Goal: Task Accomplishment & Management: Manage account settings

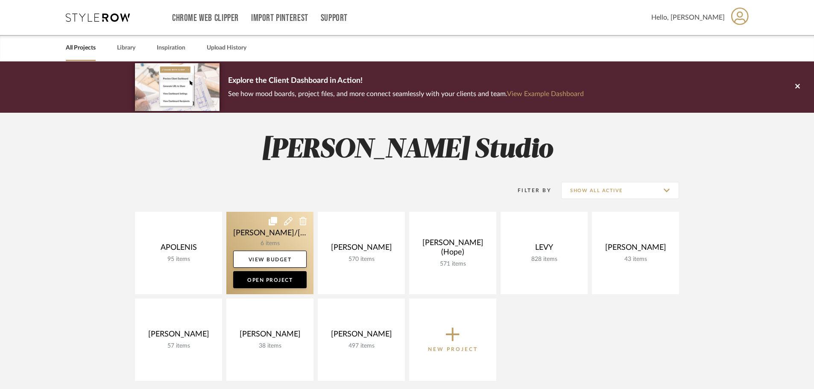
click at [271, 243] on link at bounding box center [269, 253] width 87 height 82
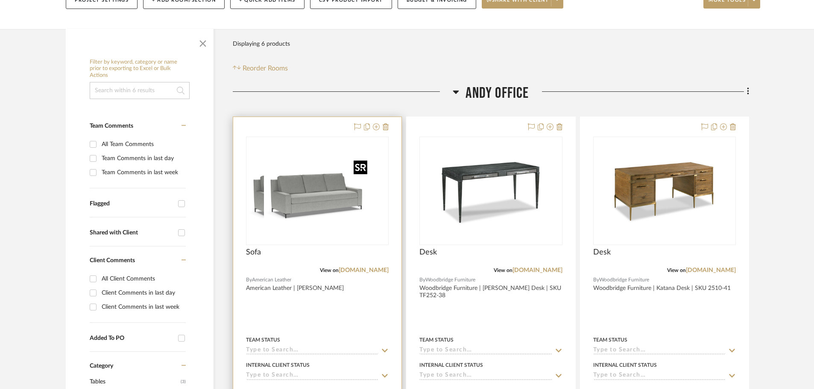
scroll to position [128, 0]
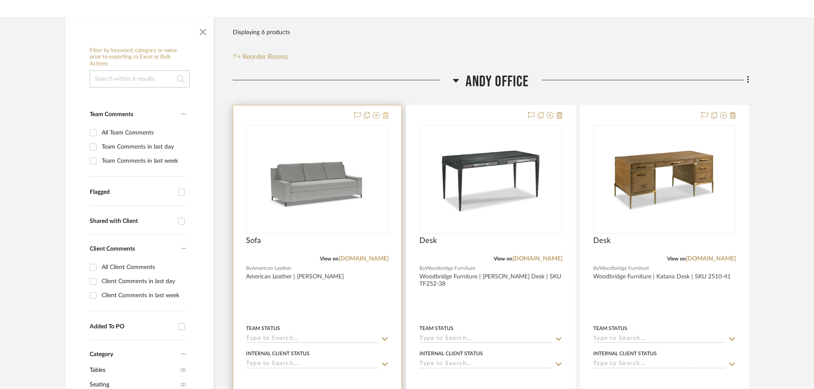
click at [387, 112] on icon at bounding box center [386, 115] width 6 height 7
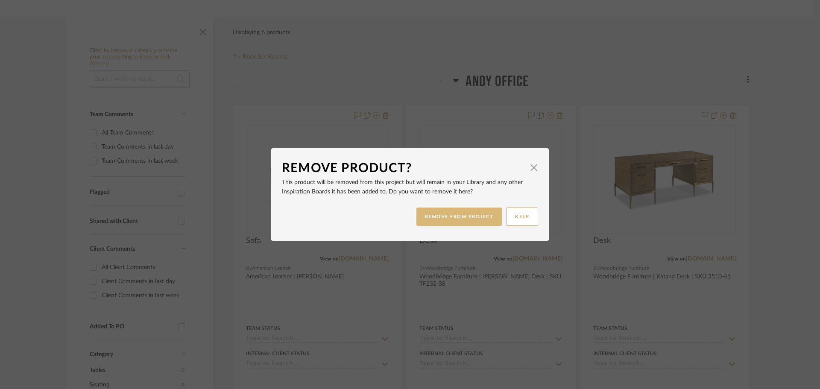
click at [458, 214] on button "REMOVE FROM PROJECT" at bounding box center [460, 217] width 86 height 18
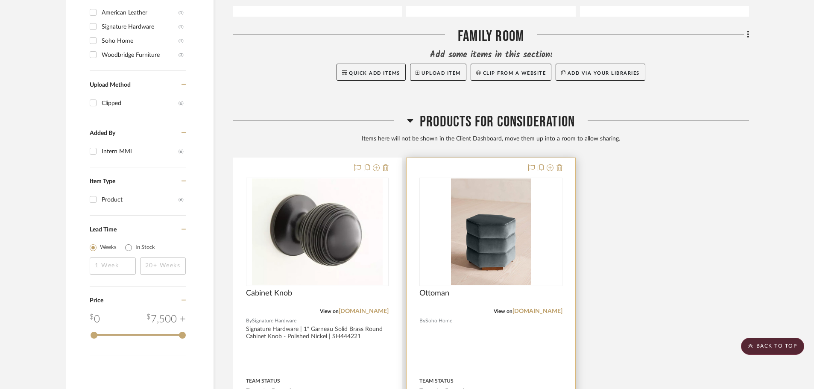
scroll to position [641, 0]
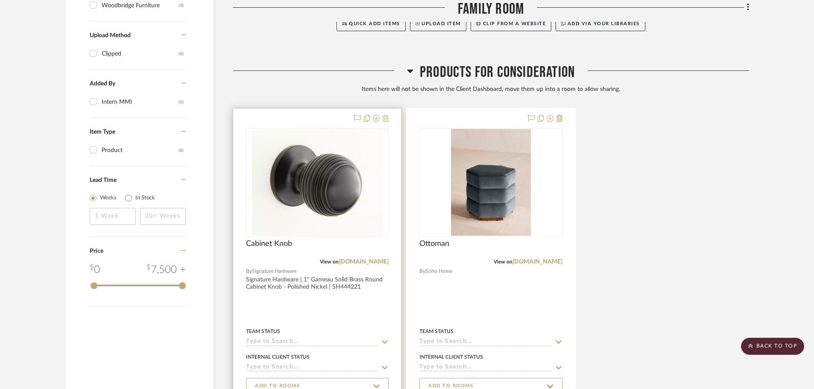
click at [384, 116] on icon at bounding box center [386, 118] width 6 height 7
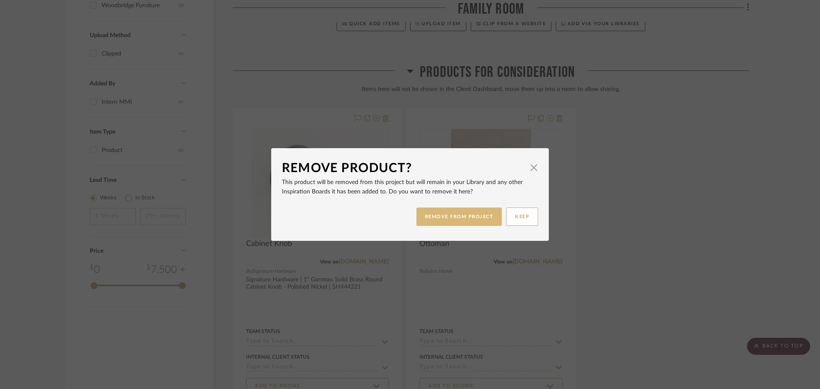
click at [473, 214] on button "REMOVE FROM PROJECT" at bounding box center [460, 217] width 86 height 18
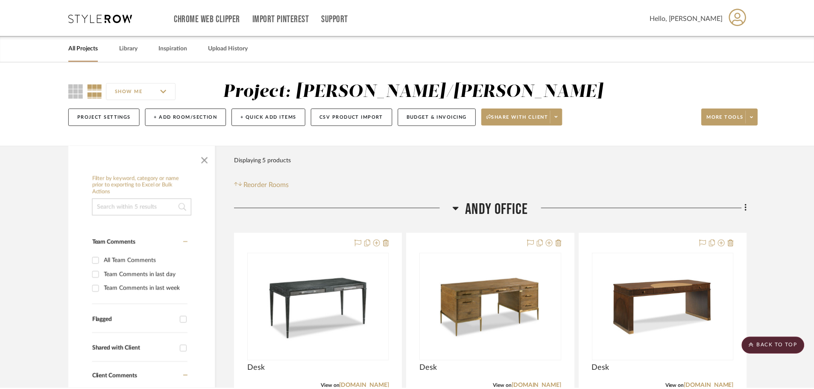
scroll to position [641, 0]
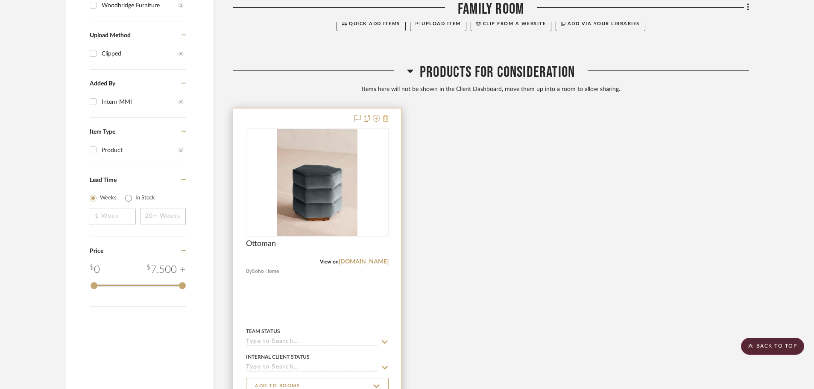
click at [384, 117] on icon at bounding box center [386, 118] width 6 height 7
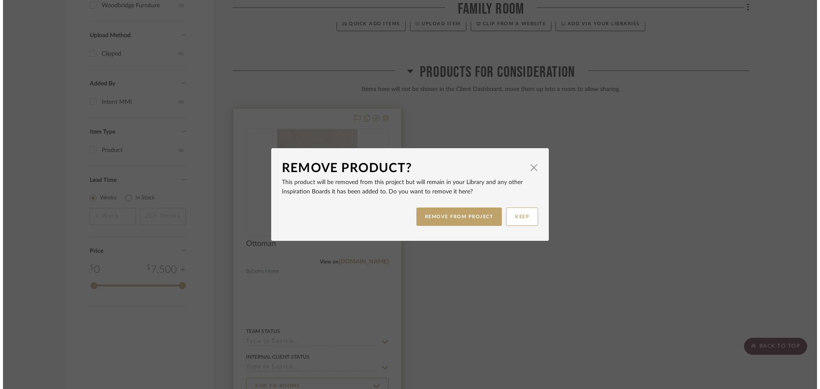
scroll to position [0, 0]
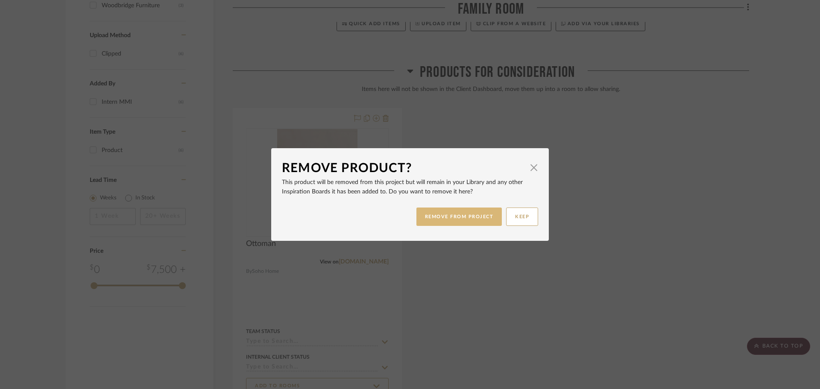
click at [424, 211] on button "REMOVE FROM PROJECT" at bounding box center [460, 217] width 86 height 18
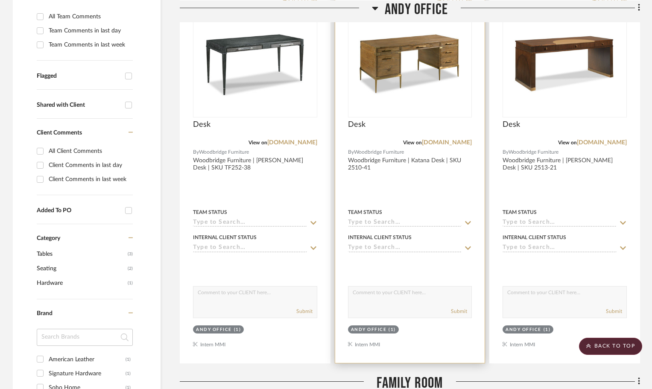
scroll to position [171, 0]
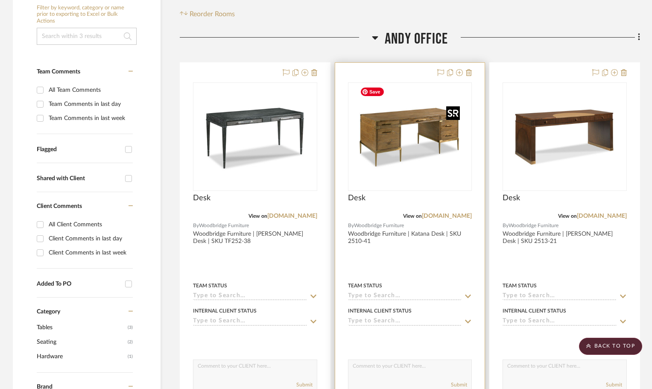
click at [423, 135] on img "0" at bounding box center [410, 136] width 107 height 107
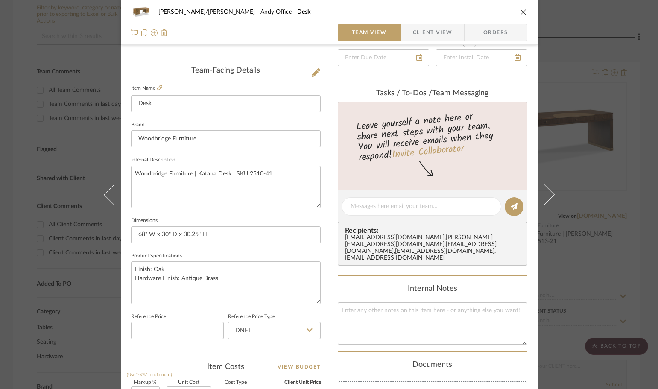
scroll to position [214, 0]
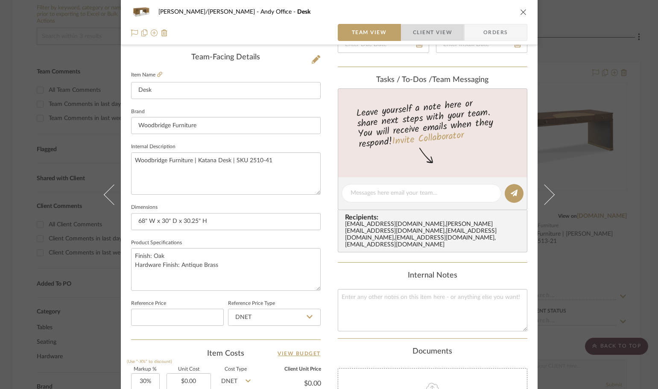
click at [437, 34] on span "Client View" at bounding box center [432, 32] width 39 height 17
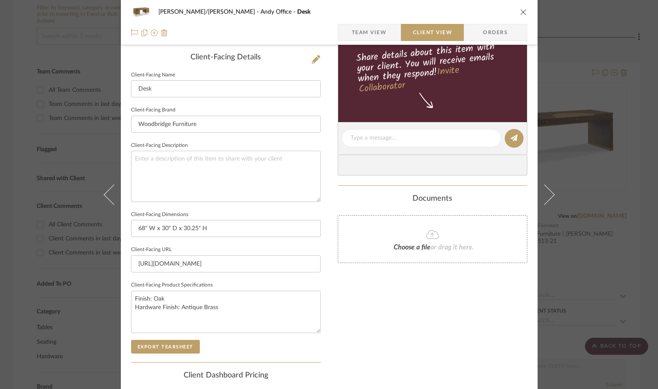
click at [515, 14] on div "FISHMAN/GOLDSMITH Andy Office Desk" at bounding box center [329, 11] width 396 height 17
click at [520, 14] on icon "close" at bounding box center [523, 12] width 7 height 7
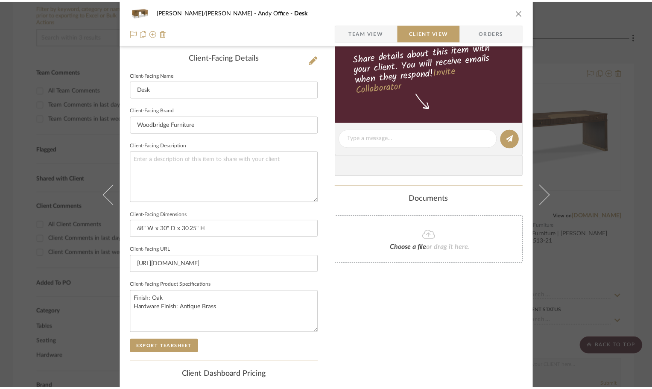
scroll to position [171, 0]
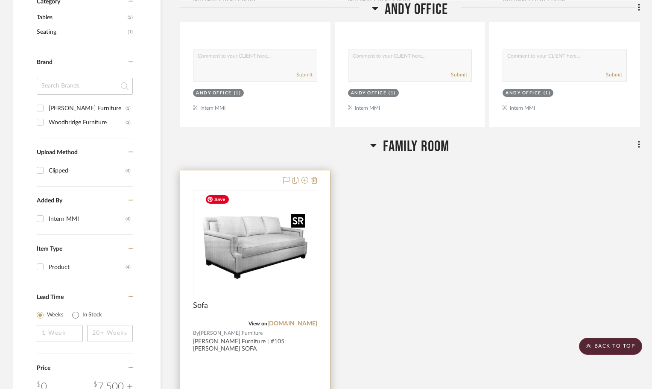
scroll to position [513, 0]
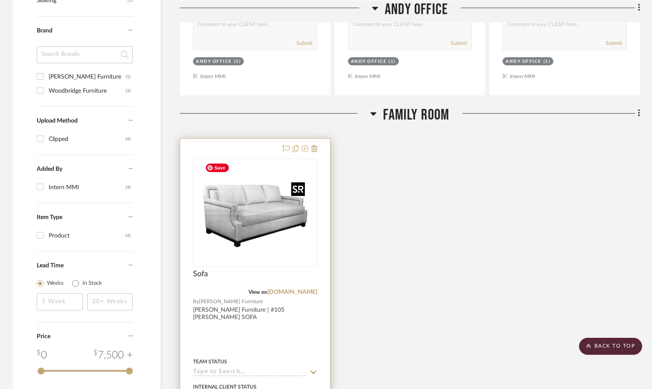
click at [270, 251] on img "0" at bounding box center [255, 212] width 107 height 107
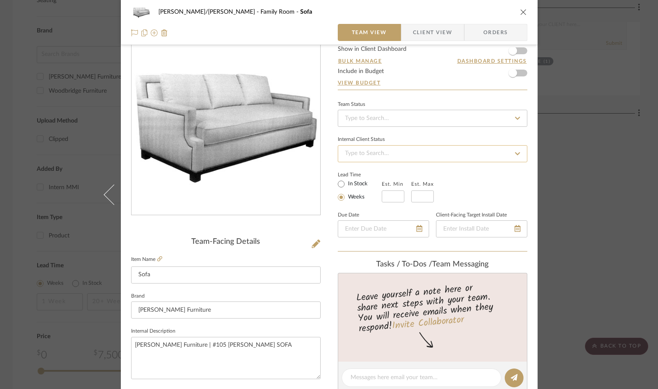
scroll to position [0, 0]
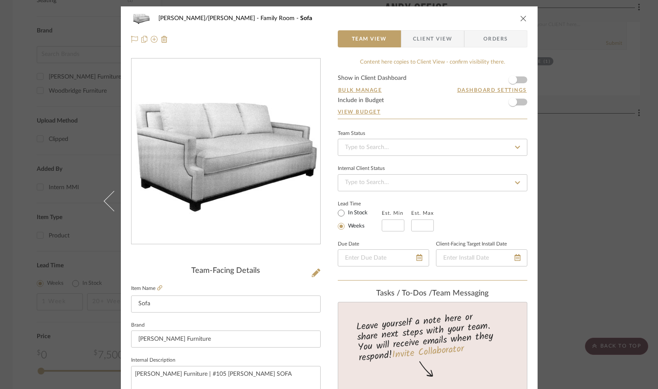
click at [426, 36] on span "Client View" at bounding box center [432, 38] width 39 height 17
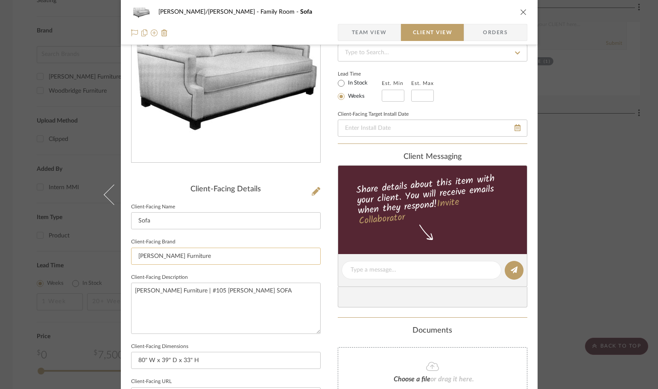
scroll to position [85, 0]
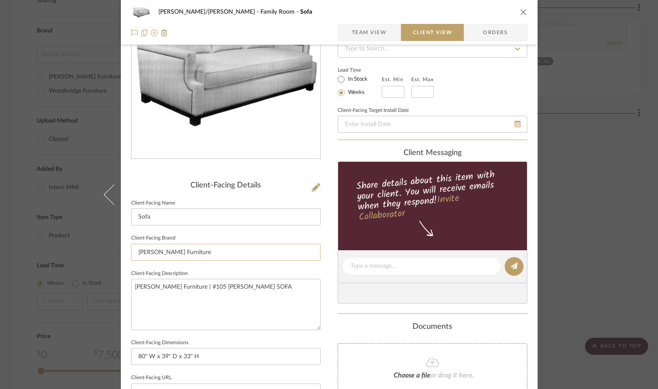
click at [152, 253] on input "Stewart Furniture" at bounding box center [226, 252] width 190 height 17
click at [172, 255] on input "Stewart Furniture" at bounding box center [226, 252] width 190 height 17
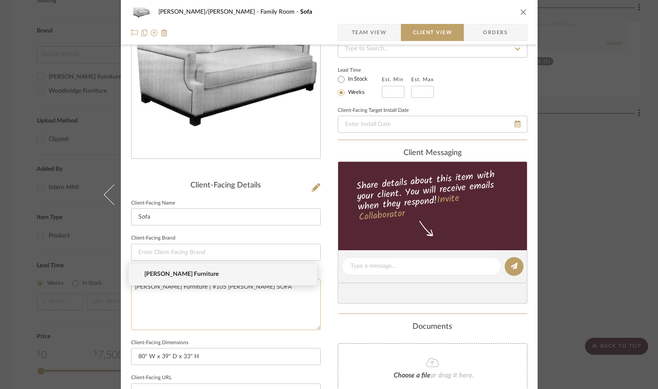
click at [211, 294] on textarea "Stewart Furniture | #105 CLEO SOFA" at bounding box center [226, 304] width 190 height 51
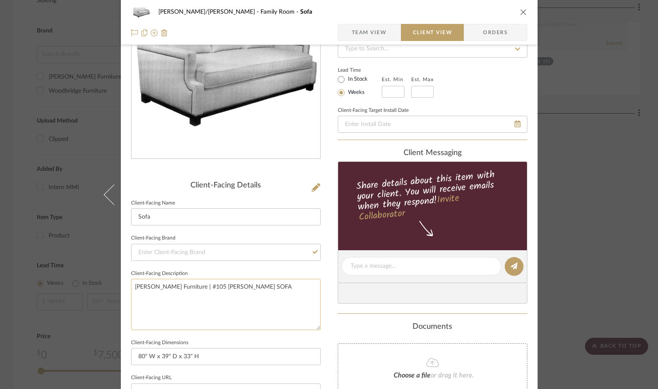
click at [182, 291] on textarea "Stewart Furniture | #105 CLEO SOFA" at bounding box center [226, 304] width 190 height 51
click at [323, 296] on div "FISHMAN/GOLDSMITH Family Room Sofa Team View Client View Orders Client-Facing D…" at bounding box center [329, 269] width 417 height 697
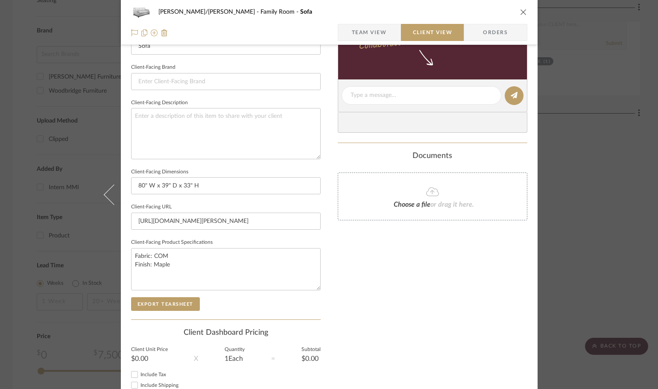
scroll to position [0, 0]
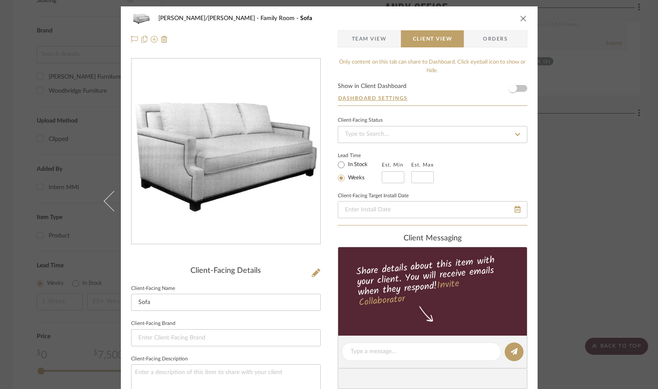
click at [523, 17] on icon "close" at bounding box center [523, 18] width 7 height 7
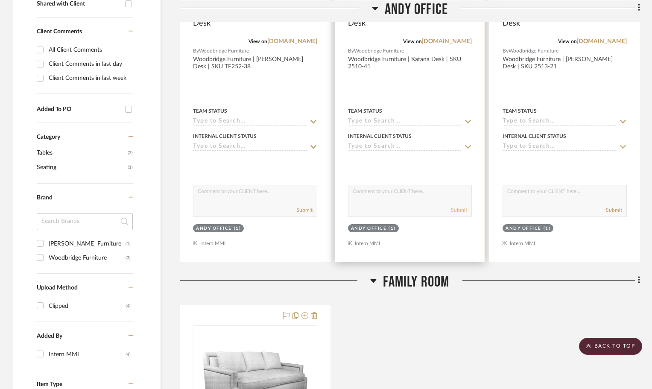
scroll to position [342, 0]
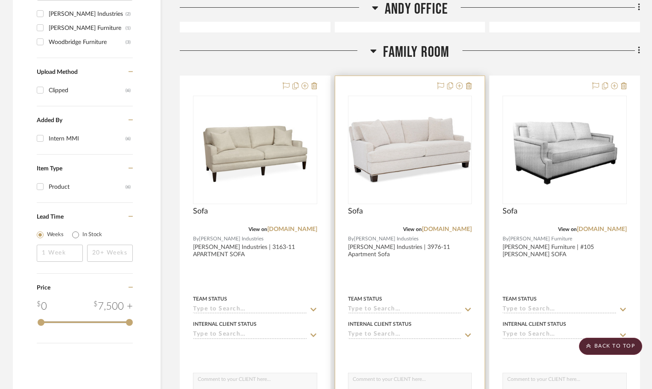
scroll to position [555, 0]
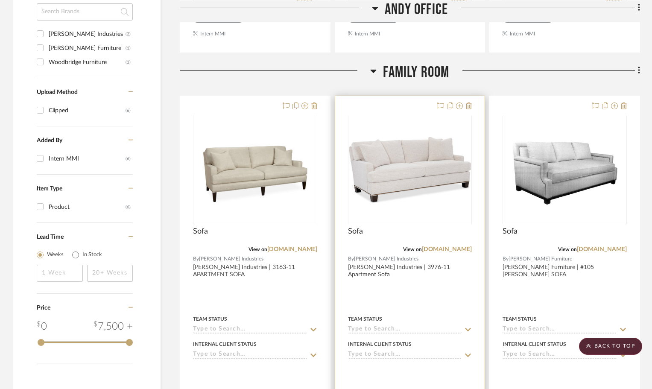
click at [408, 297] on div at bounding box center [410, 283] width 150 height 374
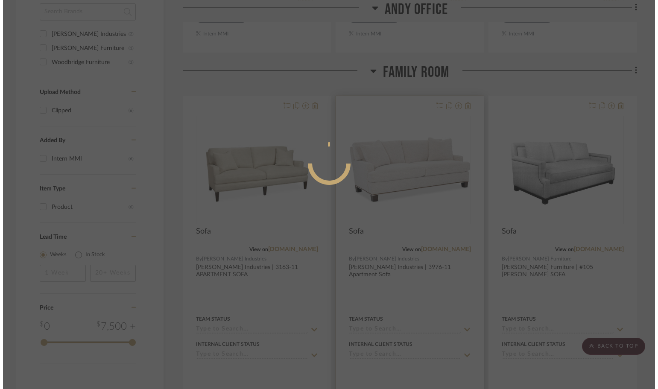
scroll to position [0, 0]
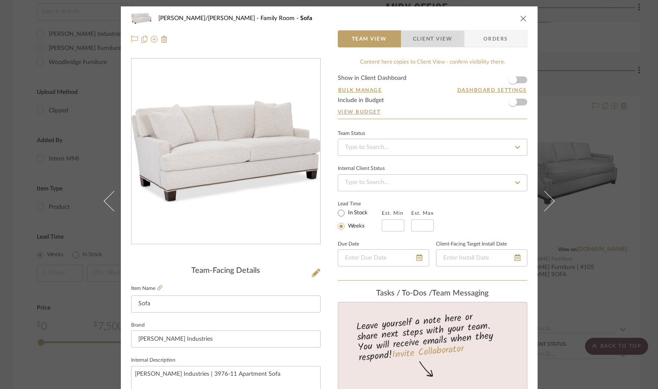
click at [427, 39] on span "Client View" at bounding box center [432, 38] width 39 height 17
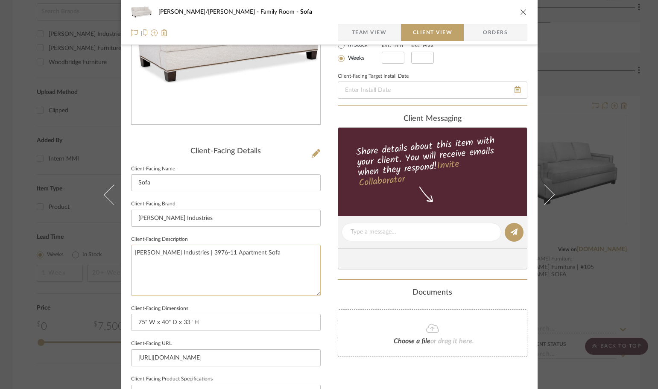
scroll to position [128, 0]
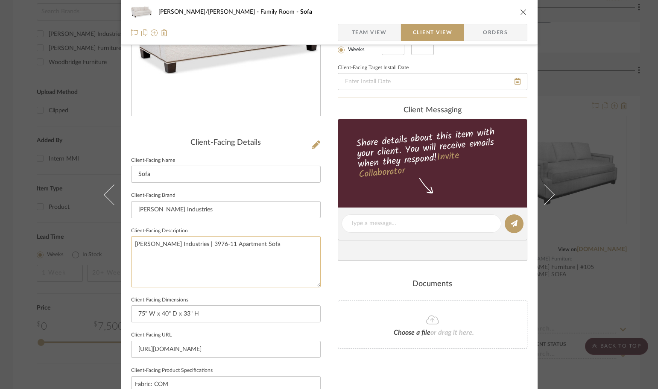
click at [162, 246] on textarea "Lee Industries | 3976-11 Apartment Sofa" at bounding box center [226, 261] width 190 height 51
click at [162, 204] on input "Lee Industries" at bounding box center [226, 209] width 190 height 17
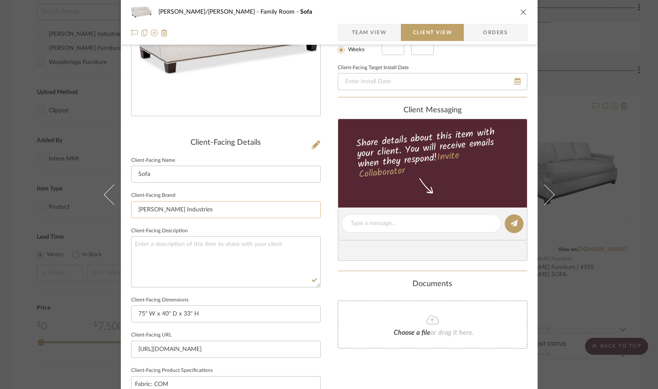
click at [164, 212] on input "Lee Industries" at bounding box center [226, 209] width 190 height 17
click at [328, 300] on div "FISHMAN/GOLDSMITH Family Room Sofa Team View Client View Orders Client-Facing D…" at bounding box center [329, 226] width 417 height 697
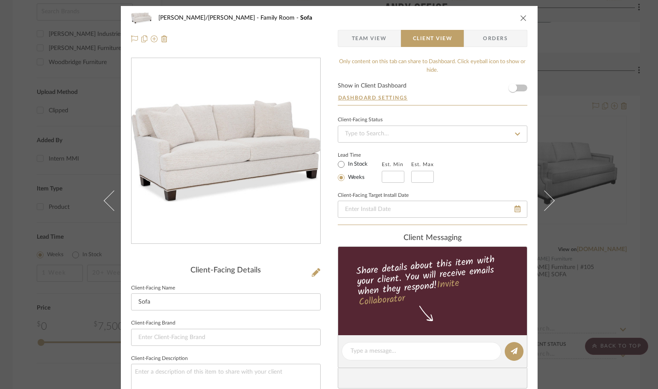
scroll to position [0, 0]
click at [602, 291] on div "FISHMAN/GOLDSMITH Family Room Sofa Team View Client View Orders Client-Facing D…" at bounding box center [329, 194] width 658 height 389
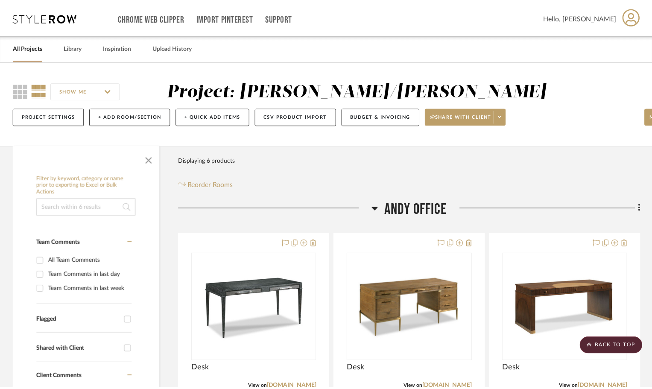
scroll to position [555, 0]
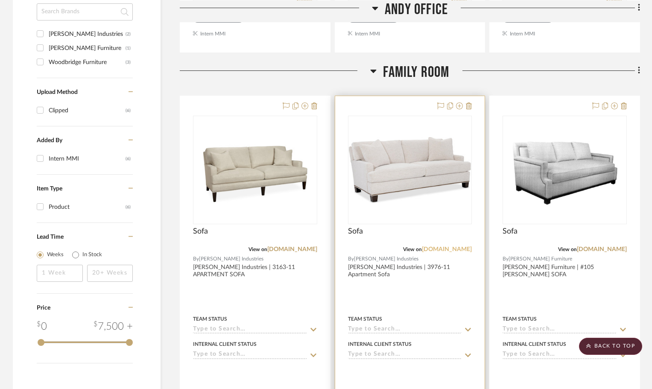
click at [432, 248] on link "leeindustries.com" at bounding box center [447, 250] width 50 height 6
click at [432, 283] on div at bounding box center [410, 283] width 150 height 374
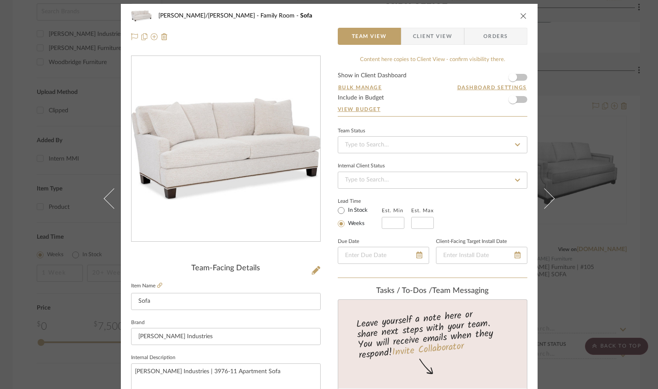
scroll to position [0, 0]
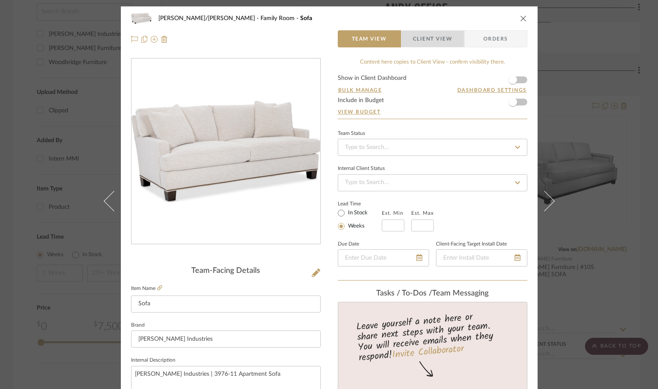
click at [427, 39] on span "Client View" at bounding box center [432, 38] width 39 height 17
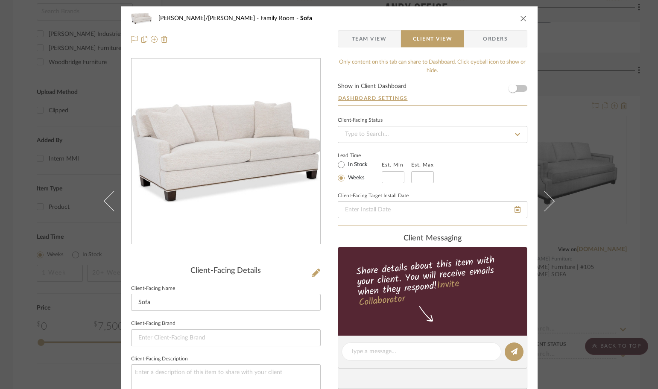
click at [522, 18] on icon "close" at bounding box center [523, 18] width 7 height 7
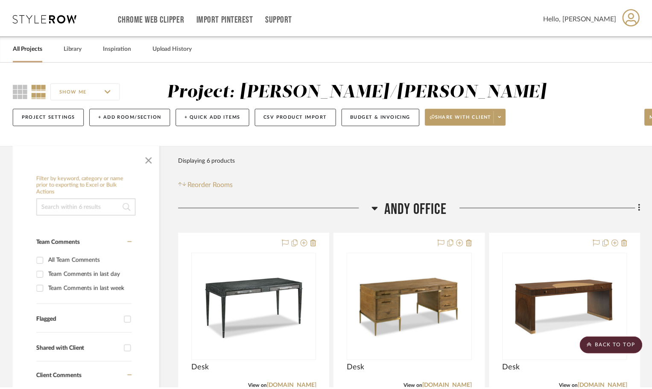
scroll to position [555, 0]
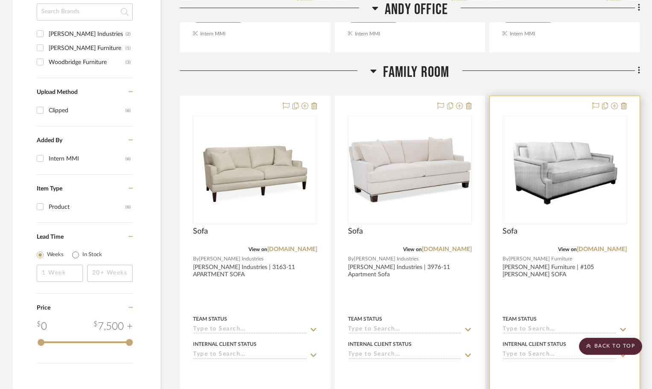
click at [580, 295] on div at bounding box center [565, 283] width 150 height 374
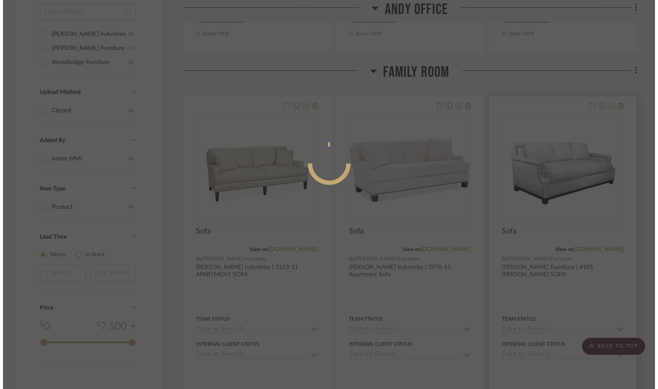
scroll to position [0, 0]
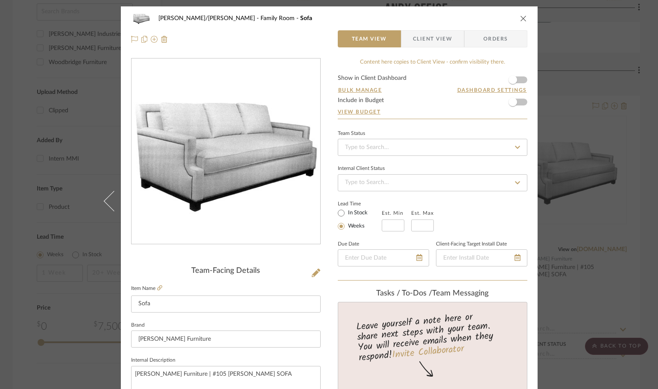
click at [409, 38] on span "button" at bounding box center [408, 38] width 12 height 17
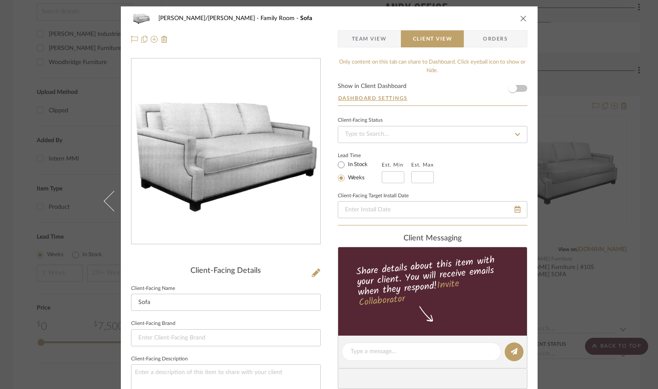
click at [523, 16] on icon "close" at bounding box center [523, 18] width 7 height 7
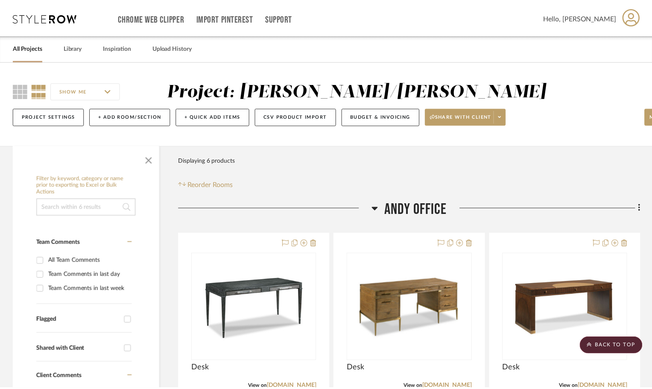
scroll to position [555, 0]
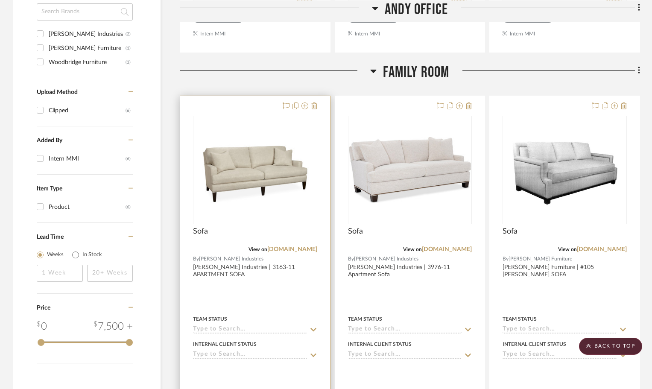
click at [265, 297] on div at bounding box center [255, 283] width 150 height 374
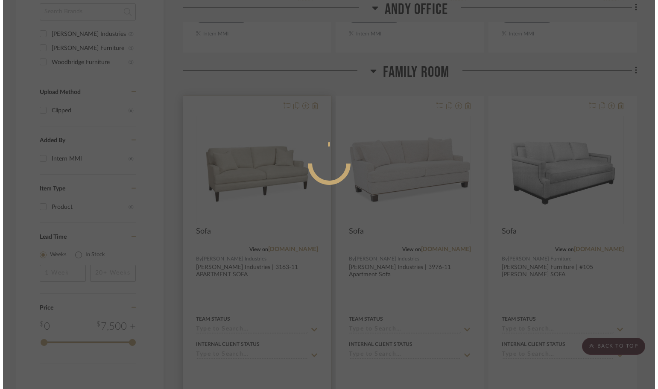
scroll to position [0, 0]
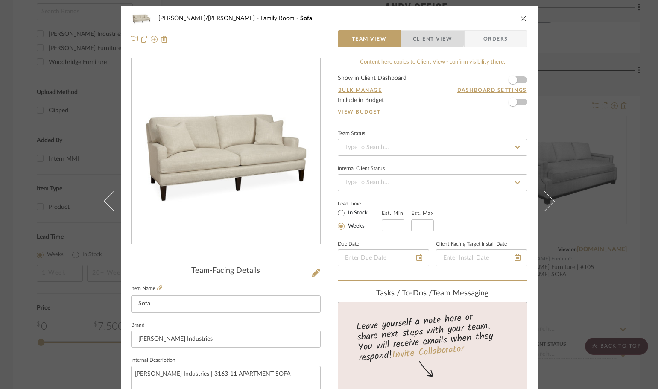
click at [420, 37] on span "Client View" at bounding box center [432, 38] width 39 height 17
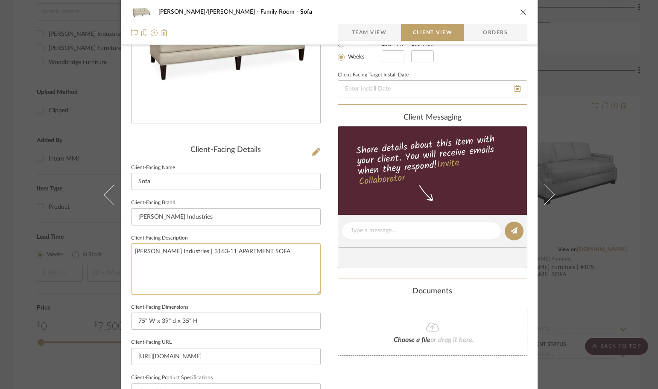
scroll to position [128, 0]
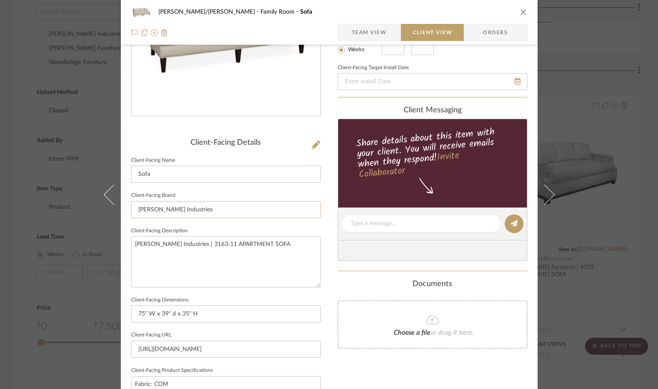
click at [153, 212] on input "[PERSON_NAME] Industries" at bounding box center [226, 209] width 190 height 17
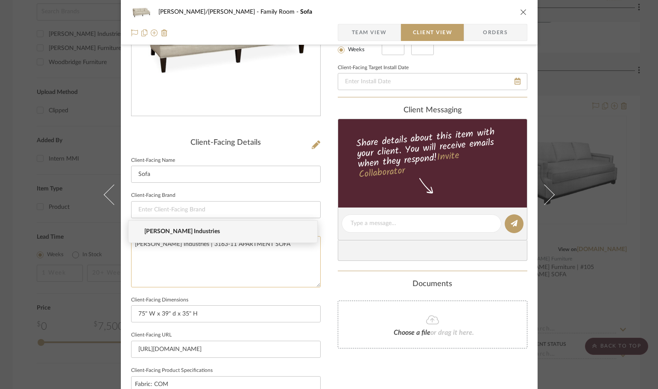
click at [223, 248] on textarea "[PERSON_NAME] Industries | 3163-11 APARTMENT SOFA" at bounding box center [226, 261] width 190 height 51
click at [222, 248] on textarea "[PERSON_NAME] Industries | 3163-11 APARTMENT SOFA" at bounding box center [226, 261] width 190 height 51
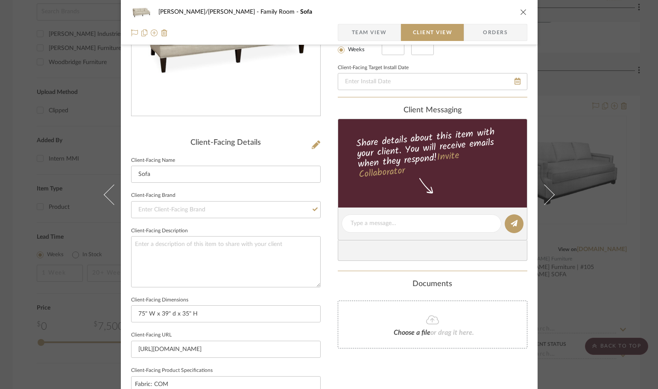
click at [325, 269] on div "FISHMAN/GOLDSMITH Family Room Sofa Team View Client View Orders Client-Facing D…" at bounding box center [329, 226] width 417 height 697
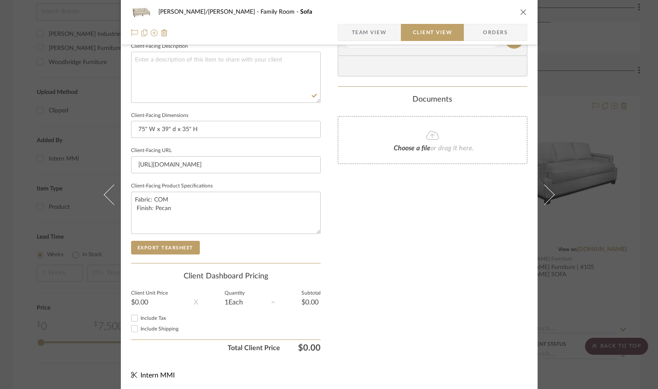
scroll to position [314, 0]
click at [563, 369] on div "FISHMAN/GOLDSMITH Family Room Sofa Team View Client View Orders Client-Facing D…" at bounding box center [329, 194] width 658 height 389
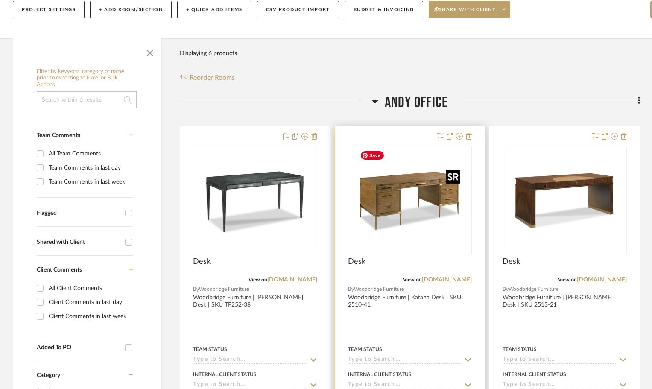
scroll to position [0, 0]
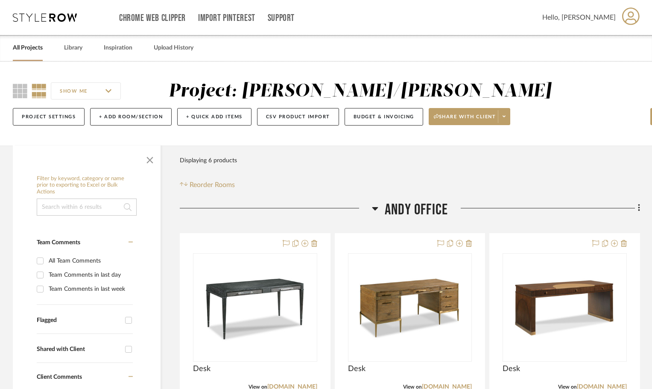
click at [380, 205] on h3 "Andy Office" at bounding box center [410, 210] width 76 height 18
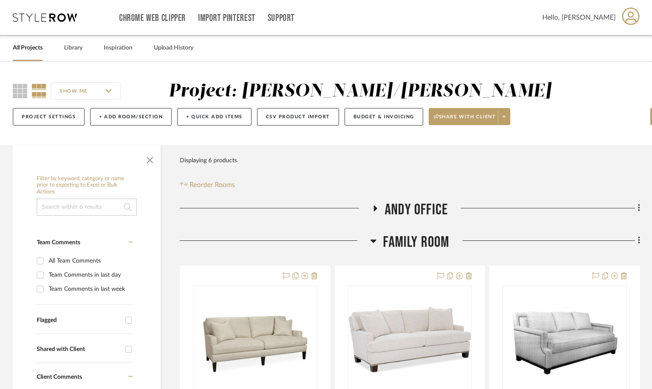
click at [373, 239] on icon at bounding box center [373, 241] width 6 height 10
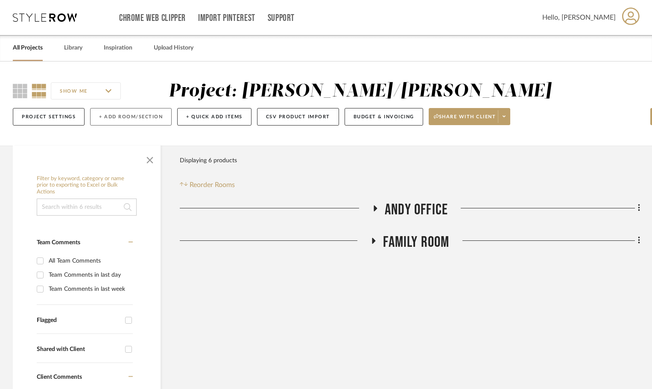
click at [150, 112] on button "+ Add Room/Section" at bounding box center [131, 117] width 82 height 18
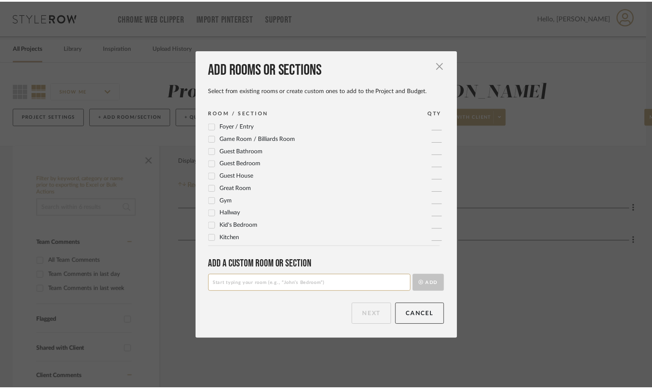
scroll to position [128, 0]
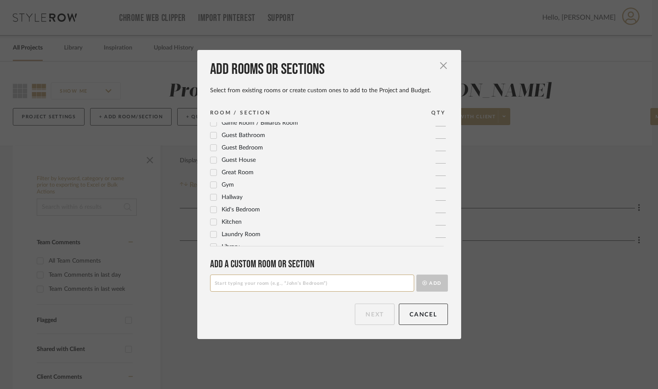
click at [211, 226] on div "Kitchen" at bounding box center [226, 222] width 32 height 10
click at [211, 223] on icon at bounding box center [214, 222] width 6 height 4
click at [371, 317] on button "Next" at bounding box center [375, 314] width 40 height 21
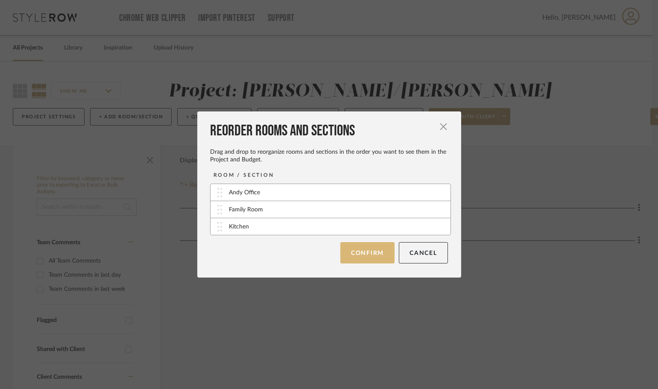
click at [366, 248] on button "Confirm" at bounding box center [368, 252] width 54 height 21
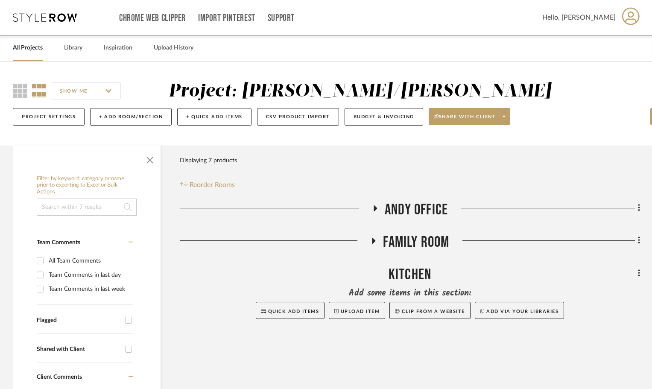
click at [376, 243] on icon at bounding box center [374, 241] width 10 height 6
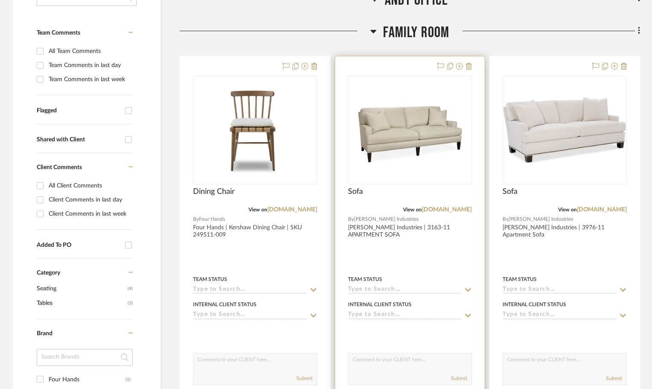
scroll to position [214, 0]
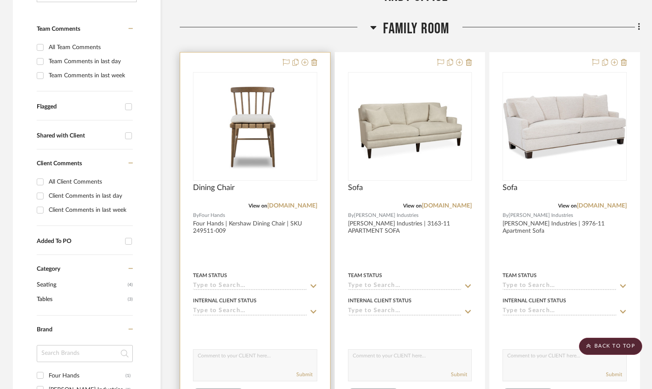
click at [276, 250] on div at bounding box center [255, 240] width 150 height 374
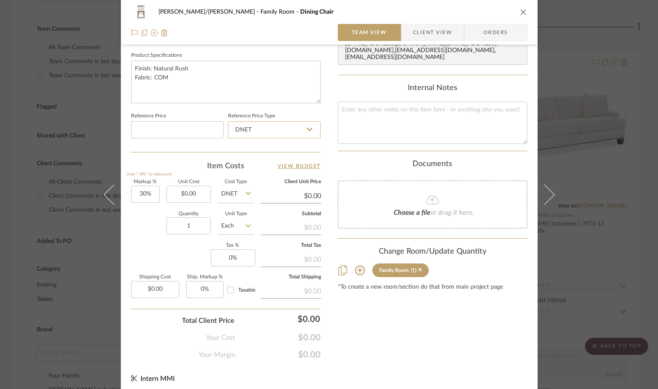
scroll to position [406, 0]
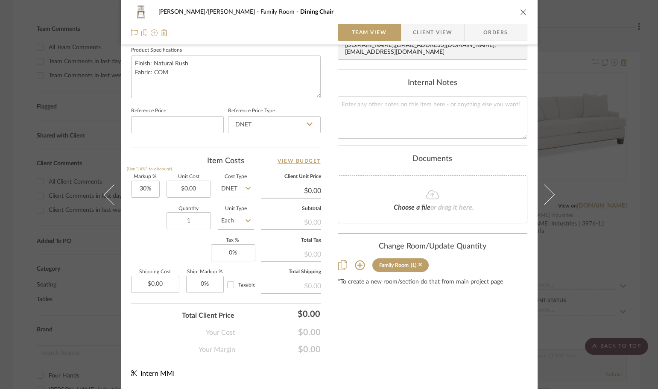
click at [432, 242] on div "Change Room/Update Quantity" at bounding box center [433, 246] width 190 height 9
click at [418, 242] on div "Change Room/Update Quantity" at bounding box center [433, 246] width 190 height 9
click at [359, 260] on icon at bounding box center [360, 265] width 10 height 10
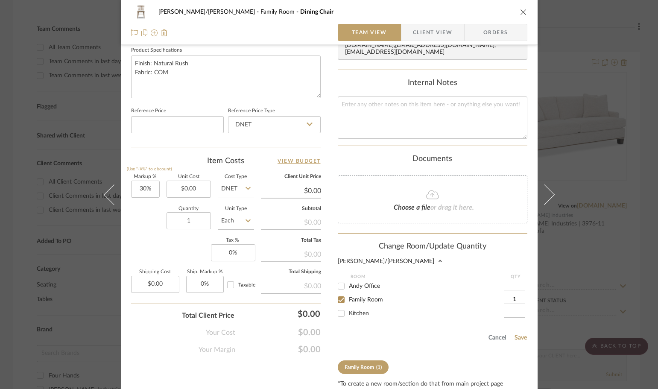
click at [337, 311] on input "Kitchen" at bounding box center [342, 314] width 14 height 14
checkbox input "true"
type input "1"
click at [344, 293] on input "Family Room" at bounding box center [342, 300] width 14 height 14
checkbox input "false"
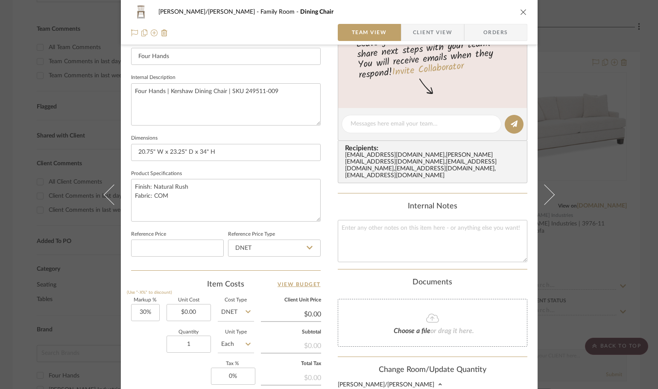
scroll to position [150, 0]
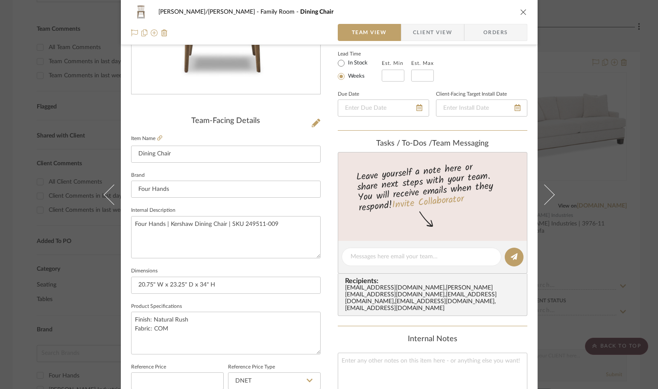
click at [436, 29] on span "Client View" at bounding box center [432, 32] width 39 height 17
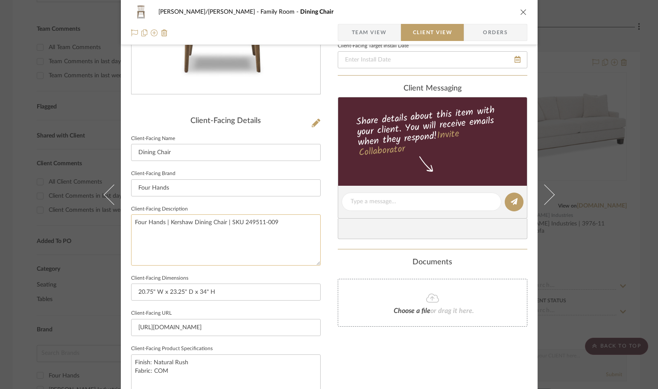
click at [177, 220] on textarea "Four Hands | Kershaw Dining Chair | SKU 249511-009" at bounding box center [226, 239] width 190 height 51
click at [177, 221] on textarea "Four Hands | Kershaw Dining Chair | SKU 249511-009" at bounding box center [226, 239] width 190 height 51
click at [157, 188] on input "Four Hands" at bounding box center [226, 187] width 190 height 17
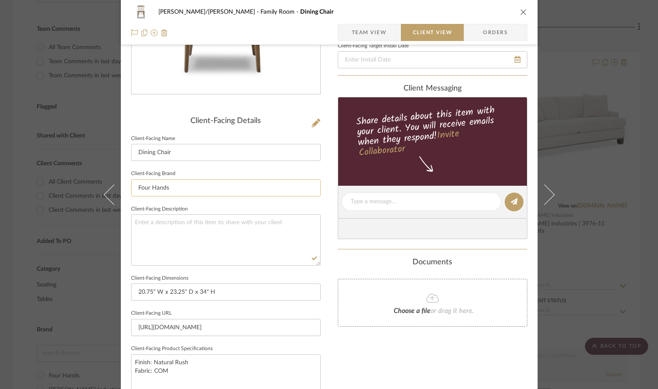
click at [157, 188] on input "Four Hands" at bounding box center [226, 187] width 190 height 17
click at [332, 223] on div "FISHMAN/GOLDSMITH Family Room Dining Chair Team View Client View Orders Client-…" at bounding box center [329, 204] width 417 height 697
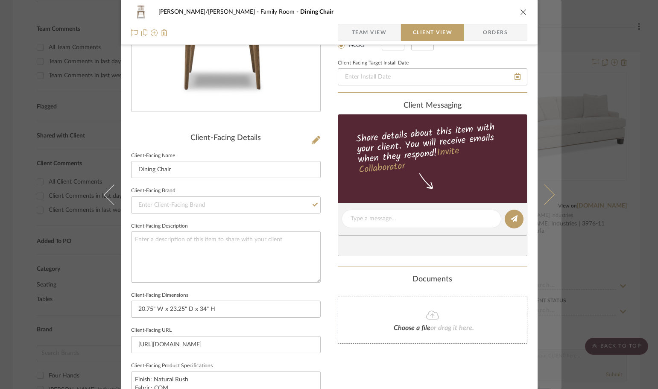
scroll to position [15, 0]
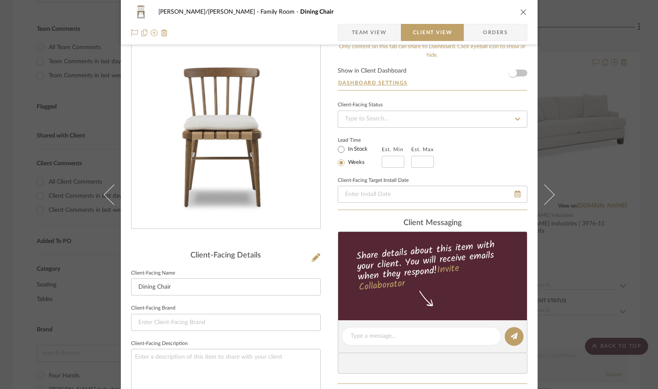
click at [647, 261] on div "FISHMAN/GOLDSMITH Family Room Dining Chair Team View Client View Orders Client-…" at bounding box center [329, 194] width 658 height 389
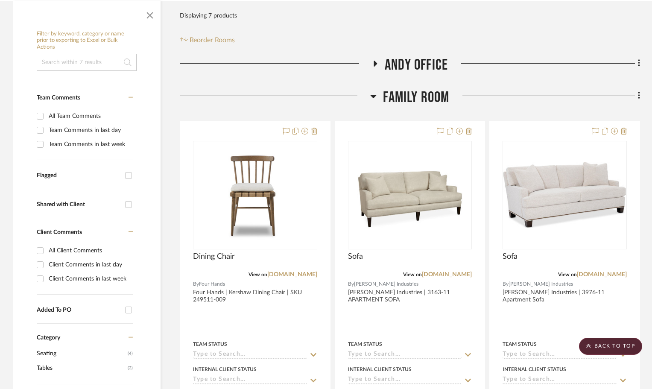
scroll to position [0, 0]
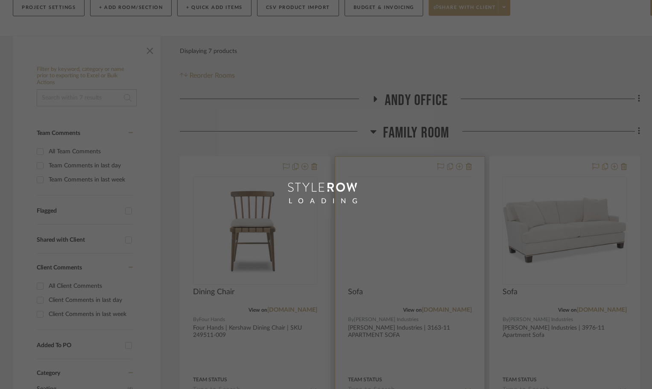
scroll to position [128, 0]
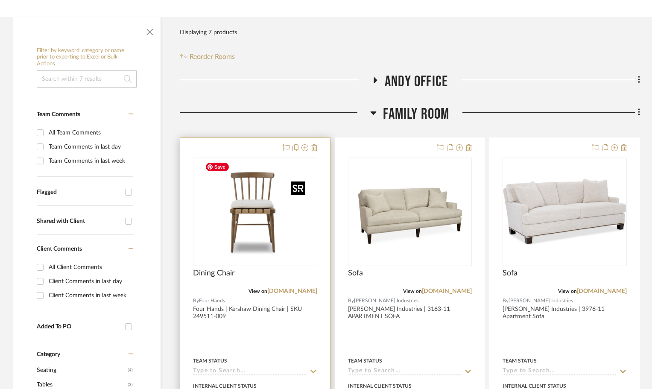
click at [281, 255] on div at bounding box center [255, 212] width 124 height 109
click at [298, 327] on div at bounding box center [255, 325] width 150 height 374
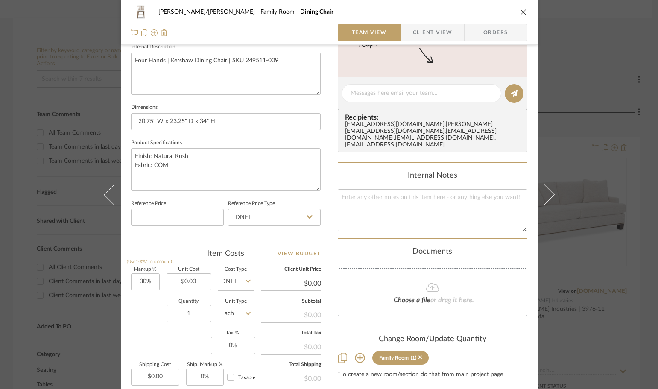
scroll to position [406, 0]
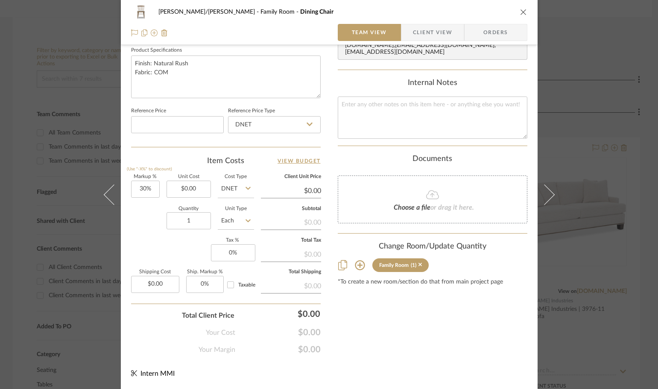
click at [359, 263] on icon at bounding box center [360, 266] width 10 height 10
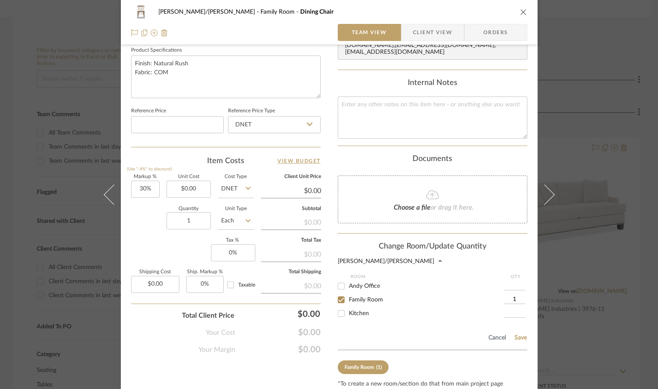
click at [340, 307] on input "Kitchen" at bounding box center [342, 314] width 14 height 14
checkbox input "true"
type input "1"
click at [337, 294] on input "Family Room" at bounding box center [342, 300] width 14 height 14
checkbox input "false"
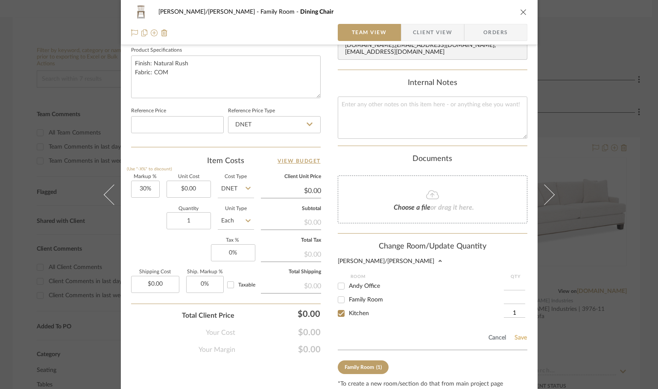
click at [517, 335] on button "Save" at bounding box center [520, 338] width 13 height 7
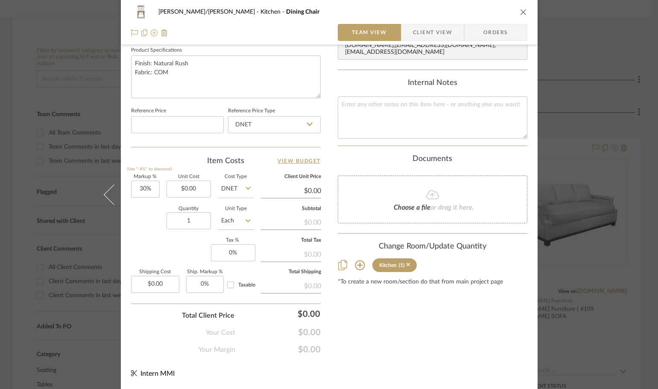
click at [640, 337] on div "[PERSON_NAME]/[PERSON_NAME] Kitchen Dining Chair Team View Client View Orders T…" at bounding box center [329, 194] width 658 height 389
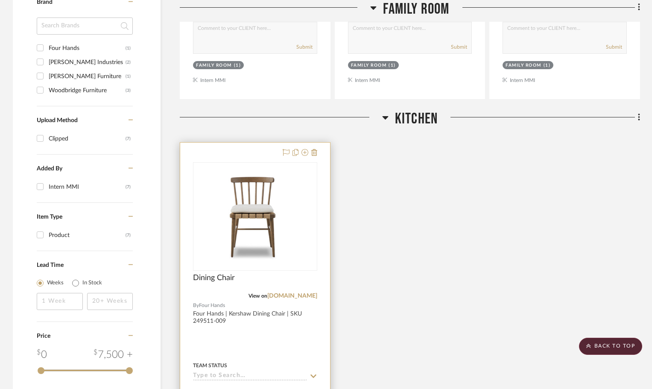
scroll to position [555, 0]
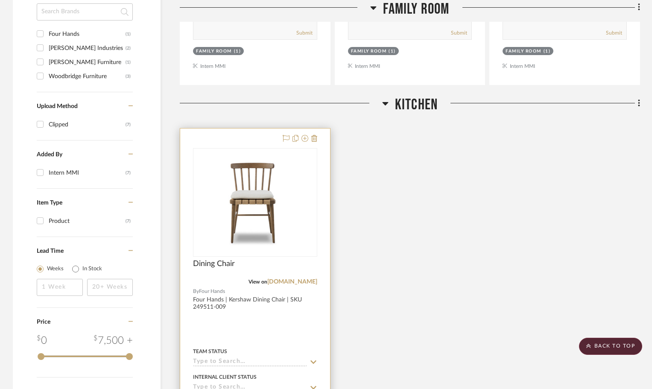
click at [306, 315] on div at bounding box center [255, 316] width 150 height 374
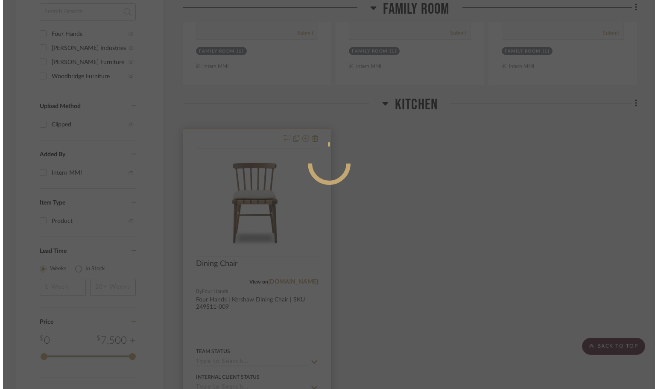
scroll to position [0, 0]
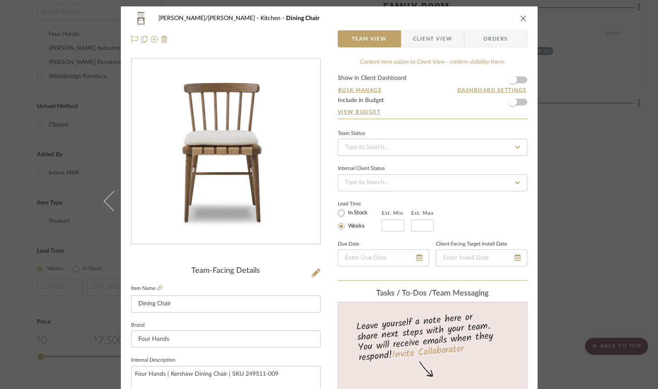
click at [428, 43] on span "Client View" at bounding box center [432, 38] width 39 height 17
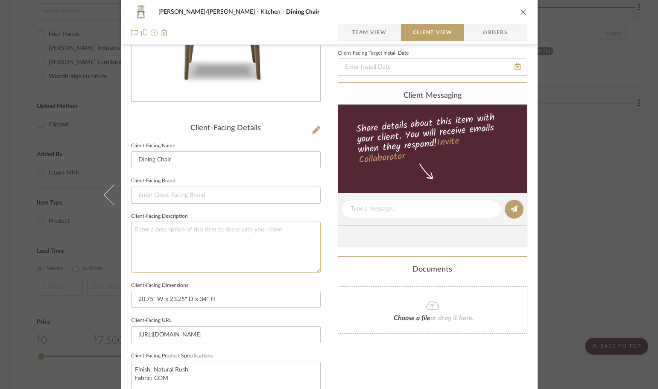
scroll to position [214, 0]
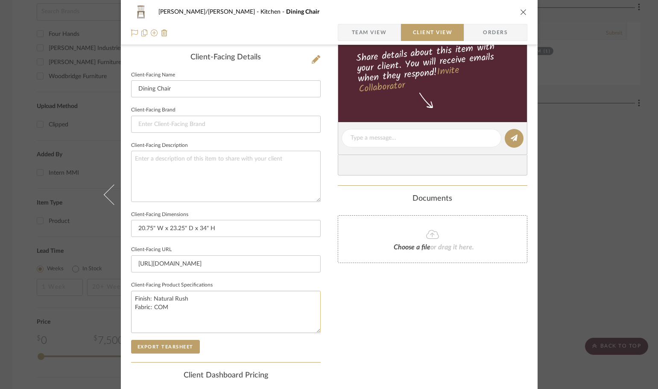
click at [153, 306] on textarea "Finish: Natural Rush Fabric: COM" at bounding box center [226, 312] width 190 height 42
click at [150, 308] on textarea "Finish: Natural Rush Fabric: COM" at bounding box center [226, 312] width 190 height 42
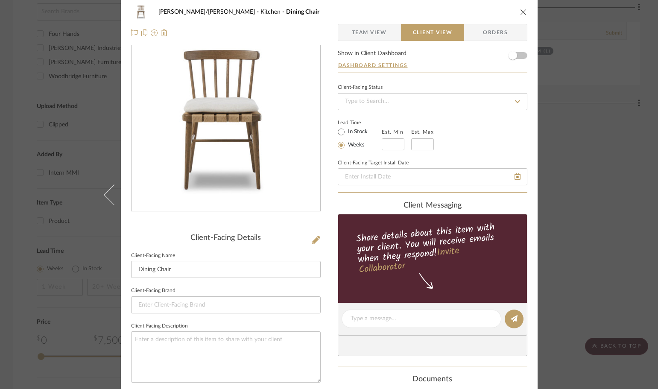
scroll to position [0, 0]
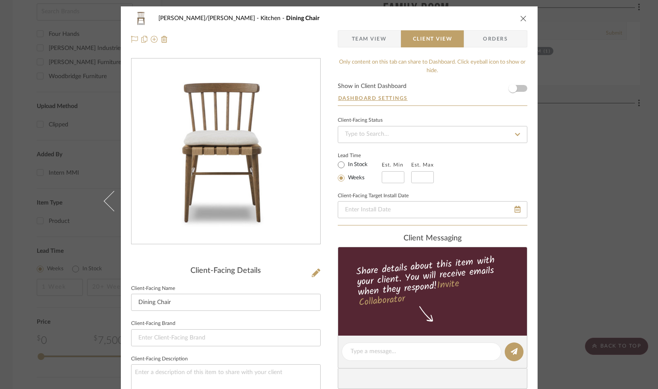
click at [594, 245] on div "[PERSON_NAME]/[PERSON_NAME] Kitchen Dining Chair Team View Client View Orders C…" at bounding box center [329, 194] width 658 height 389
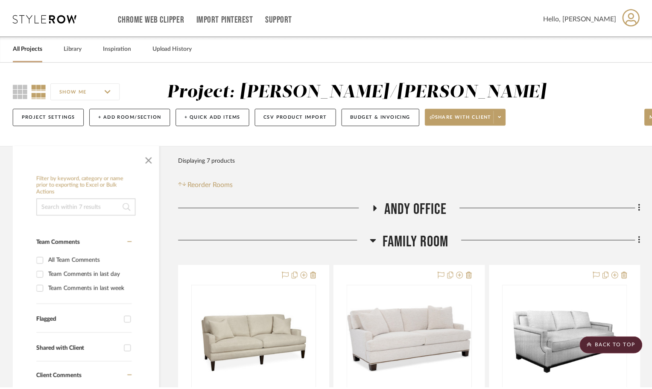
scroll to position [555, 0]
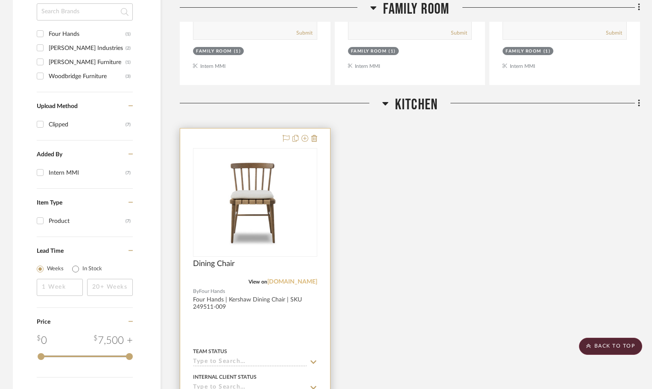
click at [299, 284] on link "[DOMAIN_NAME]" at bounding box center [292, 282] width 50 height 6
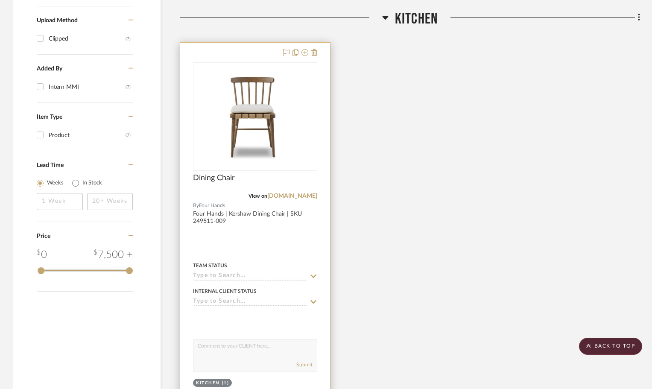
scroll to position [684, 0]
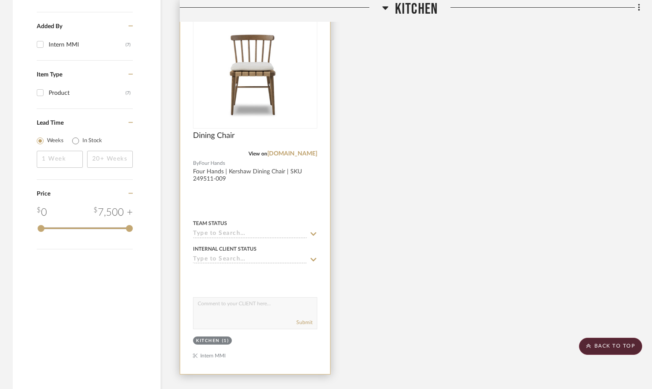
click at [312, 178] on div at bounding box center [255, 187] width 150 height 374
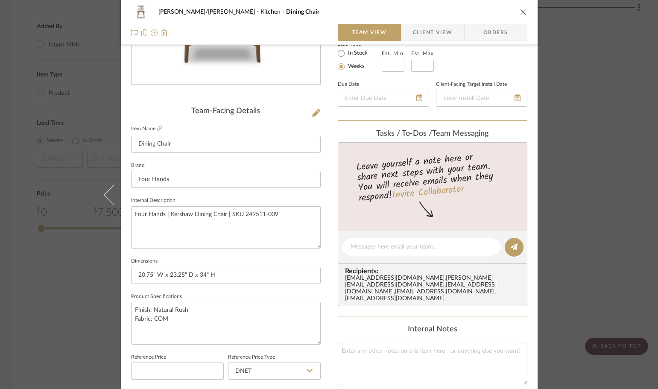
scroll to position [171, 0]
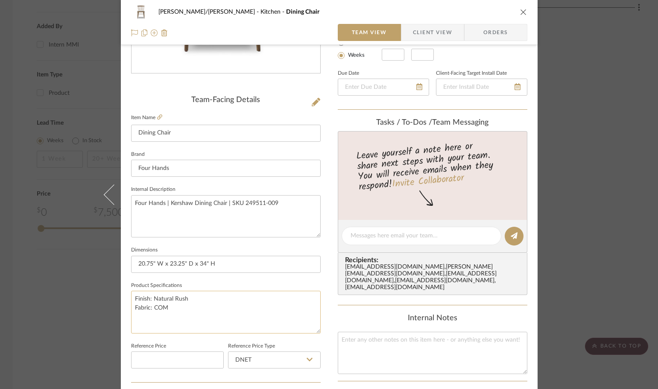
click at [151, 308] on textarea "Finish: Natural Rush Fabric: COM" at bounding box center [226, 312] width 190 height 42
type textarea "Finish: Natural Rush Fabric: Flax Linen or COM"
click at [328, 220] on div "[PERSON_NAME]/[PERSON_NAME] Kitchen Dining Chair Team View Client View Orders T…" at bounding box center [329, 230] width 417 height 789
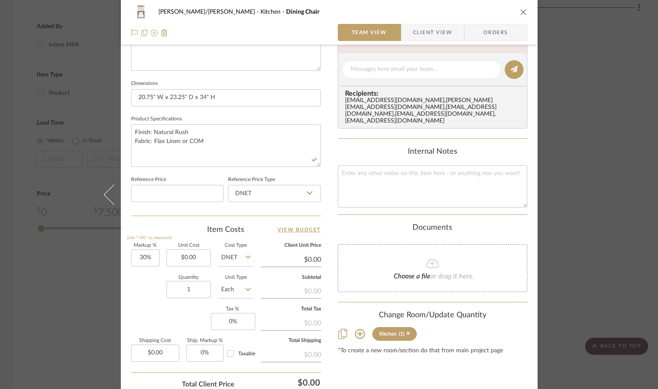
scroll to position [406, 0]
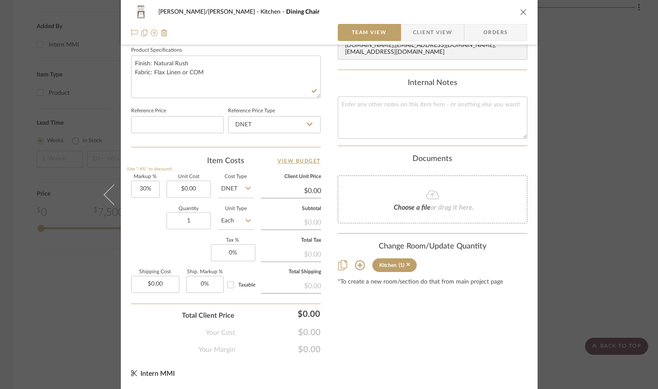
click at [584, 103] on div "[PERSON_NAME]/[PERSON_NAME] Kitchen Dining Chair Team View Client View Orders T…" at bounding box center [329, 194] width 658 height 389
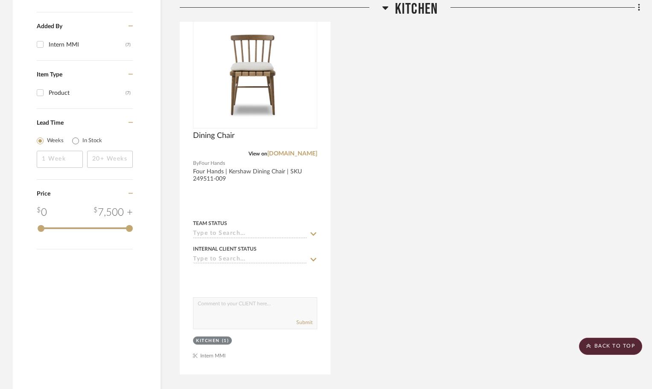
scroll to position [427, 0]
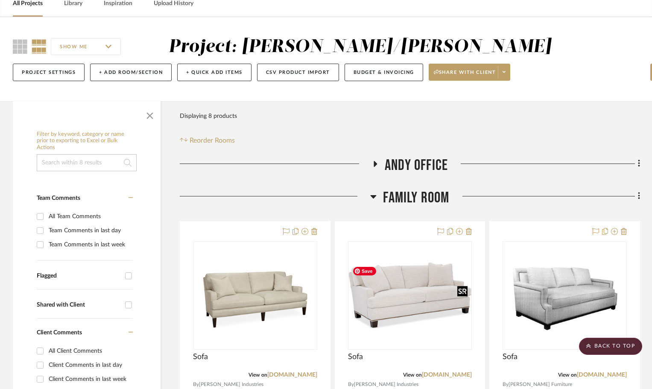
scroll to position [43, 0]
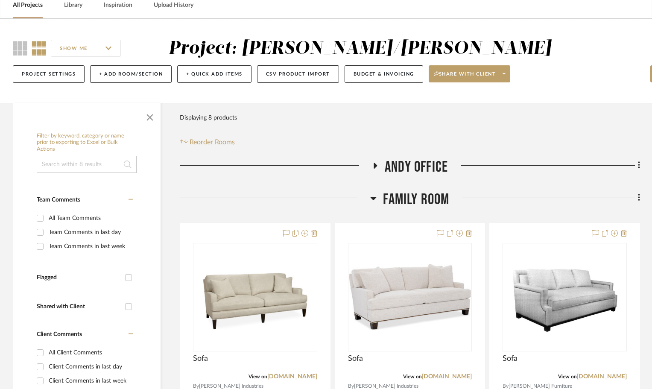
click at [374, 195] on icon at bounding box center [373, 198] width 6 height 10
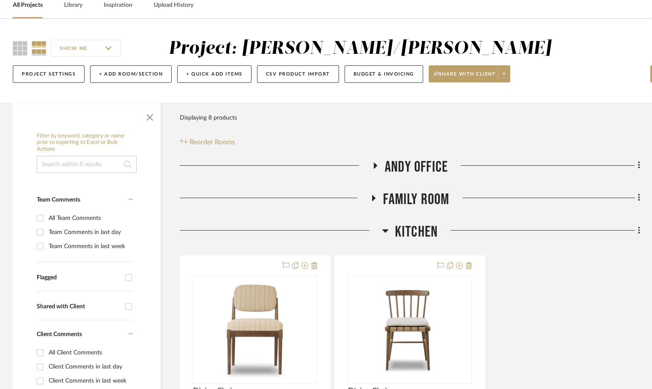
scroll to position [171, 0]
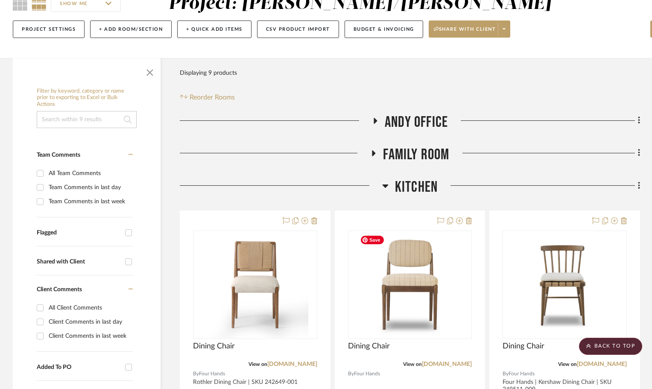
scroll to position [85, 0]
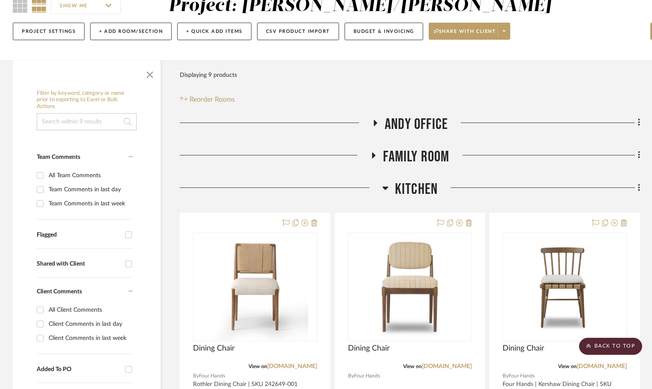
click at [372, 155] on icon at bounding box center [374, 155] width 10 height 6
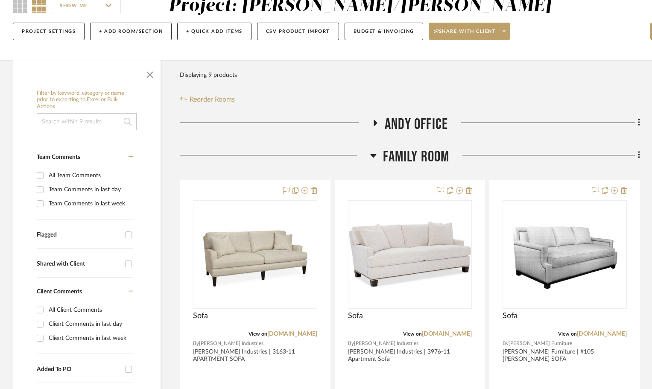
click at [374, 154] on icon at bounding box center [374, 155] width 6 height 3
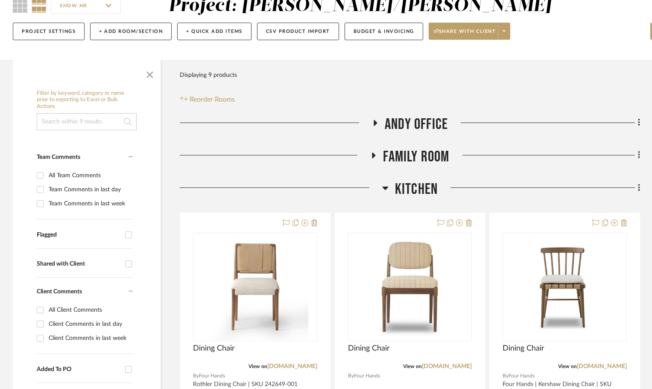
click at [383, 185] on icon at bounding box center [385, 188] width 6 height 10
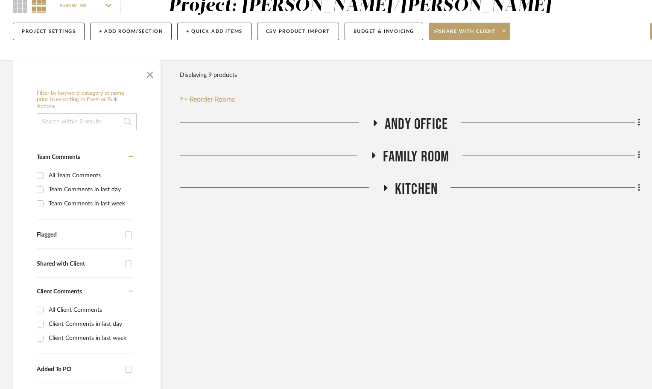
click at [387, 183] on h3 "Kitchen" at bounding box center [410, 189] width 56 height 18
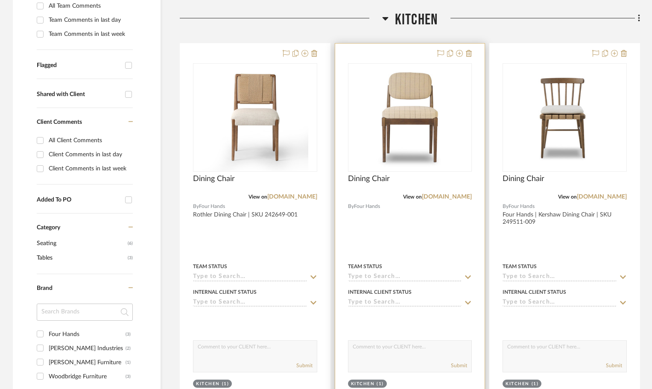
scroll to position [256, 0]
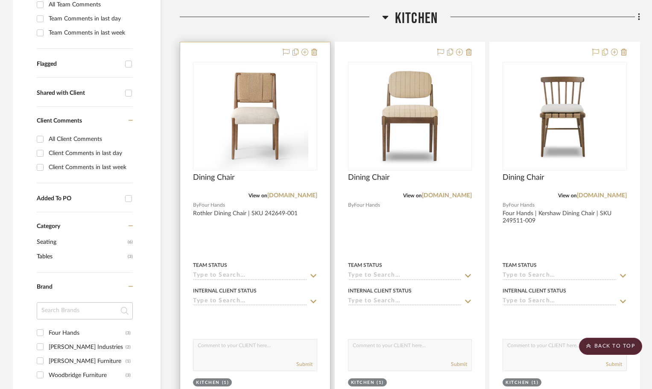
click at [292, 246] on div at bounding box center [255, 229] width 150 height 374
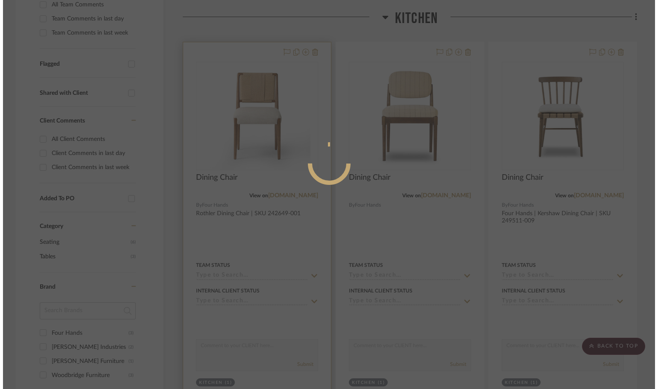
scroll to position [0, 0]
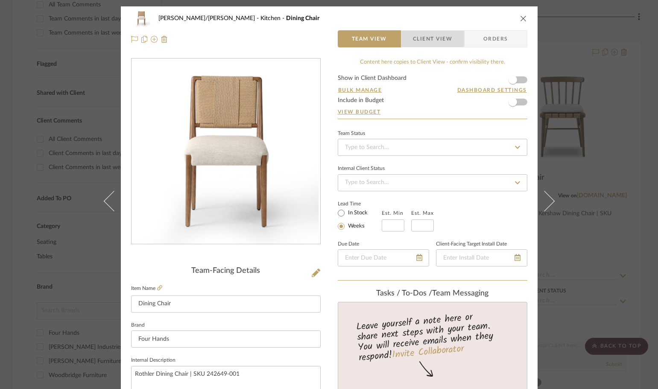
click at [429, 34] on span "Client View" at bounding box center [432, 38] width 39 height 17
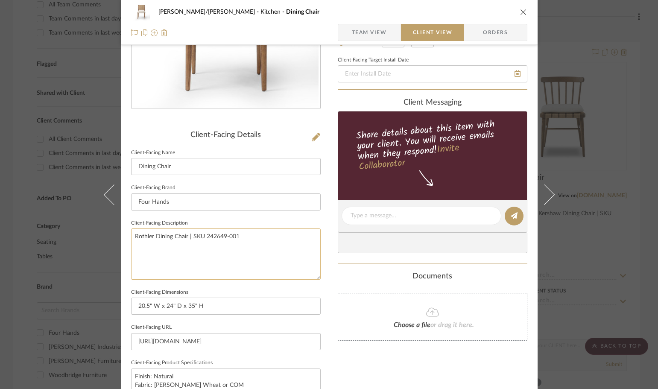
scroll to position [171, 0]
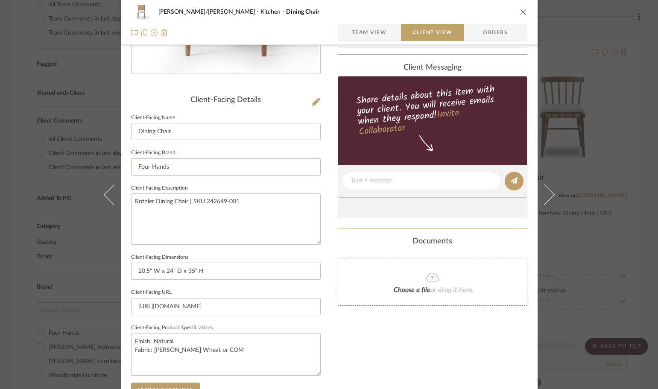
click at [147, 167] on input "Four Hands" at bounding box center [226, 167] width 190 height 17
click at [166, 202] on div "FISHMAN/GOLDSMITH Kitchen Dining Chair Team View Client View Orders Client-Faci…" at bounding box center [329, 194] width 658 height 389
click at [166, 202] on textarea "Rothler Dining Chair | SKU 242649-001" at bounding box center [226, 219] width 190 height 51
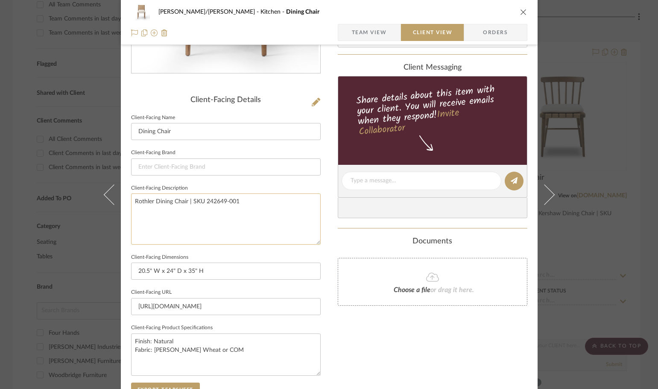
click at [166, 202] on textarea "Rothler Dining Chair | SKU 242649-001" at bounding box center [226, 219] width 190 height 51
type textarea "Rothler Dining Chair | SKU 242649-001"
click at [326, 240] on div "FISHMAN/GOLDSMITH Kitchen Dining Chair Team View Client View Orders Client-Faci…" at bounding box center [329, 184] width 417 height 697
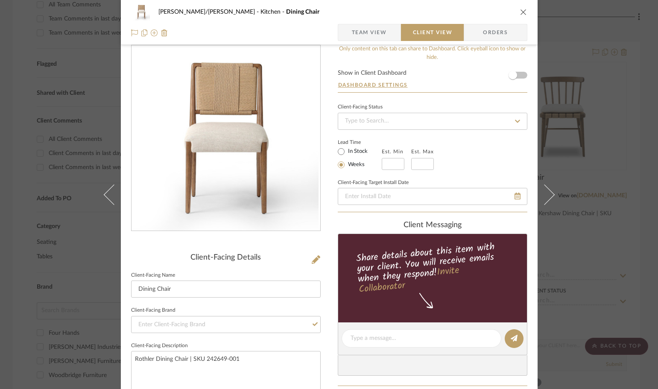
scroll to position [0, 0]
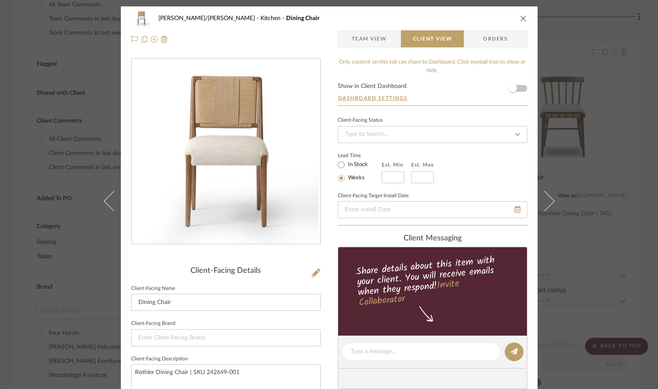
click at [646, 279] on div "FISHMAN/GOLDSMITH Kitchen Dining Chair Team View Client View Orders Client-Faci…" at bounding box center [329, 194] width 658 height 389
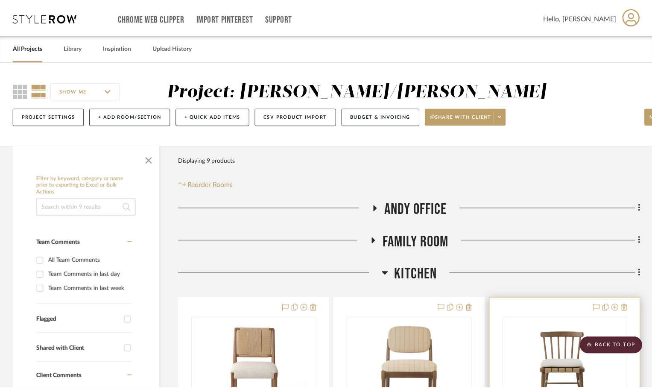
scroll to position [256, 0]
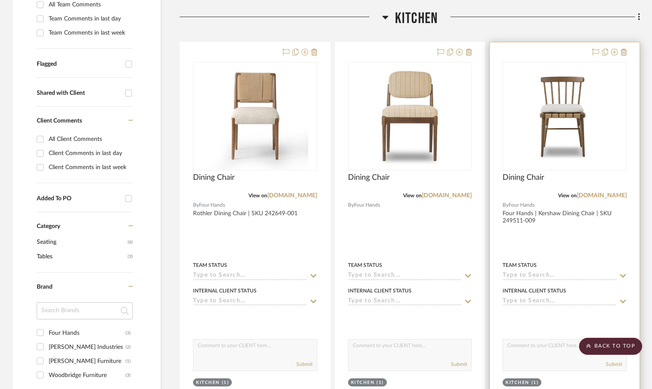
click at [596, 242] on div at bounding box center [565, 229] width 150 height 374
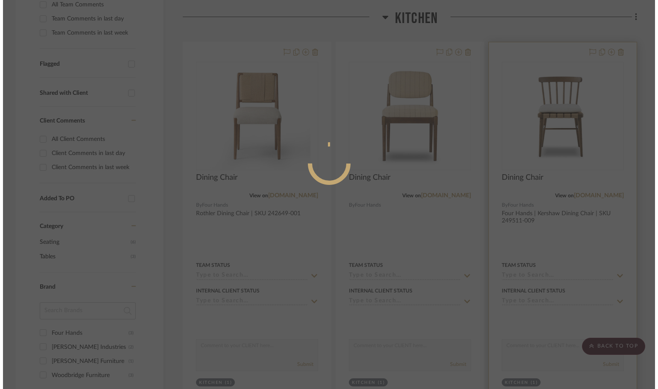
scroll to position [0, 0]
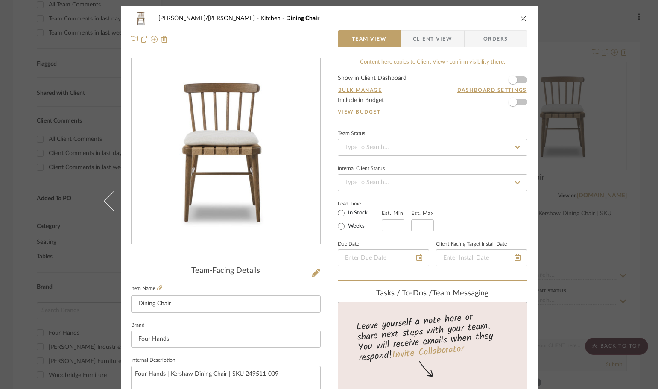
click at [420, 38] on span "Client View" at bounding box center [432, 38] width 39 height 17
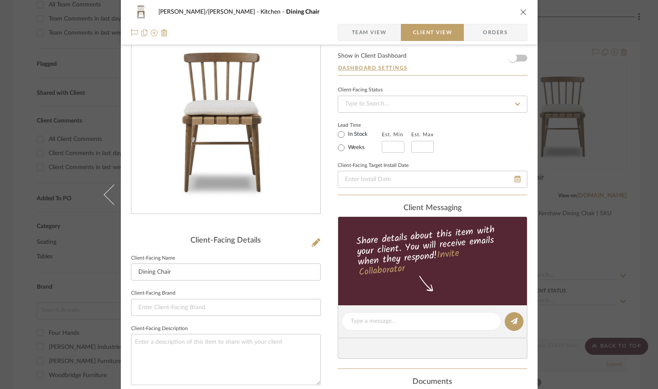
scroll to position [43, 0]
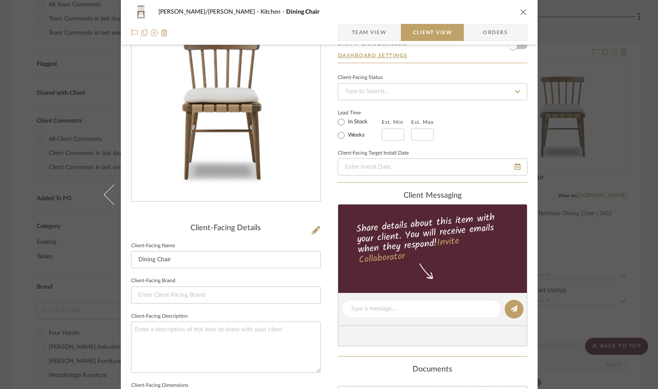
click at [652, 272] on div "FISHMAN/GOLDSMITH Kitchen Dining Chair Team View Client View Orders Client-Faci…" at bounding box center [329, 194] width 658 height 389
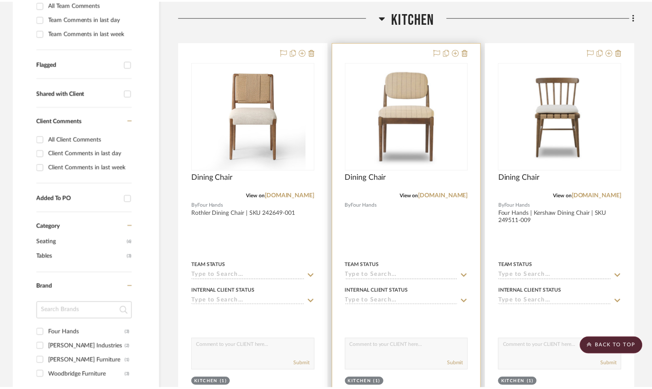
scroll to position [256, 0]
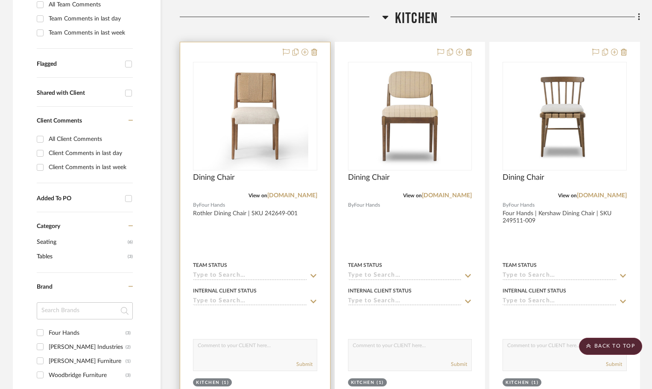
click at [300, 225] on div at bounding box center [255, 229] width 150 height 374
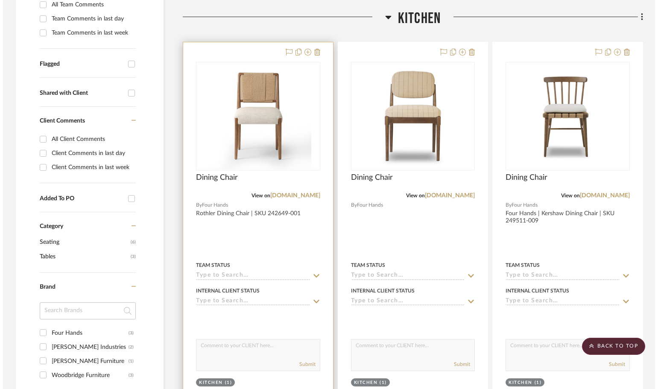
scroll to position [0, 0]
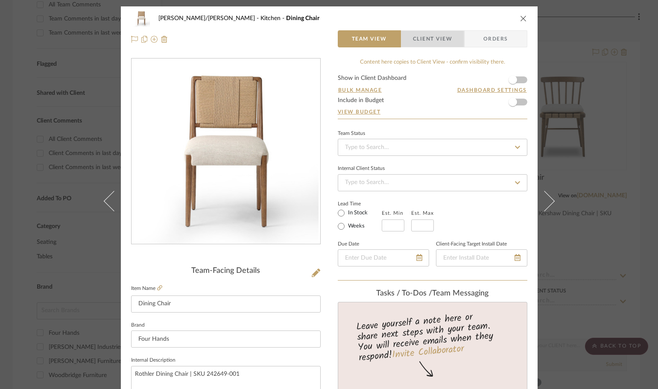
click at [429, 45] on span "Client View" at bounding box center [432, 38] width 39 height 17
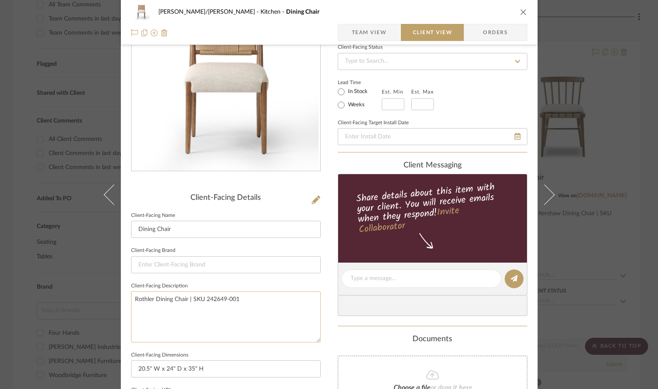
scroll to position [85, 0]
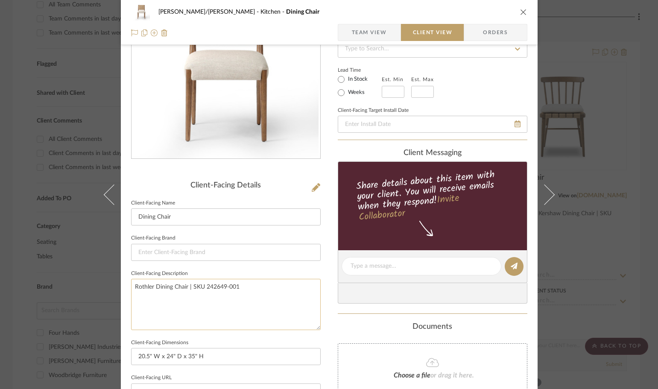
click at [169, 289] on textarea "Rothler Dining Chair | SKU 242649-001" at bounding box center [226, 304] width 190 height 51
click at [356, 34] on span "Team View" at bounding box center [369, 32] width 35 height 17
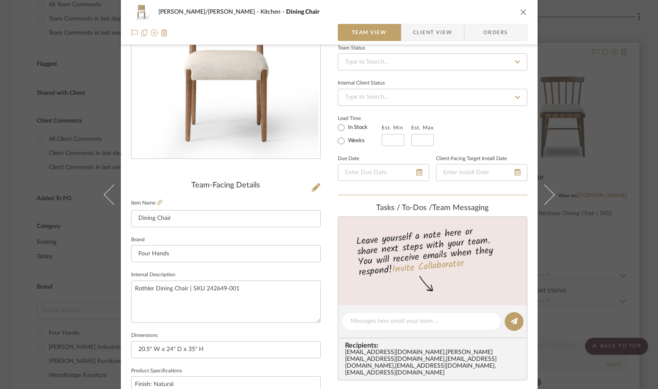
drag, startPoint x: 647, startPoint y: 289, endPoint x: 637, endPoint y: 291, distance: 10.3
click at [647, 289] on div "FISHMAN/GOLDSMITH Kitchen Dining Chair Team View Client View Orders Team-Facing…" at bounding box center [329, 194] width 658 height 389
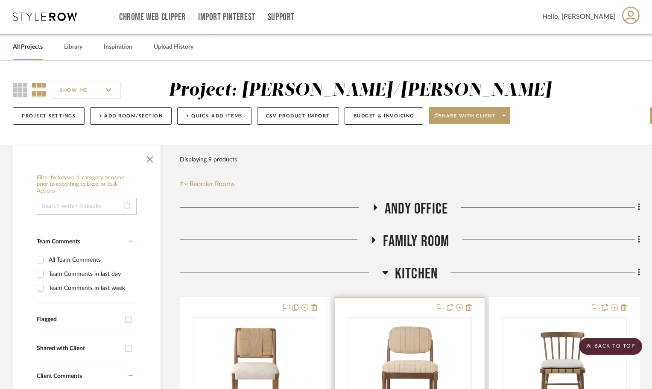
scroll to position [0, 0]
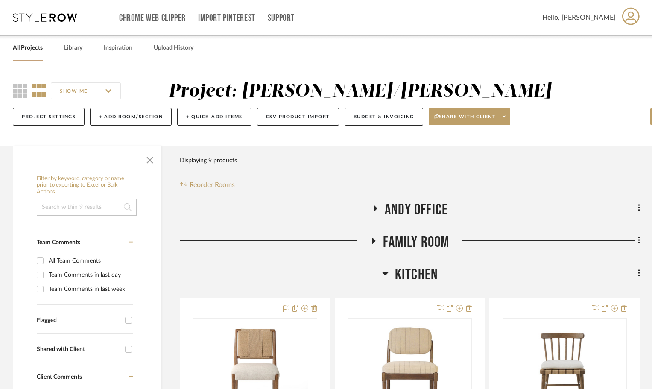
click at [382, 202] on h3 "Andy Office" at bounding box center [410, 210] width 76 height 18
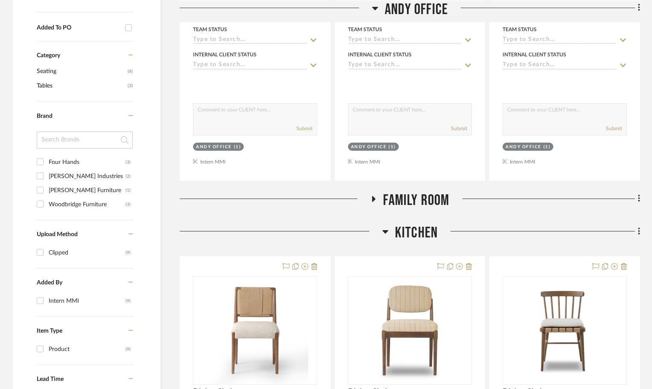
scroll to position [555, 0]
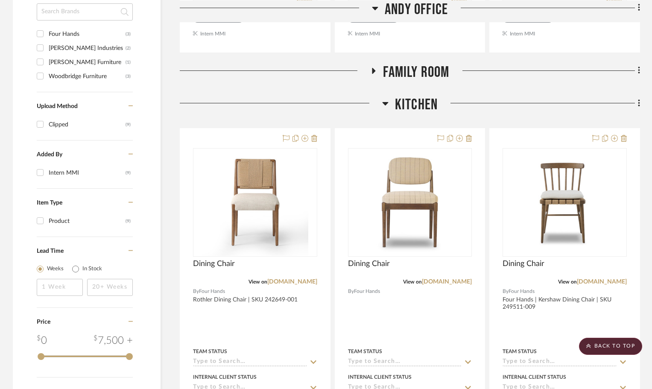
click at [376, 69] on icon at bounding box center [374, 71] width 10 height 6
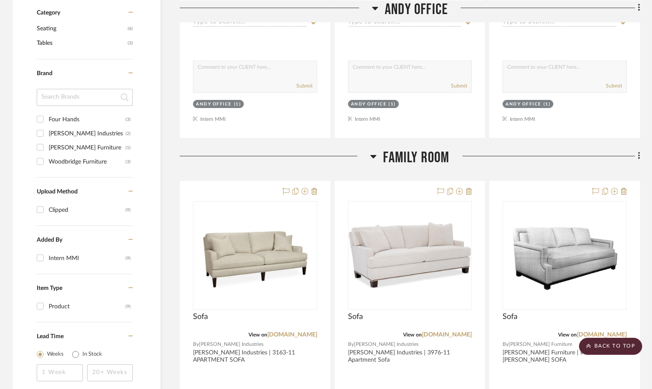
click at [370, 158] on icon at bounding box center [373, 156] width 6 height 10
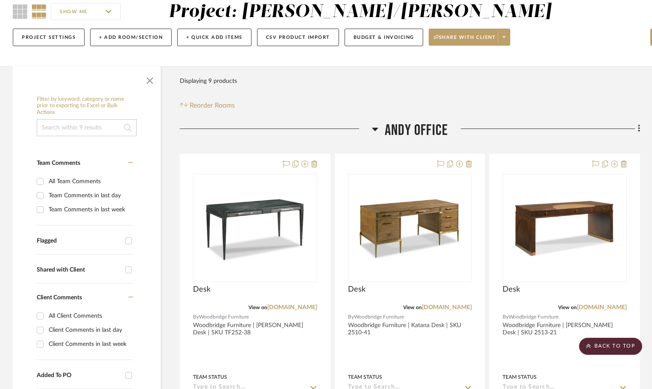
scroll to position [0, 0]
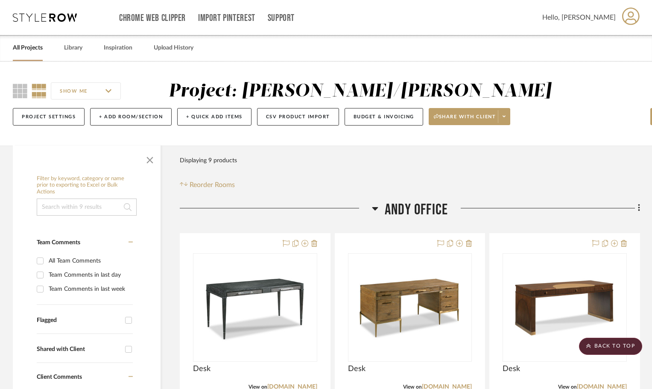
click at [379, 209] on h3 "Andy Office" at bounding box center [410, 210] width 76 height 18
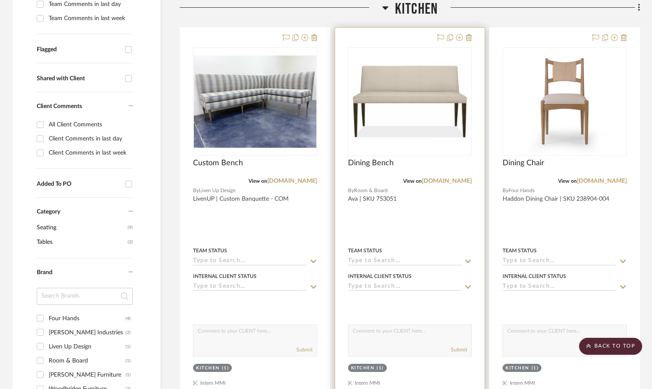
scroll to position [256, 0]
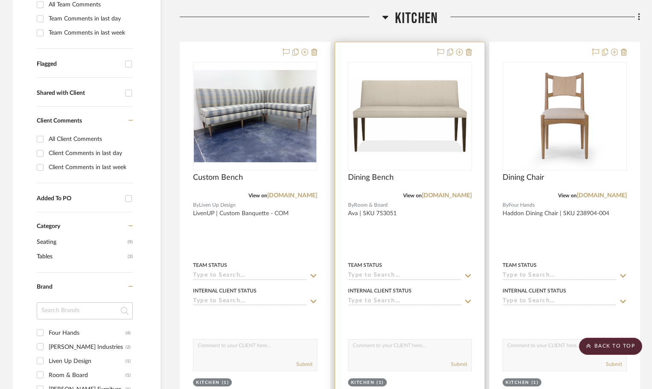
click at [438, 246] on div at bounding box center [410, 229] width 150 height 374
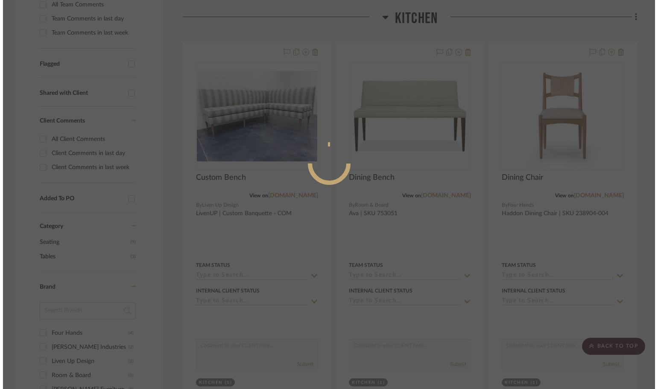
scroll to position [0, 0]
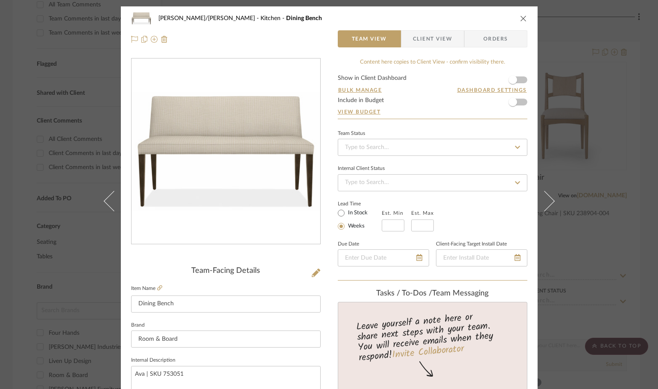
click at [444, 26] on div "FISHMAN/GOLDSMITH Kitchen Dining Bench" at bounding box center [329, 18] width 396 height 17
click at [436, 35] on span "Client View" at bounding box center [432, 38] width 39 height 17
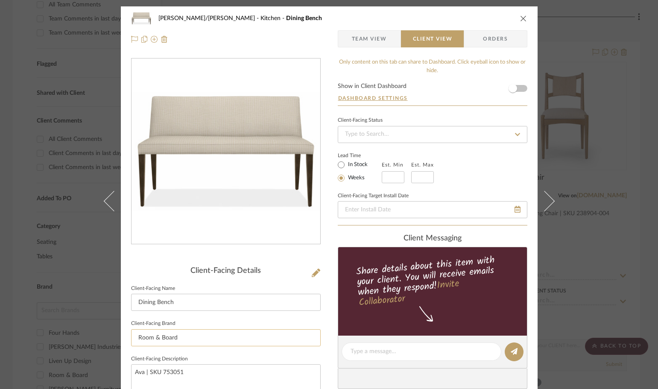
click at [161, 337] on input "Room & Board" at bounding box center [226, 337] width 190 height 17
click at [172, 364] on textarea "Ava | SKU 753051" at bounding box center [226, 389] width 190 height 51
click at [173, 372] on textarea "Ava | SKU 753051" at bounding box center [226, 389] width 190 height 51
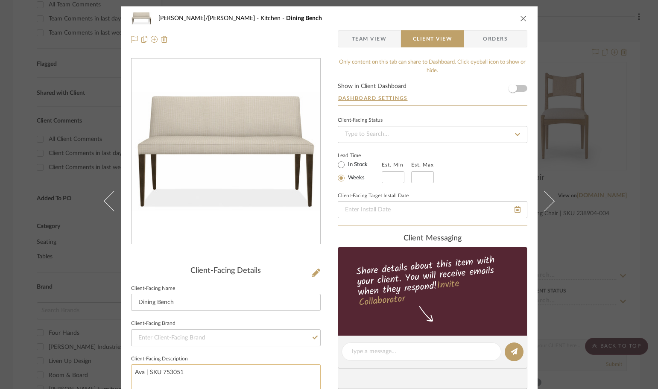
click at [173, 372] on textarea "Ava | SKU 753051" at bounding box center [226, 389] width 190 height 51
click at [333, 327] on div "FISHMAN/GOLDSMITH Kitchen Dining Bench Team View Client View Orders Client-Faci…" at bounding box center [329, 354] width 417 height 697
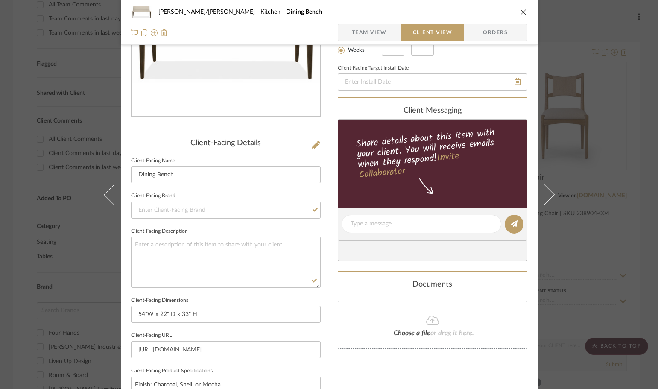
scroll to position [128, 0]
click at [622, 292] on div "FISHMAN/GOLDSMITH Kitchen Dining Bench Team View Client View Orders Client-Faci…" at bounding box center [329, 194] width 658 height 389
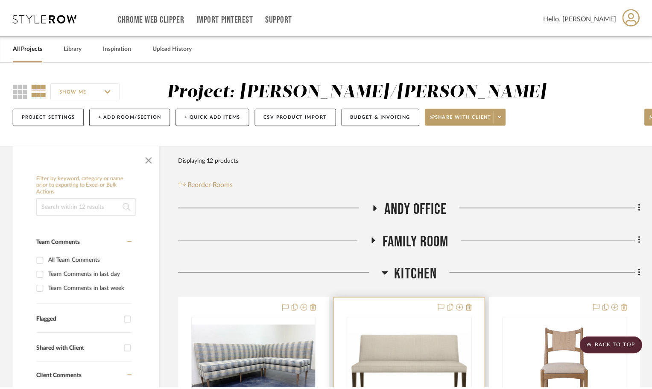
scroll to position [256, 0]
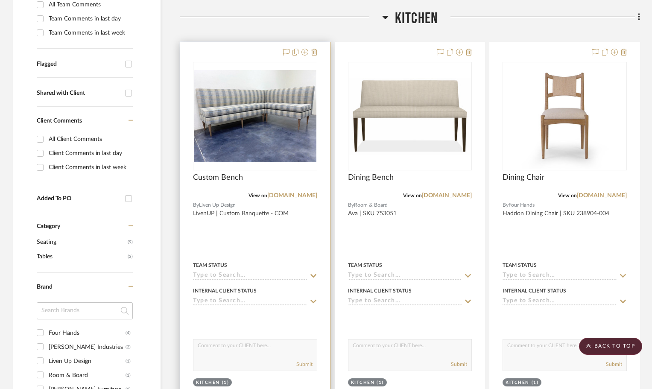
click at [283, 247] on div at bounding box center [255, 229] width 150 height 374
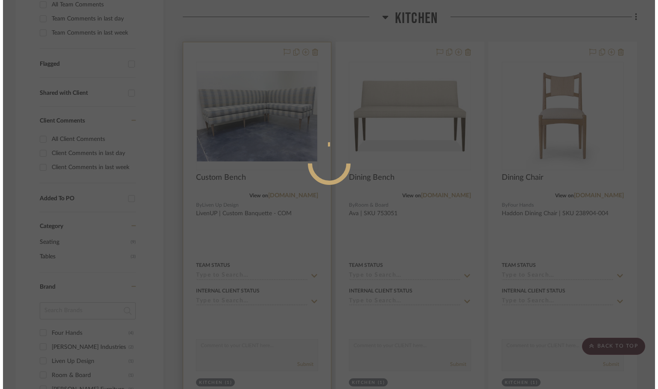
scroll to position [0, 0]
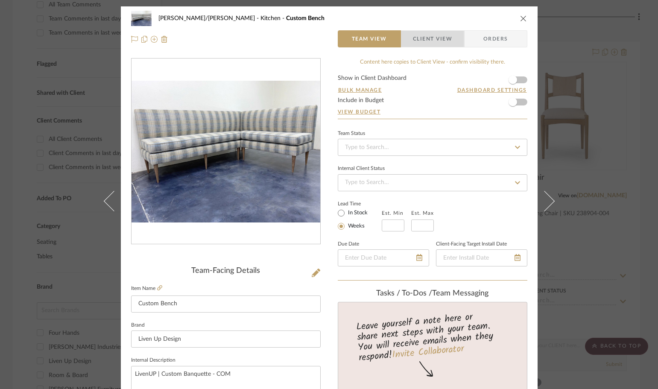
click at [431, 36] on span "Client View" at bounding box center [432, 38] width 39 height 17
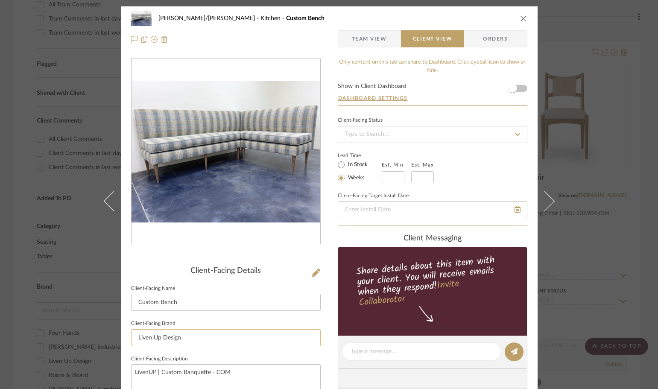
click at [158, 336] on input "Liven Up Design" at bounding box center [226, 337] width 190 height 17
click at [185, 375] on textarea "LivenUP | Custom Banquette - COM" at bounding box center [226, 389] width 190 height 51
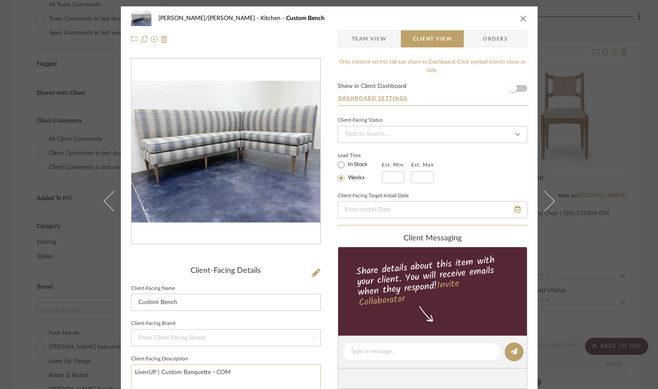
click at [185, 375] on textarea "LivenUP | Custom Banquette - COM" at bounding box center [226, 389] width 190 height 51
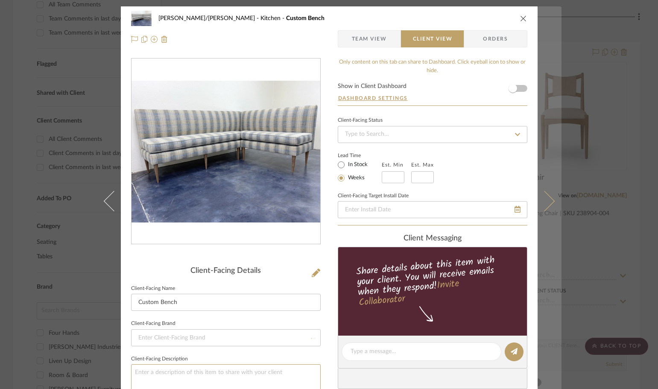
type textarea "LivenUP | Custom Banquette - COM"
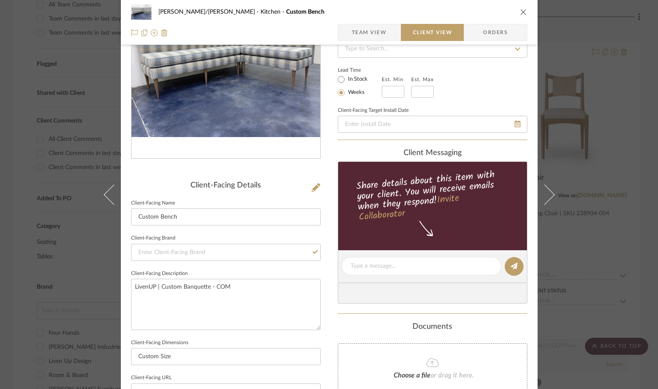
click at [331, 319] on div "FISHMAN/GOLDSMITH Kitchen Custom Bench Team View Client View Orders Client-Faci…" at bounding box center [329, 269] width 417 height 697
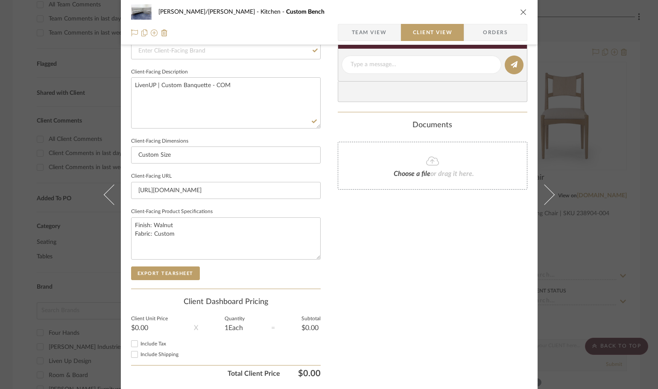
scroll to position [314, 0]
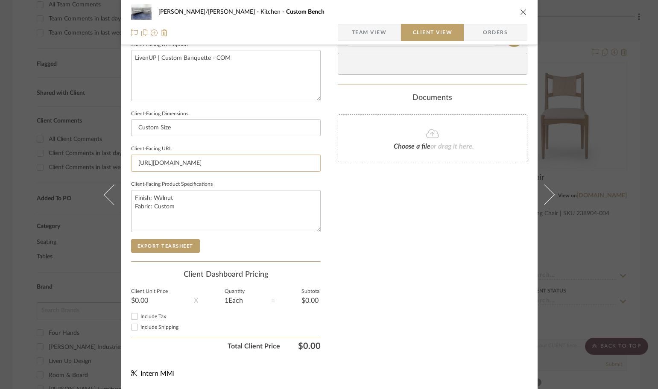
click at [232, 163] on input "https://www.etsy.com/listing/829150168/custom-banquette-com?ref=shop_home_activ…" at bounding box center [226, 163] width 190 height 17
click at [364, 207] on div "Only content on this tab can share to Dashboard. Click eyeball icon to show or …" at bounding box center [433, 49] width 190 height 611
click at [644, 292] on div "FISHMAN/GOLDSMITH Kitchen Custom Bench Team View Client View Orders Client-Faci…" at bounding box center [329, 194] width 658 height 389
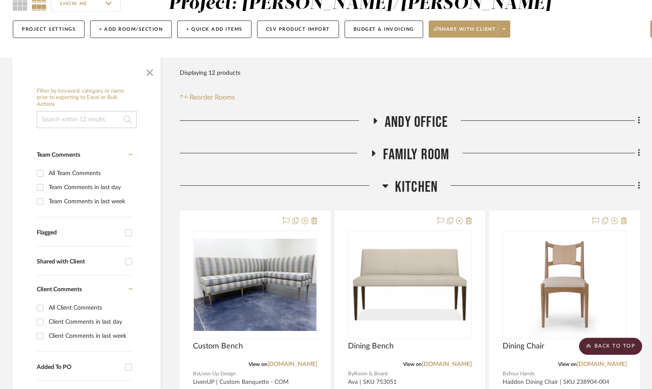
scroll to position [171, 0]
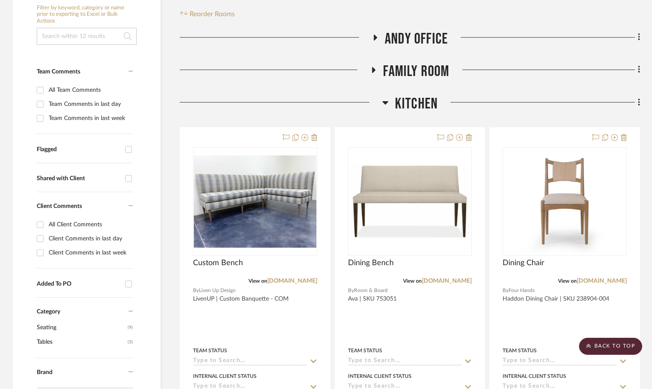
click at [384, 70] on span "Family Room" at bounding box center [416, 71] width 66 height 18
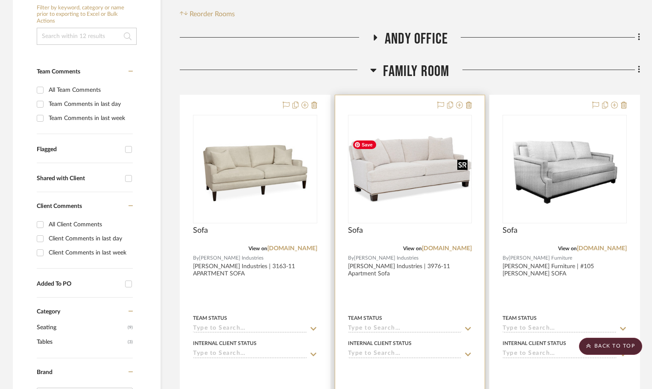
click at [403, 192] on div at bounding box center [410, 169] width 124 height 109
click at [421, 304] on div at bounding box center [410, 282] width 150 height 374
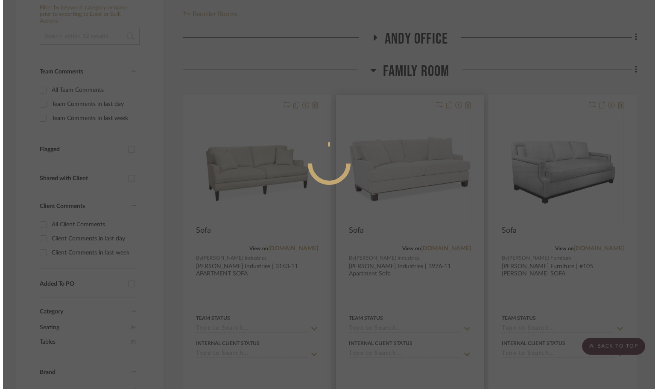
scroll to position [0, 0]
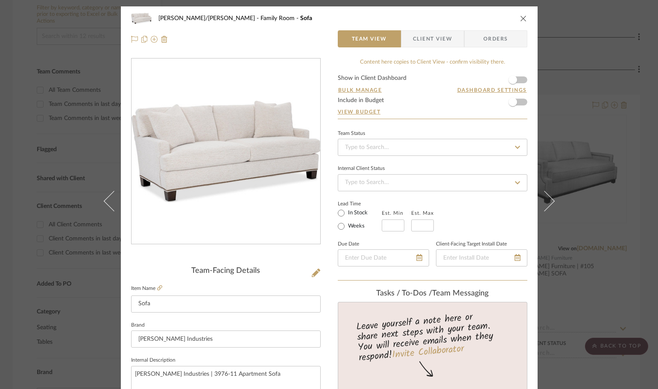
click at [413, 40] on span "Client View" at bounding box center [432, 38] width 39 height 17
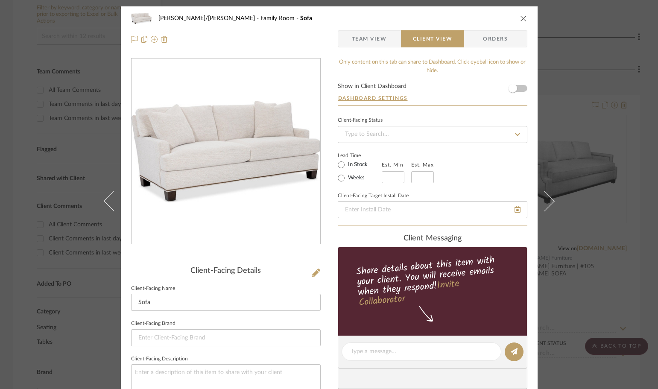
click at [643, 223] on div "FISHMAN/GOLDSMITH Family Room Sofa Team View Client View Orders Client-Facing D…" at bounding box center [329, 194] width 658 height 389
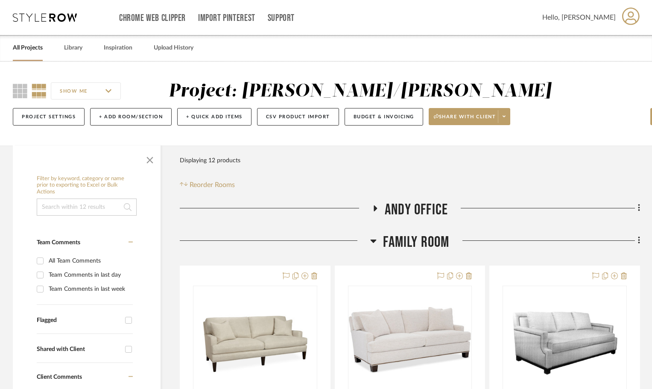
click at [412, 209] on span "Andy Office" at bounding box center [416, 210] width 63 height 18
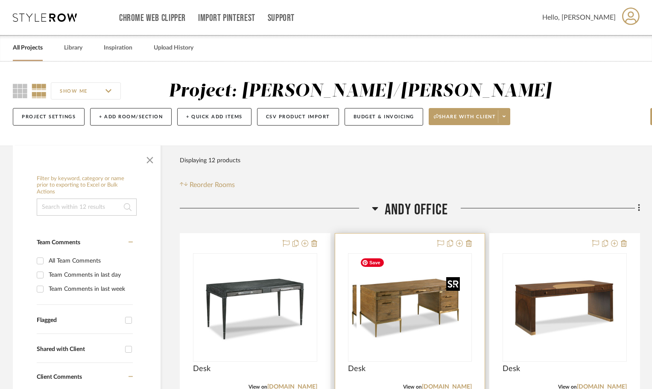
click at [400, 285] on img at bounding box center [410, 307] width 107 height 107
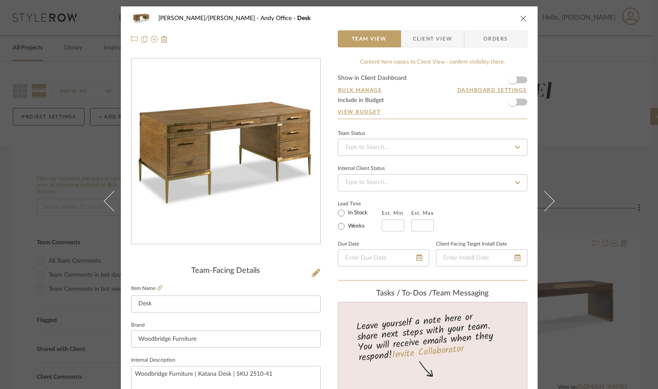
click at [432, 36] on span "Client View" at bounding box center [432, 38] width 39 height 17
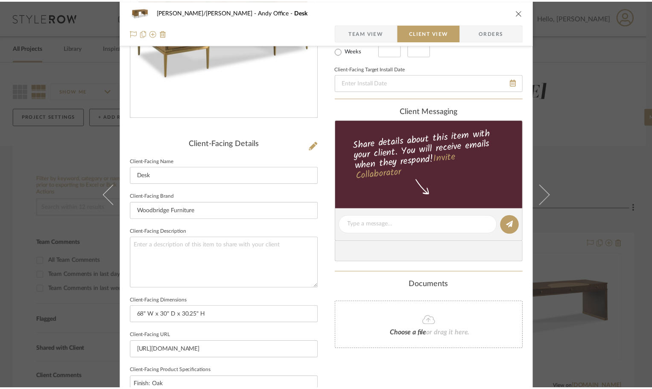
scroll to position [128, 0]
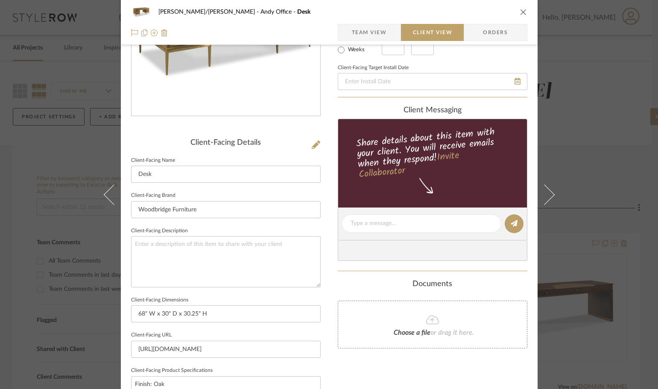
click at [367, 25] on span "Team View" at bounding box center [369, 32] width 35 height 17
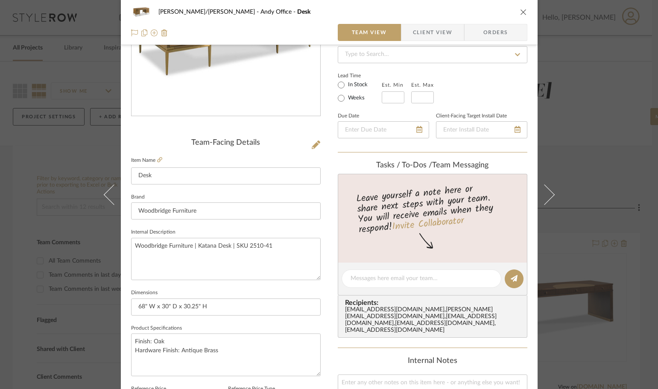
click at [417, 30] on span "Client View" at bounding box center [432, 32] width 39 height 17
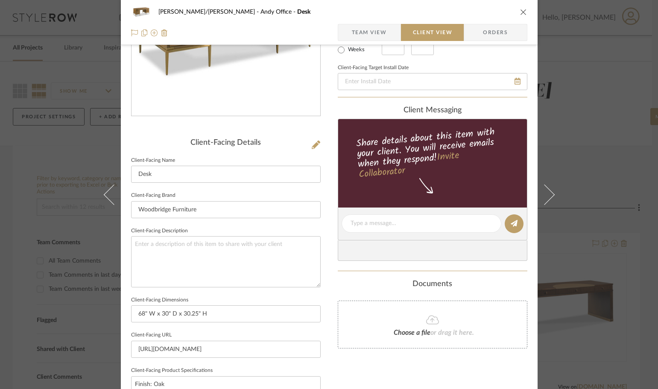
click at [646, 280] on div "FISHMAN/GOLDSMITH Andy Office Desk Team View Client View Orders Client-Facing D…" at bounding box center [329, 194] width 658 height 389
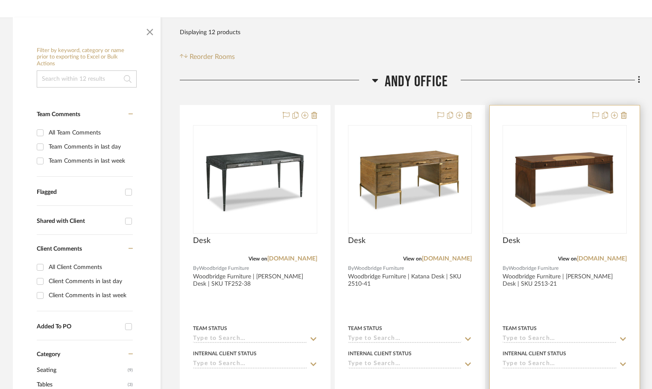
scroll to position [0, 0]
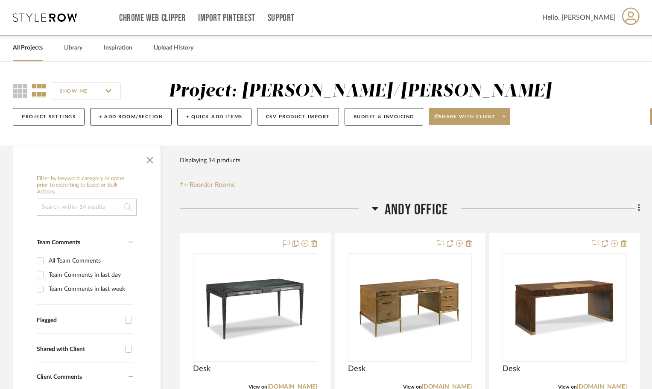
click at [373, 207] on icon at bounding box center [375, 208] width 6 height 3
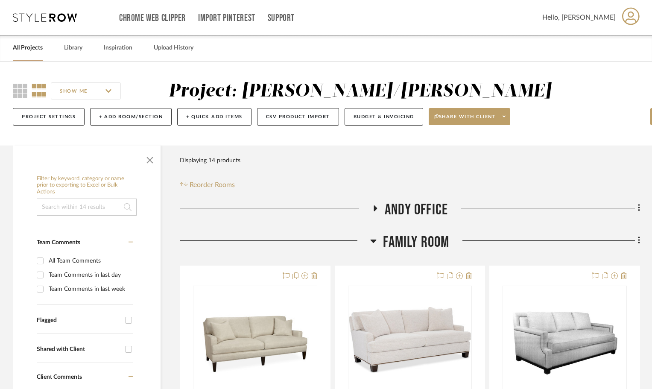
click at [376, 239] on icon at bounding box center [373, 241] width 6 height 10
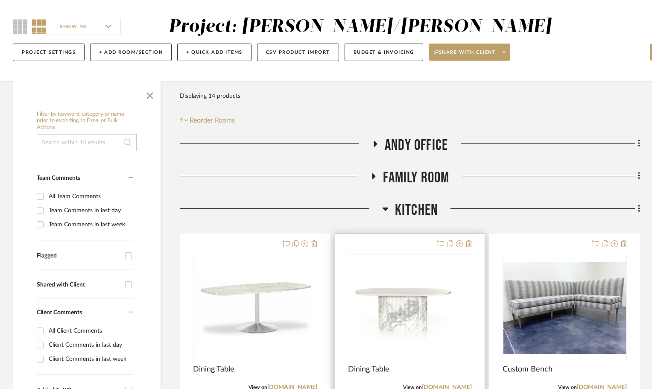
scroll to position [171, 0]
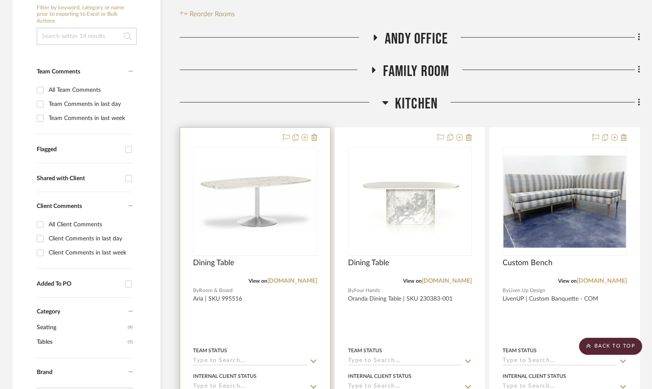
click at [267, 294] on div at bounding box center [255, 315] width 150 height 374
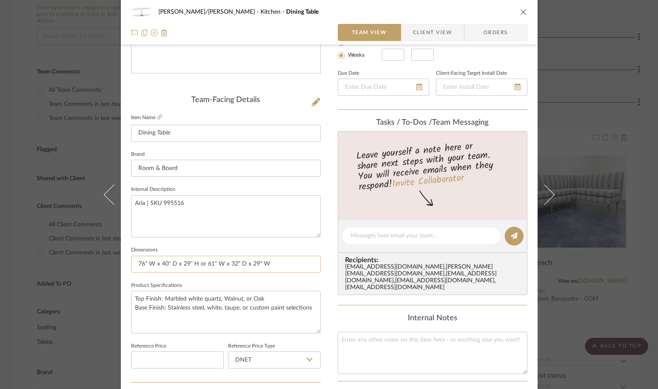
drag, startPoint x: 266, startPoint y: 265, endPoint x: 203, endPoint y: 264, distance: 62.8
click at [203, 264] on input "76" W x 40" D x 29" H or 61" W x 32" D x 29" W" at bounding box center [226, 264] width 190 height 17
click at [268, 309] on textarea "Top Finish: Marbled white quartz, Walnut, or Oak Base Finish: Stainless steel, …" at bounding box center [226, 312] width 190 height 42
click at [298, 309] on textarea "Top Finish: Marbled white quartz, Walnut, or Oak Base Finish: Stainless steel, …" at bounding box center [226, 312] width 190 height 42
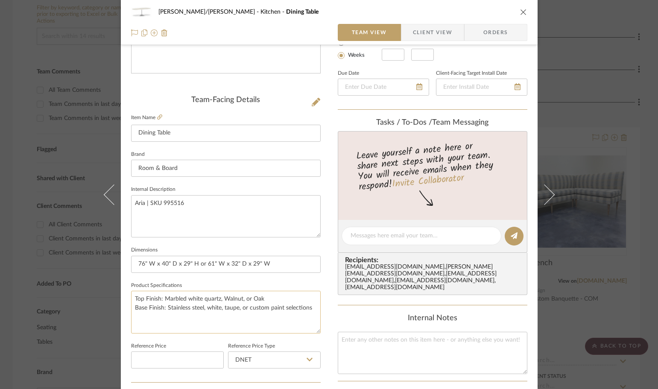
click at [262, 308] on textarea "Top Finish: Marbled white quartz, Walnut, or Oak Base Finish: Stainless steel, …" at bounding box center [226, 312] width 190 height 42
drag, startPoint x: 308, startPoint y: 310, endPoint x: 246, endPoint y: 313, distance: 61.6
click at [246, 313] on textarea "Top Finish: Marbled white quartz, Walnut, or Oak Base Finish: Stainless steel, …" at bounding box center [226, 312] width 190 height 42
drag, startPoint x: 133, startPoint y: 298, endPoint x: 312, endPoint y: 312, distance: 179.6
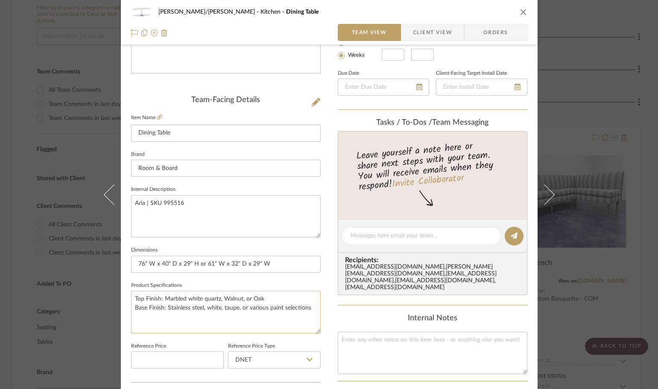
click at [312, 312] on textarea "Top Finish: Marbled white quartz, Walnut, or Oak Base Finish: Stainless steel, …" at bounding box center [226, 312] width 190 height 42
type textarea "Top Finish: Marbled white quartz, Walnut, or Oak Base Finish: Stainless steel, …"
click at [611, 53] on div "FISHMAN/GOLDSMITH Kitchen Dining Table Team View Client View Orders Team-Facing…" at bounding box center [329, 194] width 658 height 389
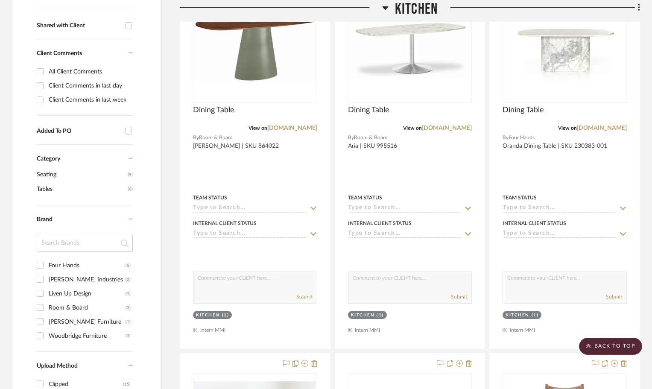
scroll to position [299, 0]
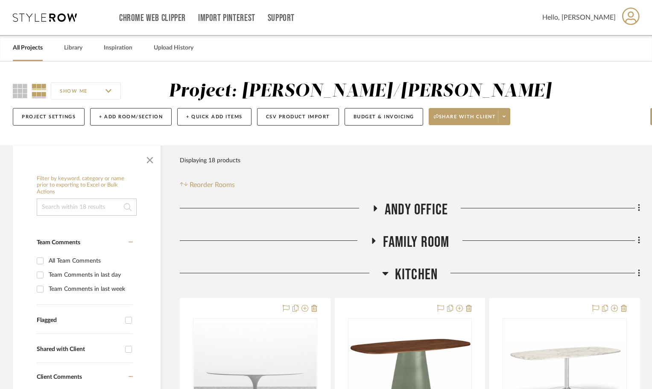
click at [382, 274] on div at bounding box center [281, 277] width 203 height 22
click at [385, 273] on icon at bounding box center [385, 273] width 6 height 3
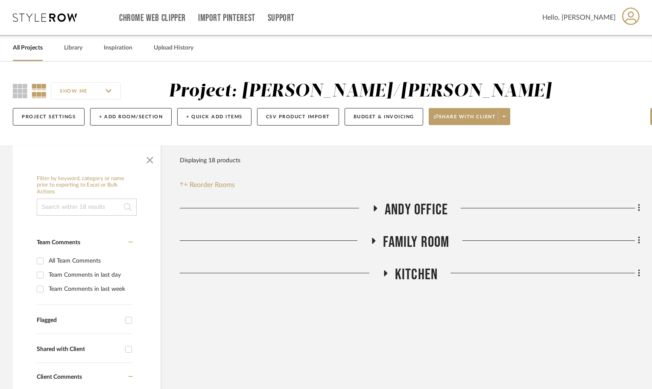
click at [375, 245] on fa-icon at bounding box center [373, 244] width 6 height 12
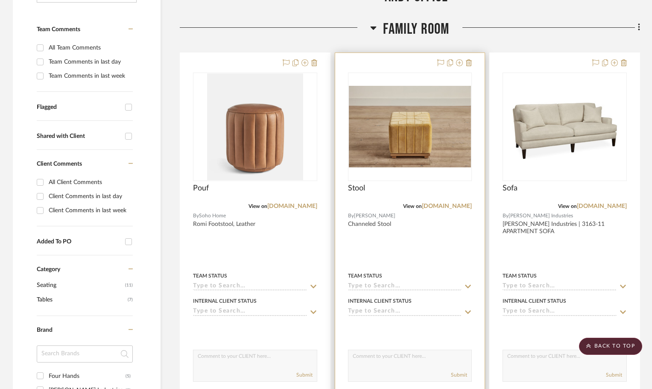
scroll to position [214, 0]
click at [436, 255] on div at bounding box center [410, 240] width 150 height 374
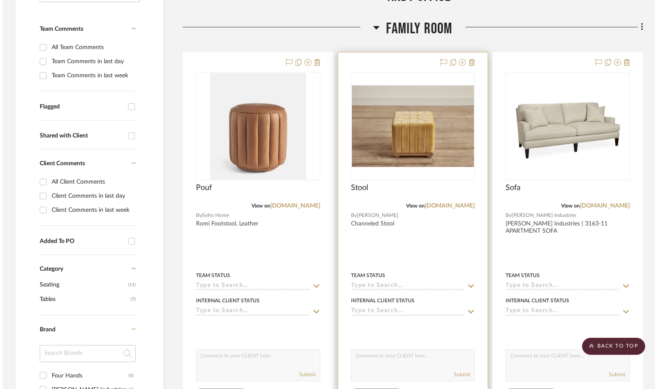
scroll to position [0, 0]
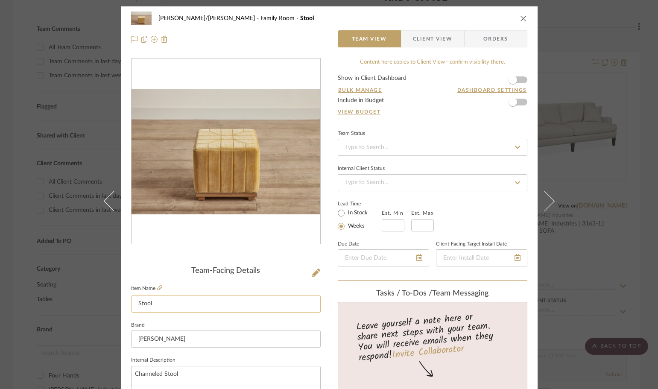
click at [145, 304] on input "Stool" at bounding box center [226, 304] width 190 height 17
type input "Pouf"
click at [523, 15] on button "close" at bounding box center [524, 19] width 8 height 8
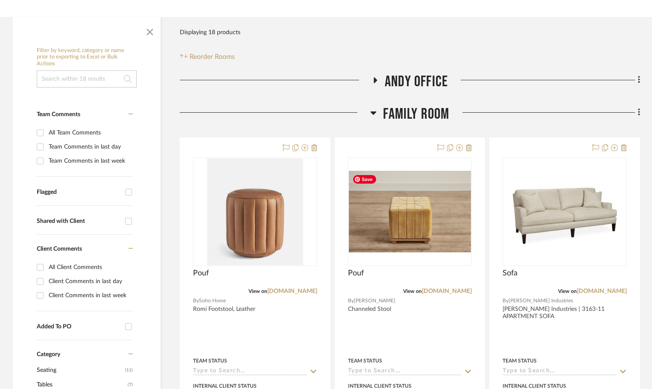
scroll to position [171, 0]
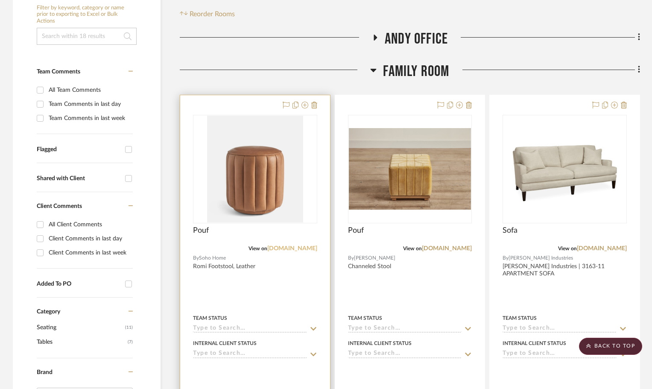
click at [296, 248] on link "[DOMAIN_NAME]" at bounding box center [292, 249] width 50 height 6
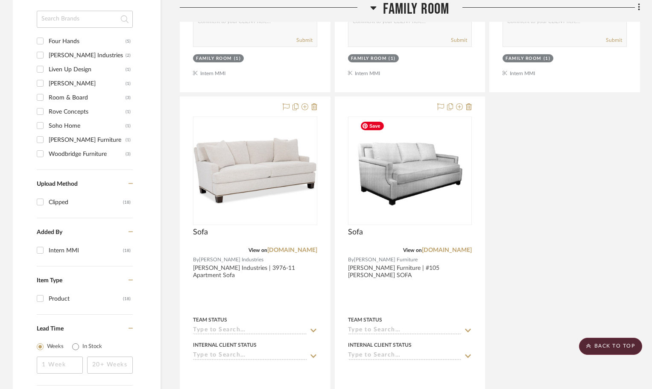
scroll to position [427, 0]
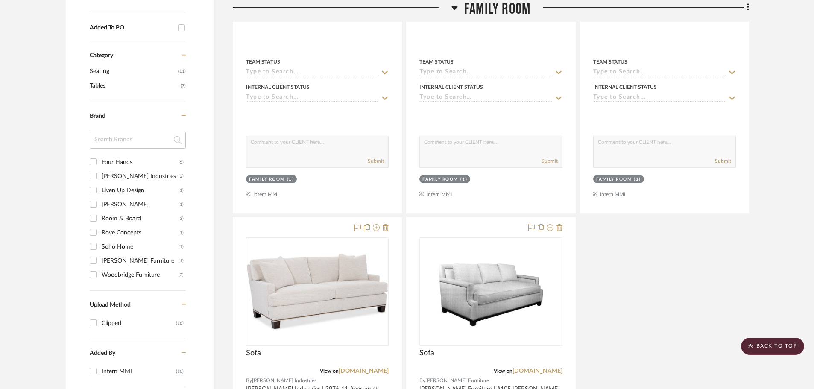
click at [649, 291] on div "Pouf View on sohohome.com By Soho Home Romi Footstool, Leather Team Status Inte…" at bounding box center [491, 215] width 517 height 754
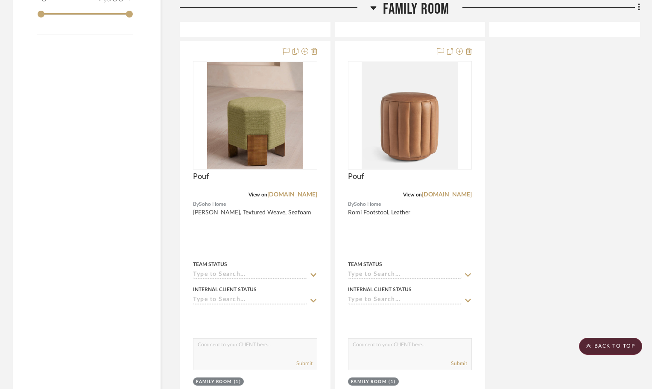
scroll to position [1143, 0]
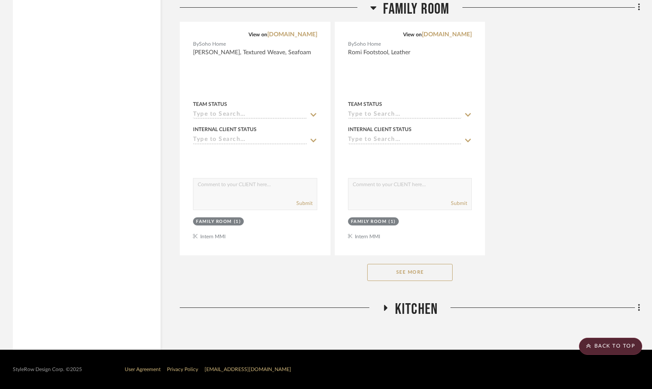
click at [423, 273] on button "See More" at bounding box center [409, 272] width 85 height 17
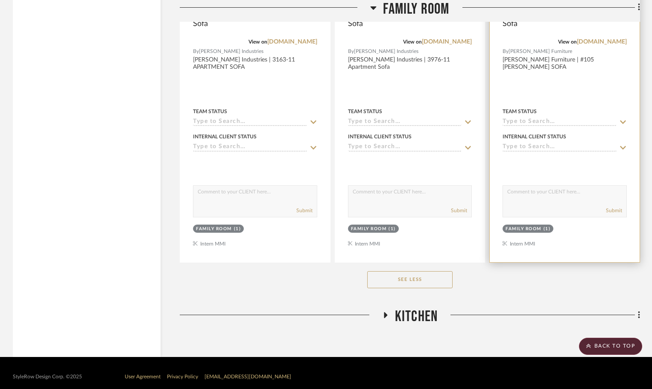
scroll to position [1522, 0]
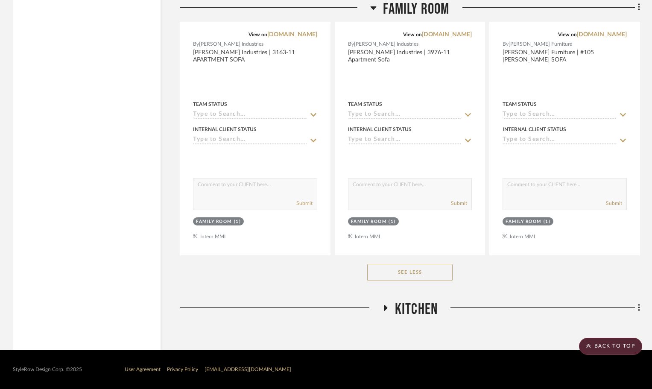
click at [415, 303] on span "Kitchen" at bounding box center [416, 309] width 43 height 18
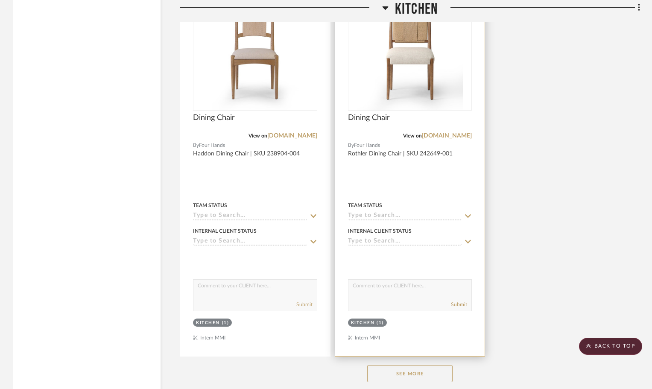
scroll to position [2689, 0]
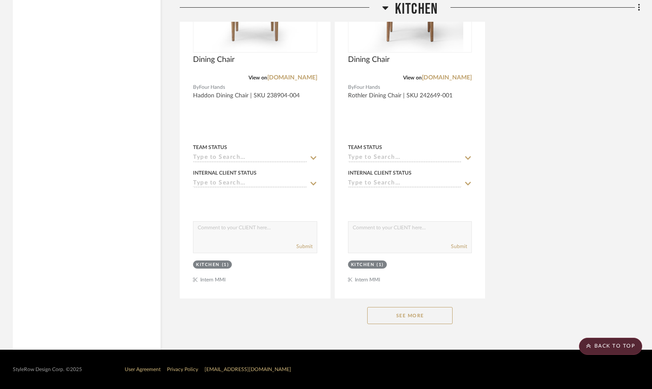
click at [421, 320] on button "See More" at bounding box center [409, 315] width 85 height 17
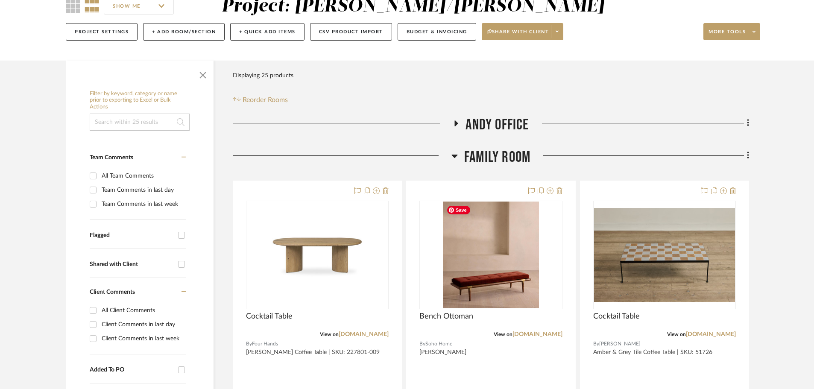
scroll to position [0, 0]
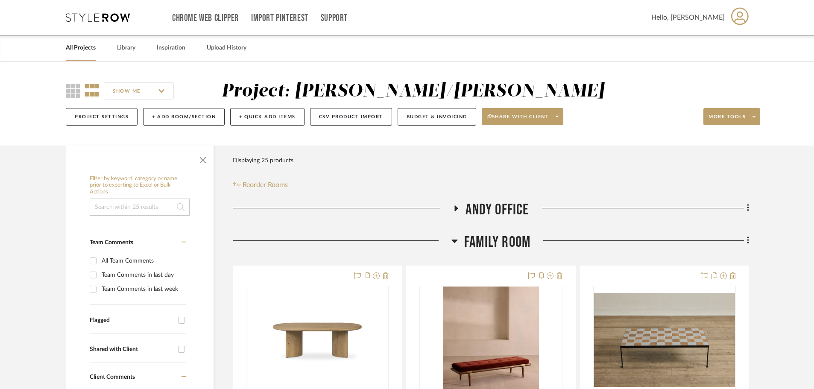
click at [456, 242] on icon at bounding box center [455, 241] width 6 height 10
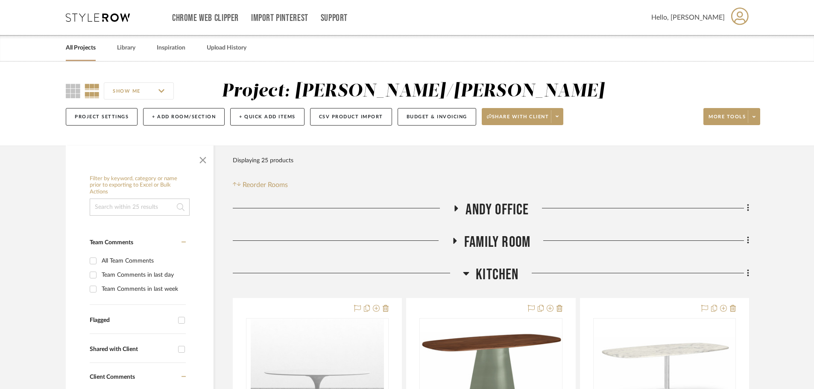
click at [465, 271] on icon at bounding box center [466, 273] width 6 height 10
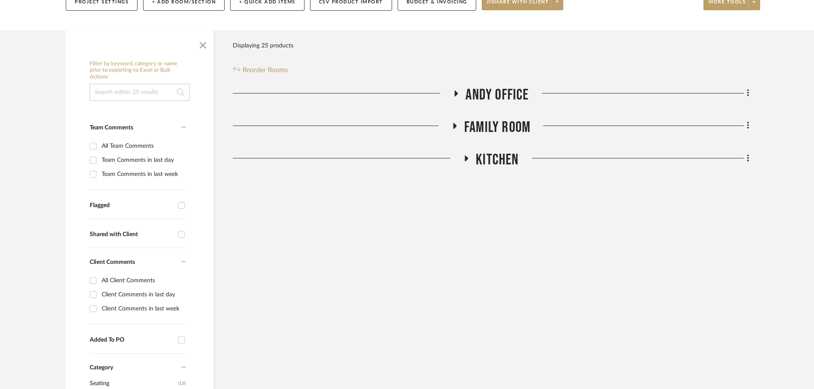
scroll to position [128, 0]
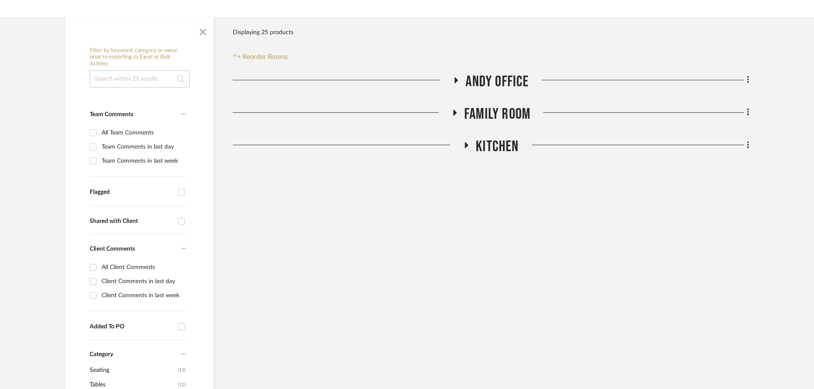
click at [452, 109] on icon at bounding box center [454, 112] width 10 height 6
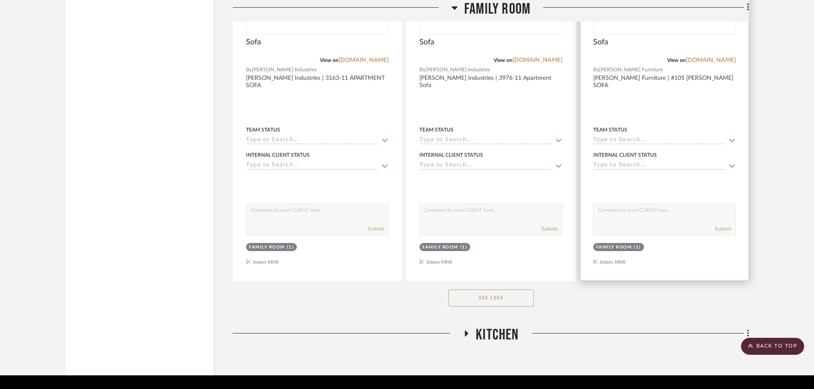
scroll to position [1522, 0]
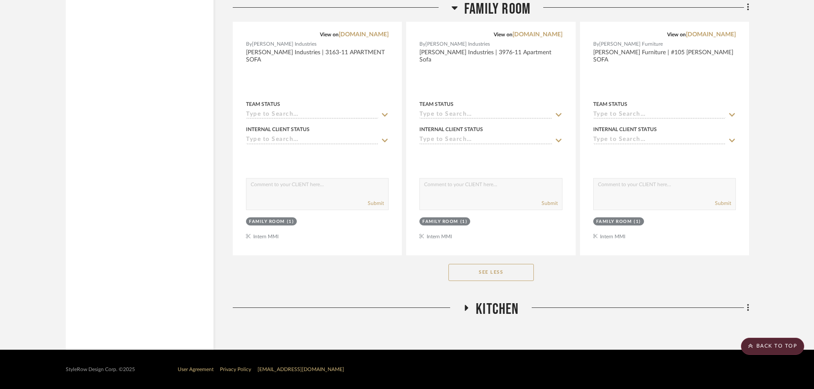
click at [490, 305] on span "Kitchen" at bounding box center [497, 309] width 43 height 18
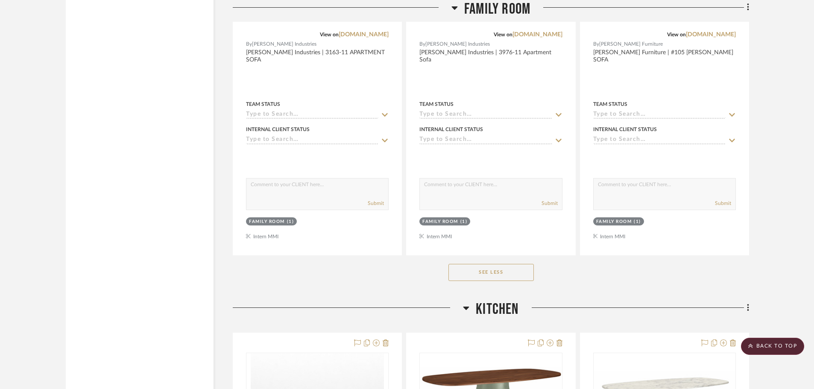
click at [457, 276] on button "See Less" at bounding box center [491, 272] width 85 height 17
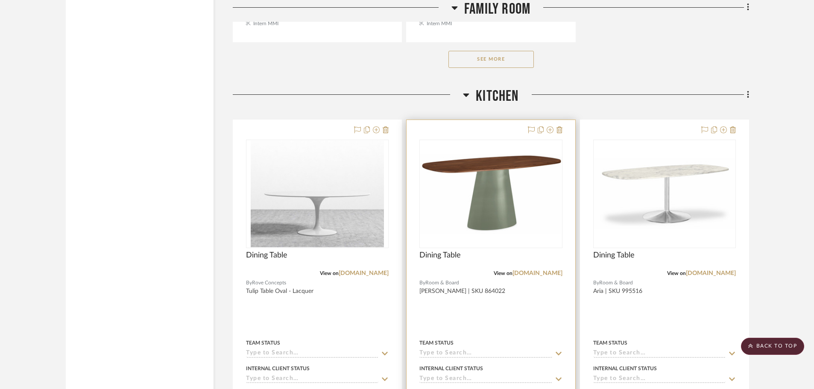
scroll to position [1137, 0]
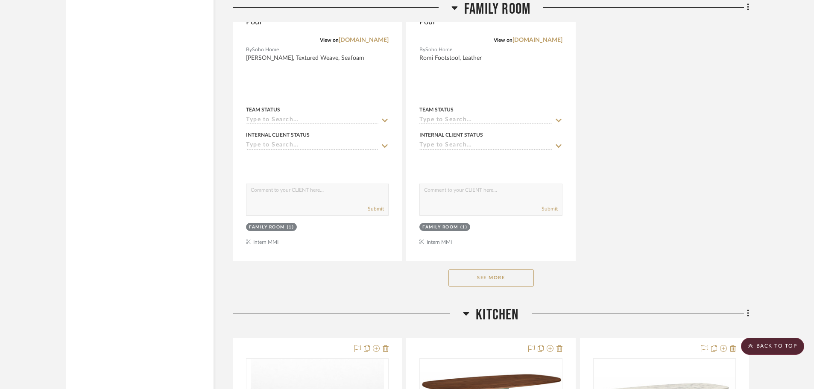
click at [467, 313] on icon at bounding box center [467, 313] width 6 height 3
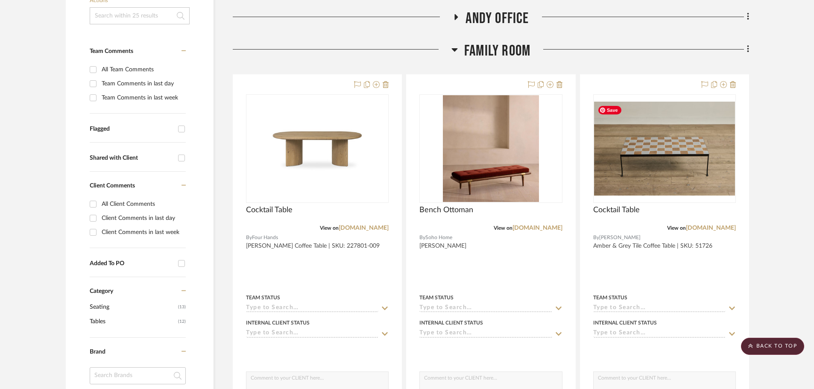
scroll to position [112, 0]
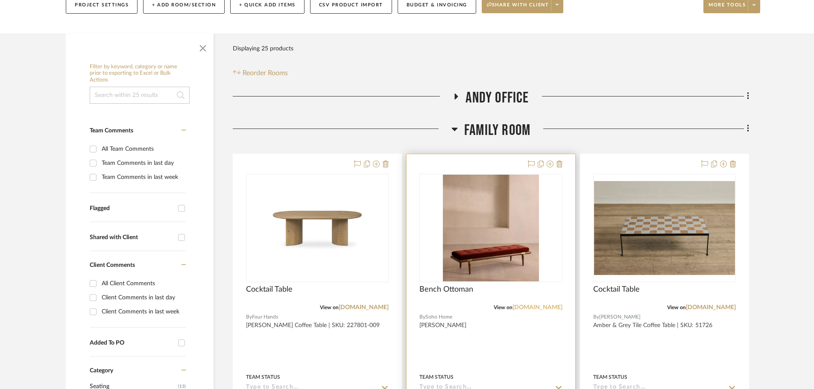
click at [551, 305] on link "sohohome.com" at bounding box center [538, 308] width 50 height 6
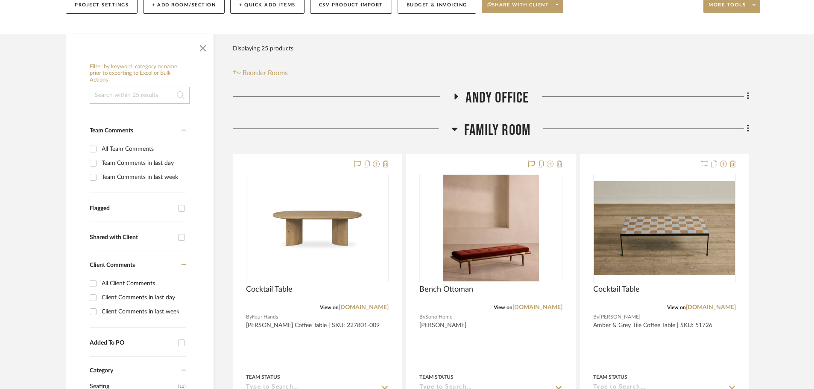
click at [452, 131] on icon at bounding box center [455, 129] width 6 height 10
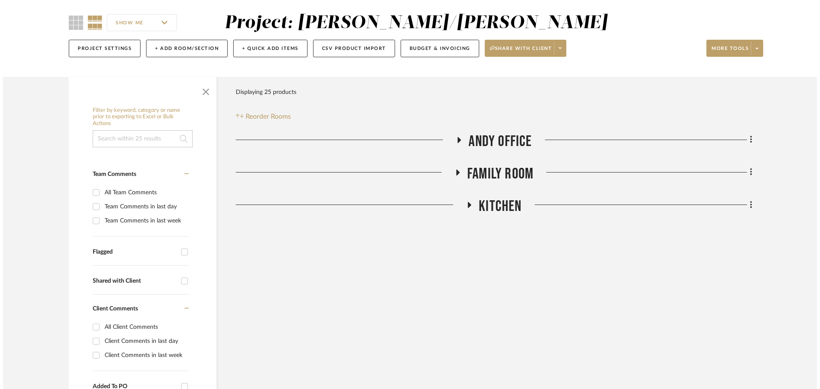
scroll to position [0, 0]
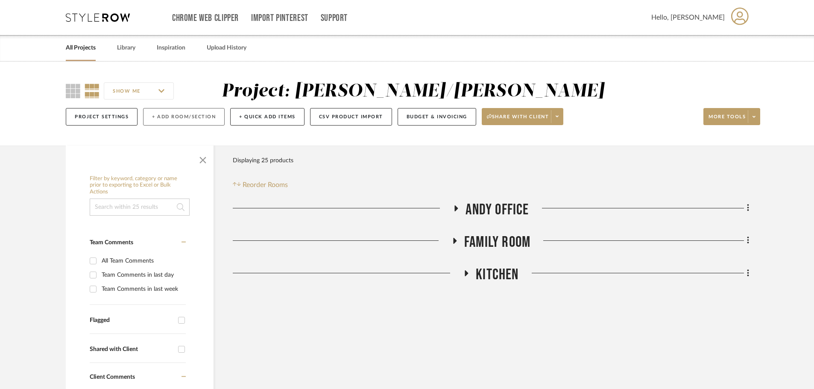
click at [179, 119] on button "+ Add Room/Section" at bounding box center [184, 117] width 82 height 18
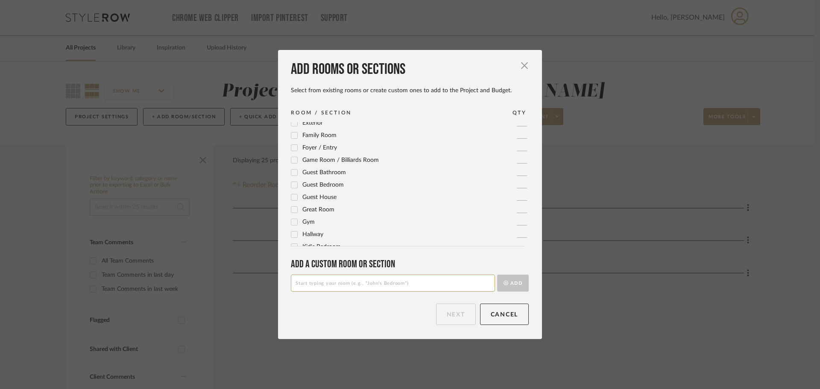
scroll to position [71, 0]
click at [292, 171] on label "Foyer / Entry" at bounding box center [314, 167] width 46 height 7
click at [450, 318] on button "Next" at bounding box center [456, 314] width 40 height 21
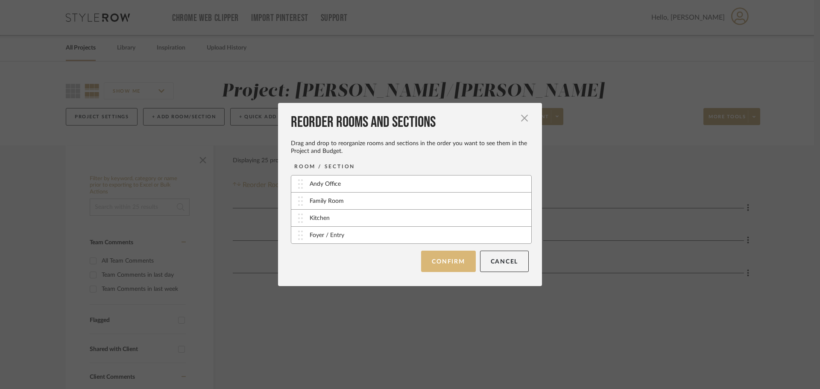
click at [452, 264] on button "Confirm" at bounding box center [448, 261] width 54 height 21
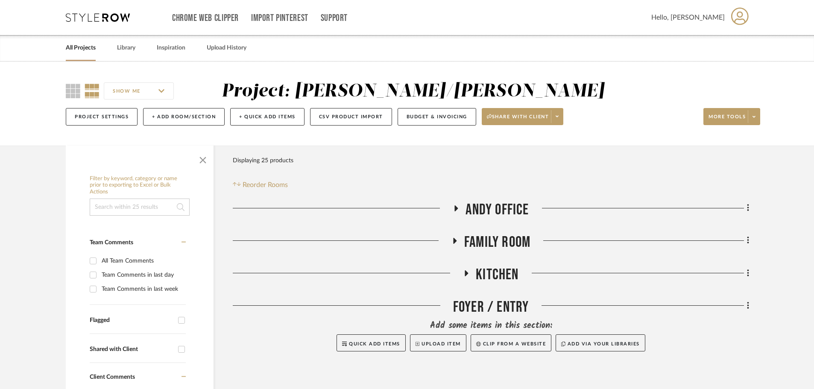
click at [473, 297] on div "Andy Office Family Room Kitchen Foyer / Entry Add some items in this section: Q…" at bounding box center [491, 287] width 517 height 173
click at [485, 303] on div "Foyer / Entry" at bounding box center [491, 309] width 517 height 22
click at [658, 305] on icon at bounding box center [748, 305] width 2 height 7
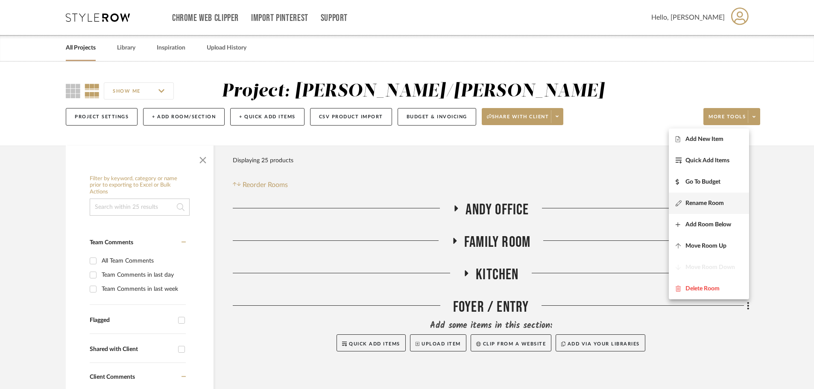
click at [658, 203] on span "Rename Room" at bounding box center [705, 203] width 38 height 7
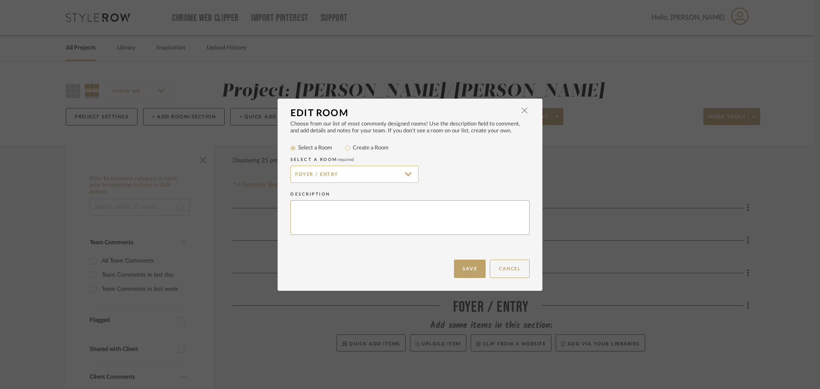
click at [311, 169] on input "Foyer / Entry" at bounding box center [355, 174] width 128 height 17
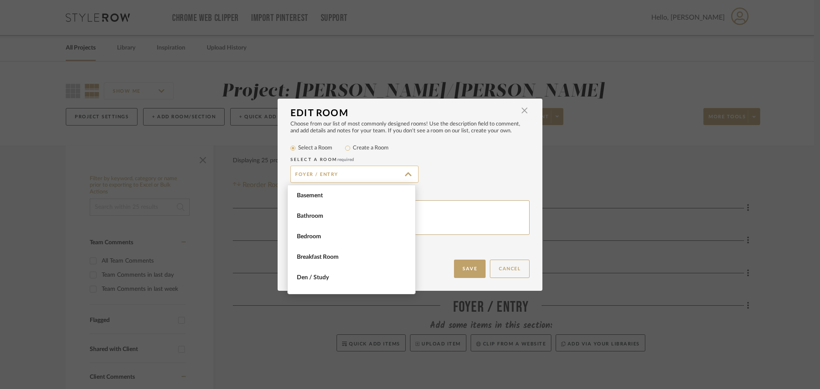
scroll to position [185, 0]
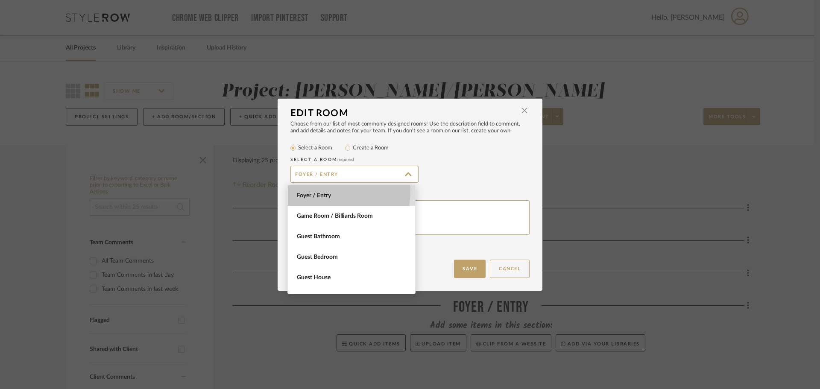
click at [318, 191] on span "Foyer / Entry" at bounding box center [351, 195] width 127 height 21
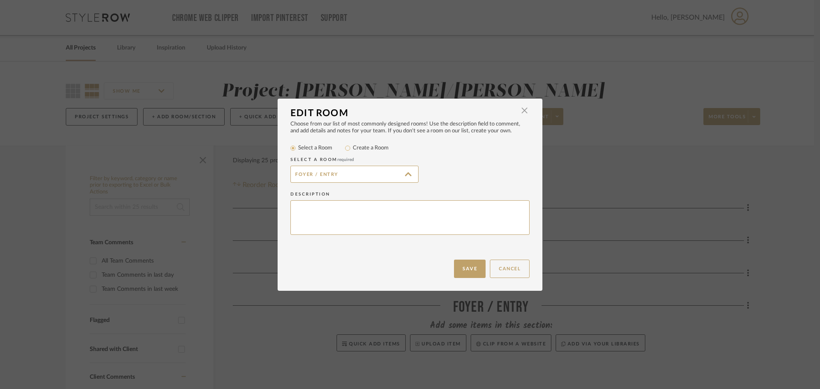
type input "Foyer / Entry"
click at [391, 180] on input "Foyer / Entry" at bounding box center [355, 174] width 128 height 17
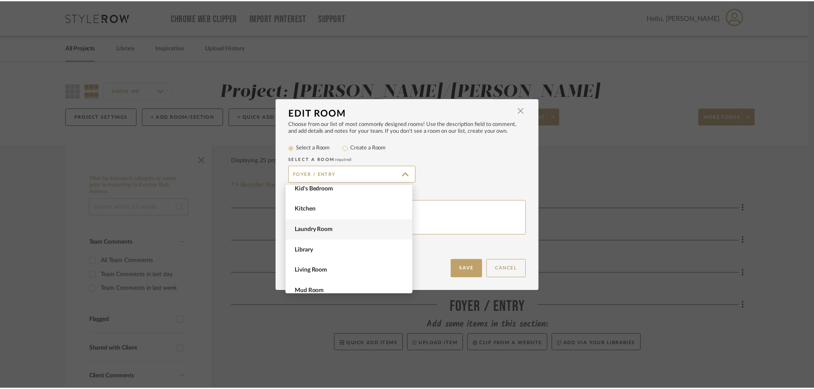
scroll to position [568, 0]
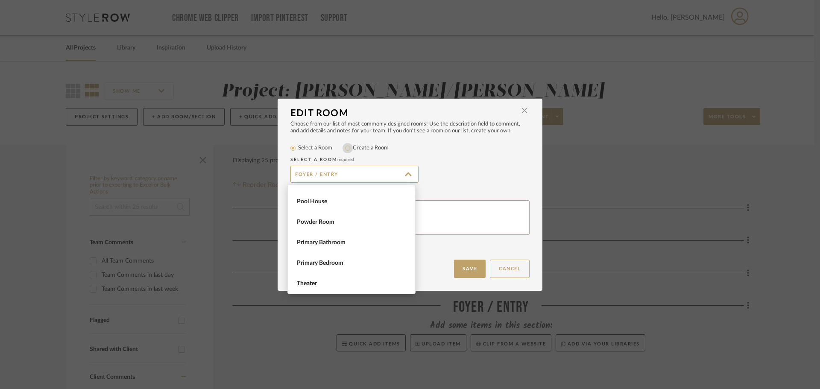
click at [344, 147] on input "Create a Room" at bounding box center [348, 148] width 10 height 10
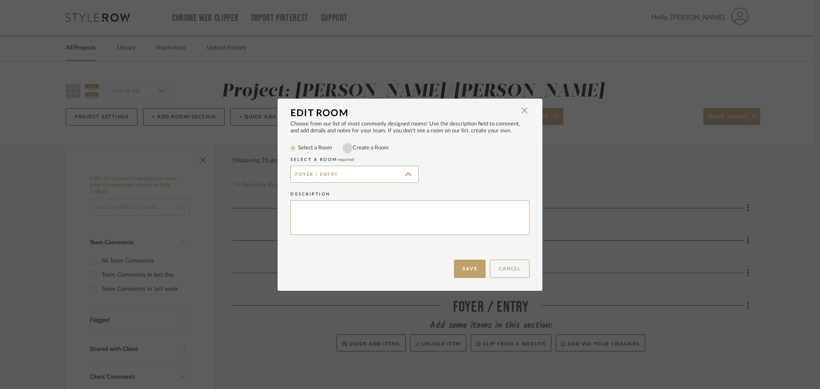
radio input "true"
click at [320, 173] on input "Foyer / Entry" at bounding box center [355, 174] width 128 height 17
drag, startPoint x: 311, startPoint y: 175, endPoint x: 278, endPoint y: 170, distance: 33.7
click at [278, 170] on div "Choose from our list of most commonly designed rooms! Use the description field…" at bounding box center [410, 190] width 265 height 139
type input "Entry"
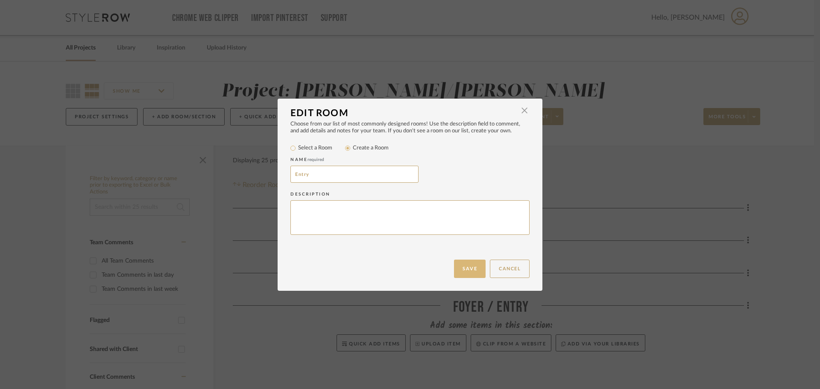
click at [468, 263] on button "Save" at bounding box center [470, 269] width 32 height 18
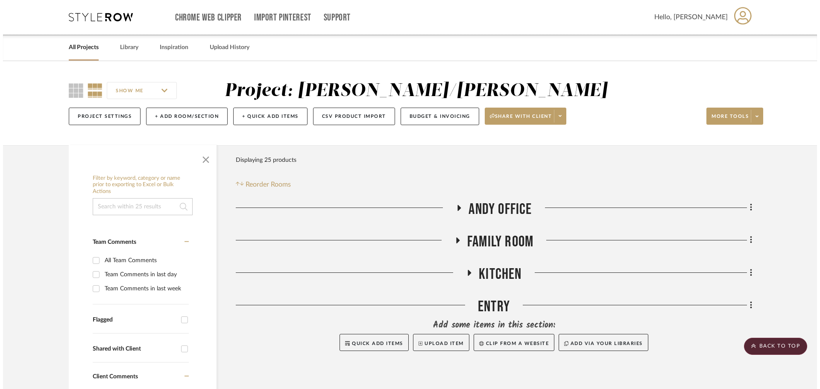
scroll to position [0, 0]
click at [176, 111] on button "+ Add Room/Section" at bounding box center [184, 117] width 82 height 18
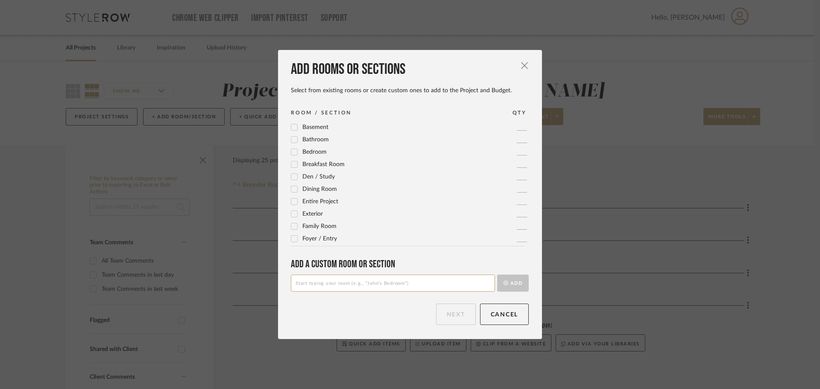
click at [359, 286] on input at bounding box center [393, 283] width 204 height 17
type input "F"
type input "Miriam Office"
click at [509, 279] on button "Add" at bounding box center [513, 283] width 32 height 17
click at [460, 323] on button "Next" at bounding box center [456, 314] width 40 height 21
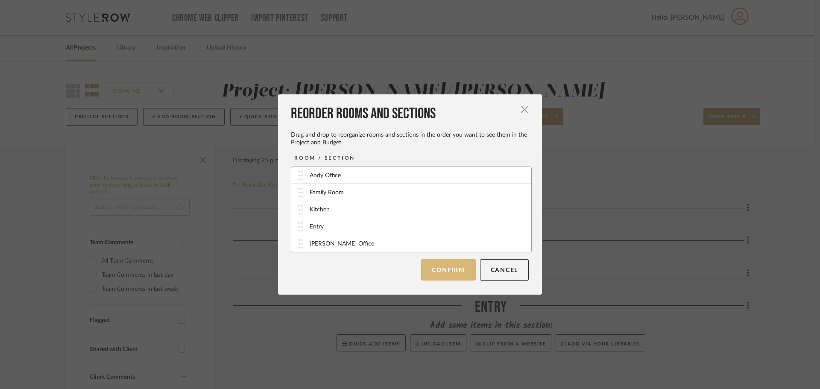
click at [442, 270] on button "Confirm" at bounding box center [448, 269] width 54 height 21
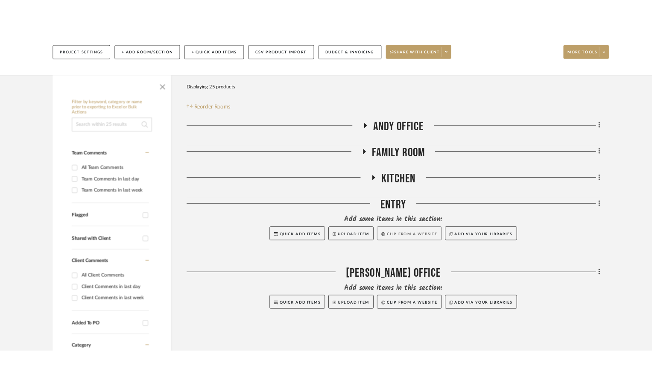
scroll to position [85, 0]
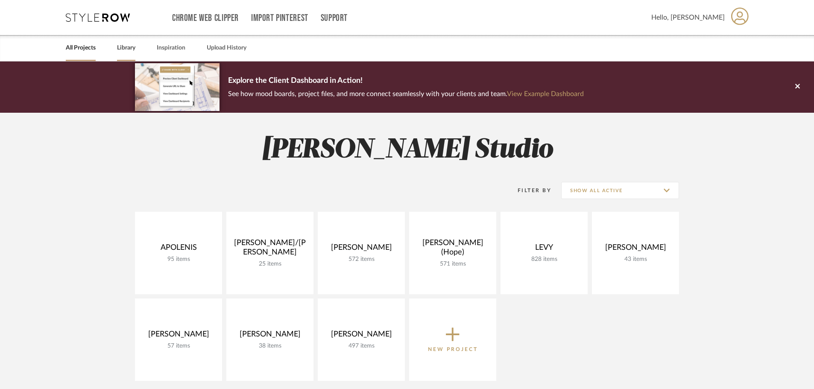
click at [129, 50] on link "Library" at bounding box center [126, 48] width 18 height 12
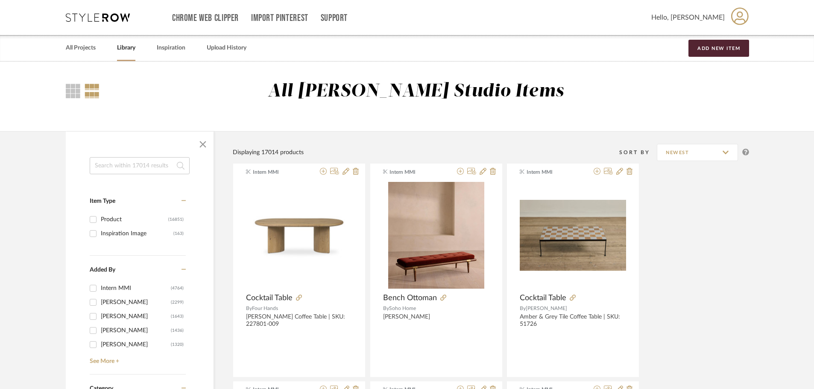
click at [137, 164] on input at bounding box center [140, 165] width 100 height 17
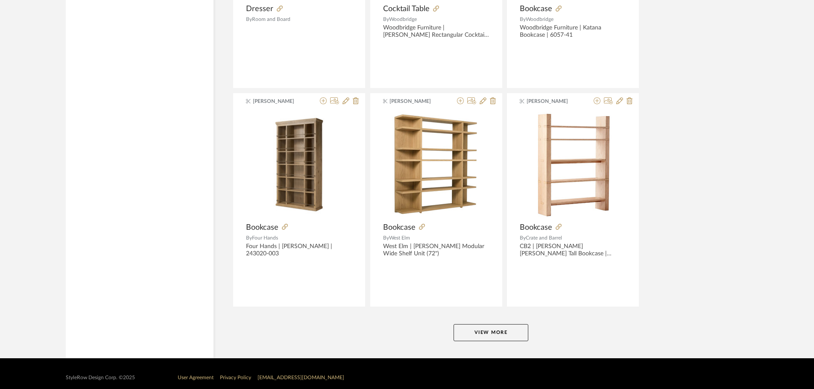
scroll to position [2508, 0]
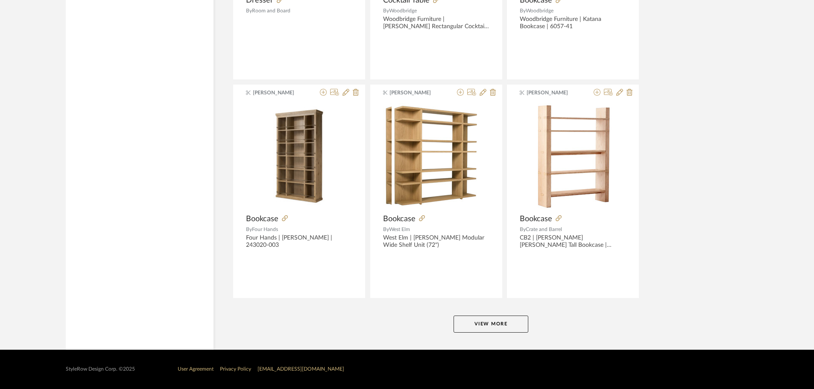
click at [492, 322] on button "View More" at bounding box center [491, 324] width 75 height 17
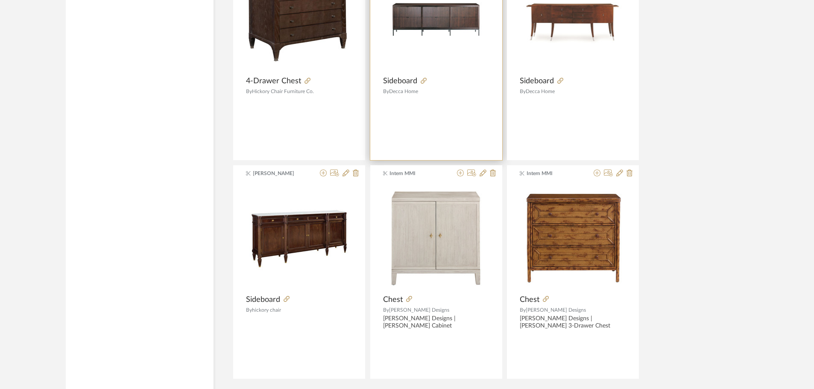
scroll to position [5130, 0]
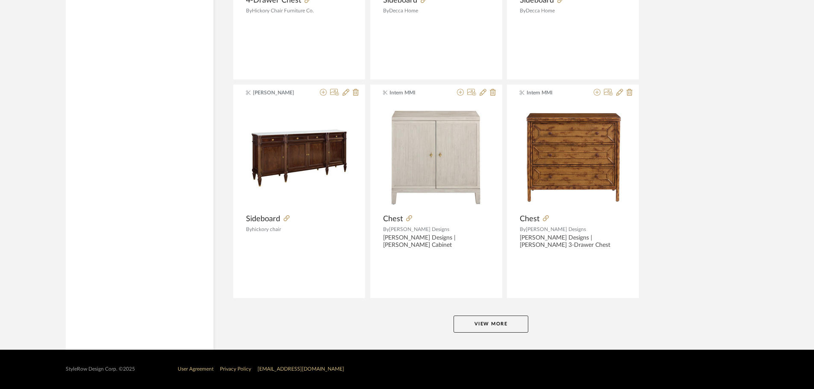
click at [510, 316] on button "View More" at bounding box center [491, 324] width 75 height 17
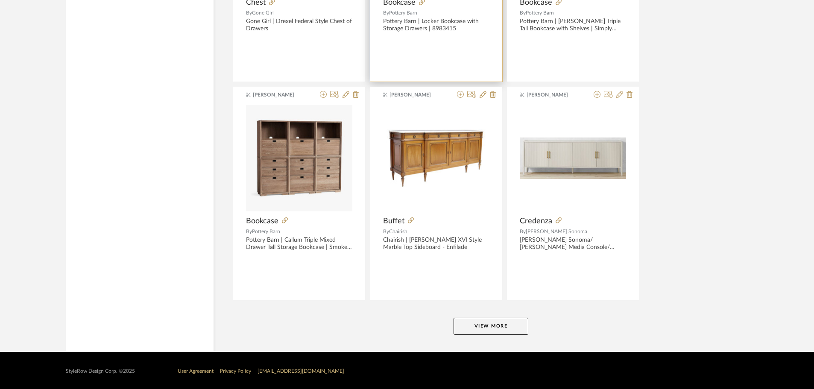
scroll to position [7753, 0]
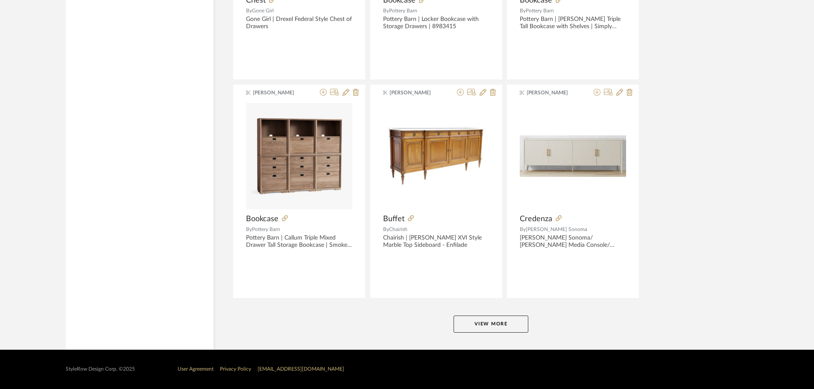
click at [485, 323] on button "View More" at bounding box center [491, 324] width 75 height 17
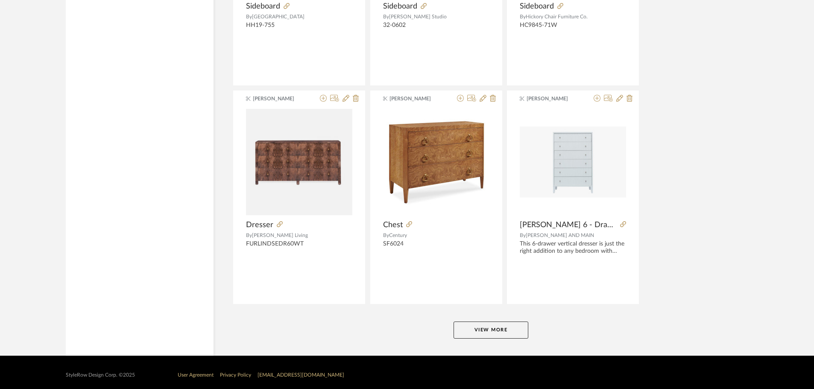
scroll to position [10375, 0]
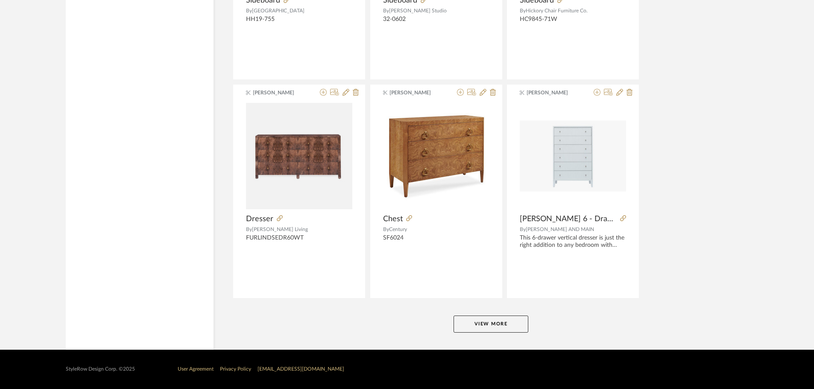
click at [493, 331] on button "View More" at bounding box center [491, 324] width 75 height 17
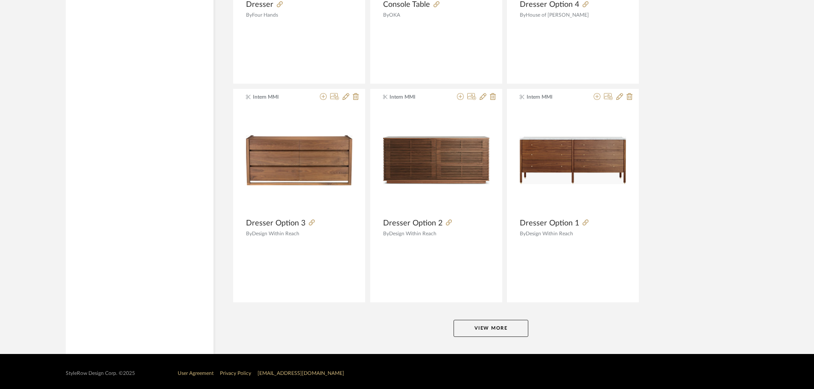
scroll to position [12998, 0]
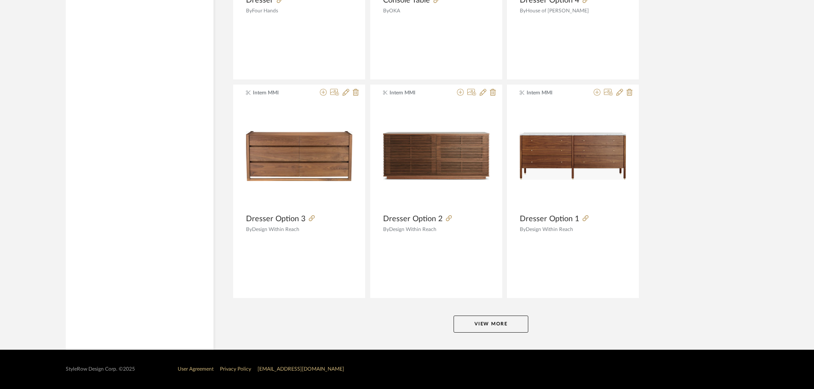
click at [490, 323] on button "View More" at bounding box center [491, 324] width 75 height 17
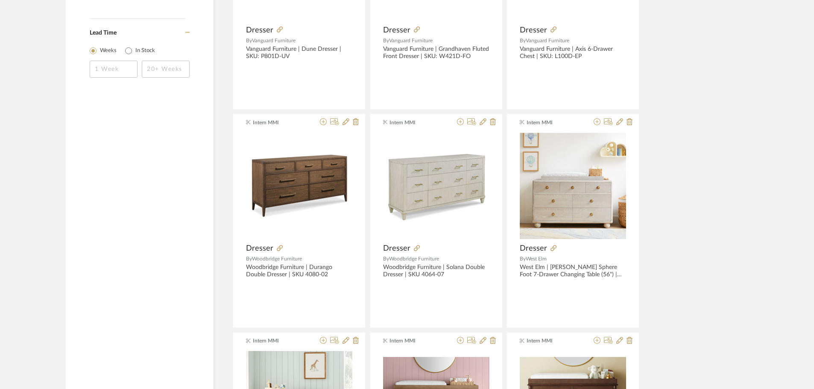
scroll to position [0, 0]
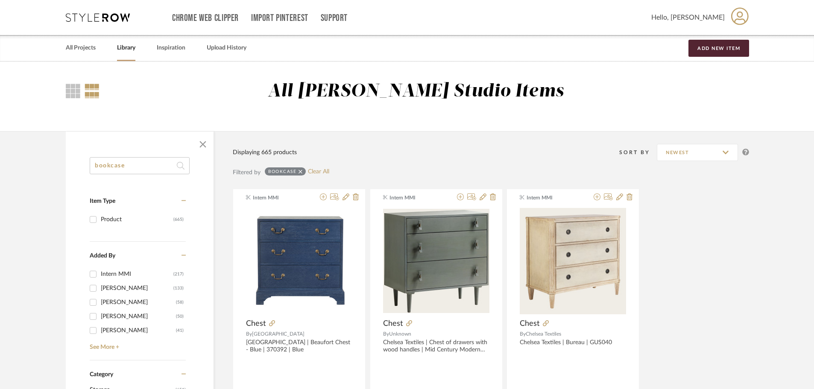
click at [122, 165] on input "bookcase" at bounding box center [140, 165] width 100 height 17
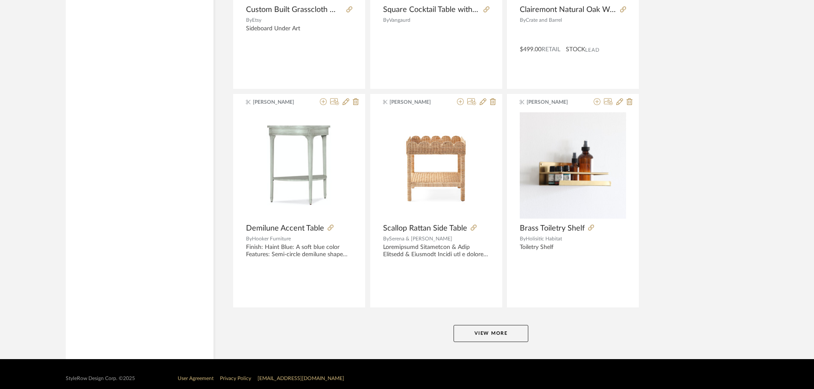
scroll to position [2508, 0]
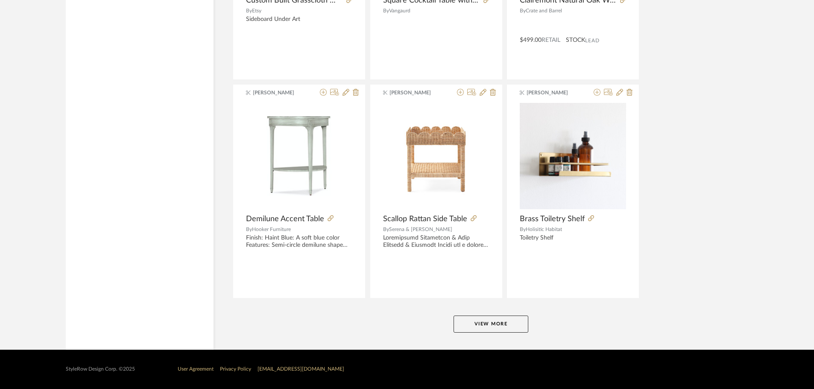
click at [489, 327] on button "View More" at bounding box center [491, 324] width 75 height 17
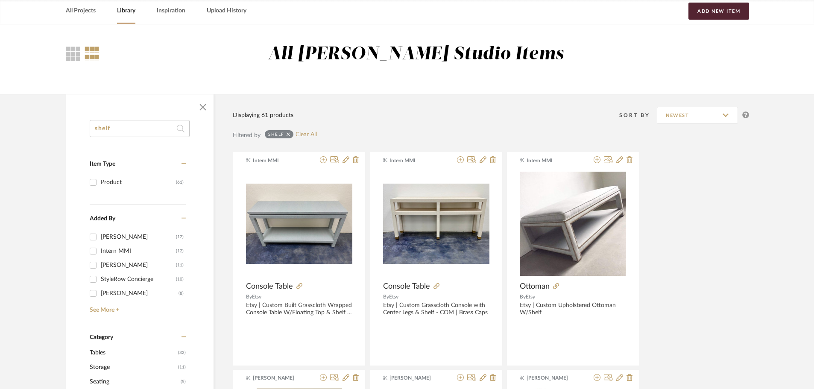
scroll to position [0, 0]
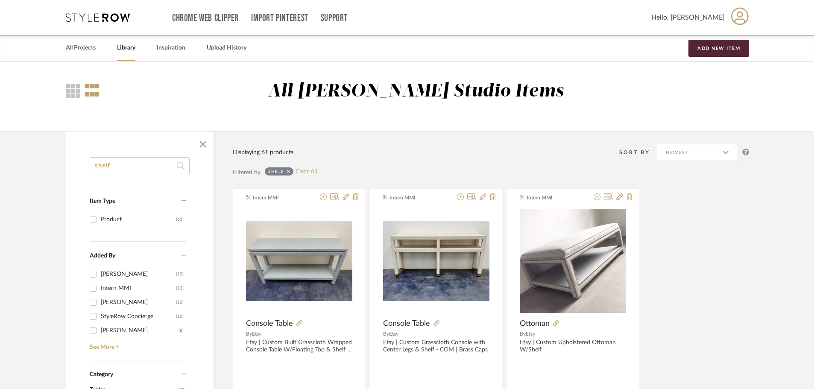
click at [132, 161] on input "shelf" at bounding box center [140, 165] width 100 height 17
type input "bookcase"
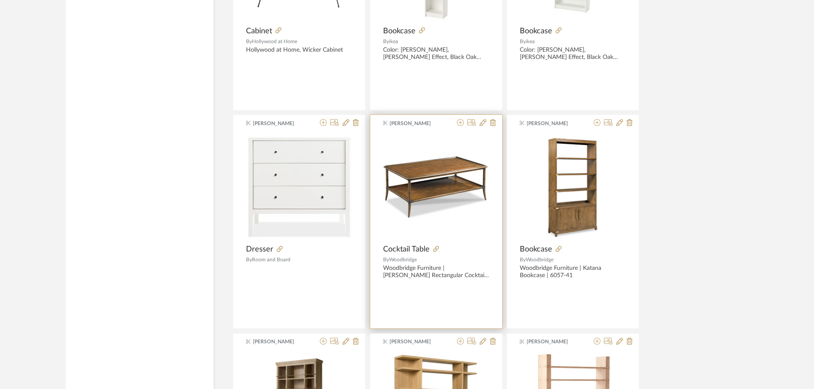
scroll to position [2264, 0]
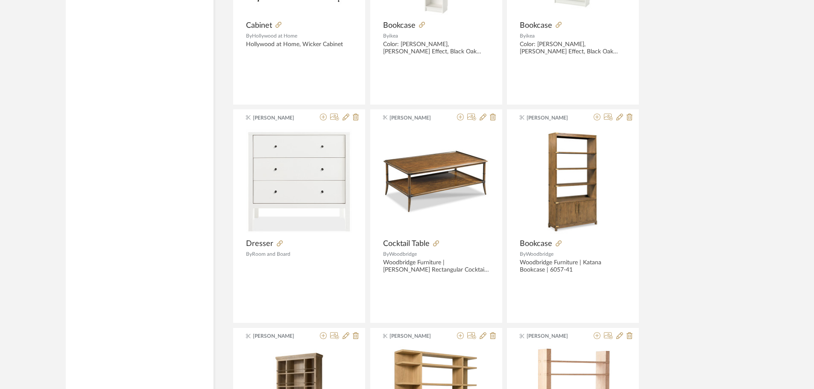
drag, startPoint x: 561, startPoint y: 286, endPoint x: 678, endPoint y: 307, distance: 118.5
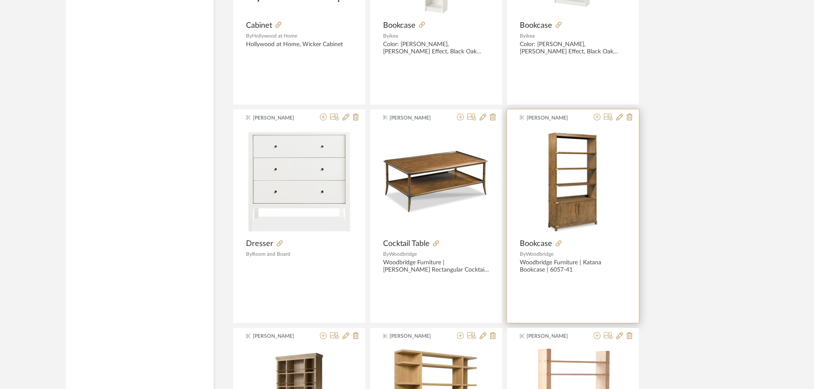
click at [597, 290] on div "Vivica Heidenreich Bookcase By Woodbridge Woodbridge Furniture | Katana Bookcas…" at bounding box center [573, 216] width 132 height 214
click at [577, 286] on div "Vivica Heidenreich Bookcase By Woodbridge Woodbridge Furniture | Katana Bookcas…" at bounding box center [573, 216] width 132 height 214
click at [535, 161] on div at bounding box center [573, 181] width 106 height 107
click at [572, 238] on div "Vivica Heidenreich Bookcase By Woodbridge Woodbridge Furniture | Katana Bookcas…" at bounding box center [573, 216] width 132 height 214
click at [568, 224] on img "0" at bounding box center [573, 181] width 106 height 106
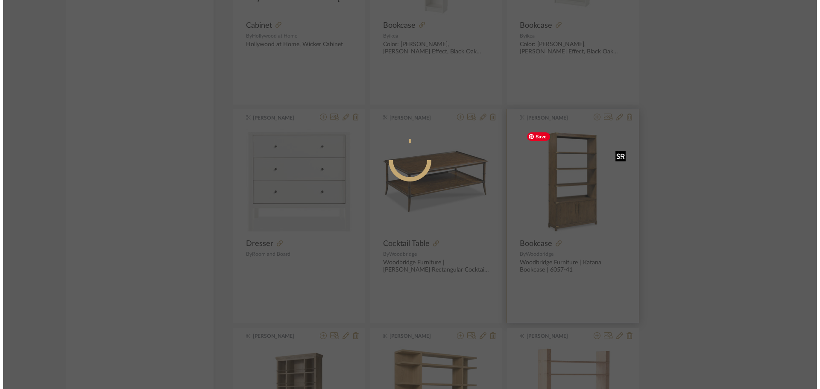
scroll to position [0, 0]
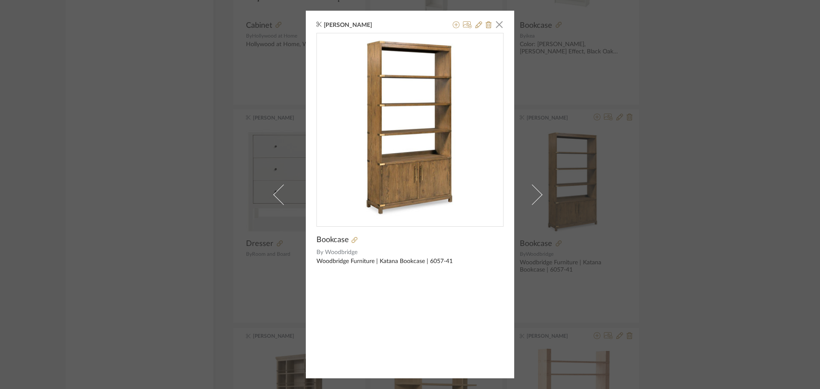
click at [421, 245] on div "Bookcase By Woodbridge Woodbridge Furniture | Katana Bookcase | 6057-41" at bounding box center [410, 155] width 187 height 244
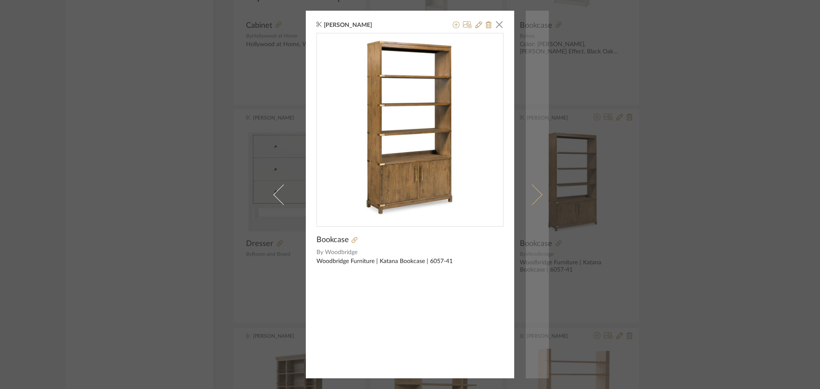
click at [533, 197] on span at bounding box center [532, 194] width 21 height 21
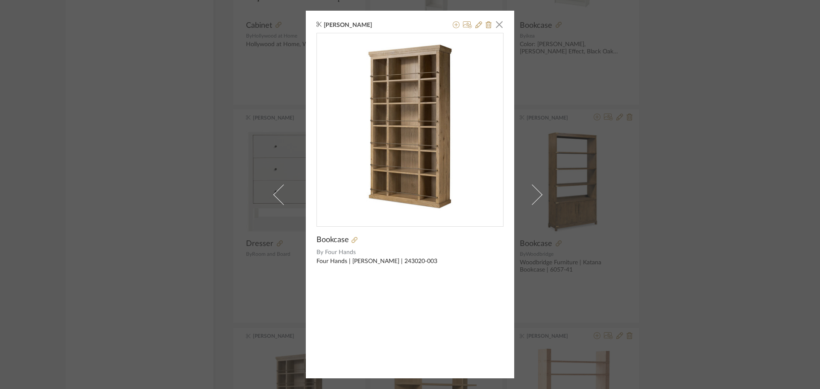
click at [717, 200] on div "Vivica Heidenreich × Bookcase By Four Hands Four Hands | Alistair Bookcase | 24…" at bounding box center [410, 194] width 820 height 389
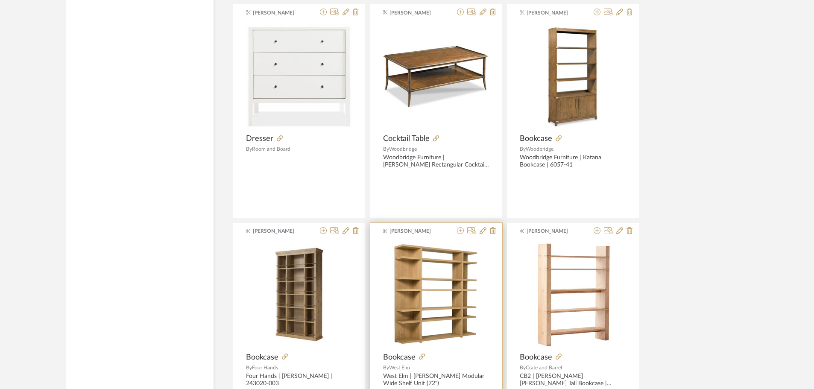
scroll to position [2435, 0]
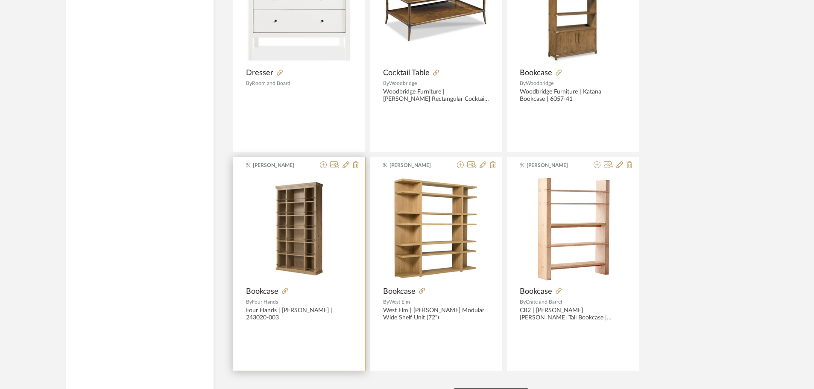
click at [293, 294] on div at bounding box center [316, 291] width 74 height 9
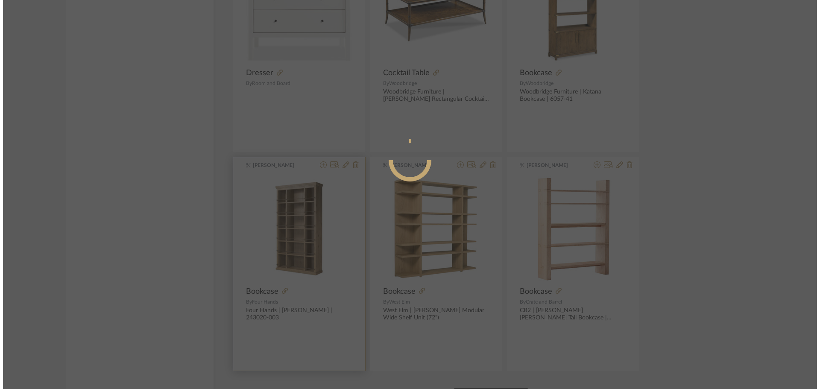
scroll to position [0, 0]
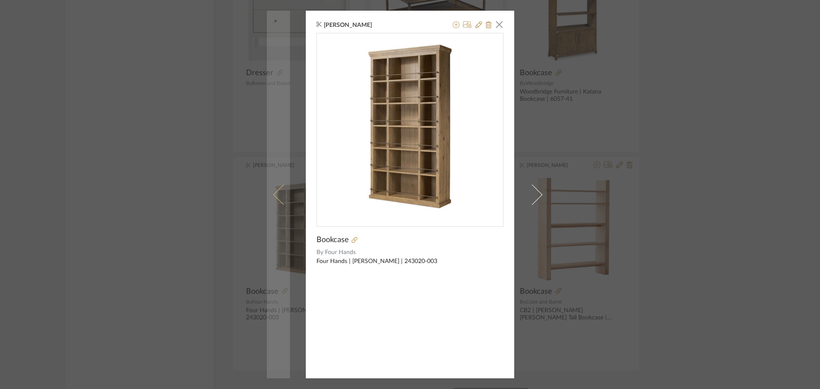
click at [285, 291] on link at bounding box center [278, 195] width 23 height 368
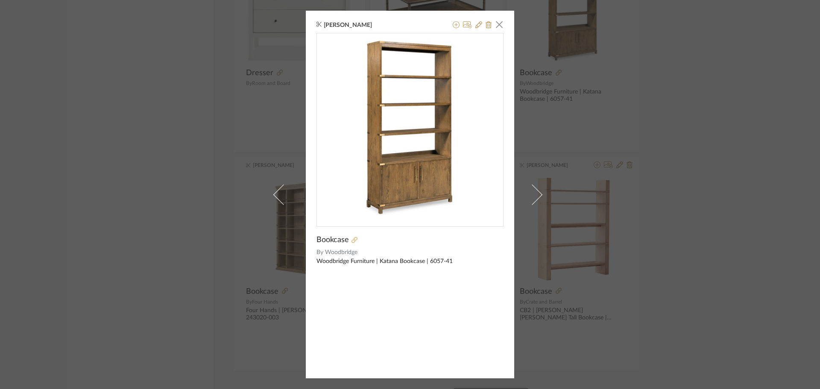
click at [352, 239] on icon at bounding box center [355, 240] width 6 height 6
click at [689, 137] on div "Vivica Heidenreich × Bookcase By Woodbridge Woodbridge Furniture | Katana Bookc…" at bounding box center [410, 194] width 820 height 389
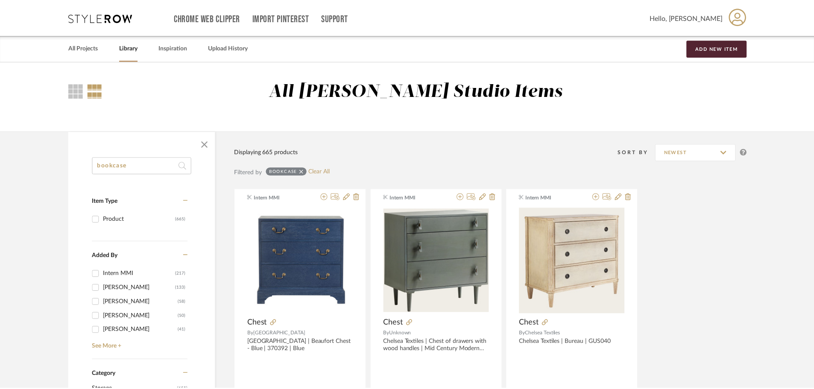
scroll to position [2435, 0]
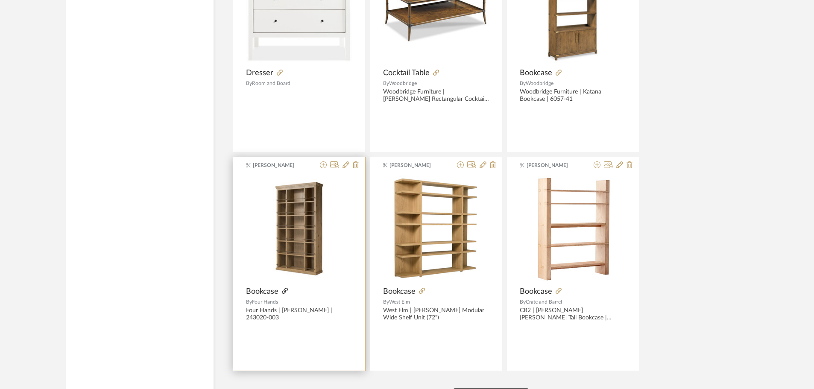
click at [282, 290] on icon at bounding box center [285, 291] width 6 height 6
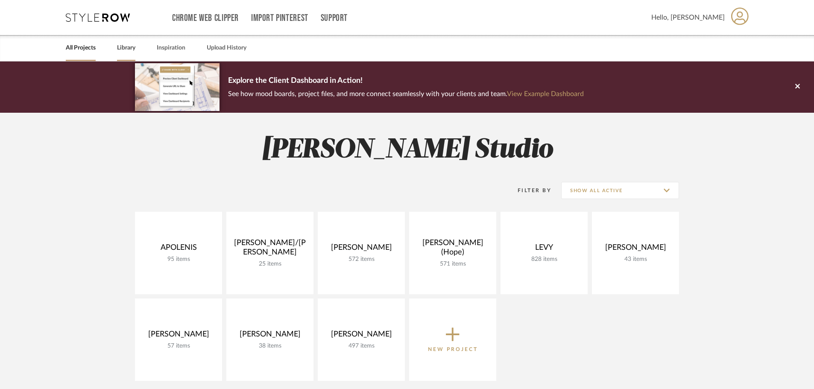
click at [123, 44] on link "Library" at bounding box center [126, 48] width 18 height 12
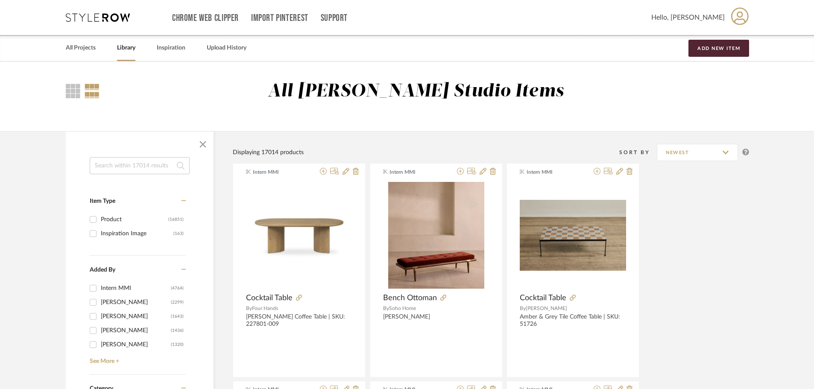
click at [125, 163] on input at bounding box center [140, 165] width 100 height 17
type input "console"
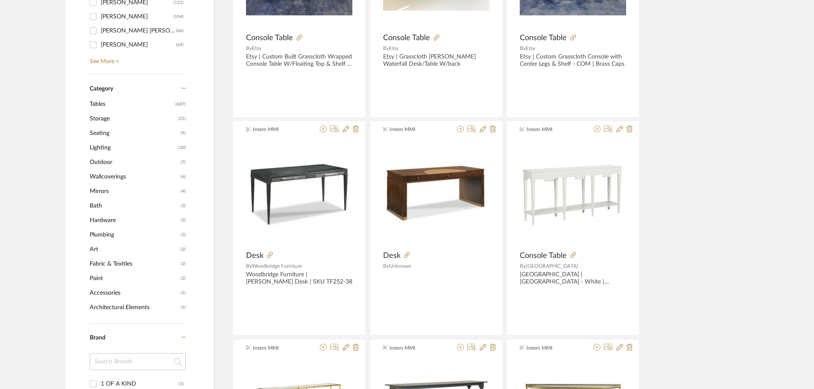
scroll to position [299, 0]
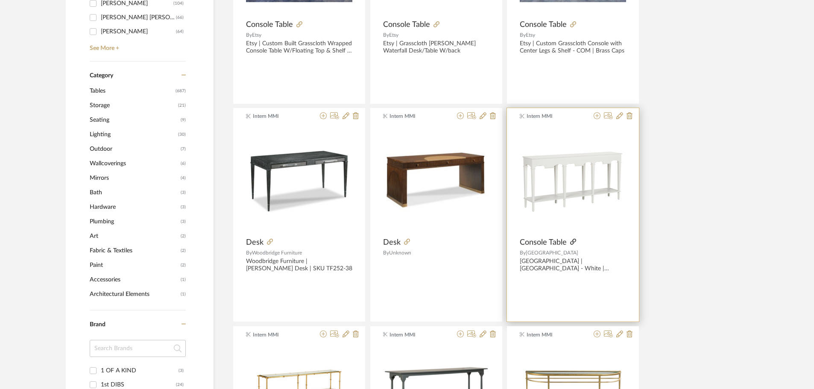
click at [571, 241] on icon at bounding box center [573, 242] width 6 height 6
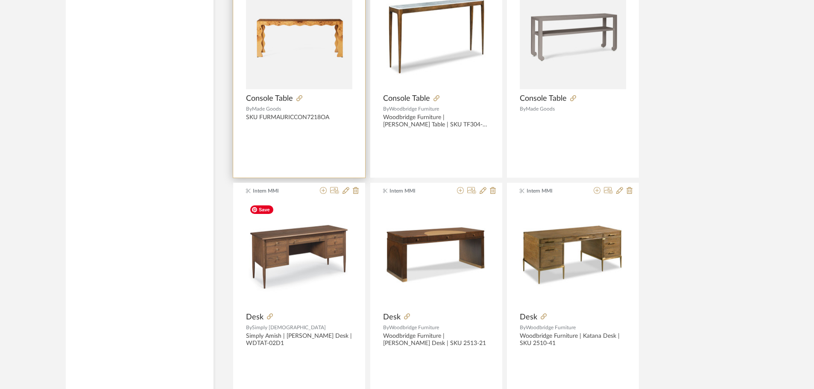
scroll to position [1111, 0]
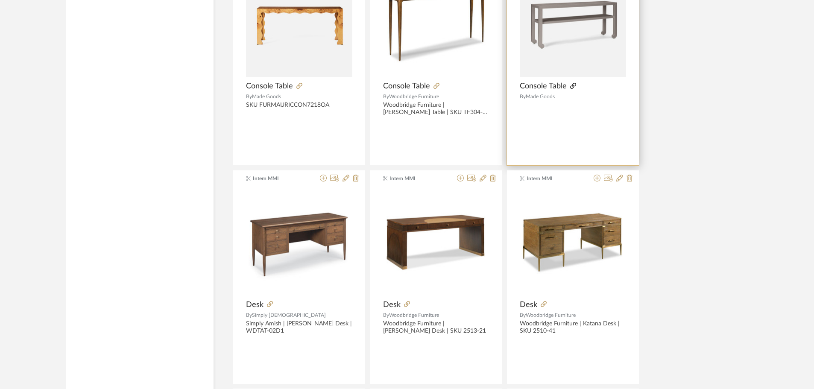
click at [575, 86] on icon at bounding box center [573, 86] width 6 height 6
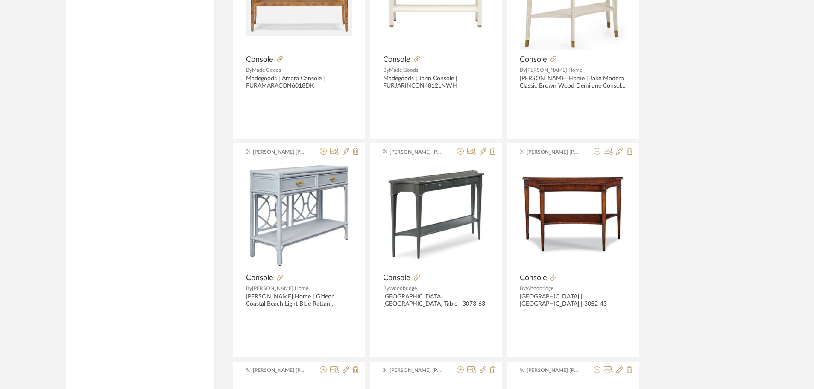
scroll to position [1794, 0]
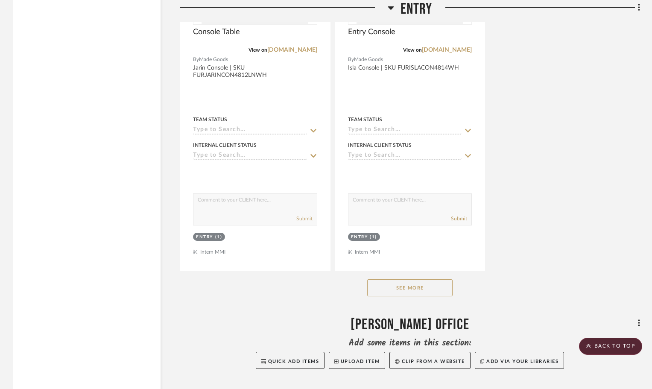
scroll to position [1250, 0]
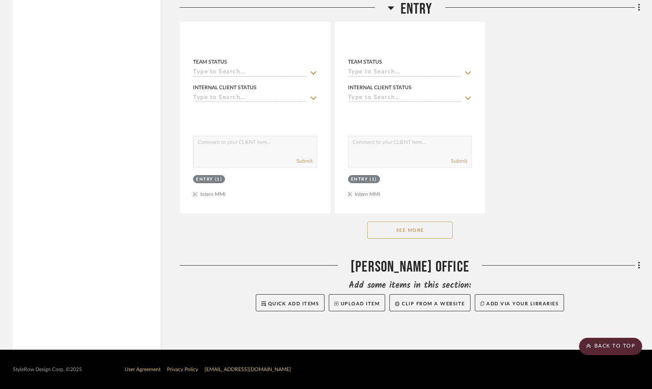
click at [407, 233] on button "See More" at bounding box center [409, 230] width 85 height 17
click at [409, 224] on button "See Less" at bounding box center [409, 230] width 85 height 17
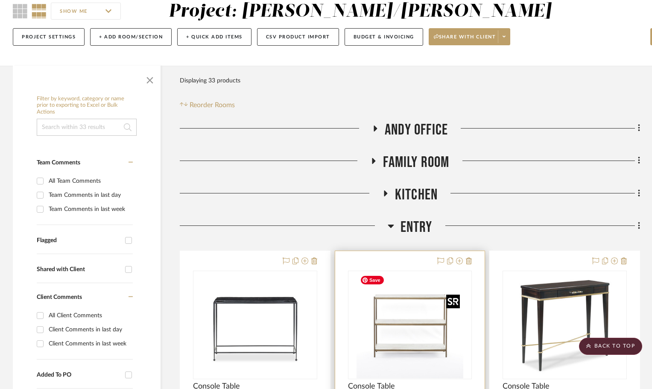
scroll to position [0, 0]
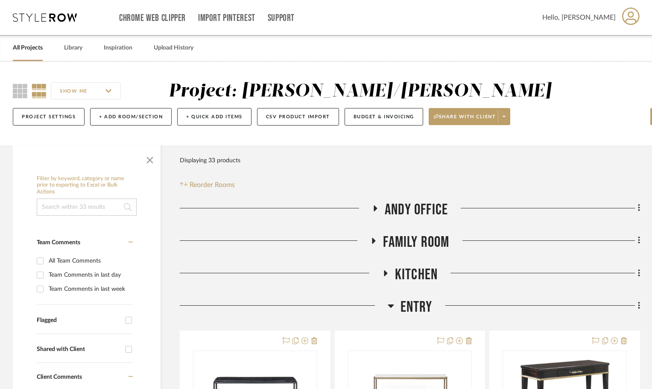
click at [390, 305] on icon at bounding box center [391, 306] width 6 height 3
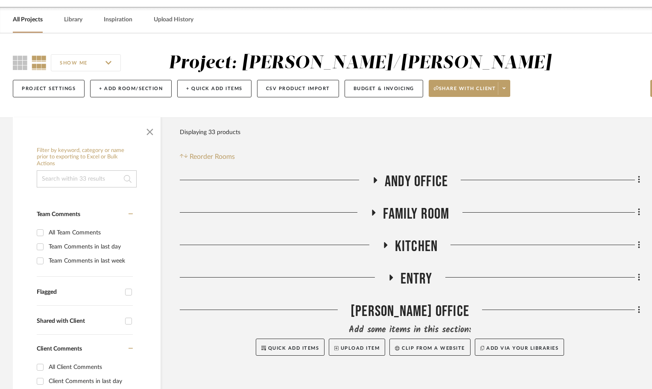
scroll to position [85, 0]
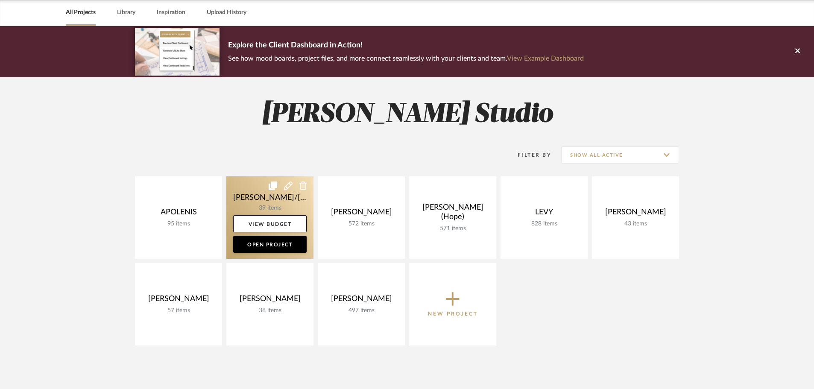
scroll to position [43, 0]
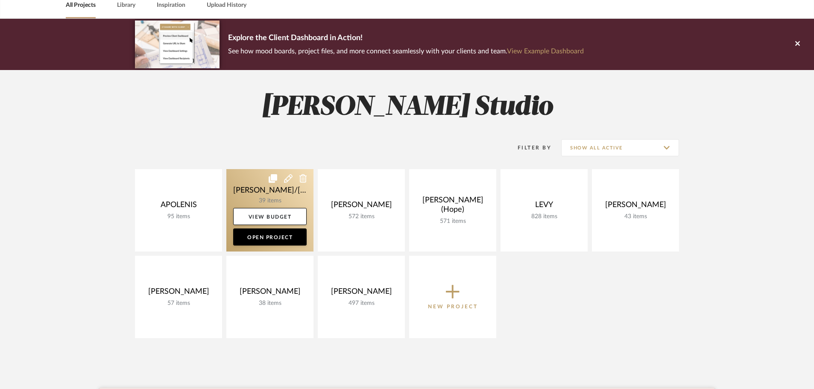
click at [273, 196] on link at bounding box center [269, 210] width 87 height 82
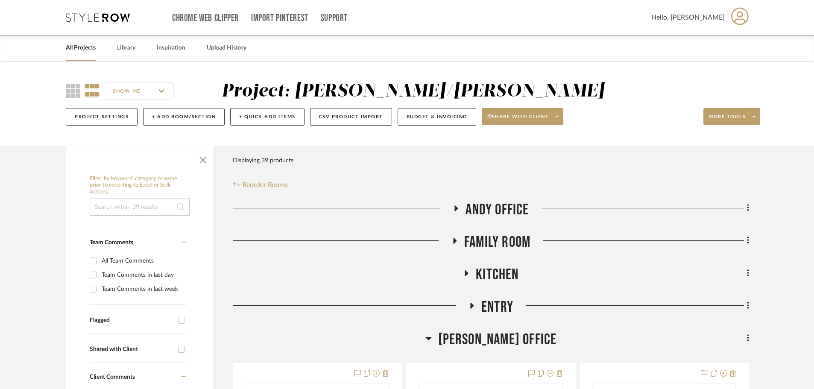
click at [455, 207] on icon at bounding box center [456, 209] width 3 height 6
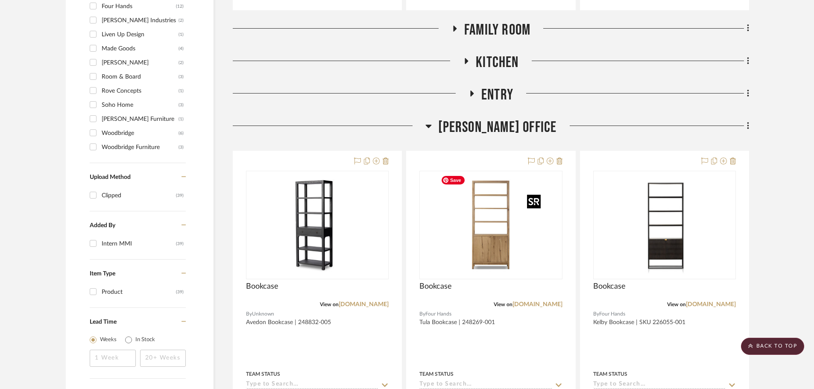
scroll to position [598, 0]
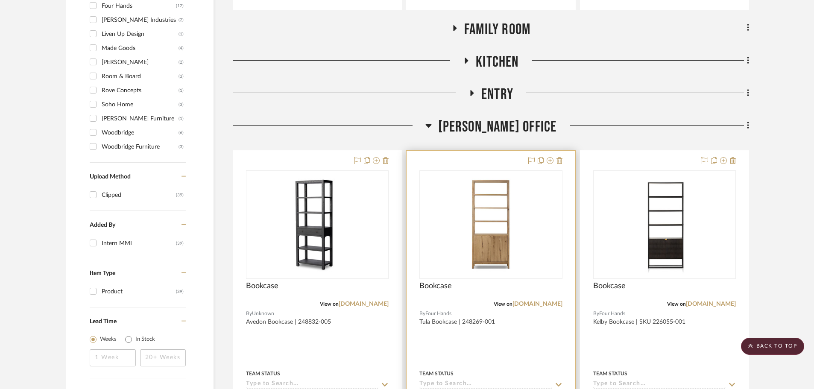
click at [510, 347] on div at bounding box center [491, 338] width 168 height 374
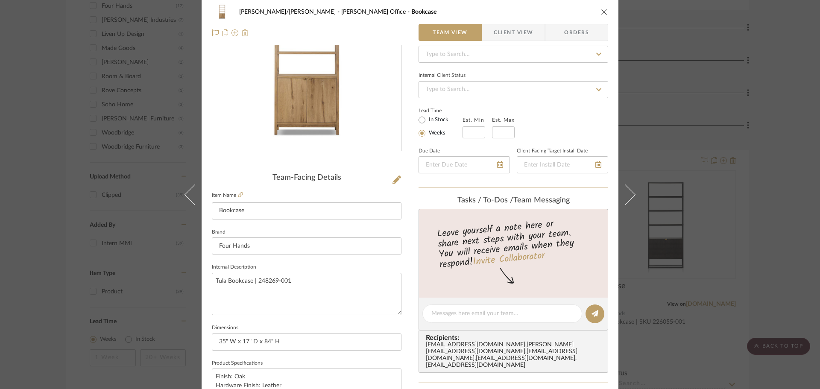
scroll to position [0, 0]
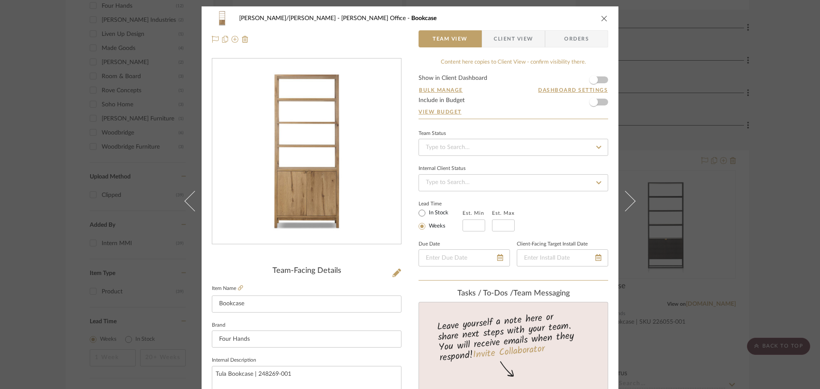
click at [508, 29] on div "FISHMAN/GOLDSMITH Miriam Office Bookcase Team View Client View Orders" at bounding box center [410, 28] width 417 height 45
click at [509, 32] on span "Client View" at bounding box center [513, 38] width 39 height 17
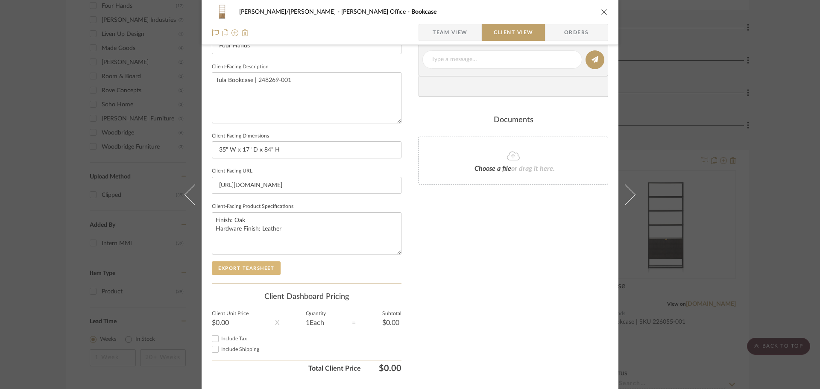
scroll to position [314, 0]
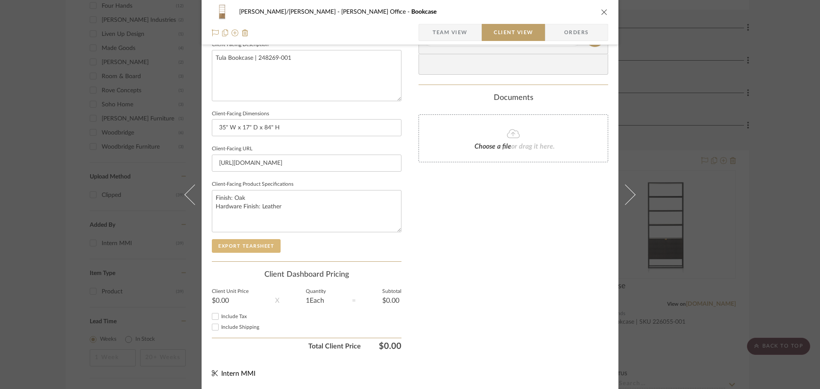
click at [229, 247] on button "Export Tearsheet" at bounding box center [246, 246] width 69 height 14
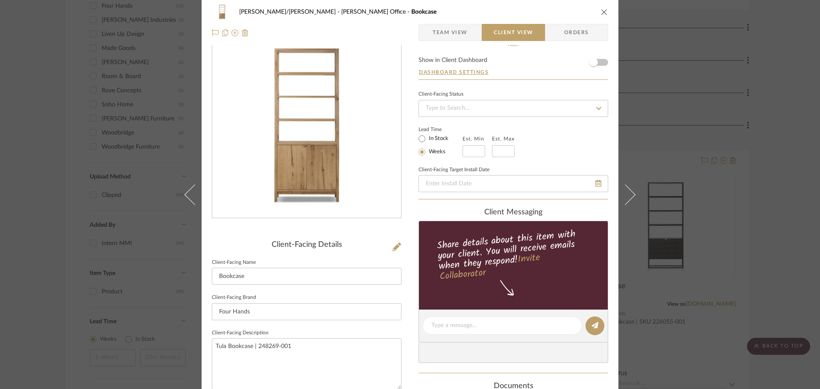
scroll to position [0, 0]
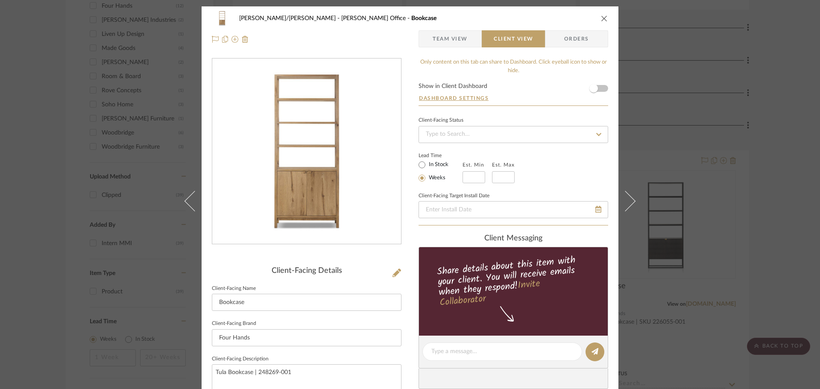
click at [599, 24] on div "FISHMAN/GOLDSMITH Miriam Office Bookcase" at bounding box center [410, 18] width 396 height 17
click at [602, 18] on icon "close" at bounding box center [604, 18] width 7 height 7
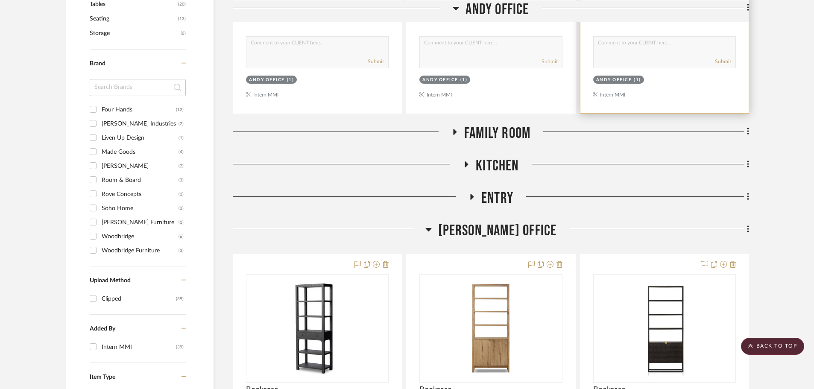
scroll to position [342, 0]
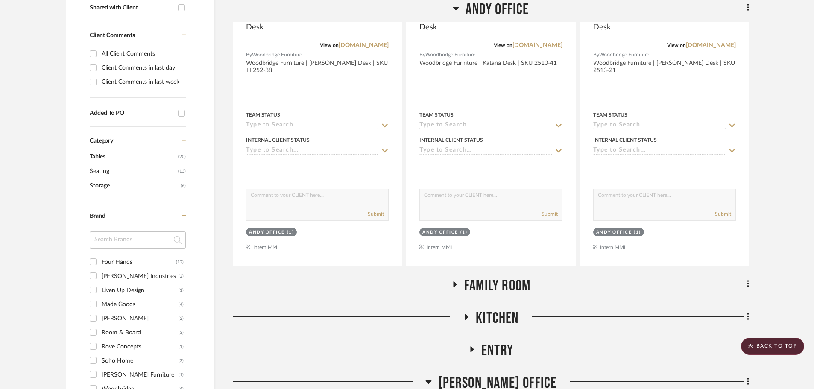
drag, startPoint x: 449, startPoint y: 379, endPoint x: 470, endPoint y: 376, distance: 20.8
click at [432, 380] on icon at bounding box center [429, 382] width 6 height 10
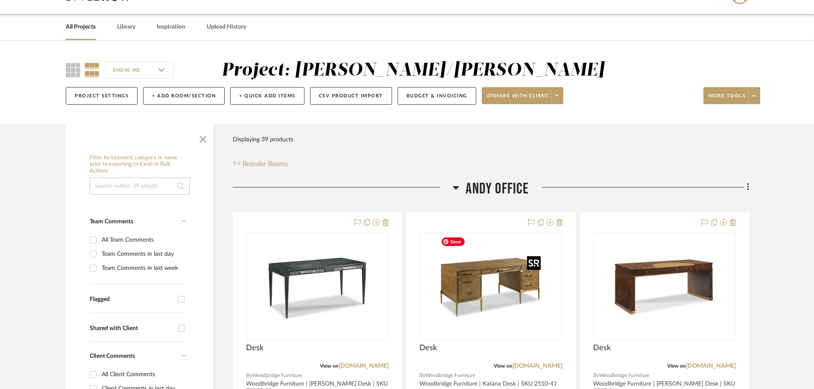
scroll to position [0, 0]
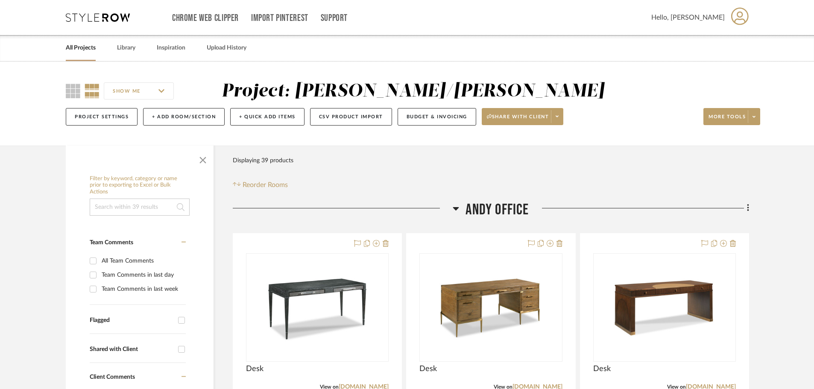
click at [458, 202] on h3 "Andy Office" at bounding box center [491, 210] width 76 height 18
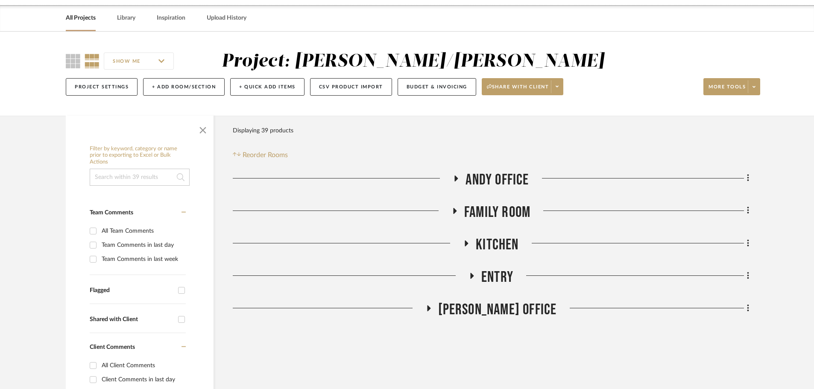
scroll to position [43, 0]
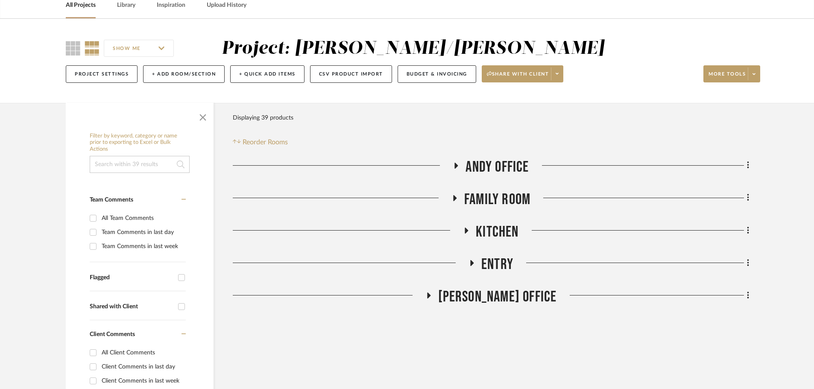
click at [452, 200] on icon at bounding box center [454, 198] width 10 height 6
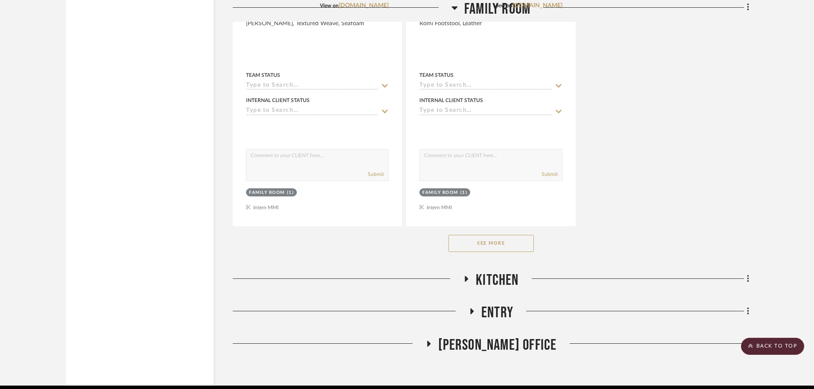
scroll to position [1208, 0]
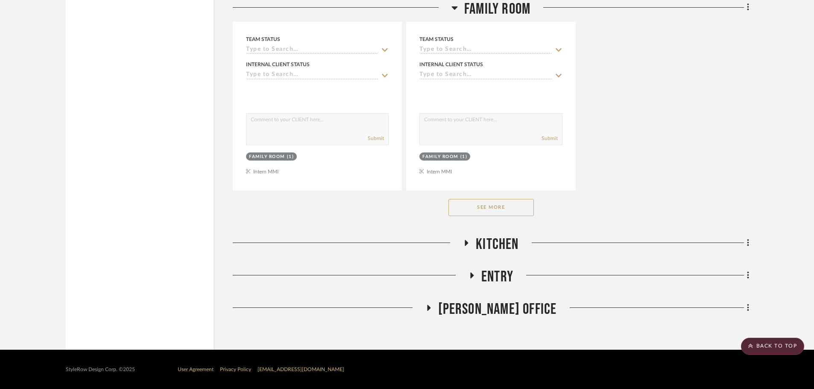
click at [434, 307] on icon at bounding box center [428, 308] width 10 height 6
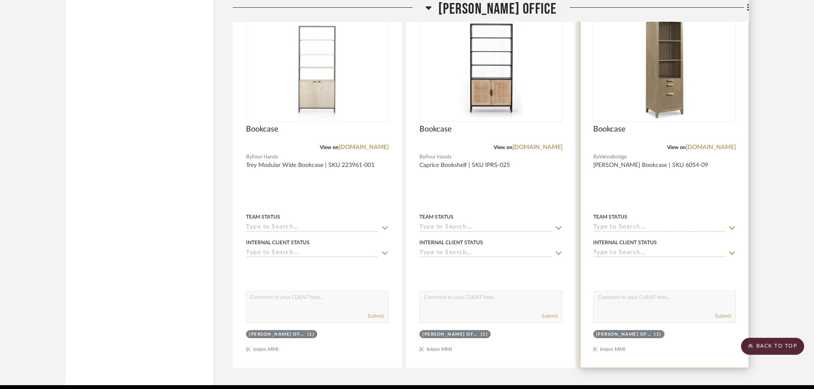
scroll to position [1876, 0]
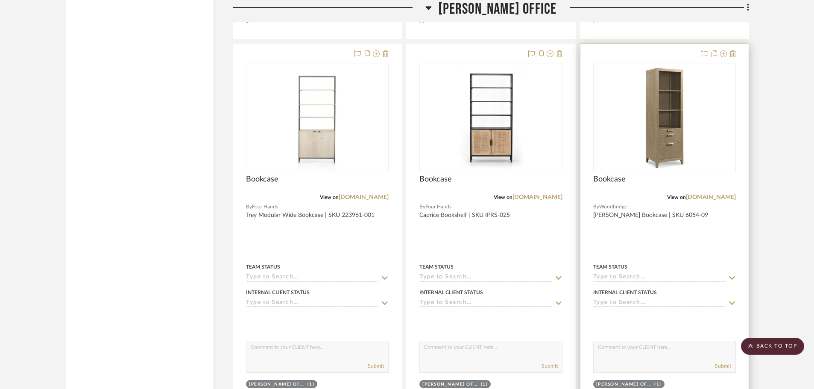
click at [707, 244] on div at bounding box center [665, 231] width 168 height 374
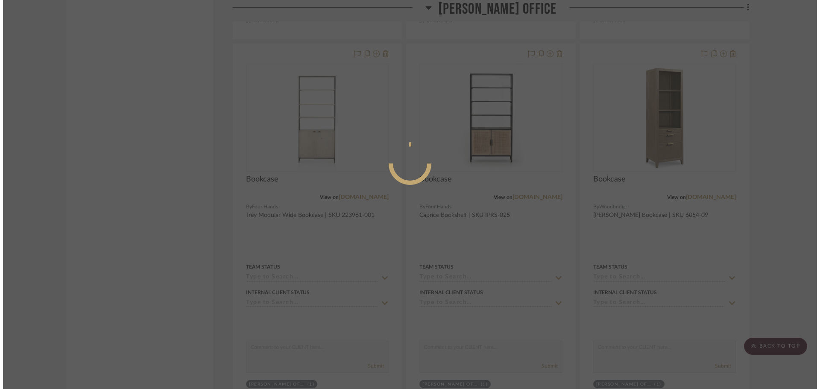
scroll to position [0, 0]
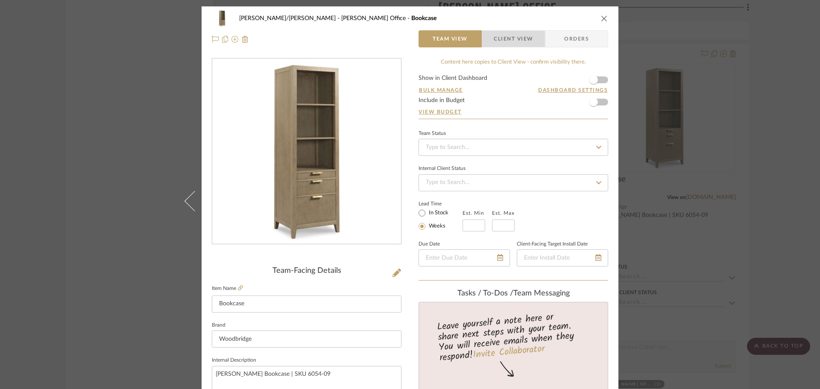
click at [488, 41] on span "button" at bounding box center [488, 38] width 12 height 17
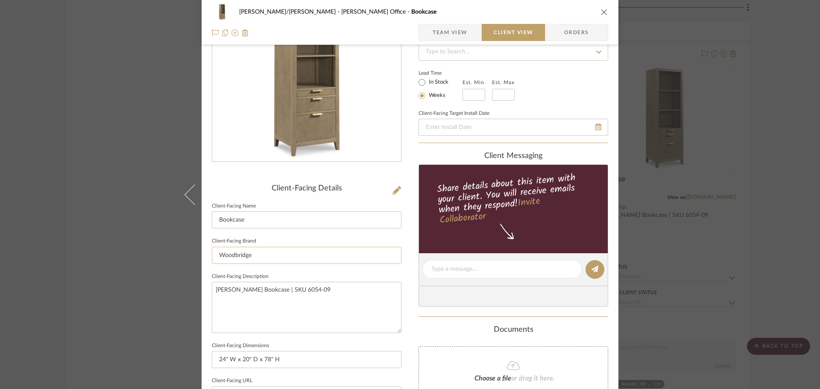
scroll to position [85, 0]
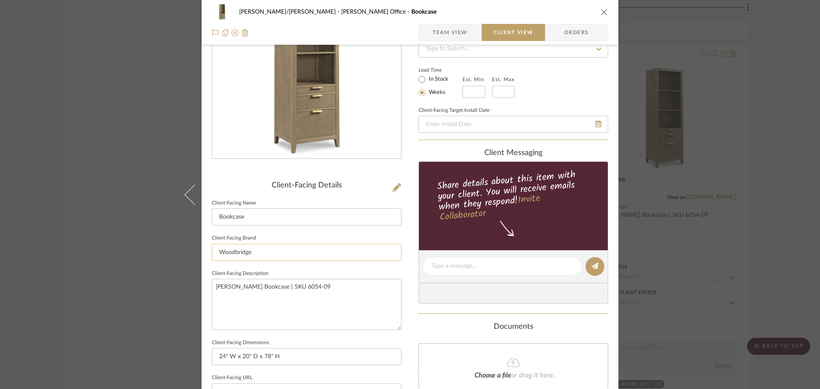
click at [244, 257] on input "Woodbridge" at bounding box center [307, 252] width 190 height 17
click at [243, 256] on input "Woodbridge" at bounding box center [307, 252] width 190 height 17
click at [242, 256] on input "Woodbridge" at bounding box center [307, 252] width 190 height 17
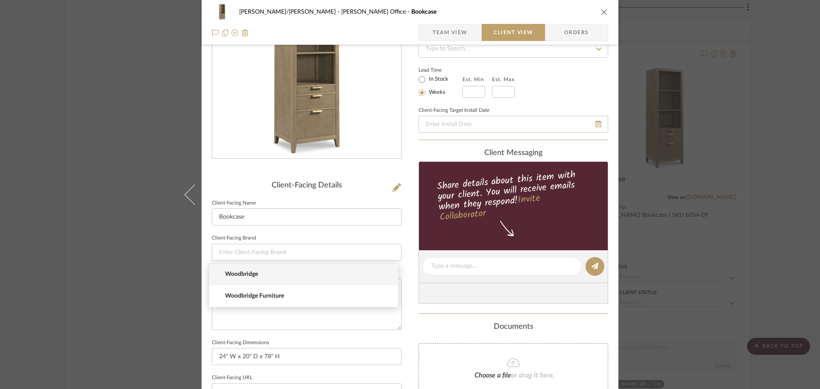
click at [406, 311] on div "FISHMAN/GOLDSMITH Miriam Office Bookcase Team View Client View Orders Client-Fa…" at bounding box center [410, 269] width 417 height 697
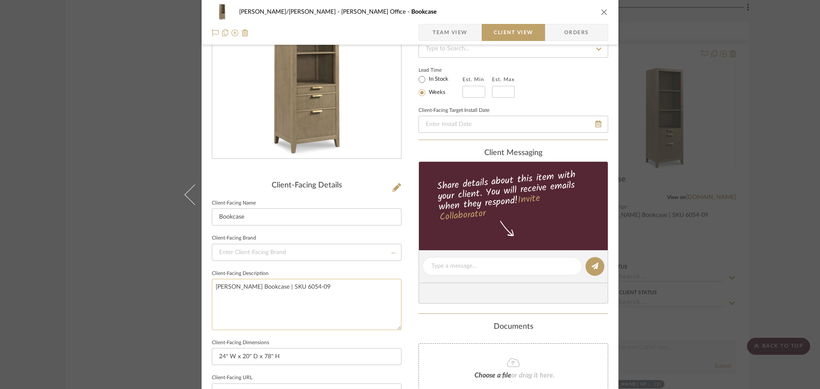
click at [292, 282] on textarea "Beall Bookcase | SKU 6054-09" at bounding box center [307, 304] width 190 height 51
drag, startPoint x: 417, startPoint y: 312, endPoint x: 411, endPoint y: 316, distance: 7.1
click at [419, 312] on summary-project-messaging "client Messaging Share details about this item with your client. You will recei…" at bounding box center [514, 231] width 190 height 165
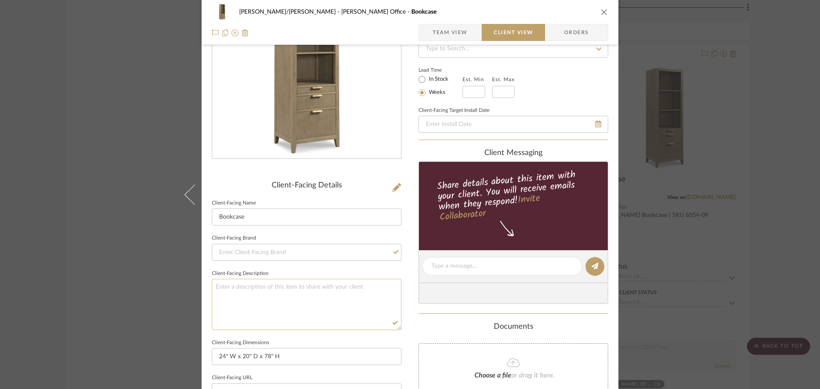
click at [395, 329] on textarea at bounding box center [307, 304] width 190 height 51
click at [406, 324] on div "FISHMAN/GOLDSMITH Miriam Office Bookcase Team View Client View Orders Client-Fa…" at bounding box center [410, 269] width 417 height 697
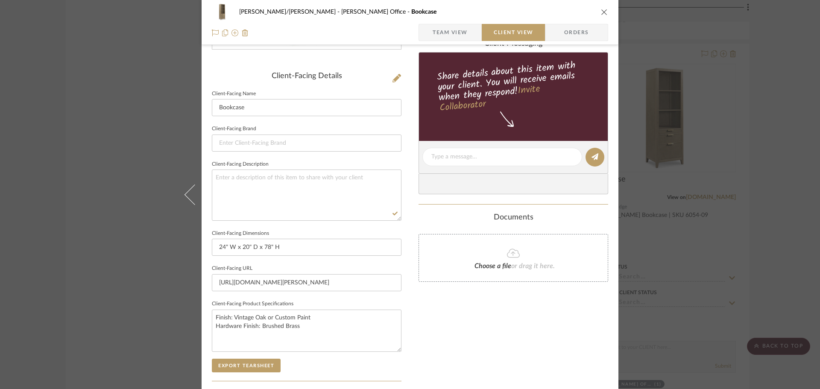
scroll to position [214, 0]
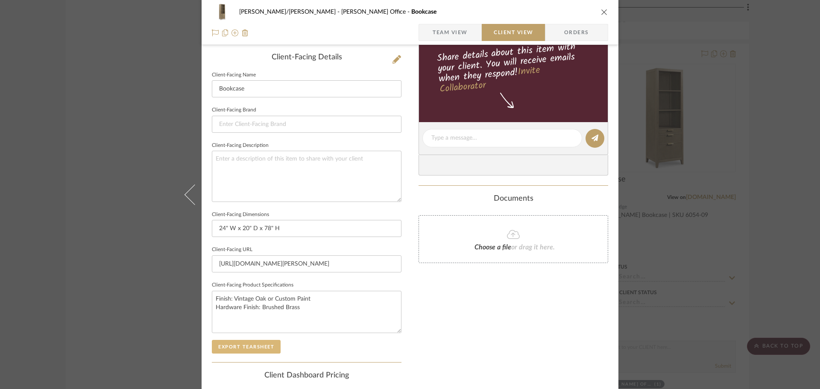
click at [229, 347] on button "Export Tearsheet" at bounding box center [246, 347] width 69 height 14
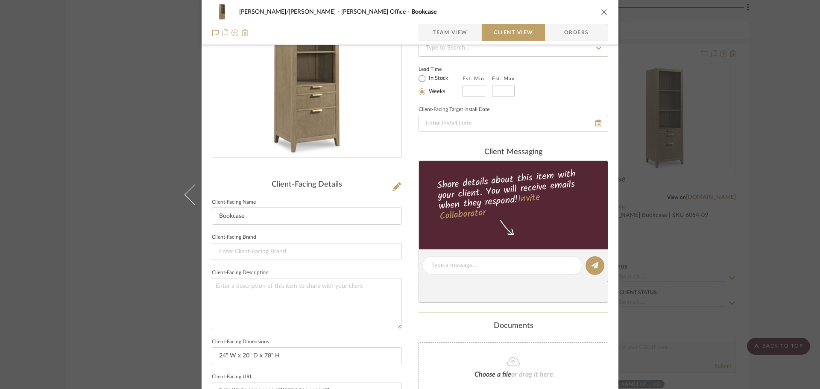
scroll to position [85, 0]
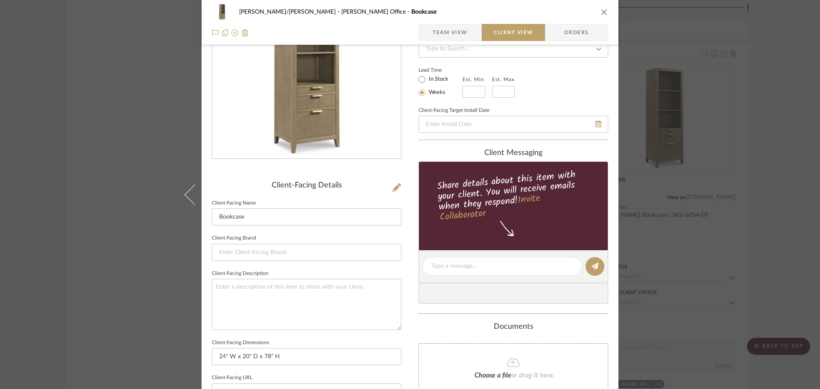
click at [760, 96] on div "FISHMAN/GOLDSMITH Miriam Office Bookcase Team View Client View Orders Client-Fa…" at bounding box center [410, 194] width 820 height 389
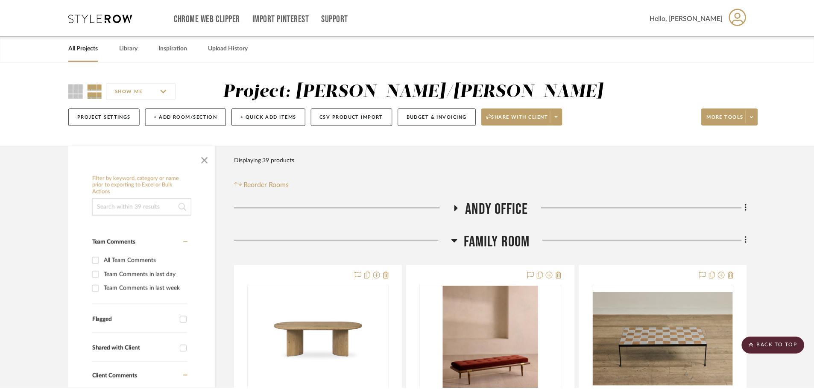
scroll to position [1876, 0]
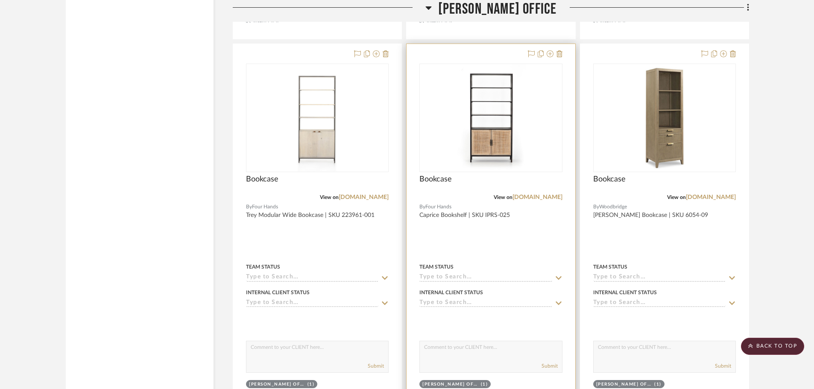
click at [488, 239] on div at bounding box center [491, 231] width 168 height 374
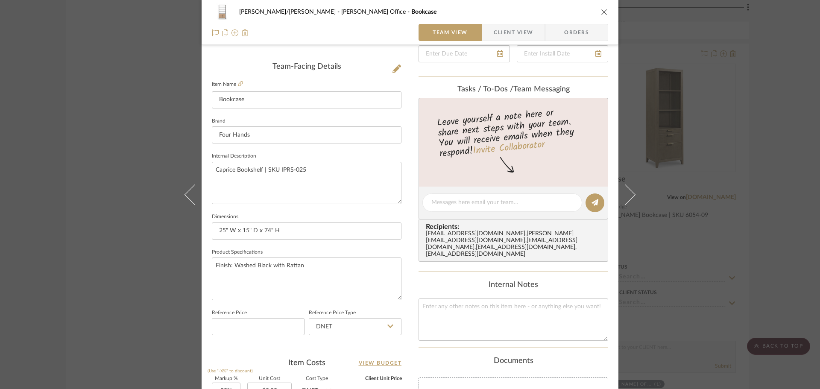
scroll to position [214, 0]
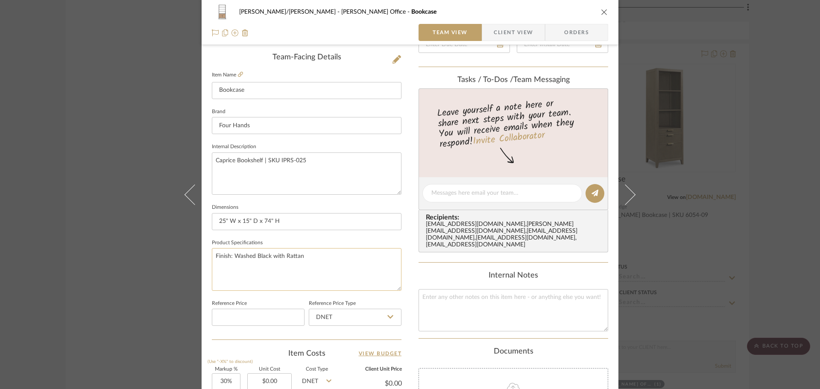
click at [242, 257] on textarea "Finish: Washed Black with Rattan" at bounding box center [307, 269] width 190 height 42
click at [270, 256] on textarea "Finish: Washed Black with Rattan" at bounding box center [307, 269] width 190 height 42
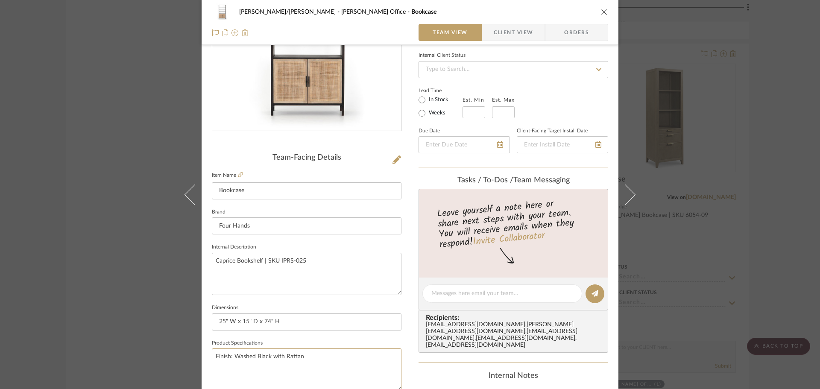
scroll to position [128, 0]
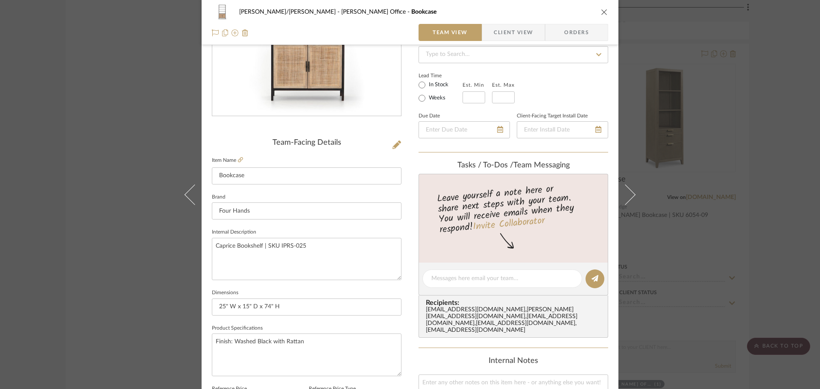
click at [500, 26] on span "Client View" at bounding box center [513, 32] width 39 height 17
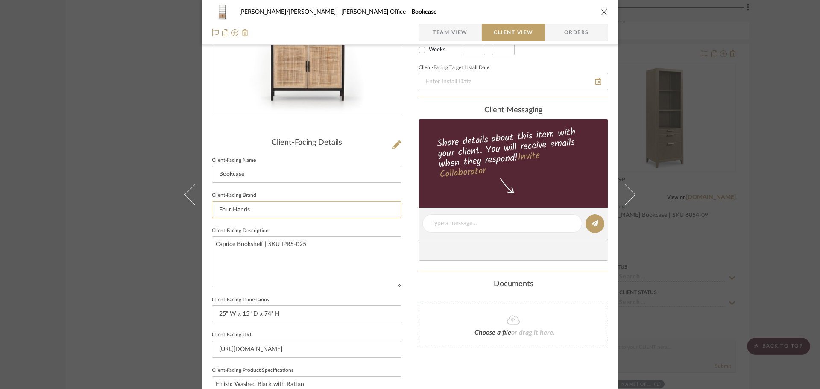
click at [249, 205] on input "Four Hands" at bounding box center [307, 209] width 190 height 17
click at [244, 235] on fieldset "Client-Facing Description Caprice Bookshelf | SKU IPRS-025" at bounding box center [307, 256] width 190 height 62
click at [249, 241] on textarea "Caprice Bookshelf | SKU IPRS-025" at bounding box center [307, 261] width 190 height 51
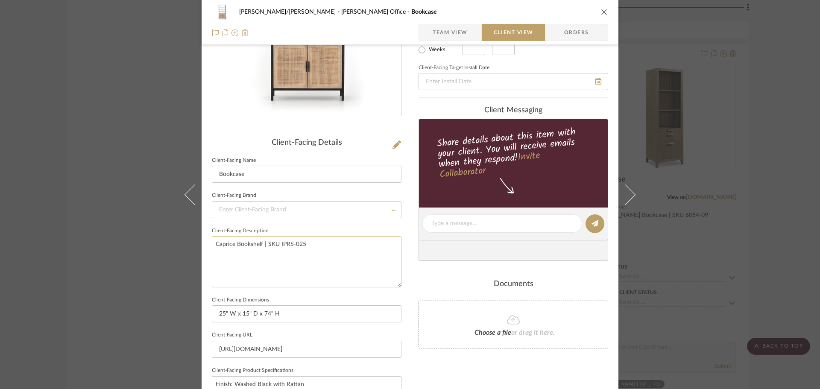
click at [249, 241] on textarea "Caprice Bookshelf | SKU IPRS-025" at bounding box center [307, 261] width 190 height 51
click at [406, 282] on div "FISHMAN/GOLDSMITH Miriam Office Bookcase Team View Client View Orders Client-Fa…" at bounding box center [410, 226] width 417 height 697
click at [393, 146] on icon at bounding box center [397, 145] width 9 height 9
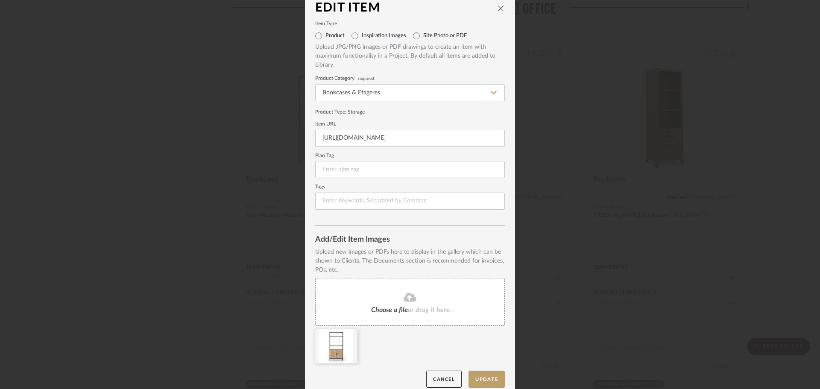
scroll to position [18, 0]
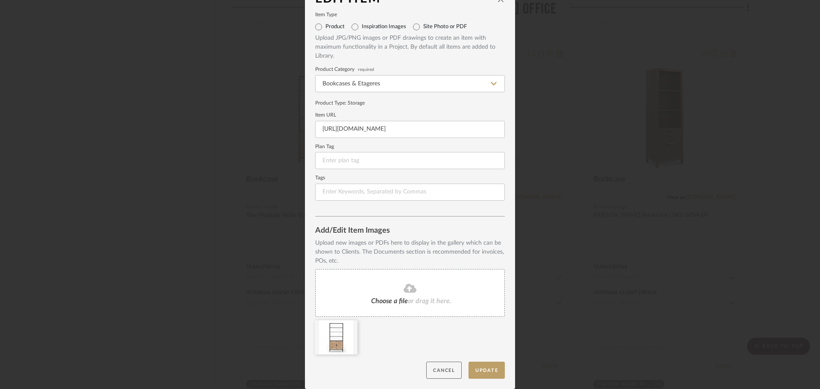
click at [436, 368] on button "Cancel" at bounding box center [443, 371] width 35 height 18
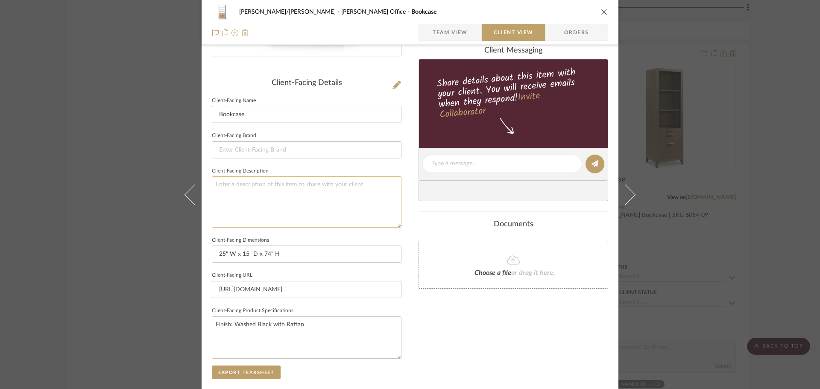
scroll to position [214, 0]
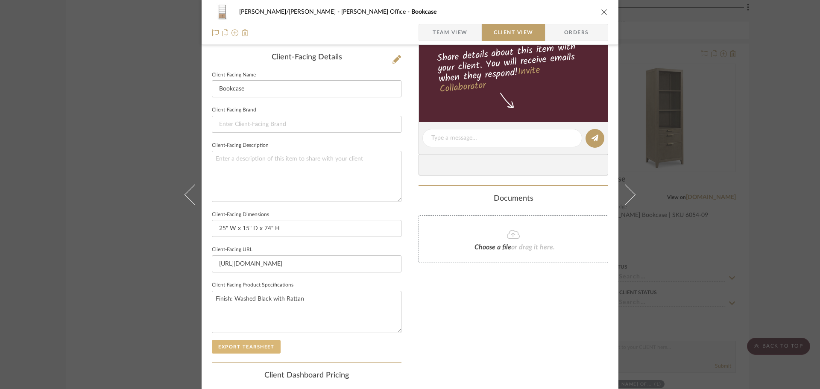
click at [251, 347] on button "Export Tearsheet" at bounding box center [246, 347] width 69 height 14
click at [771, 250] on div "FISHMAN/GOLDSMITH Miriam Office Bookcase Team View Client View Orders Client-Fa…" at bounding box center [410, 194] width 820 height 389
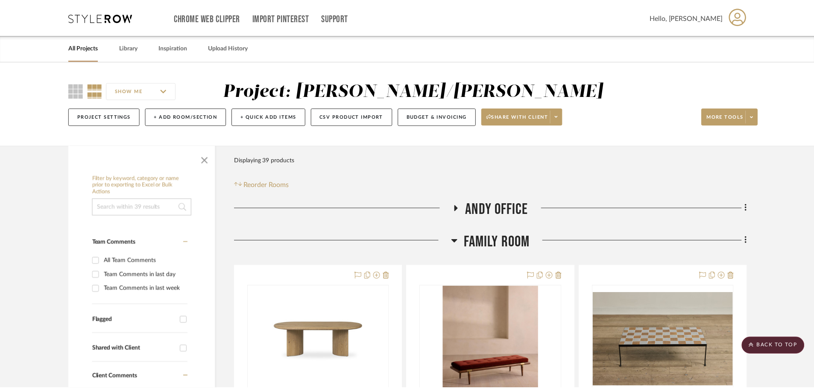
scroll to position [1876, 0]
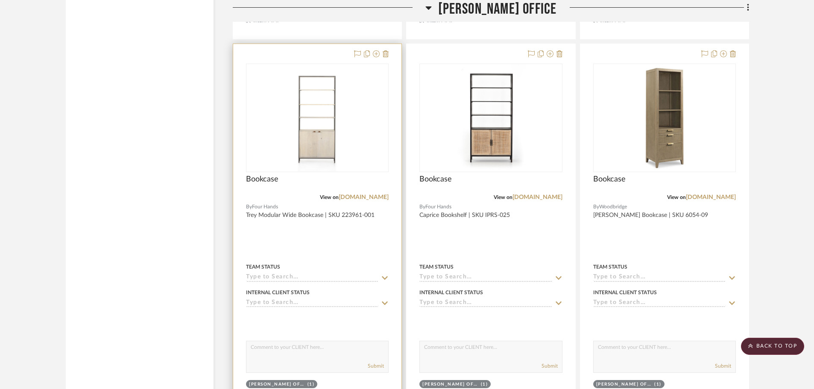
click at [367, 240] on div at bounding box center [317, 231] width 168 height 374
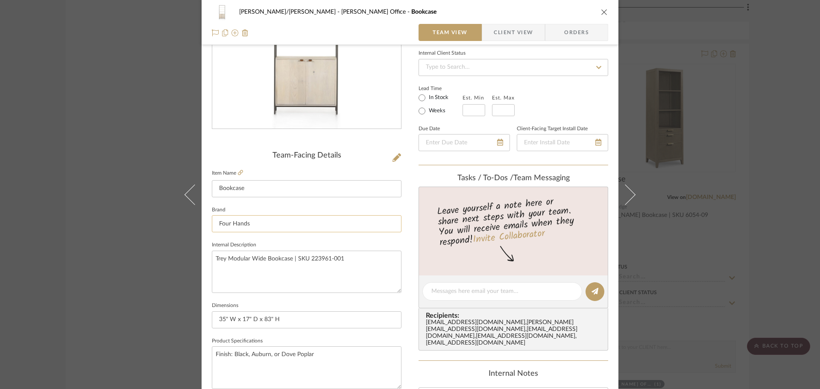
scroll to position [128, 0]
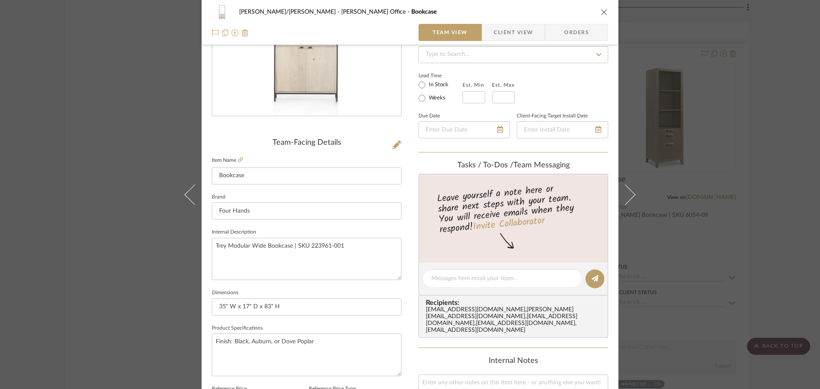
click at [482, 35] on span "button" at bounding box center [488, 32] width 12 height 17
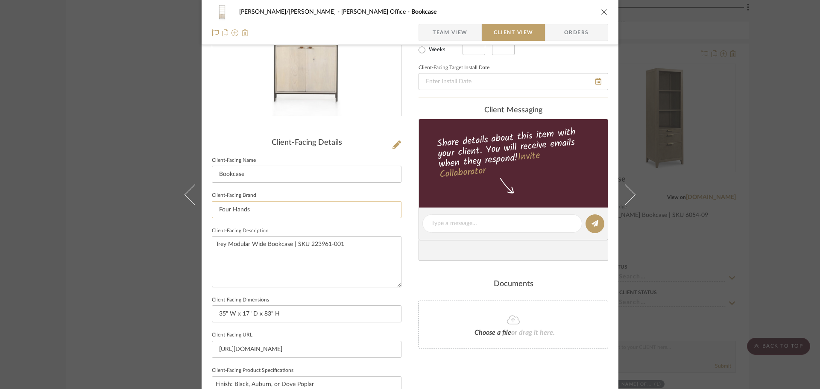
click at [248, 208] on input "Four Hands" at bounding box center [307, 209] width 190 height 17
click at [240, 249] on textarea "Trey Modular Wide Bookcase | SKU 223961-001" at bounding box center [307, 261] width 190 height 51
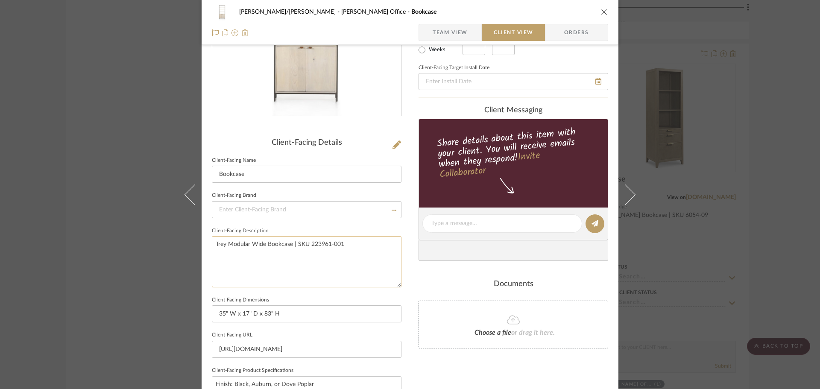
click at [240, 249] on textarea "Trey Modular Wide Bookcase | SKU 223961-001" at bounding box center [307, 261] width 190 height 51
type textarea "Trey Modular Wide Bookcase | SKU 223961-001"
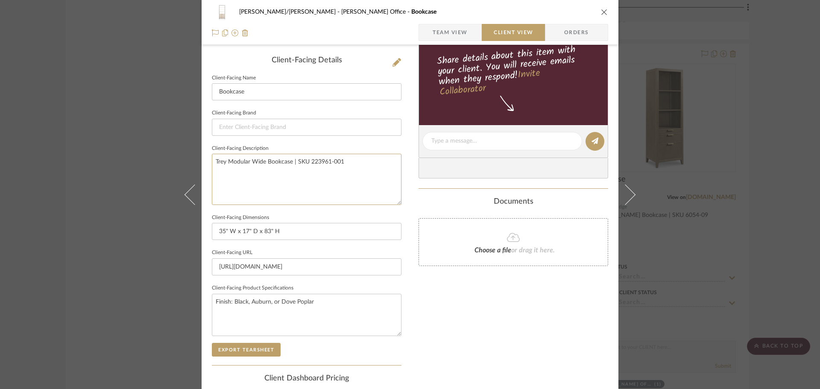
scroll to position [256, 0]
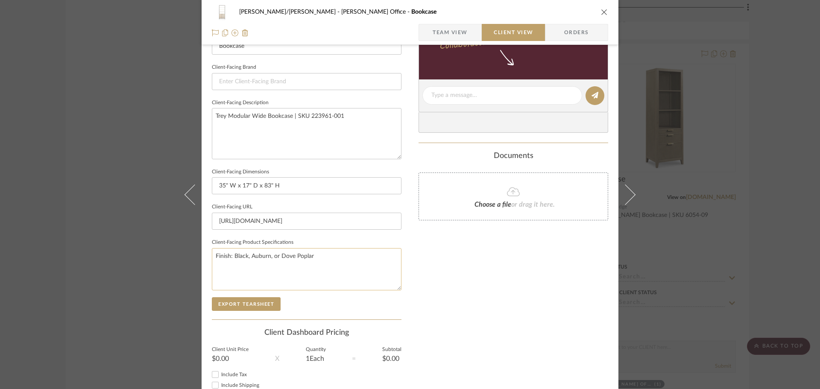
click at [313, 256] on textarea "Finish: Black, Auburn, or Dove Poplar" at bounding box center [307, 269] width 190 height 42
type textarea "Finish: Black, Auburn, or Dove Poplar Hardware Finish: Brushed Brass"
click at [419, 287] on div "Only content on this tab can share to Dashboard. Click eyeball icon to show or …" at bounding box center [514, 107] width 190 height 611
click at [276, 115] on textarea "Trey Modular Wide Bookcase | SKU 223961-001" at bounding box center [307, 133] width 190 height 51
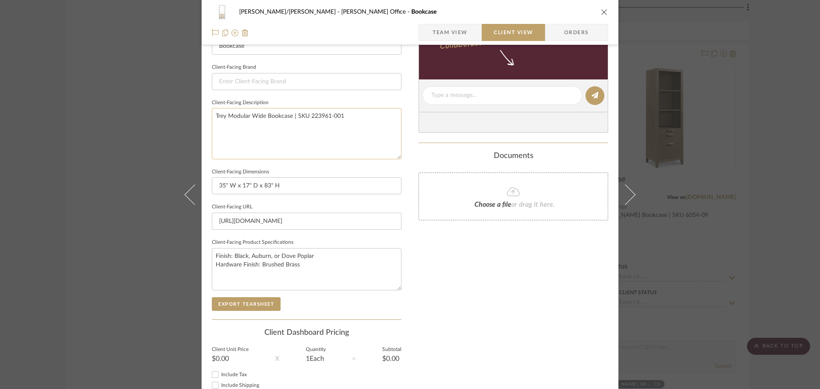
click at [276, 115] on textarea "Trey Modular Wide Bookcase | SKU 223961-001" at bounding box center [307, 133] width 190 height 51
click at [407, 231] on div "FISHMAN/GOLDSMITH Miriam Office Bookcase Team View Client View Orders Client-Fa…" at bounding box center [410, 98] width 417 height 697
click at [246, 302] on button "Export Tearsheet" at bounding box center [246, 304] width 69 height 14
click at [779, 232] on div "FISHMAN/GOLDSMITH Miriam Office Bookcase Team View Client View Orders Client-Fa…" at bounding box center [410, 194] width 820 height 389
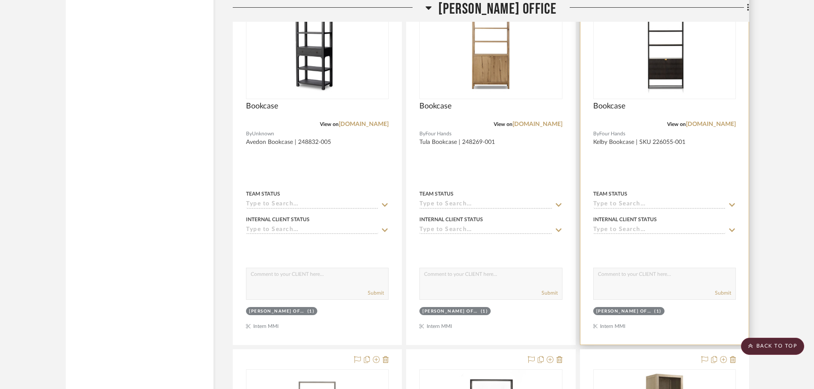
scroll to position [1492, 0]
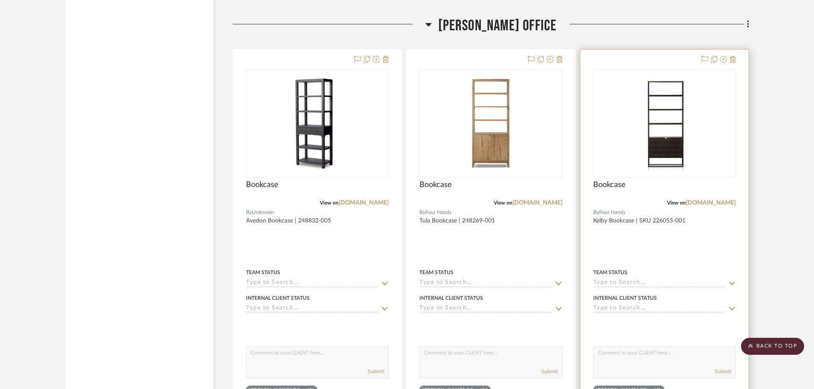
click at [727, 246] on div at bounding box center [665, 237] width 168 height 374
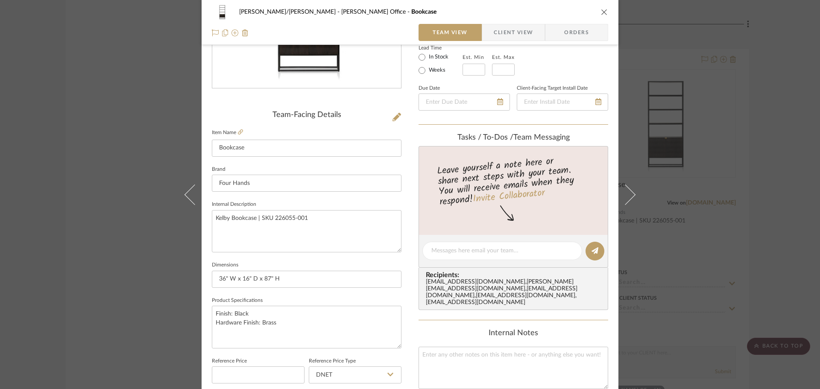
scroll to position [171, 0]
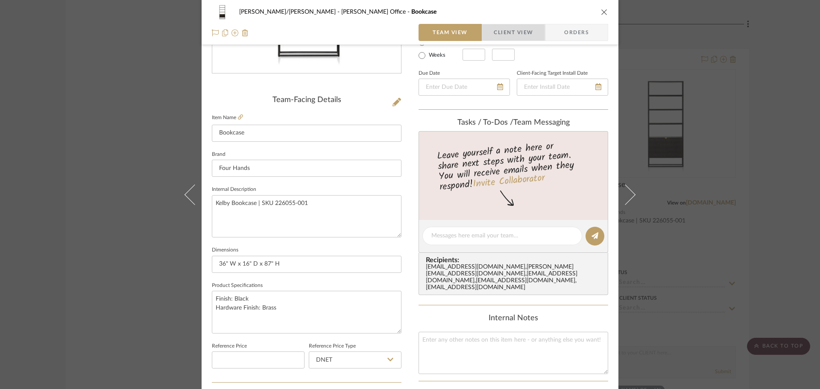
click at [511, 32] on span "Client View" at bounding box center [513, 32] width 39 height 17
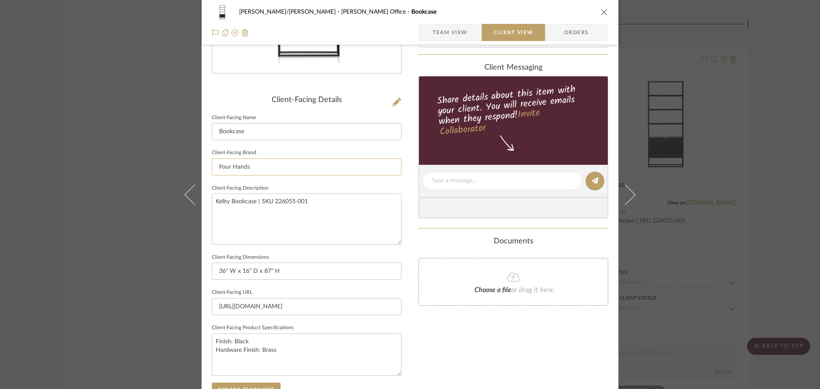
click at [229, 168] on input "Four Hands" at bounding box center [307, 167] width 190 height 17
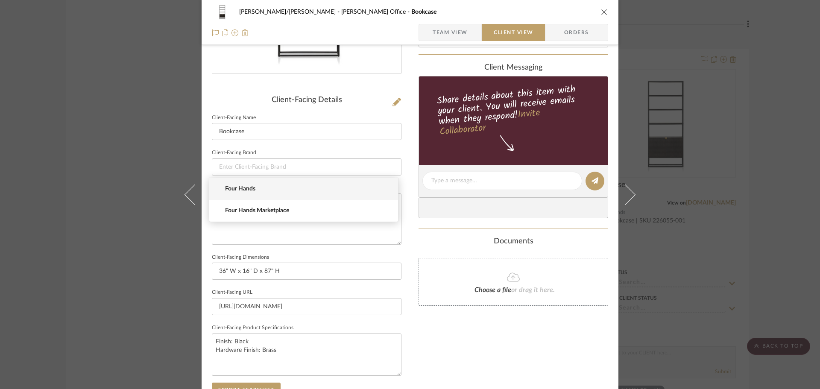
click at [419, 244] on div "Documents" at bounding box center [514, 241] width 190 height 9
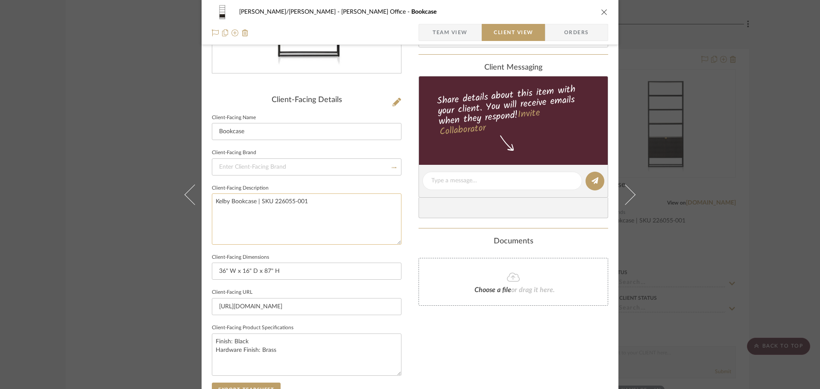
click at [272, 201] on textarea "Kelby Bookcase | SKU 226055-001" at bounding box center [307, 219] width 190 height 51
click at [407, 255] on div "FISHMAN/GOLDSMITH Miriam Office Bookcase Team View Client View Orders Client-Fa…" at bounding box center [410, 184] width 417 height 697
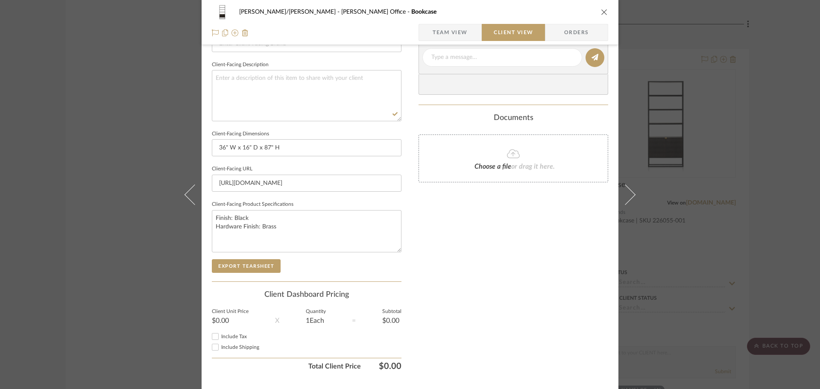
scroll to position [299, 0]
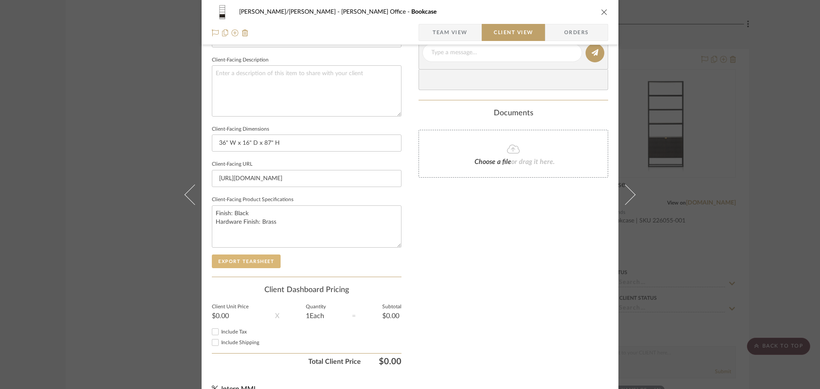
click at [242, 259] on button "Export Tearsheet" at bounding box center [246, 262] width 69 height 14
click at [772, 217] on div "FISHMAN/GOLDSMITH Miriam Office Bookcase Team View Client View Orders Client-Fa…" at bounding box center [410, 194] width 820 height 389
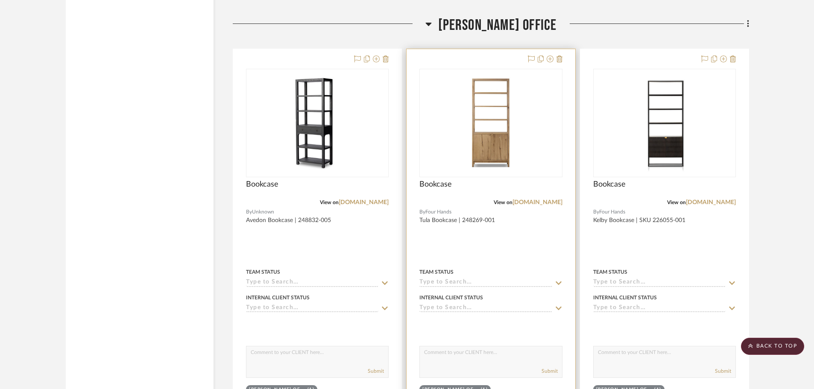
scroll to position [1492, 0]
click at [538, 251] on div at bounding box center [491, 237] width 168 height 374
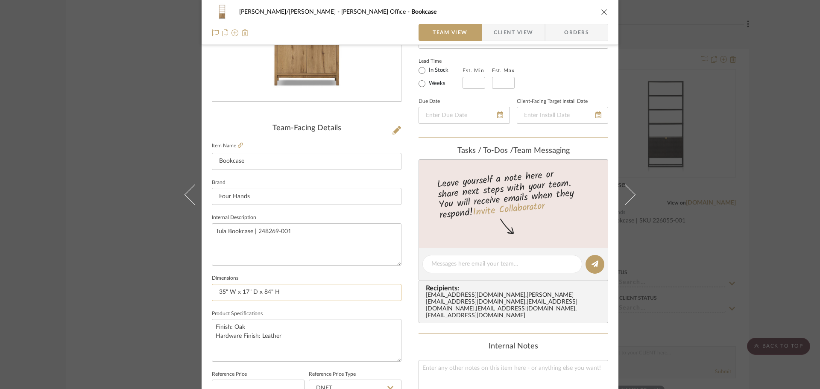
scroll to position [128, 0]
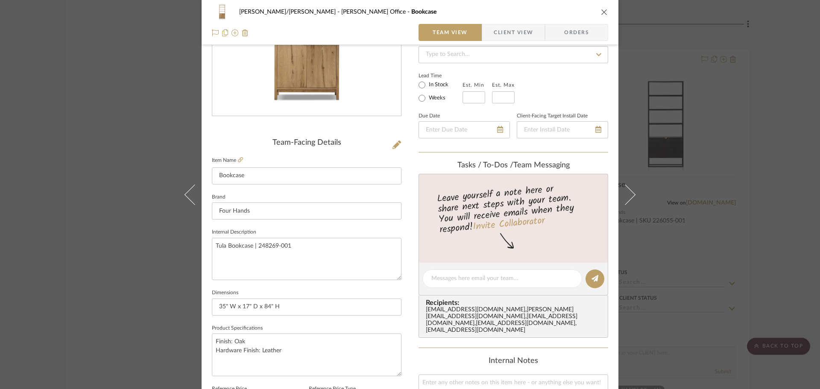
click at [499, 33] on span "Client View" at bounding box center [513, 32] width 39 height 17
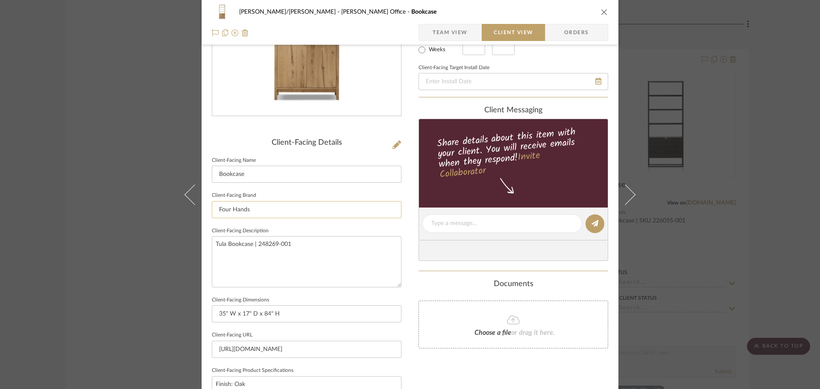
click at [249, 206] on input "Four Hands" at bounding box center [307, 209] width 190 height 17
click at [254, 240] on textarea "Tula Bookcase | 248269-001" at bounding box center [307, 261] width 190 height 51
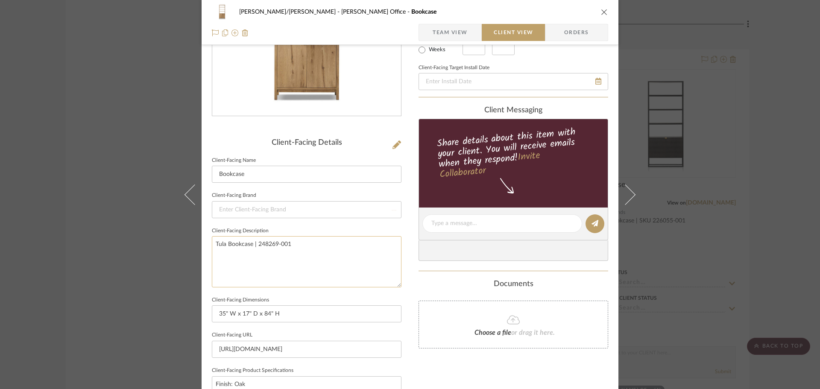
click at [254, 240] on textarea "Tula Bookcase | 248269-001" at bounding box center [307, 261] width 190 height 51
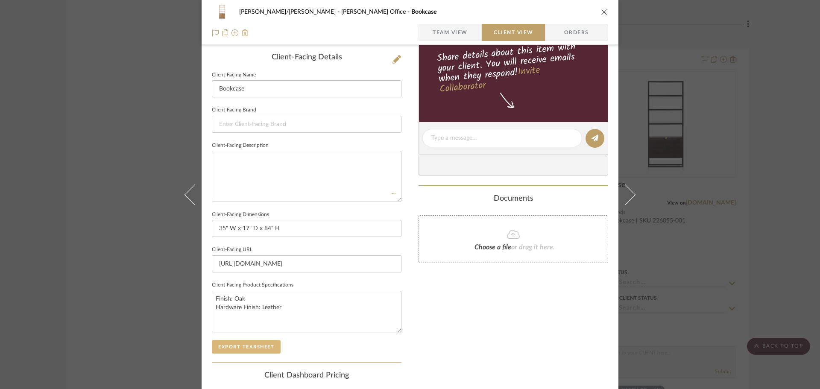
click at [231, 349] on button "Export Tearsheet" at bounding box center [246, 347] width 69 height 14
click at [764, 247] on div "FISHMAN/GOLDSMITH Miriam Office Bookcase Team View Client View Orders Client-Fa…" at bounding box center [410, 194] width 820 height 389
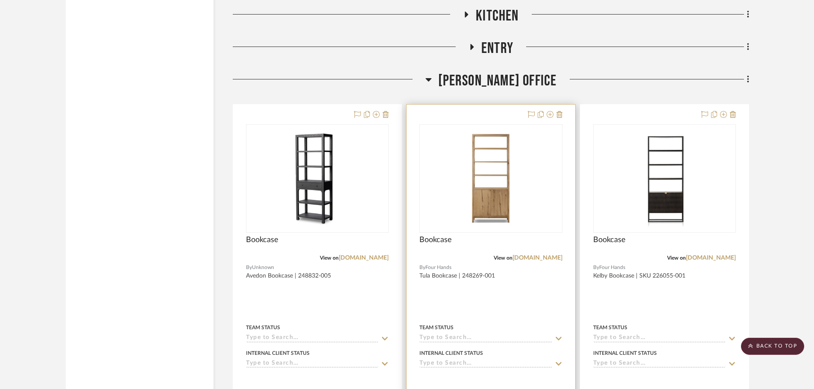
scroll to position [1406, 0]
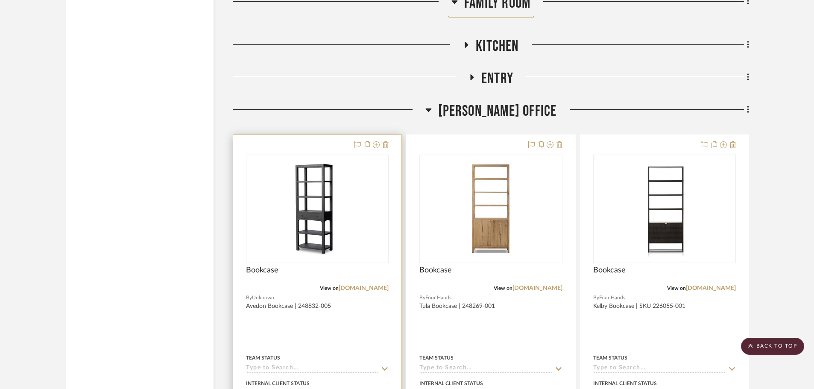
click at [315, 337] on div at bounding box center [317, 322] width 168 height 374
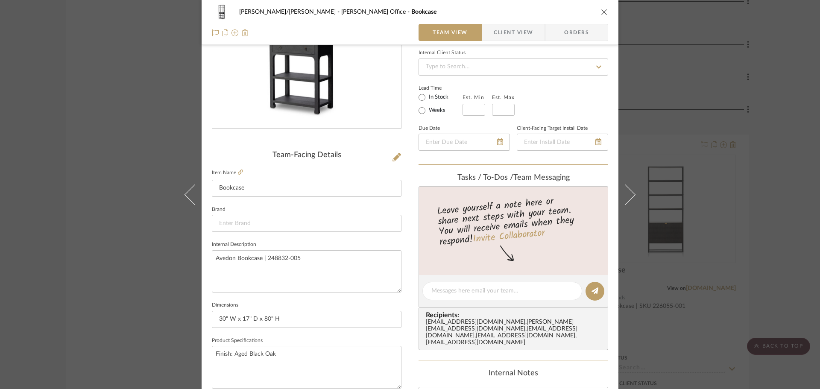
scroll to position [128, 0]
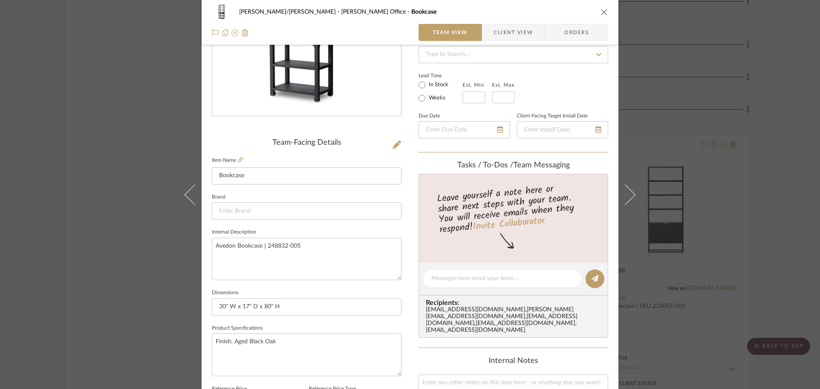
click at [498, 22] on div "FISHMAN/GOLDSMITH Miriam Office Bookcase Team View Client View Orders" at bounding box center [410, 22] width 417 height 45
click at [498, 25] on span "Client View" at bounding box center [513, 32] width 39 height 17
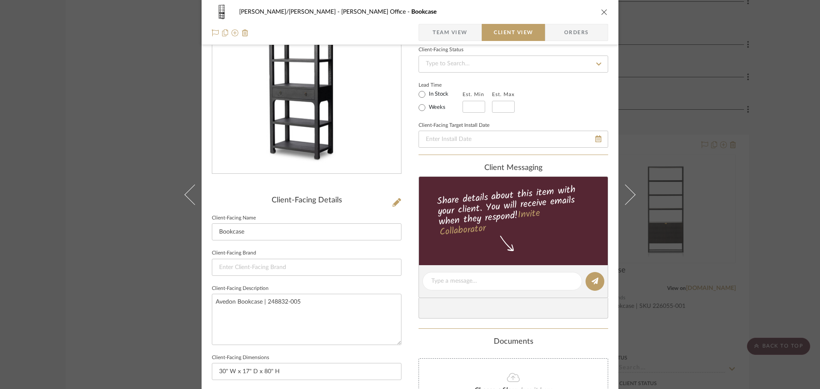
scroll to position [85, 0]
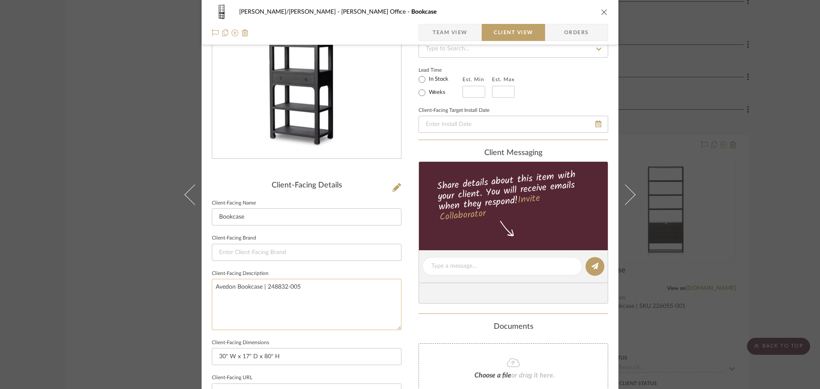
click at [276, 284] on textarea "Avedon Bookcase | 248832-005" at bounding box center [307, 304] width 190 height 51
click at [440, 29] on span "Team View" at bounding box center [450, 32] width 35 height 17
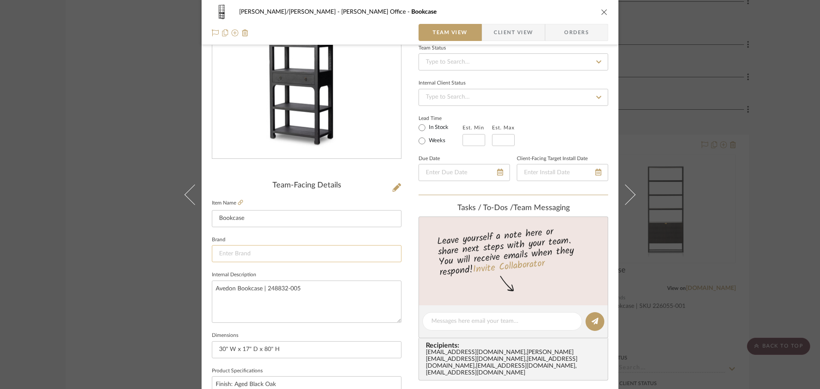
click at [274, 247] on input at bounding box center [307, 253] width 190 height 17
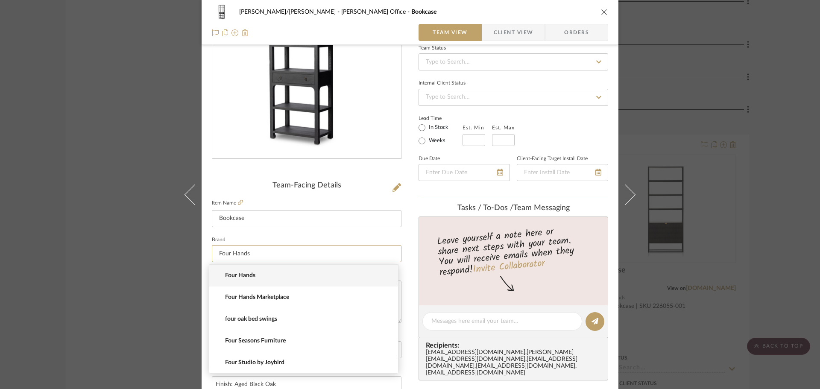
type input "Four Hands"
click at [276, 272] on span "Four Hands" at bounding box center [307, 275] width 164 height 7
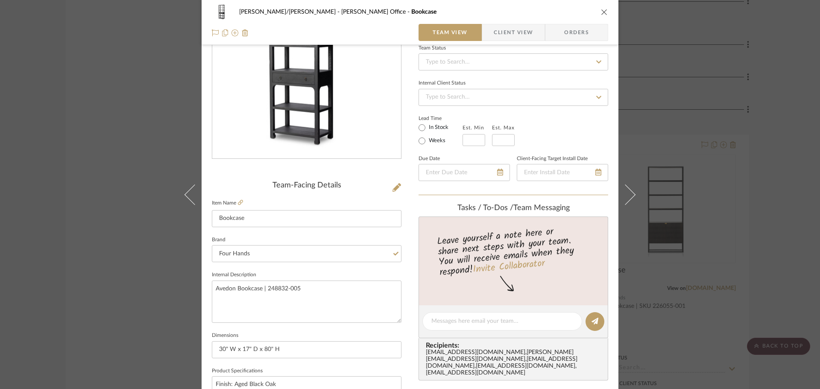
click at [406, 251] on div "FISHMAN/GOLDSMITH Miriam Office Bookcase Team View Client View Orders Team-Faci…" at bounding box center [410, 315] width 417 height 789
click at [515, 32] on span "Client View" at bounding box center [513, 32] width 39 height 17
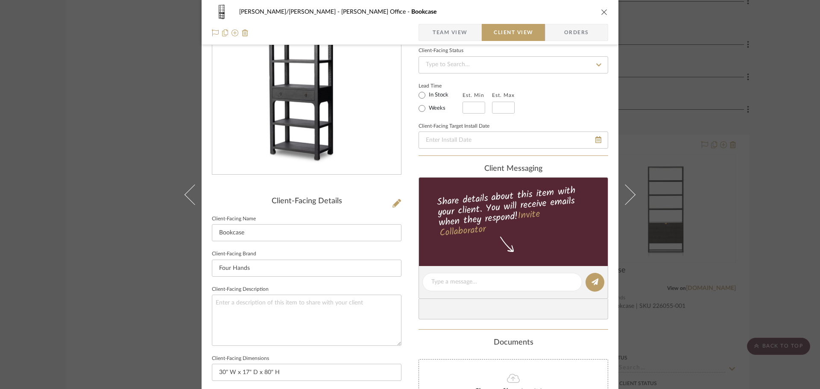
scroll to position [256, 0]
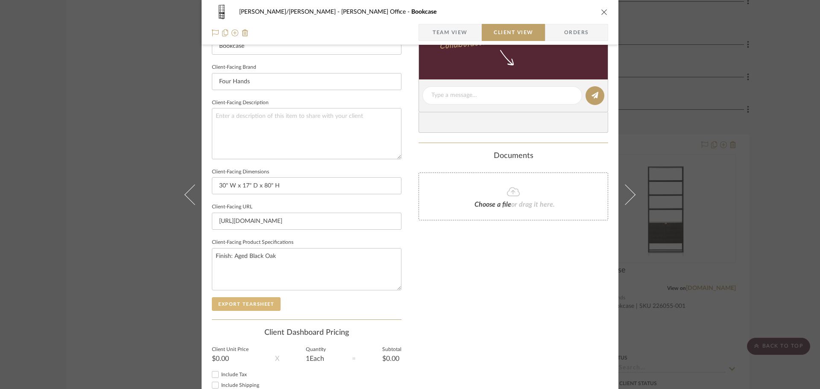
click at [266, 303] on button "Export Tearsheet" at bounding box center [246, 304] width 69 height 14
click at [767, 98] on div "FISHMAN/GOLDSMITH Miriam Office Bookcase Team View Client View Orders Client-Fa…" at bounding box center [410, 194] width 820 height 389
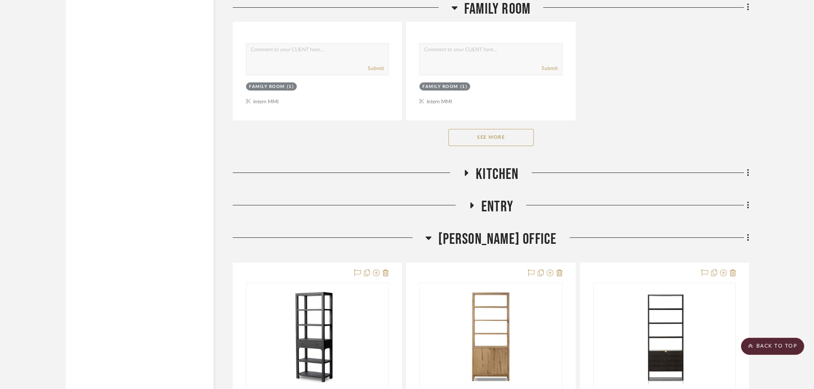
click at [432, 239] on icon at bounding box center [429, 238] width 6 height 3
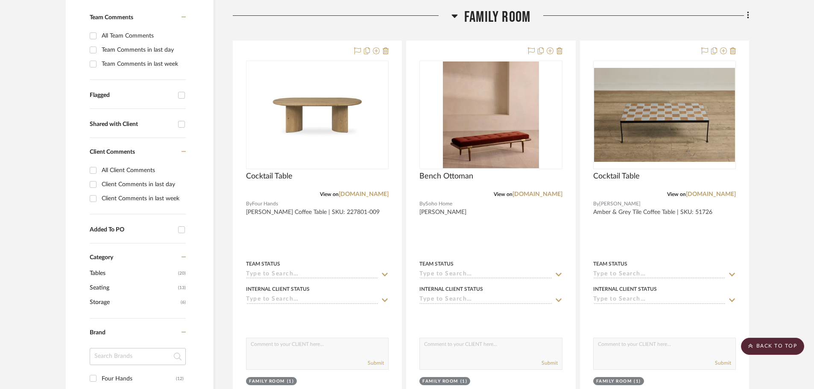
scroll to position [0, 0]
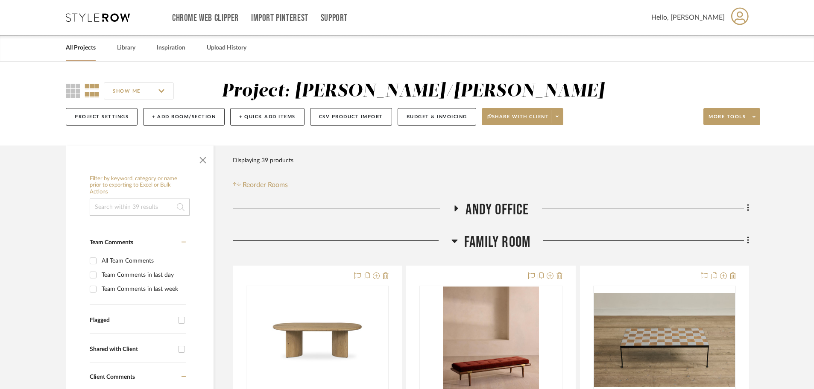
click at [454, 238] on icon at bounding box center [455, 241] width 6 height 10
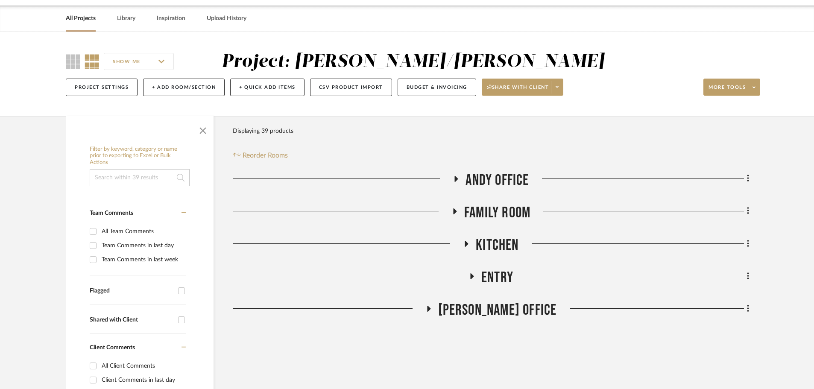
scroll to position [43, 0]
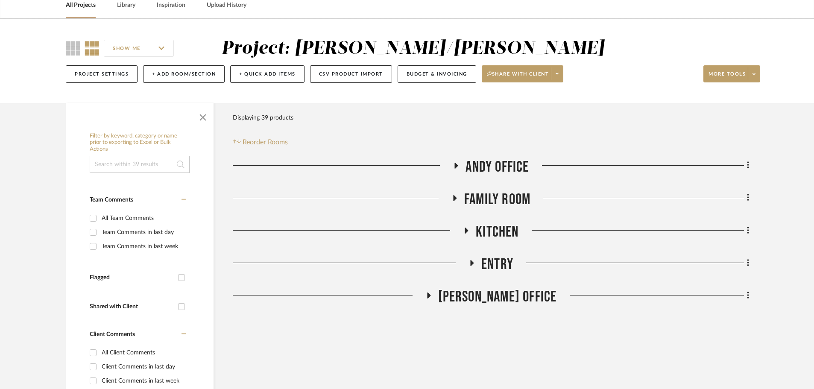
click at [472, 259] on h3 "Entry" at bounding box center [491, 264] width 45 height 18
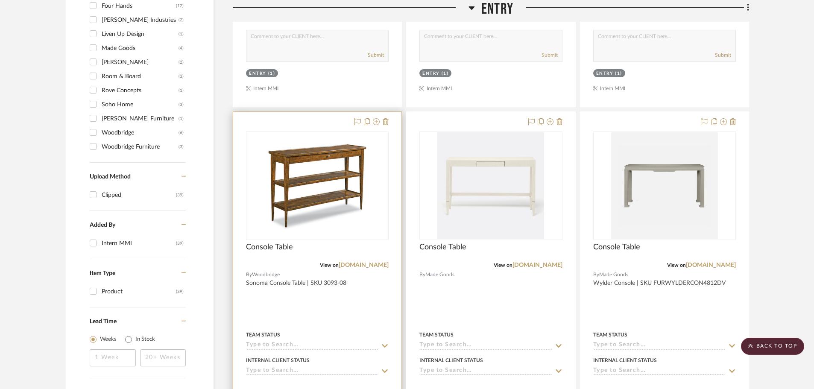
scroll to position [641, 0]
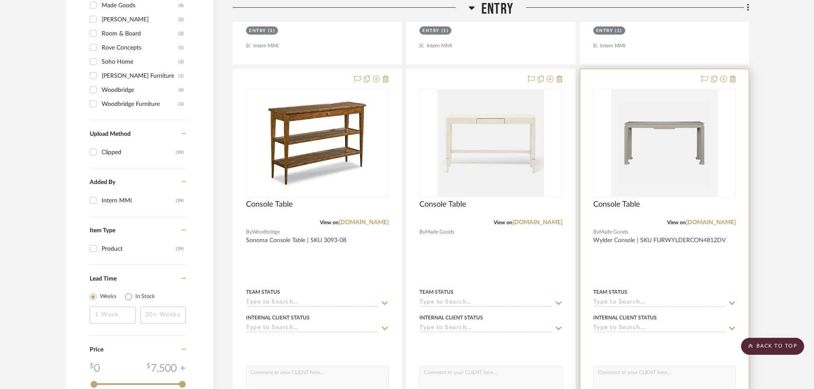
click at [675, 265] on div at bounding box center [665, 256] width 168 height 374
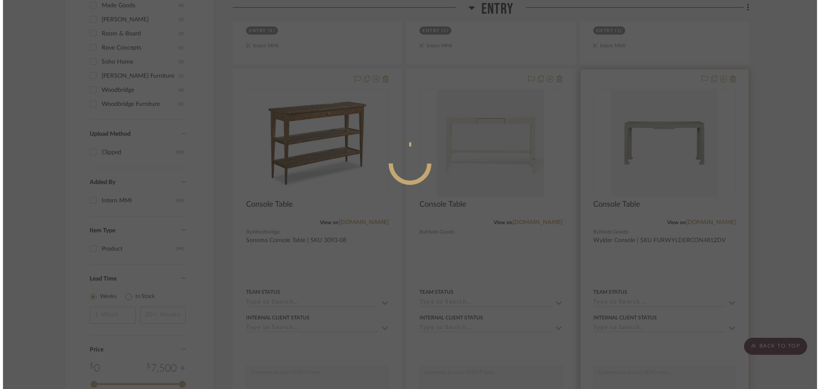
scroll to position [0, 0]
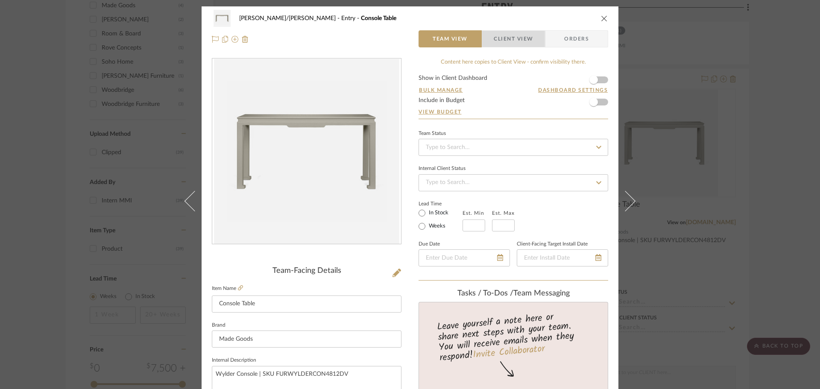
click at [511, 38] on span "Client View" at bounding box center [513, 38] width 39 height 17
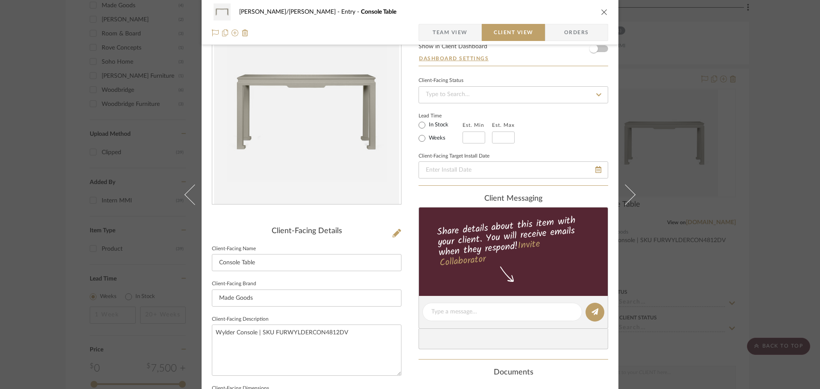
scroll to position [85, 0]
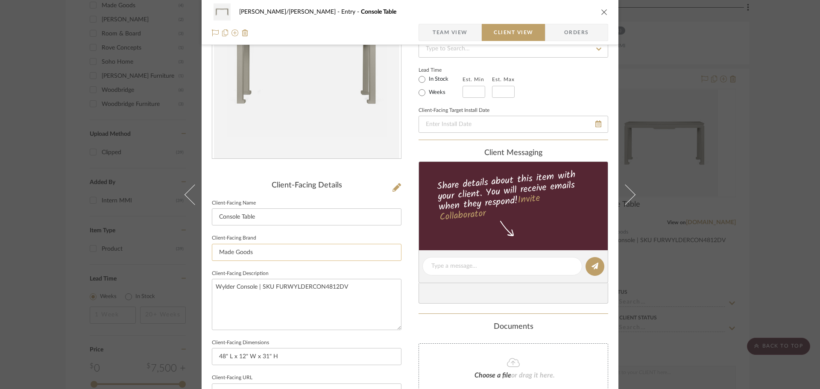
click at [235, 250] on input "Made Goods" at bounding box center [307, 252] width 190 height 17
click at [243, 282] on mat-option "Made Goods" at bounding box center [303, 275] width 189 height 22
type input "Made Goods"
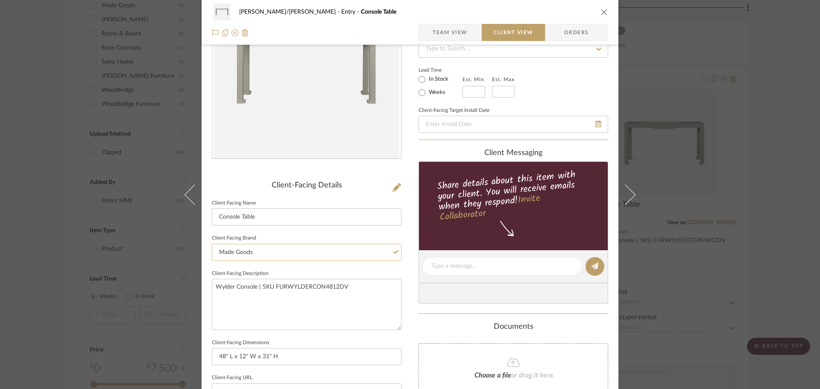
click at [255, 250] on input "Made Goods" at bounding box center [307, 252] width 190 height 17
click at [262, 298] on textarea "Wylder Console | SKU FURWYLDERCON4812DV" at bounding box center [307, 304] width 190 height 51
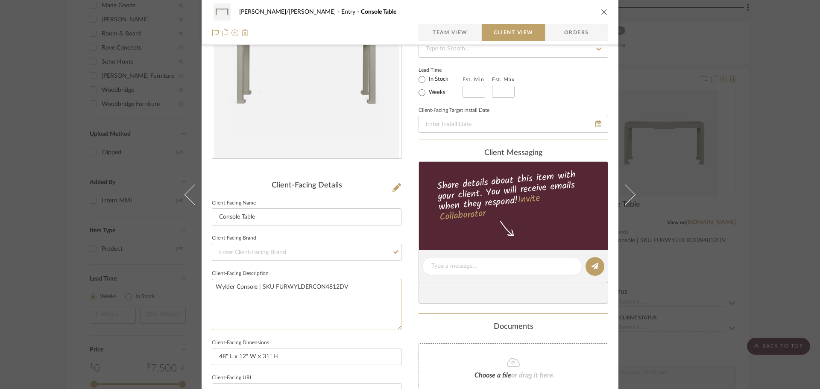
click at [262, 298] on textarea "Wylder Console | SKU FURWYLDERCON4812DV" at bounding box center [307, 304] width 190 height 51
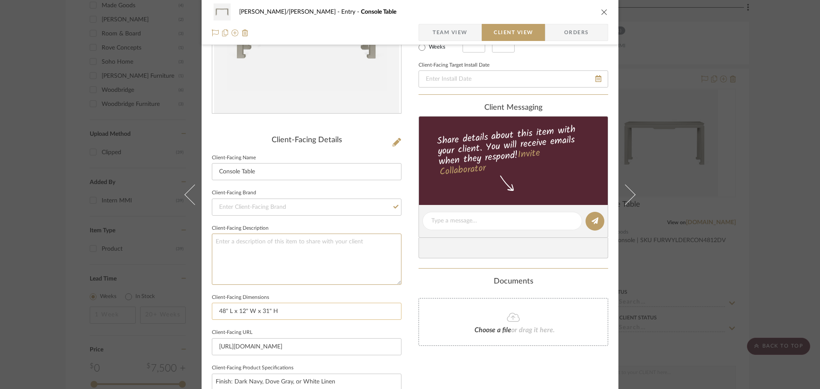
scroll to position [171, 0]
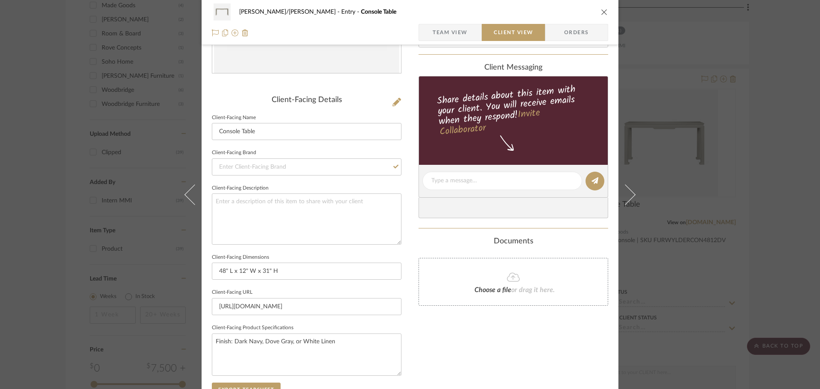
click at [404, 263] on div "FISHMAN/GOLDSMITH Entry Console Table Team View Client View Orders Client-Facin…" at bounding box center [410, 184] width 417 height 697
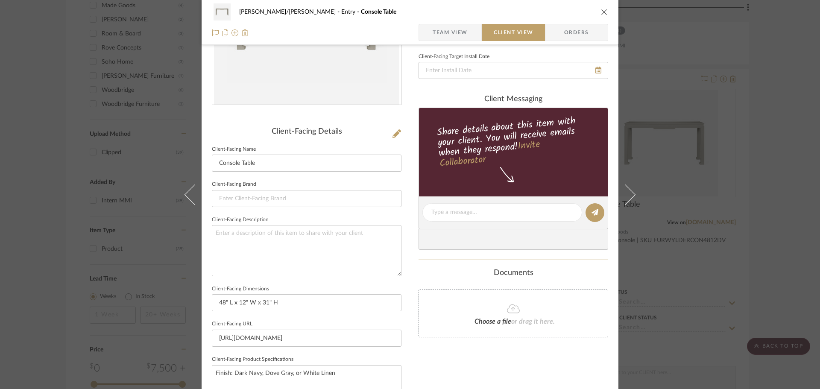
scroll to position [299, 0]
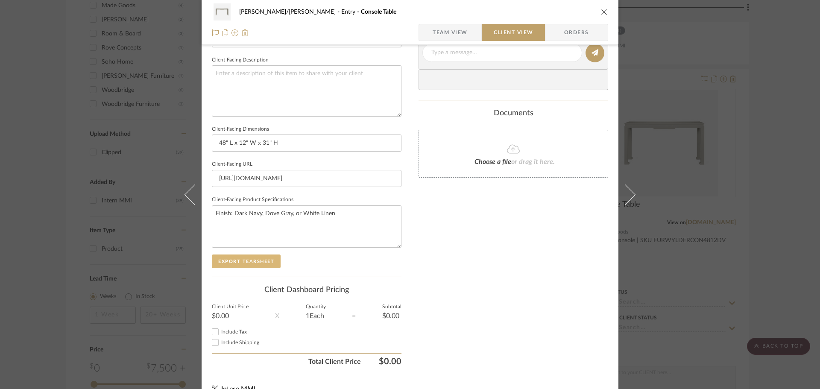
click at [243, 266] on button "Export Tearsheet" at bounding box center [246, 262] width 69 height 14
click at [793, 210] on div "FISHMAN/GOLDSMITH Entry Console Table Team View Client View Orders Client-Facin…" at bounding box center [410, 194] width 820 height 389
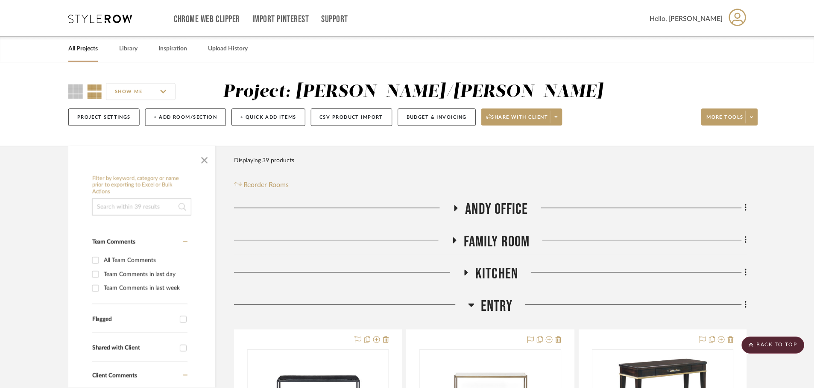
scroll to position [641, 0]
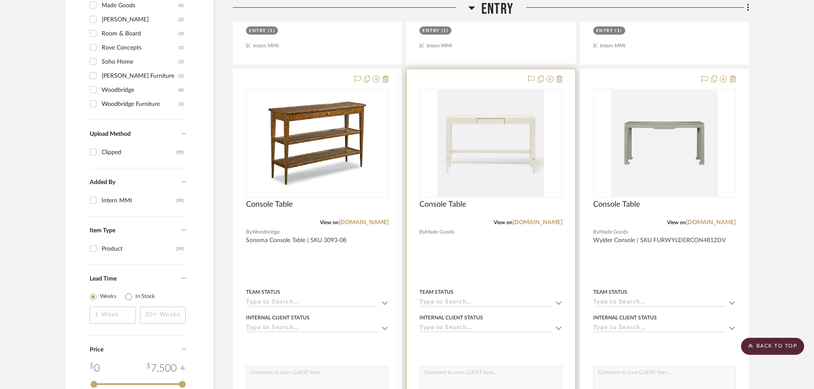
click at [522, 253] on div at bounding box center [491, 256] width 168 height 374
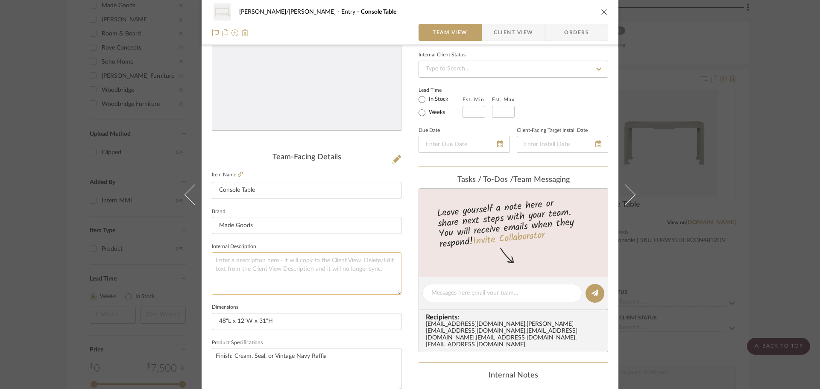
scroll to position [128, 0]
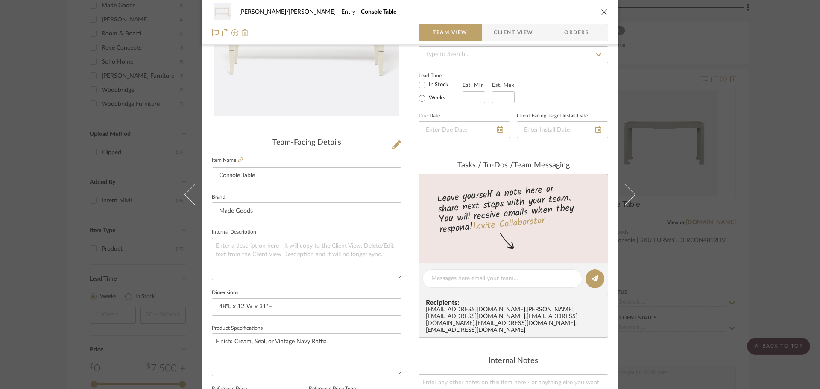
click at [507, 30] on span "Client View" at bounding box center [513, 32] width 39 height 17
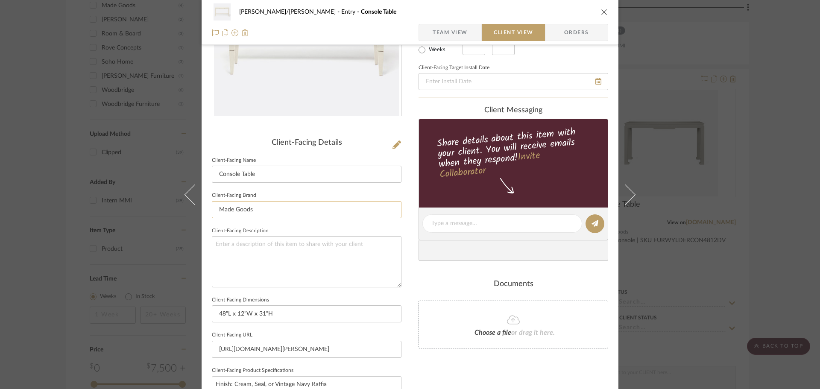
click at [234, 205] on input "Made Goods" at bounding box center [307, 209] width 190 height 17
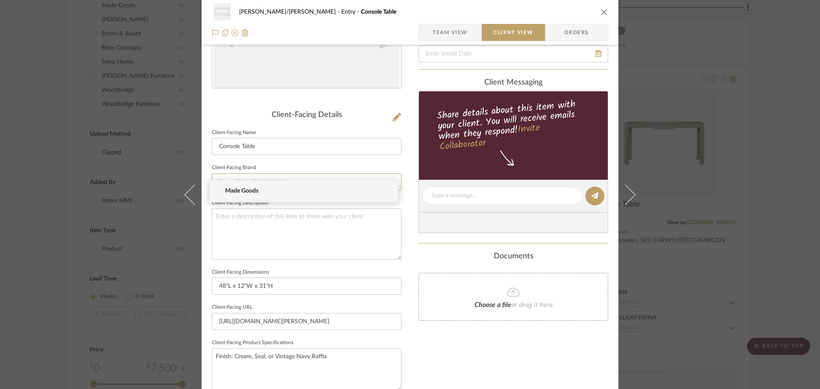
scroll to position [171, 0]
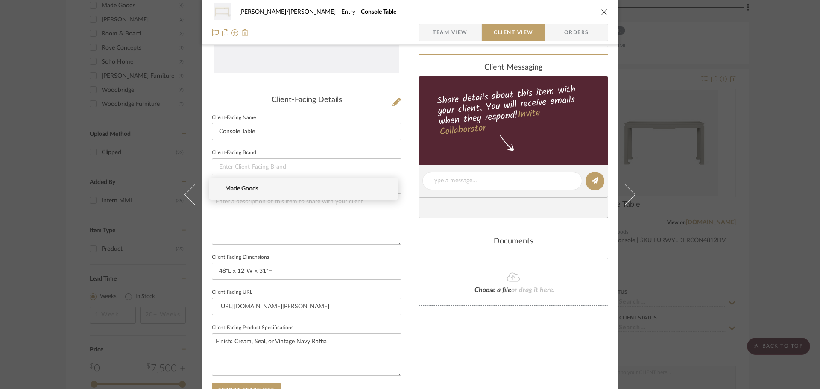
click at [422, 343] on div "Only content on this tab can share to Dashboard. Click eyeball icon to show or …" at bounding box center [514, 192] width 190 height 611
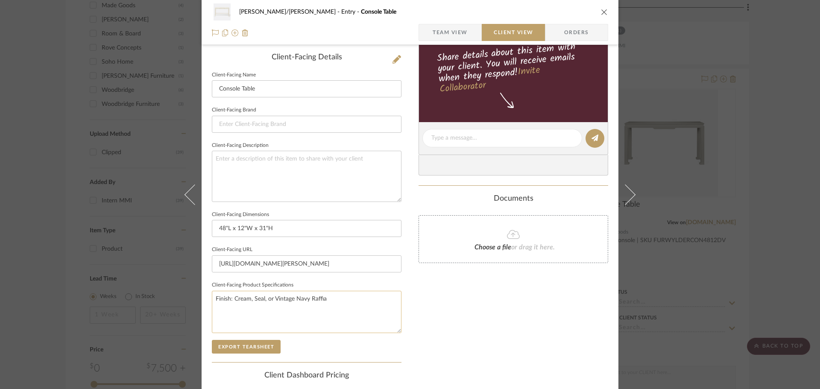
click at [250, 297] on textarea "Finish: Cream, Seal, or Vintage Navy Raffia" at bounding box center [307, 312] width 190 height 42
click at [249, 297] on textarea "Finish: Cream, Seal, or Vintage Navy Raffia" at bounding box center [307, 312] width 190 height 42
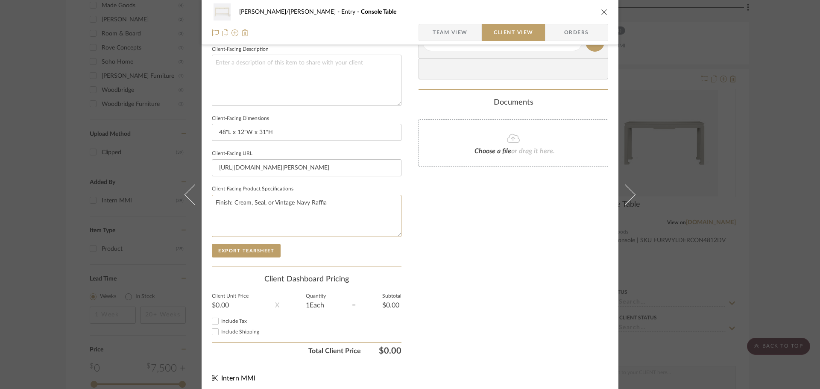
scroll to position [314, 0]
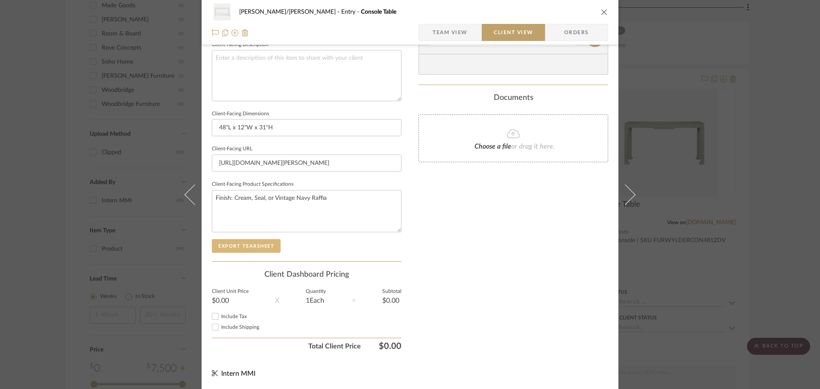
click at [241, 244] on button "Export Tearsheet" at bounding box center [246, 246] width 69 height 14
click at [760, 232] on div "FISHMAN/GOLDSMITH Entry Console Table Team View Client View Orders Client-Facin…" at bounding box center [410, 194] width 820 height 389
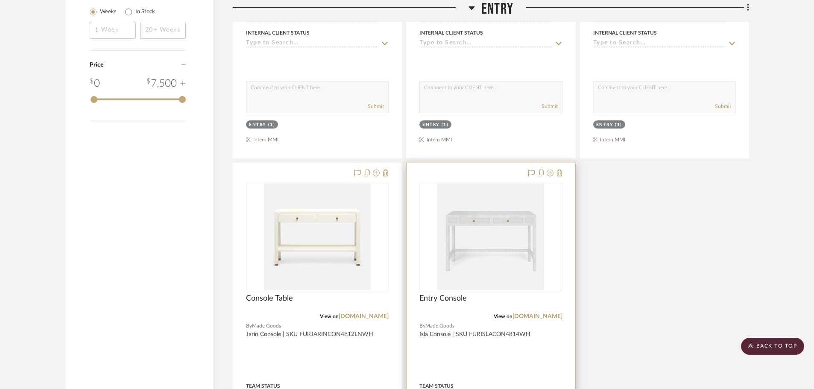
scroll to position [940, 0]
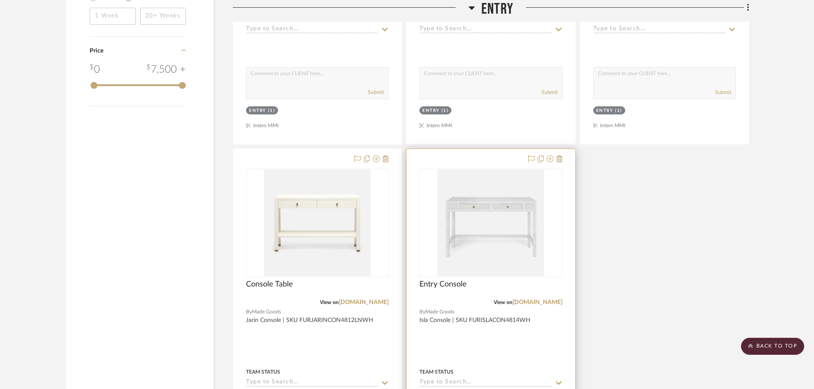
click at [464, 306] on div "View on madegoods.com" at bounding box center [491, 303] width 143 height 8
click at [567, 216] on div at bounding box center [491, 336] width 168 height 374
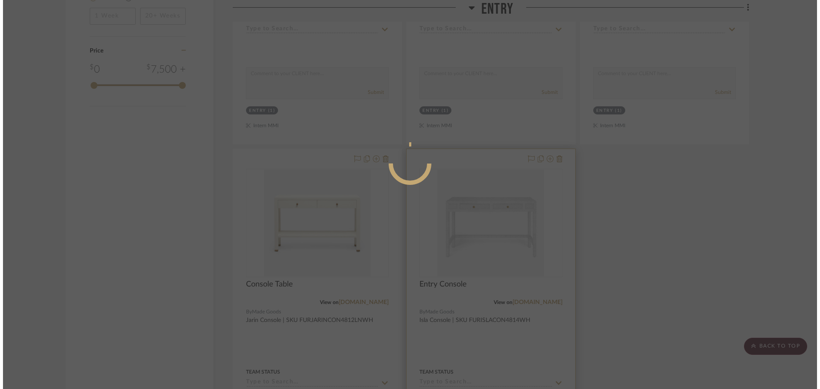
scroll to position [0, 0]
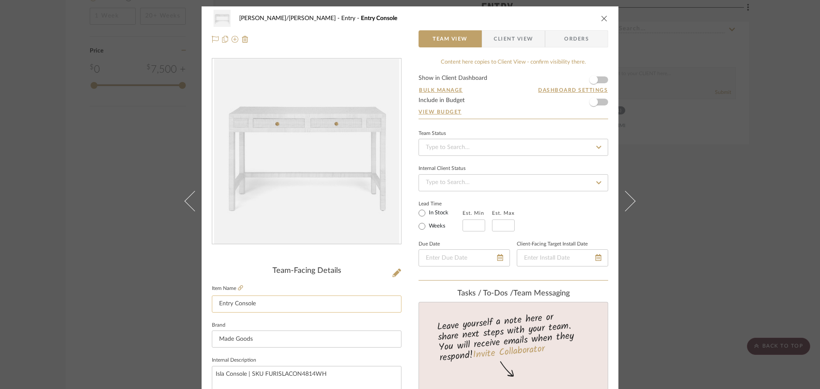
click at [224, 303] on input "Entry Console" at bounding box center [307, 304] width 190 height 17
click at [274, 302] on input "Console" at bounding box center [307, 304] width 190 height 17
type input "Console Table"
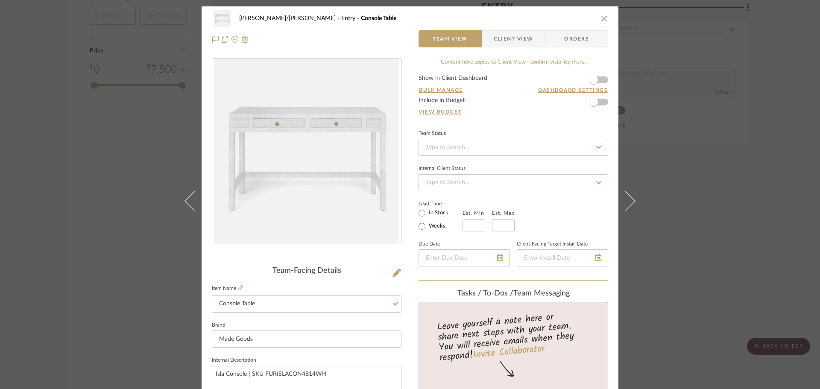
click at [494, 42] on span "Client View" at bounding box center [513, 38] width 39 height 17
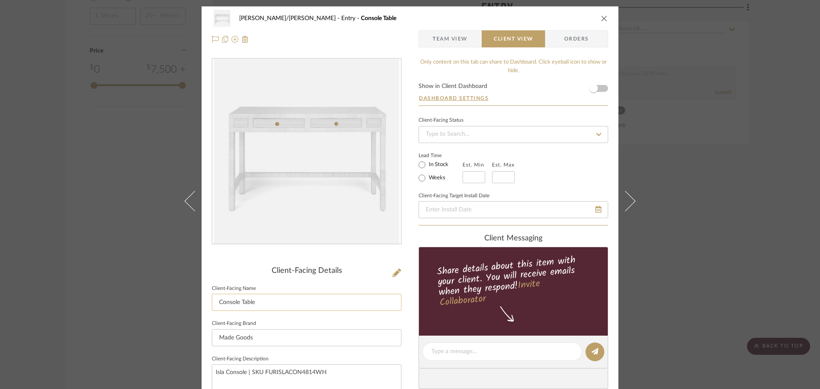
click at [252, 304] on input "Console Table" at bounding box center [307, 302] width 190 height 17
click at [406, 314] on div "FISHMAN/GOLDSMITH Entry Console Table Team View Client View Orders Client-Facin…" at bounding box center [410, 354] width 417 height 697
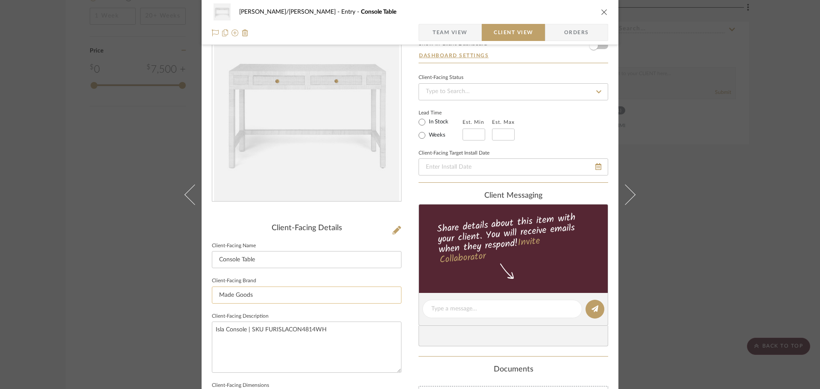
click at [232, 288] on input "Made Goods" at bounding box center [307, 295] width 190 height 17
click at [232, 295] on input "Made Goods" at bounding box center [307, 295] width 190 height 17
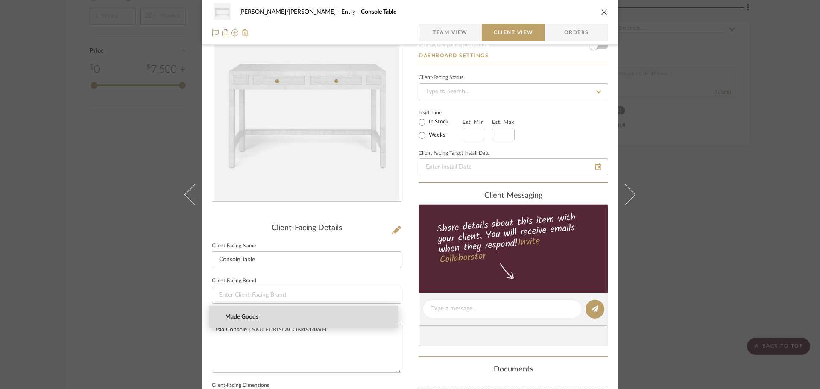
click at [261, 328] on mat-option "Made Goods" at bounding box center [303, 317] width 189 height 22
type input "Made Goods"
click at [261, 328] on textarea "Isla Console | SKU FURISLACON4814WH" at bounding box center [307, 347] width 190 height 51
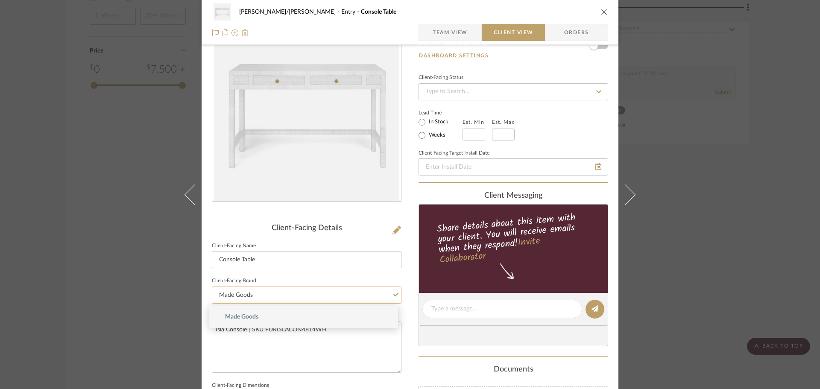
click at [249, 298] on input "Made Goods" at bounding box center [307, 295] width 190 height 17
click at [278, 339] on textarea "Isla Console | SKU FURISLACON4814WH" at bounding box center [307, 347] width 190 height 51
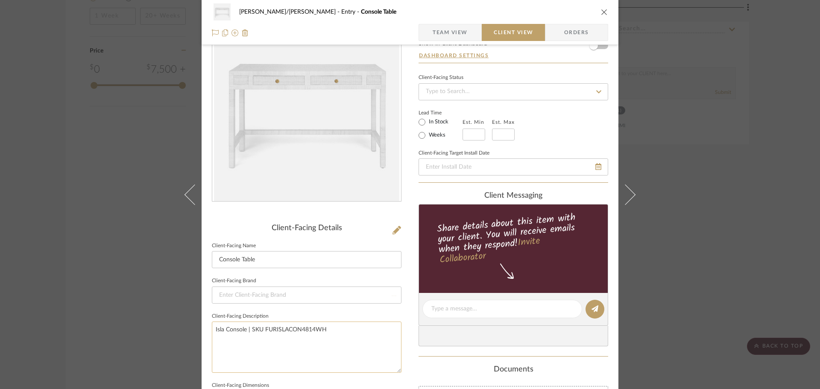
click at [278, 339] on textarea "Isla Console | SKU FURISLACON4814WH" at bounding box center [307, 347] width 190 height 51
click at [408, 330] on div "FISHMAN/GOLDSMITH Entry Console Table Team View Client View Orders Client-Facin…" at bounding box center [410, 312] width 417 height 697
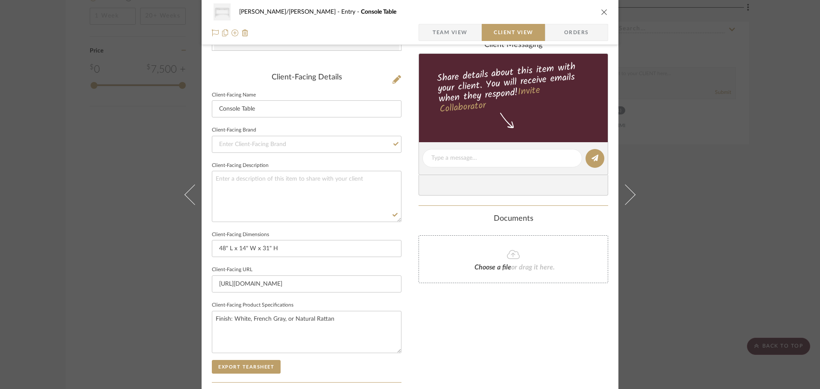
scroll to position [214, 0]
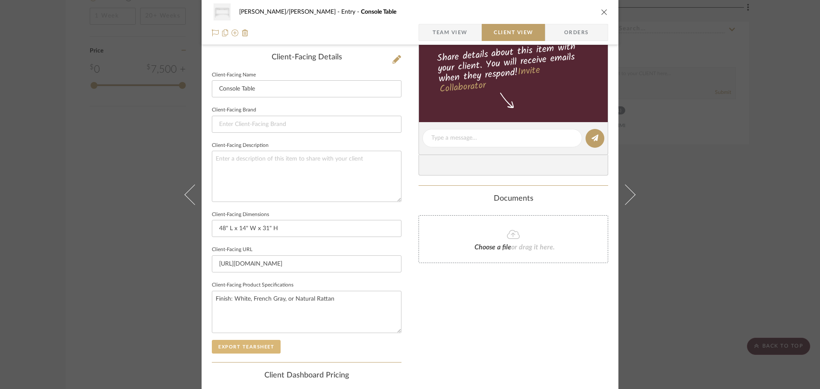
click at [257, 344] on button "Export Tearsheet" at bounding box center [246, 347] width 69 height 14
click at [786, 249] on div "FISHMAN/GOLDSMITH Entry Console Table Team View Client View Orders Client-Facin…" at bounding box center [410, 194] width 820 height 389
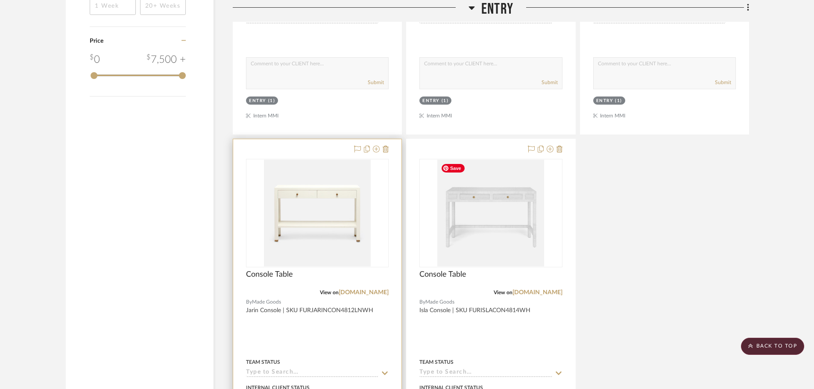
scroll to position [1025, 0]
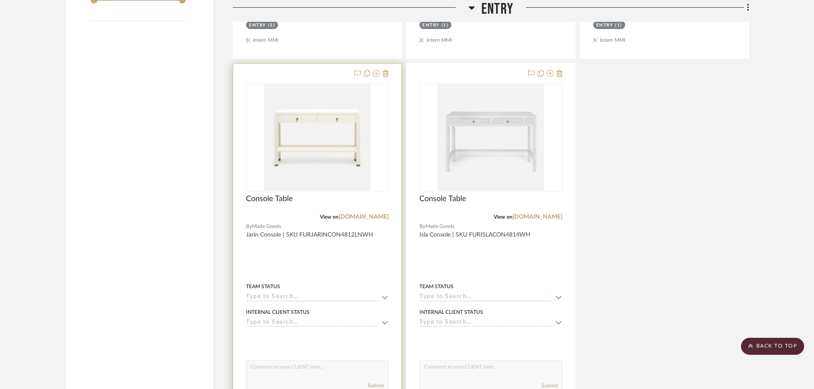
click at [347, 263] on div at bounding box center [317, 251] width 168 height 374
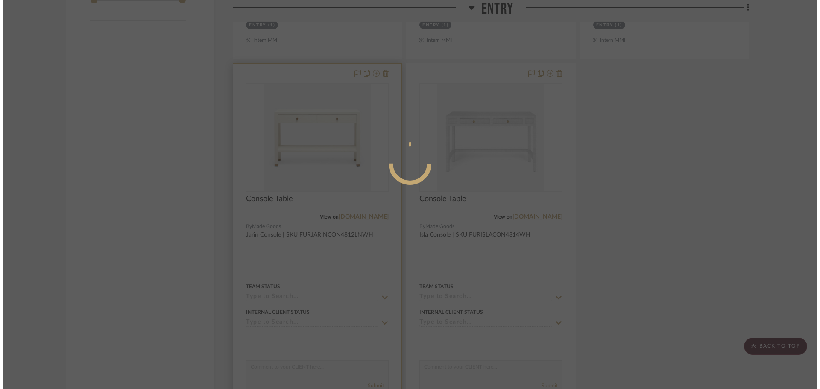
scroll to position [0, 0]
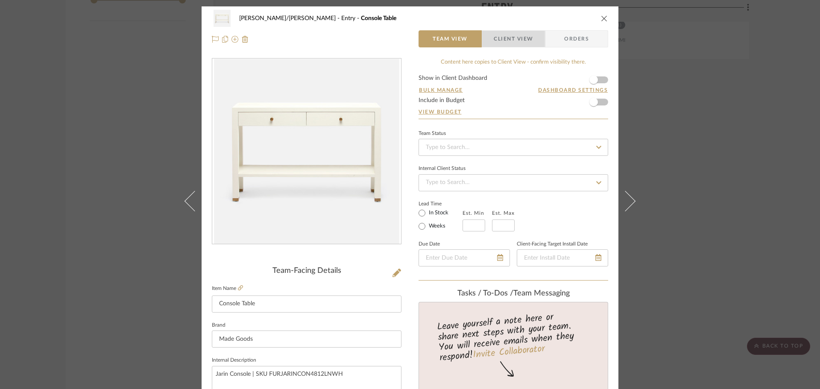
click at [503, 38] on span "Client View" at bounding box center [513, 38] width 39 height 17
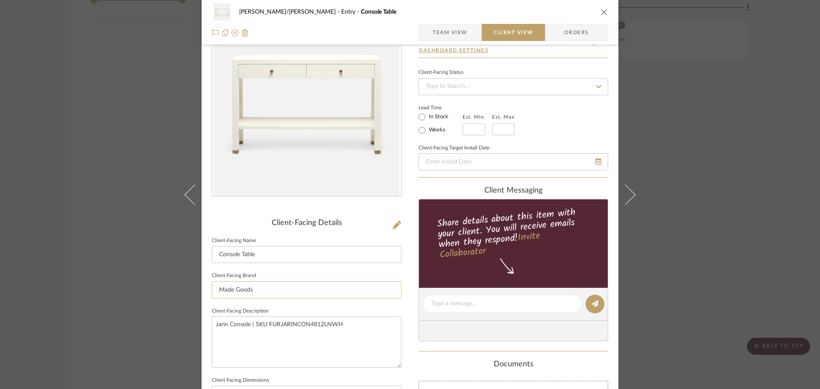
scroll to position [85, 0]
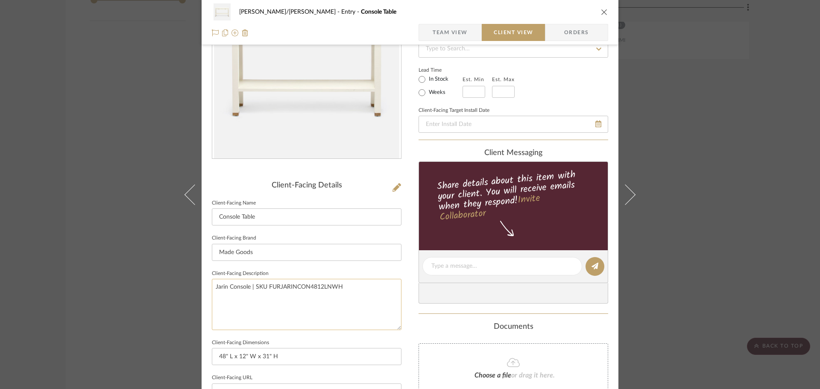
click at [267, 284] on textarea "Jarin Console | SKU FURJARINCON4812LNWH" at bounding box center [307, 304] width 190 height 51
click at [251, 254] on input "Made Goods" at bounding box center [307, 252] width 190 height 17
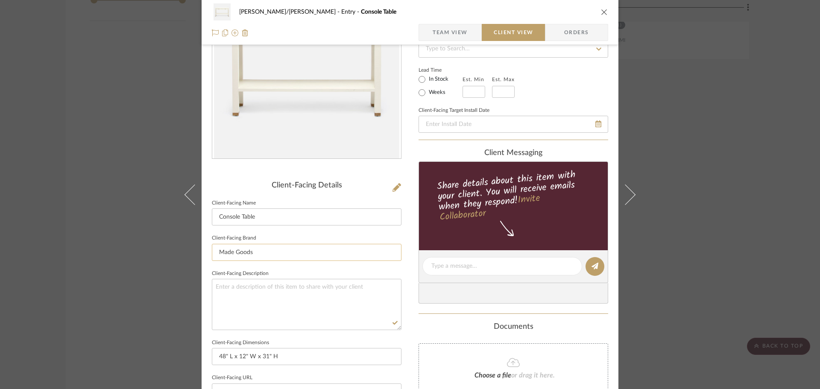
click at [251, 254] on input "Made Goods" at bounding box center [307, 252] width 190 height 17
click at [411, 313] on div "FISHMAN/GOLDSMITH Entry Console Table Team View Client View Orders Client-Facin…" at bounding box center [410, 269] width 417 height 697
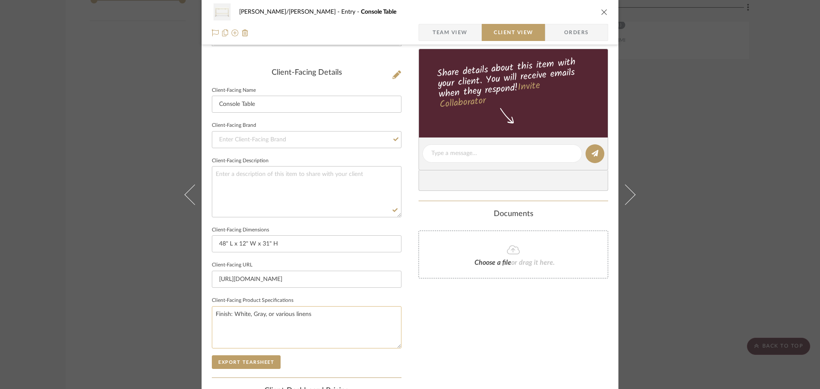
scroll to position [214, 0]
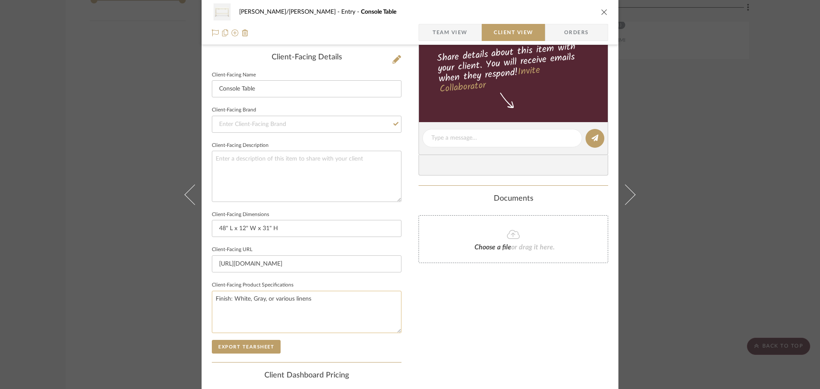
click at [294, 298] on textarea "Finish: White, Gray, or various linens" at bounding box center [307, 312] width 190 height 42
click at [301, 300] on textarea "Finish: White, Gray, or various linens" at bounding box center [307, 312] width 190 height 42
click at [295, 297] on textarea "Finish: White, Gray, or various linens" at bounding box center [307, 312] width 190 height 42
click at [309, 298] on textarea "Finish: White, Gray, or various linens" at bounding box center [307, 312] width 190 height 42
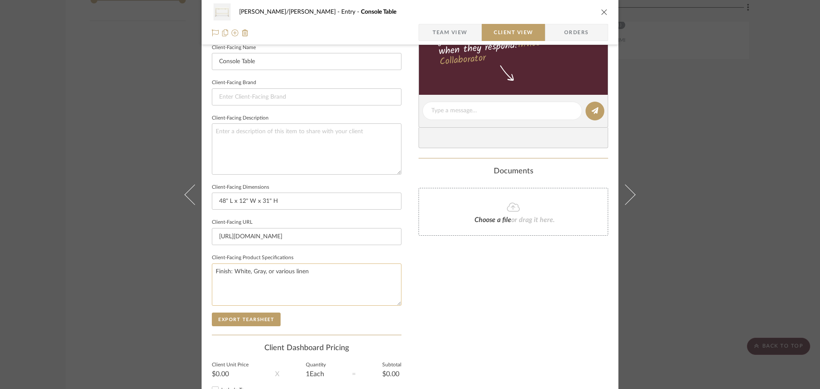
scroll to position [256, 0]
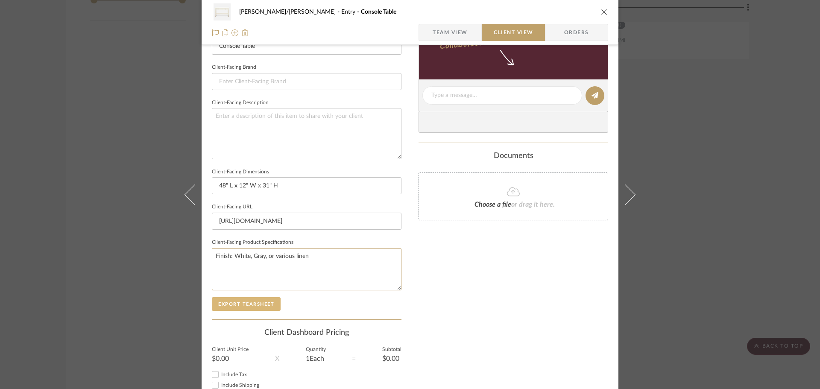
type textarea "Finish: White, Gray, or various linen"
click at [248, 301] on button "Export Tearsheet" at bounding box center [246, 304] width 69 height 14
click at [773, 265] on div "FISHMAN/GOLDSMITH Entry Console Table Team View Client View Orders Client-Facin…" at bounding box center [410, 194] width 820 height 389
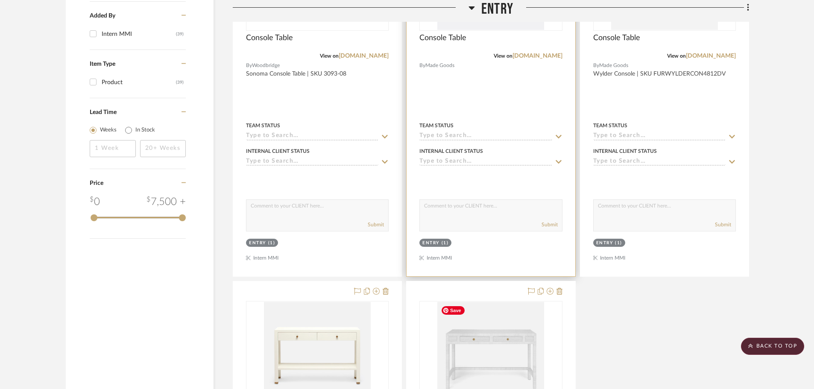
scroll to position [897, 0]
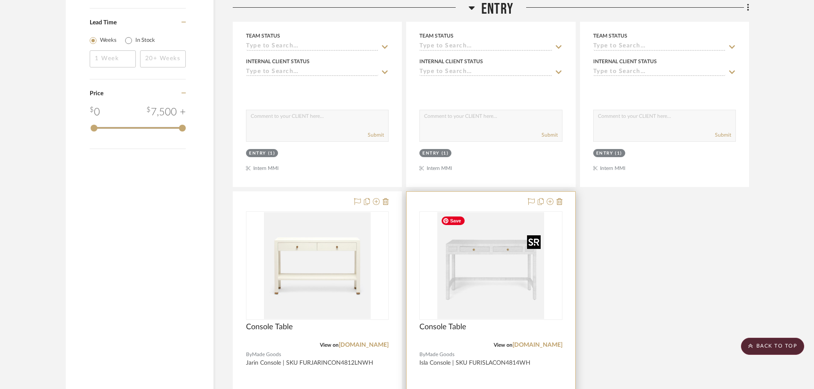
click at [477, 275] on img "0" at bounding box center [491, 265] width 107 height 107
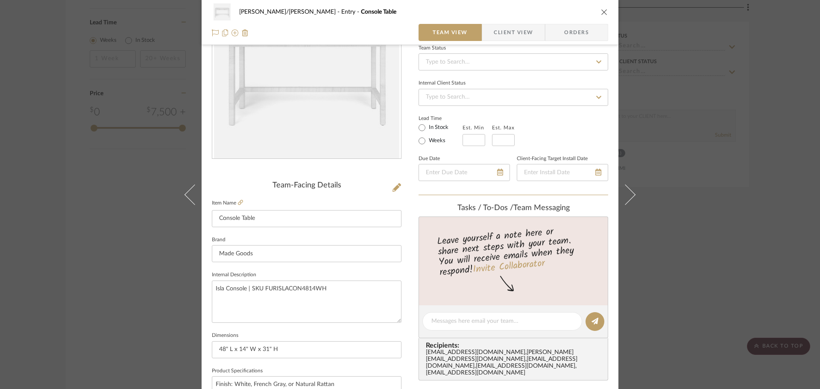
scroll to position [171, 0]
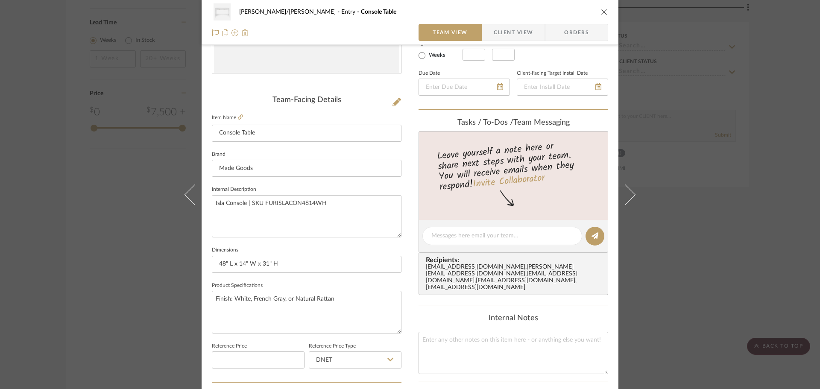
click at [508, 27] on span "Client View" at bounding box center [513, 32] width 39 height 17
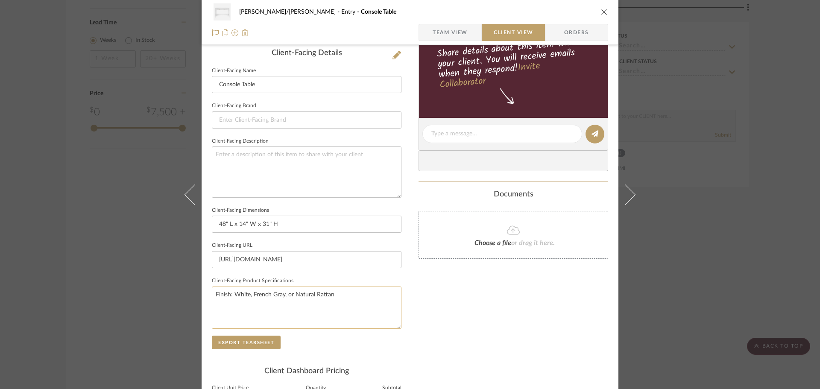
scroll to position [256, 0]
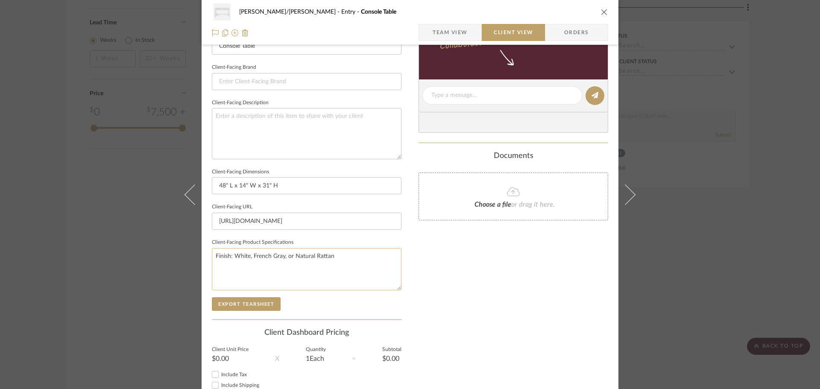
click at [338, 251] on textarea "Finish: White, French Gray, or Natural Rattan" at bounding box center [307, 269] width 190 height 42
type textarea "Finish: White, French Gray, or Natural Rattan Hardware: Brass"
click at [427, 294] on div "Only content on this tab can share to Dashboard. Click eyeball icon to show or …" at bounding box center [514, 107] width 190 height 611
click at [250, 304] on button "Export Tearsheet" at bounding box center [246, 304] width 69 height 14
click at [760, 275] on div "FISHMAN/GOLDSMITH Entry Console Table Team View Client View Orders Client-Facin…" at bounding box center [410, 194] width 820 height 389
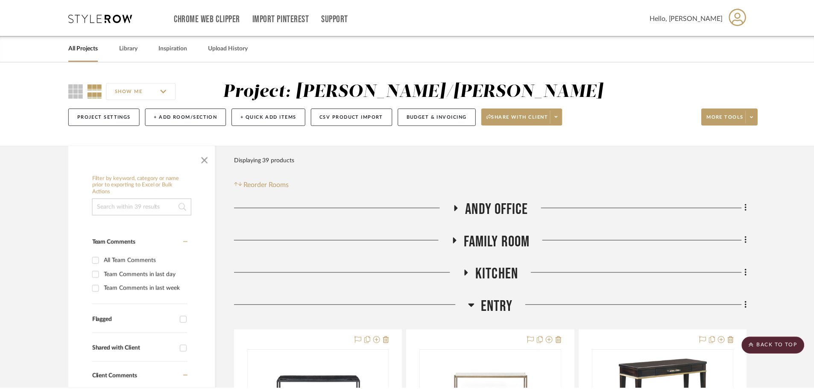
scroll to position [897, 0]
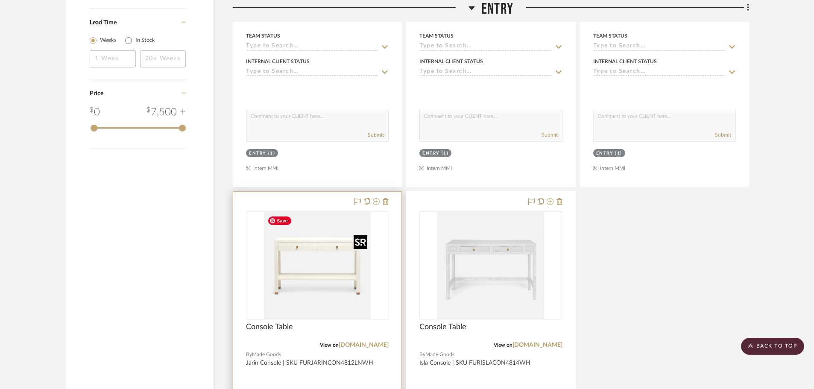
click at [307, 280] on img "0" at bounding box center [317, 265] width 107 height 107
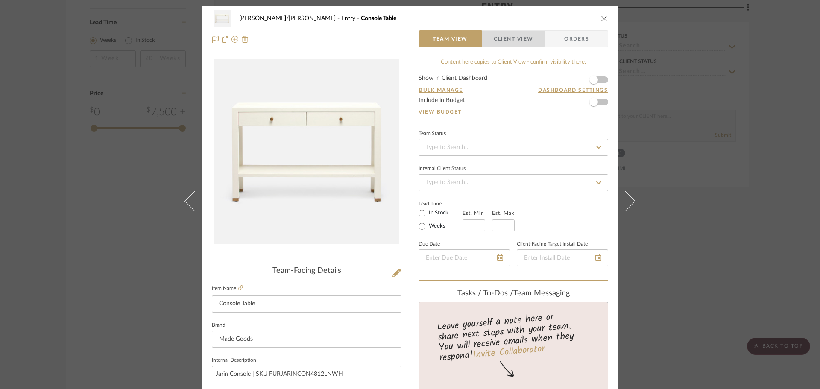
click at [502, 38] on span "Client View" at bounding box center [513, 38] width 39 height 17
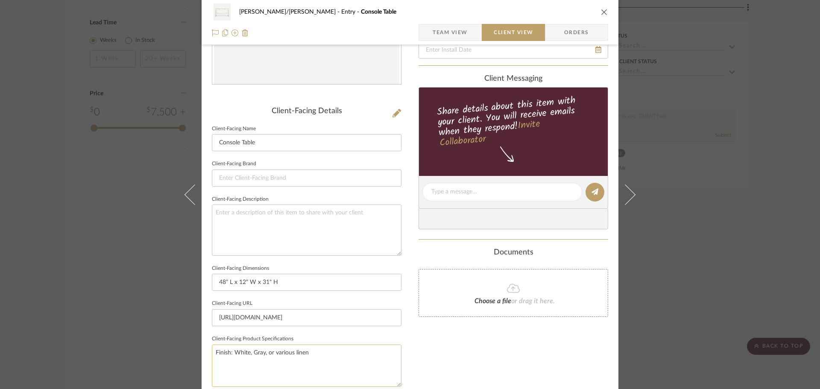
scroll to position [214, 0]
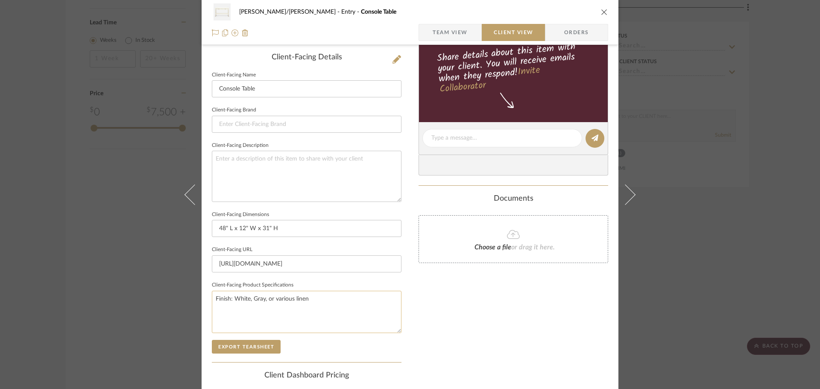
drag, startPoint x: 332, startPoint y: 286, endPoint x: 326, endPoint y: 296, distance: 11.1
click at [332, 288] on fieldset "Client-Facing Product Specifications Finish: White, Gray, or various linen" at bounding box center [307, 306] width 190 height 54
click at [321, 303] on textarea "Finish: White, Gray, or various linen" at bounding box center [307, 312] width 190 height 42
type textarea "Finish: White, Gray, or various linen Hardware Finish: Brass"
click at [476, 338] on div "Only content on this tab can share to Dashboard. Click eyeball icon to show or …" at bounding box center [514, 149] width 190 height 611
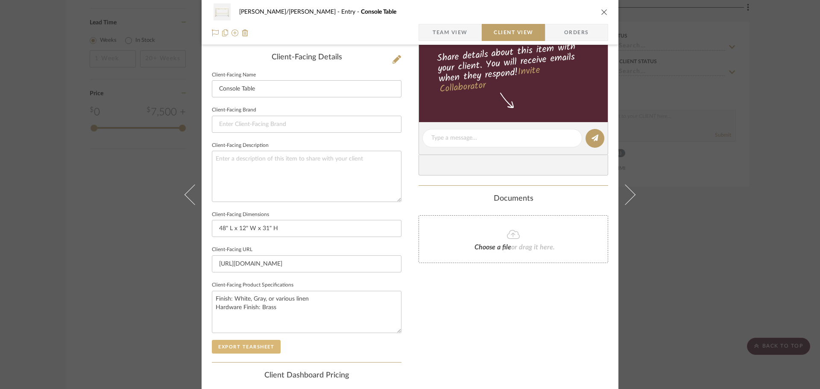
click at [220, 348] on button "Export Tearsheet" at bounding box center [246, 347] width 69 height 14
click at [787, 206] on div "FISHMAN/GOLDSMITH Entry Console Table Team View Client View Orders Client-Facin…" at bounding box center [410, 194] width 820 height 389
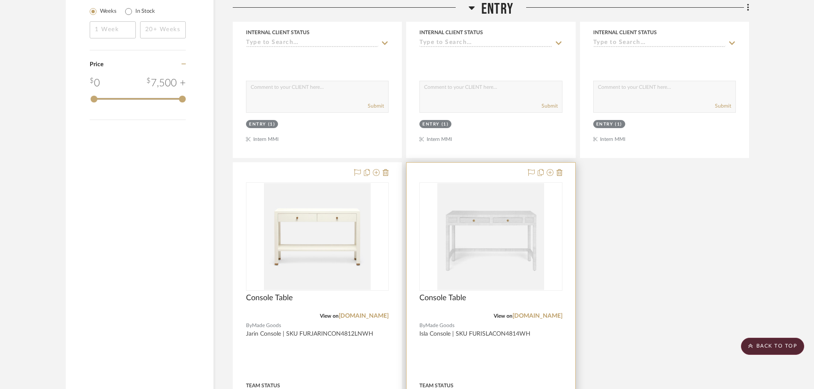
scroll to position [940, 0]
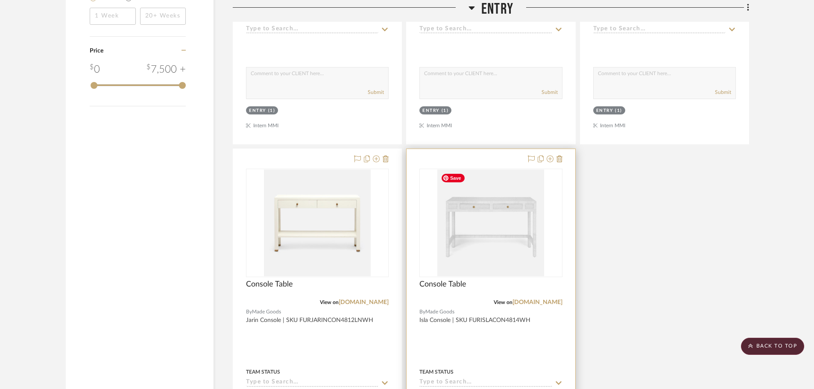
click at [501, 278] on div at bounding box center [491, 336] width 168 height 374
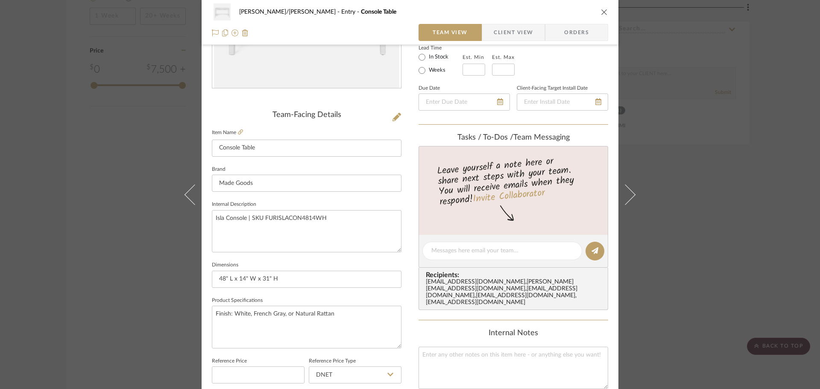
scroll to position [171, 0]
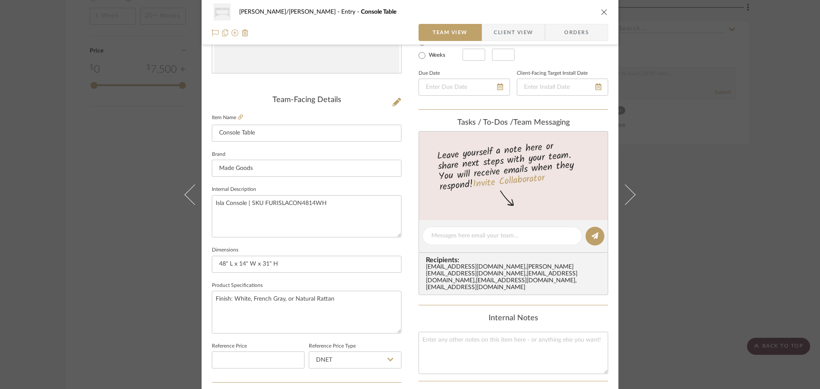
click at [494, 29] on span "Client View" at bounding box center [513, 32] width 39 height 17
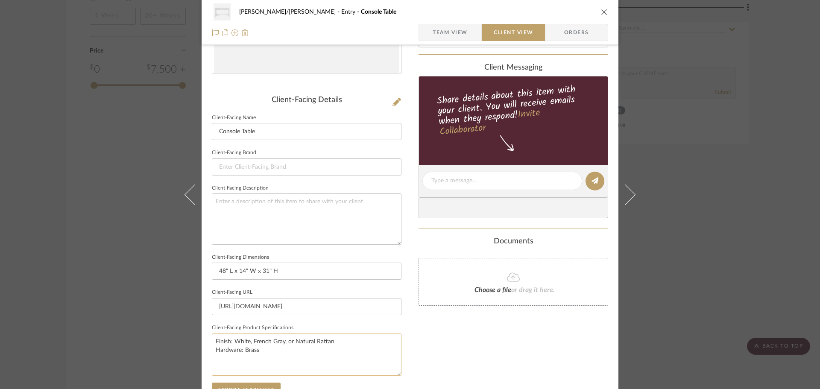
click at [238, 352] on textarea "Finish: White, French Gray, or Natural Rattan Hardware: Brass" at bounding box center [307, 355] width 190 height 42
type textarea "Finish: White, French Gray, or Natural Rattan Hardware Finish: Brass"
click at [427, 353] on div "Only content on this tab can share to Dashboard. Click eyeball icon to show or …" at bounding box center [514, 192] width 190 height 611
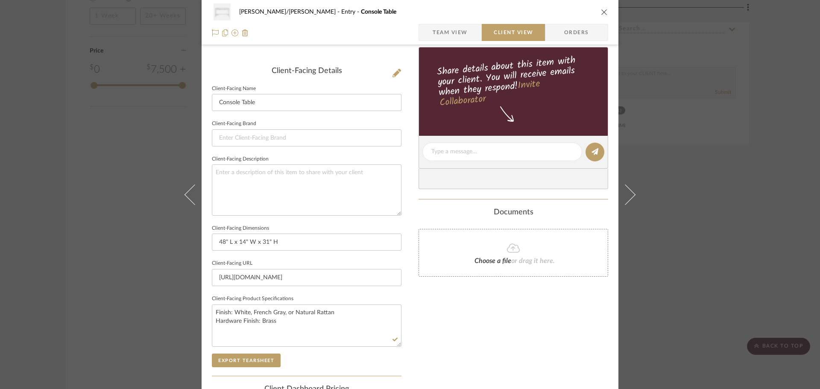
scroll to position [214, 0]
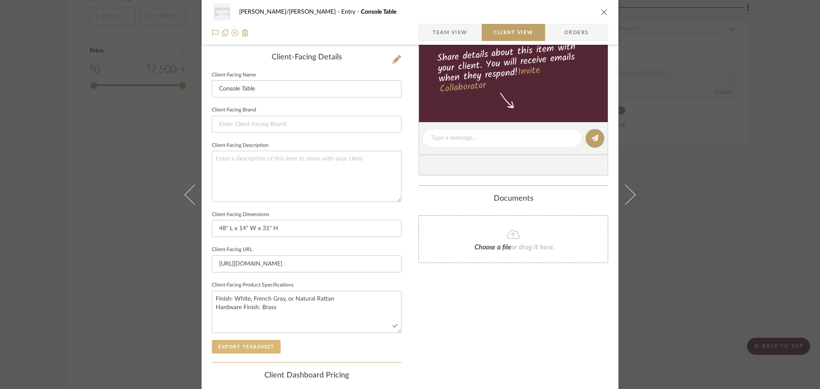
click at [260, 348] on button "Export Tearsheet" at bounding box center [246, 347] width 69 height 14
click at [744, 297] on div "FISHMAN/GOLDSMITH Entry Console Table Team View Client View Orders Client-Facin…" at bounding box center [410, 194] width 820 height 389
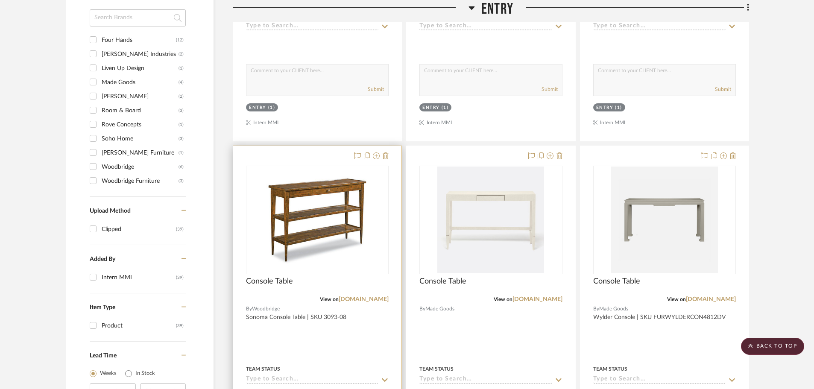
scroll to position [598, 0]
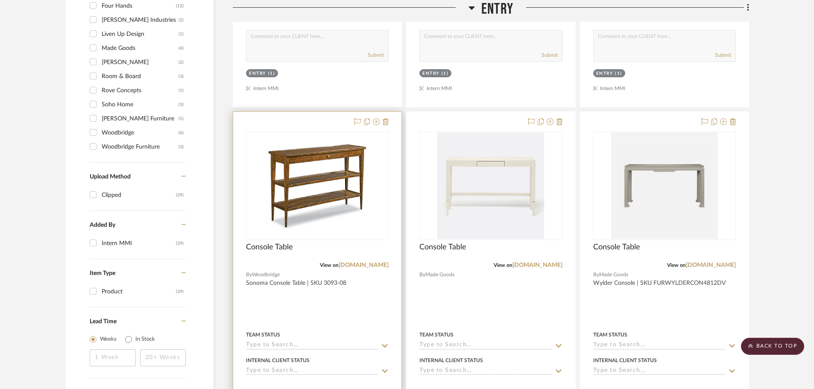
click at [386, 305] on div at bounding box center [317, 299] width 168 height 374
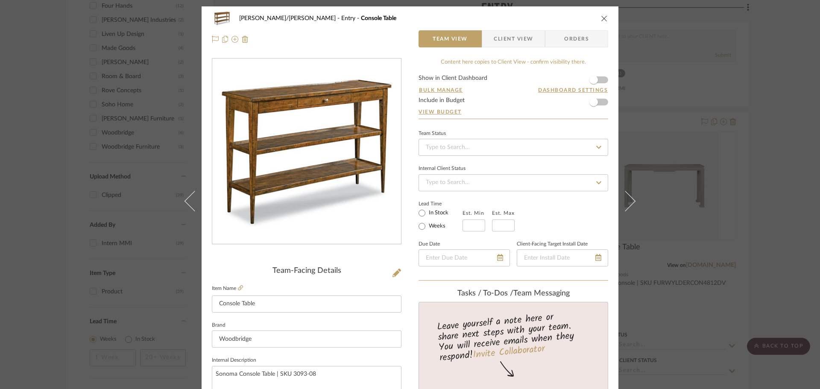
click at [508, 36] on span "Client View" at bounding box center [513, 38] width 39 height 17
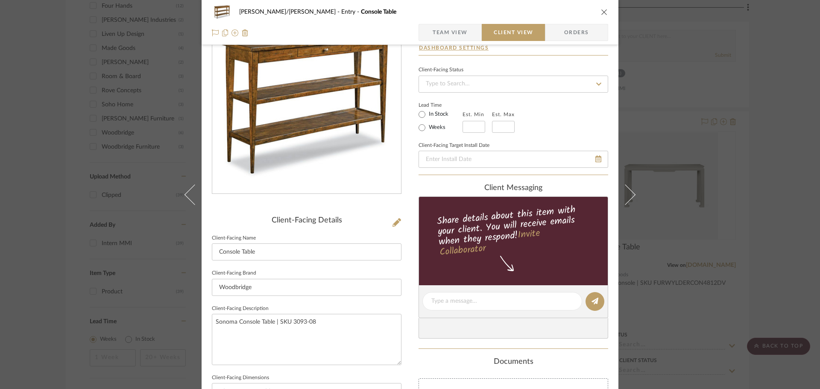
scroll to position [128, 0]
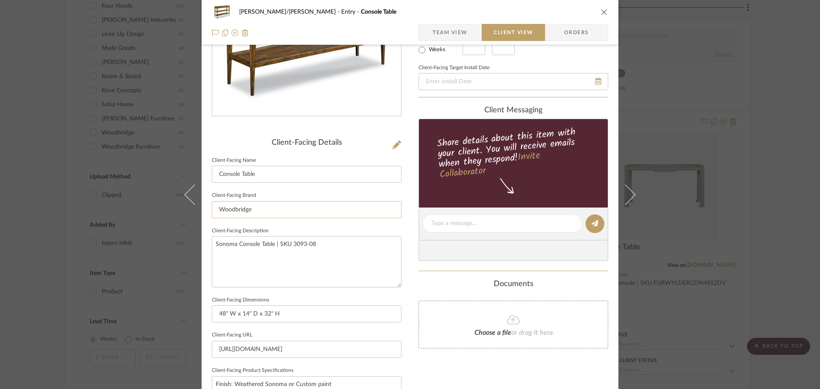
click at [248, 212] on input "Woodbridge" at bounding box center [307, 209] width 190 height 17
click at [247, 212] on input "Woodbridge" at bounding box center [307, 209] width 190 height 17
click at [302, 273] on textarea "Sonoma Console Table | SKU 3093-08" at bounding box center [307, 261] width 190 height 51
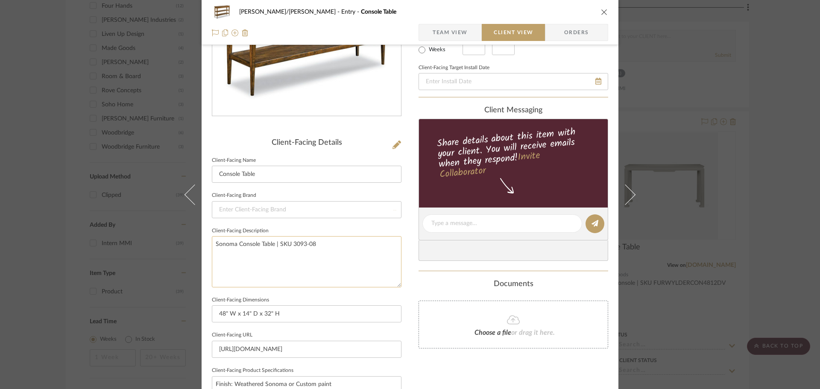
click at [302, 273] on textarea "Sonoma Console Table | SKU 3093-08" at bounding box center [307, 261] width 190 height 51
type textarea "Sonoma Console Table | SKU 3093-08"
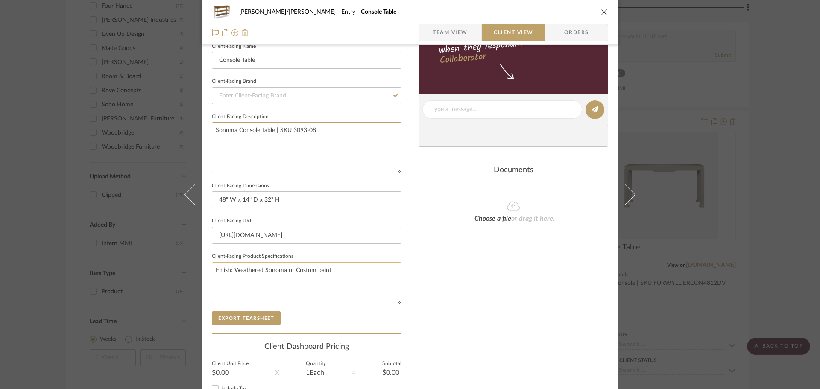
scroll to position [256, 0]
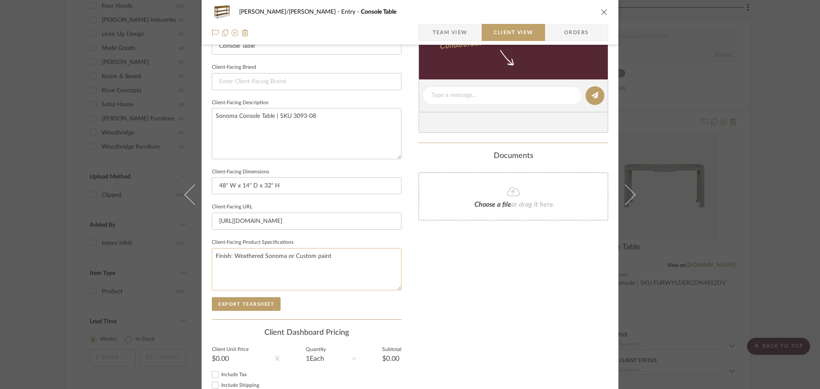
click at [338, 255] on textarea "Finish: Weathered Sonoma or Custom paint" at bounding box center [307, 269] width 190 height 42
type textarea "Finish: Weathered Sonoma or Custom paint Hardware"
click at [303, 220] on input "https://www.woodbridgefurniture.com/console-table" at bounding box center [307, 221] width 190 height 17
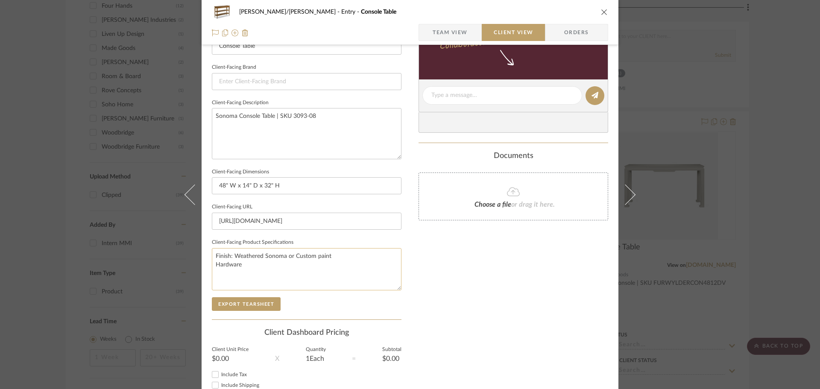
click at [259, 264] on textarea "Finish: Weathered Sonoma or Custom paint Hardware" at bounding box center [307, 269] width 190 height 42
type textarea "Finish: Weathered Sonoma or Custom paint Hardware Finish: Aged Brass"
click at [430, 242] on div "Only content on this tab can share to Dashboard. Click eyeball icon to show or …" at bounding box center [514, 107] width 190 height 611
click at [255, 116] on textarea "Sonoma Console Table | SKU 3093-08" at bounding box center [307, 133] width 190 height 51
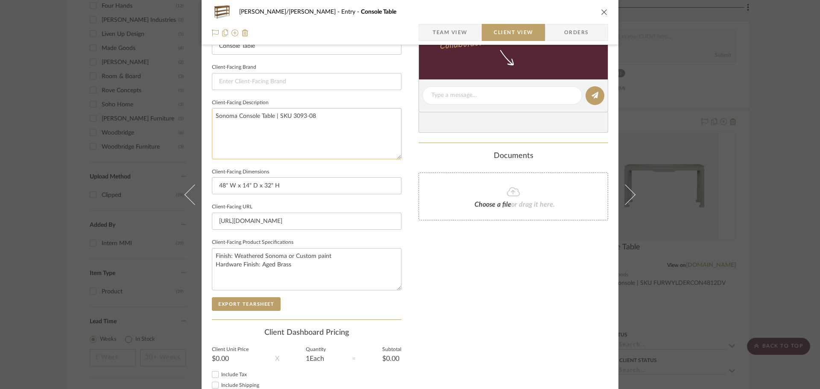
click at [255, 116] on textarea "Sonoma Console Table | SKU 3093-08" at bounding box center [307, 133] width 190 height 51
click at [452, 277] on div "Only content on this tab can share to Dashboard. Click eyeball icon to show or …" at bounding box center [514, 107] width 190 height 611
click at [226, 302] on button "Export Tearsheet" at bounding box center [246, 304] width 69 height 14
click at [773, 241] on div "FISHMAN/GOLDSMITH Entry Console Table Team View Client View Orders Client-Facin…" at bounding box center [410, 194] width 820 height 389
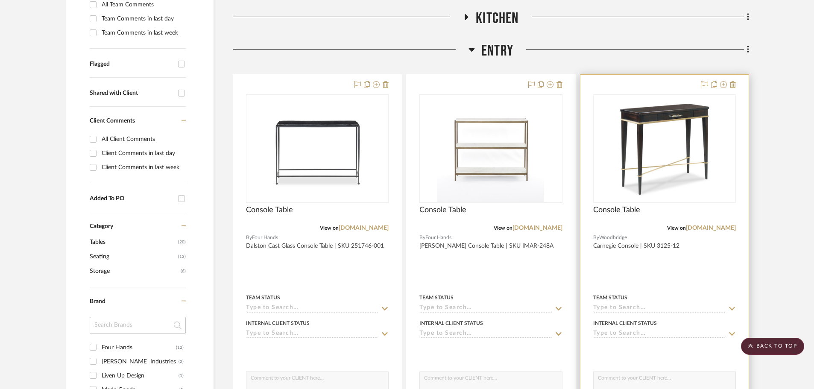
click at [692, 271] on div at bounding box center [665, 262] width 168 height 374
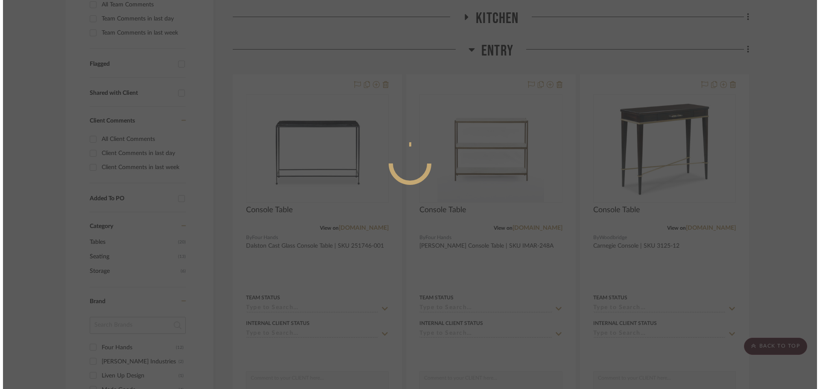
scroll to position [0, 0]
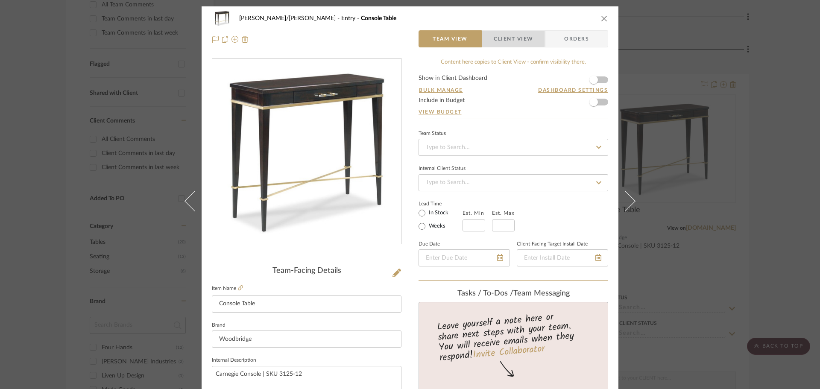
click at [495, 37] on span "Client View" at bounding box center [513, 38] width 39 height 17
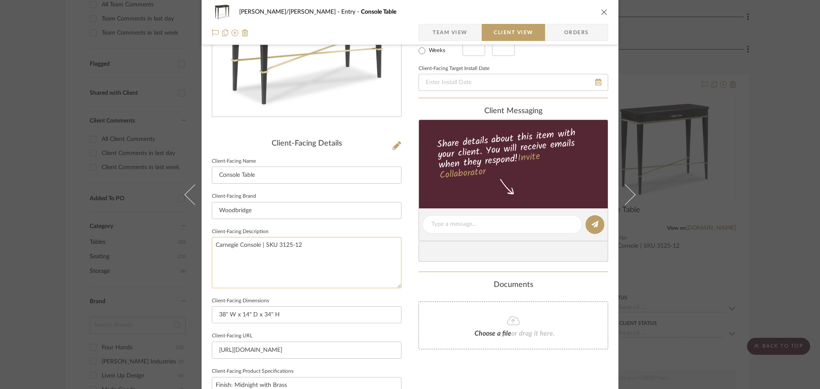
scroll to position [128, 0]
click at [239, 217] on input "Woodbridge" at bounding box center [307, 209] width 190 height 17
click at [239, 216] on input "Woodbridge" at bounding box center [307, 209] width 190 height 17
click at [253, 249] on textarea "Carnegie Console | SKU 3125-12" at bounding box center [307, 261] width 190 height 51
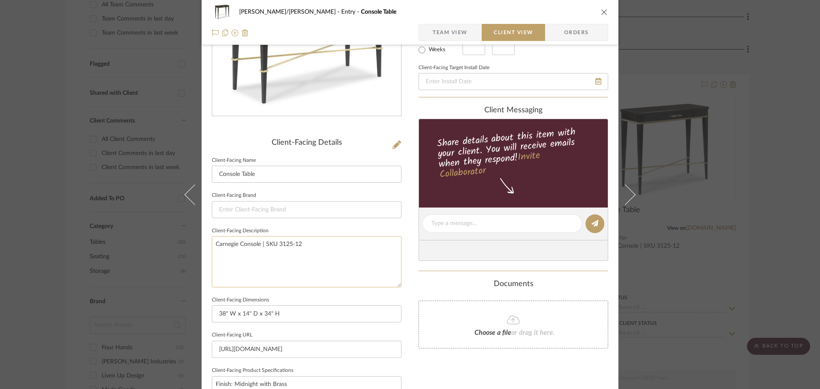
click at [253, 249] on textarea "Carnegie Console | SKU 3125-12" at bounding box center [307, 261] width 190 height 51
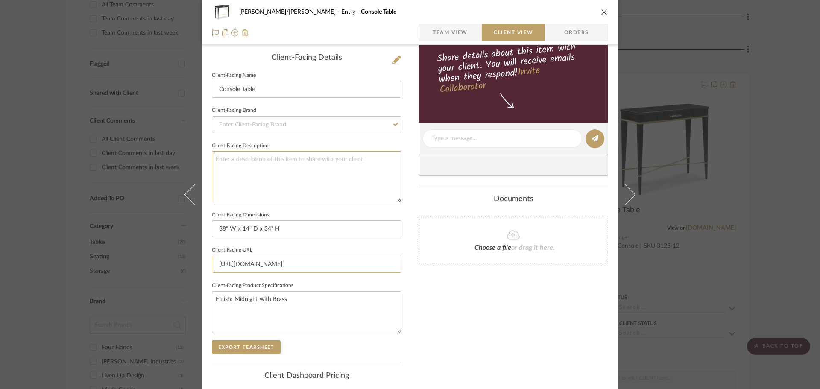
scroll to position [214, 0]
click at [294, 300] on textarea "Finish: Midnight with Brass" at bounding box center [307, 312] width 190 height 42
type textarea "Finish: Midnight with Brass accents Hardware Finish: Lucite with Brass"
click at [436, 315] on div "Only content on this tab can share to Dashboard. Click eyeball icon to show or …" at bounding box center [514, 149] width 190 height 611
click at [252, 348] on button "Export Tearsheet" at bounding box center [246, 347] width 69 height 14
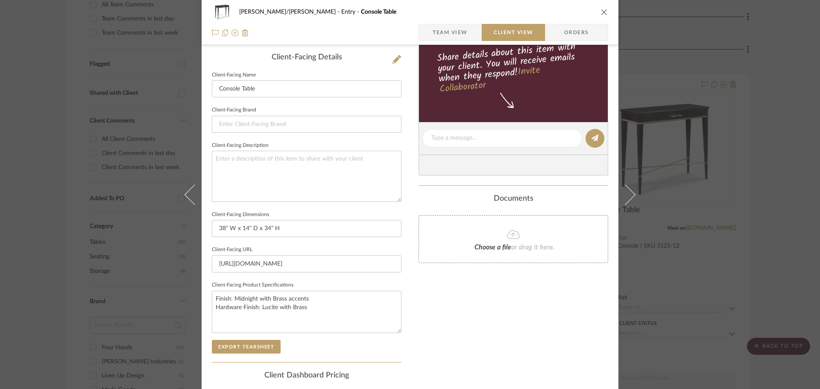
click at [772, 247] on div "FISHMAN/GOLDSMITH Entry Console Table Team View Client View Orders Client-Facin…" at bounding box center [410, 194] width 820 height 389
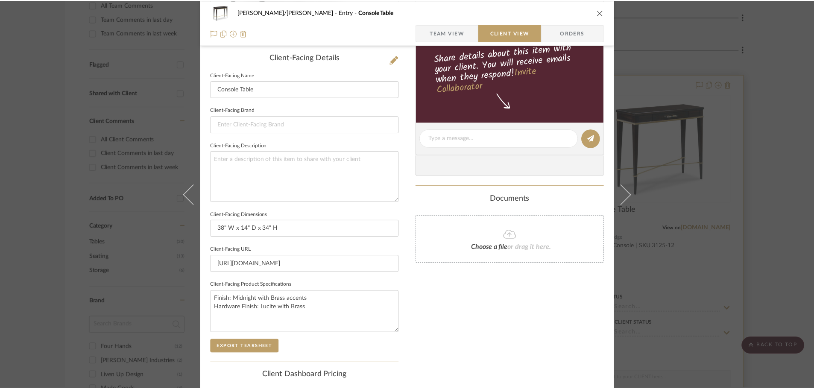
scroll to position [256, 0]
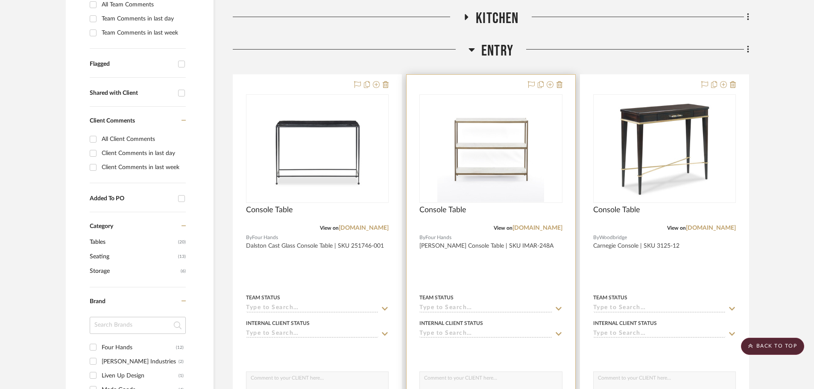
click at [511, 283] on div at bounding box center [491, 262] width 168 height 374
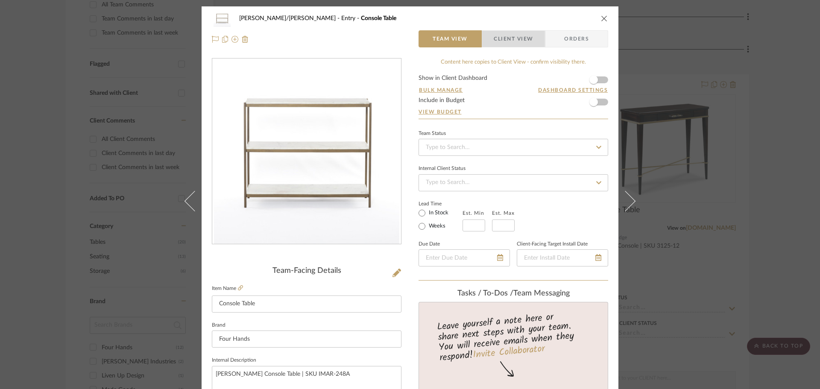
click at [504, 42] on span "Client View" at bounding box center [513, 38] width 39 height 17
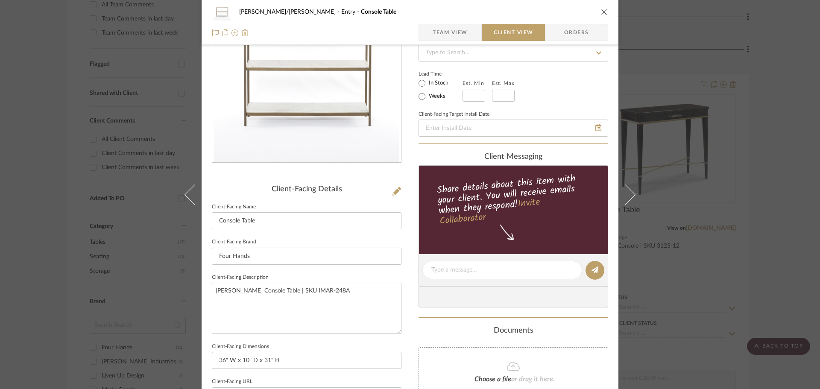
scroll to position [85, 0]
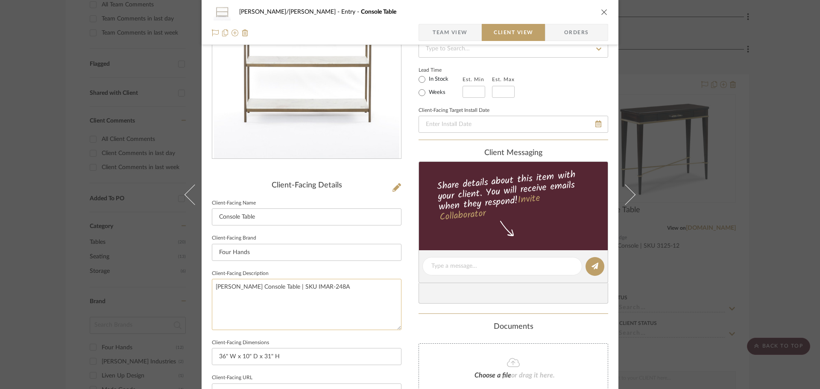
click at [229, 291] on textarea "Felix Small Console Table | SKU IMAR-248A" at bounding box center [307, 304] width 190 height 51
click at [231, 257] on input "Four Hands" at bounding box center [307, 252] width 190 height 17
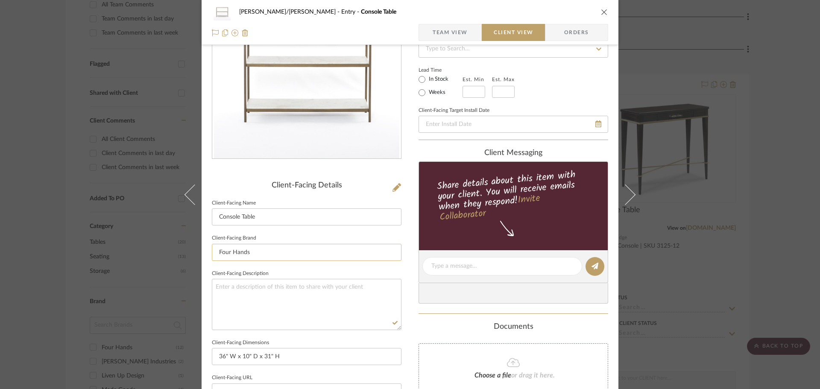
click at [231, 257] on input "Four Hands" at bounding box center [307, 252] width 190 height 17
click at [407, 308] on div "FISHMAN/GOLDSMITH Entry Console Table Team View Client View Orders Client-Facin…" at bounding box center [410, 269] width 417 height 697
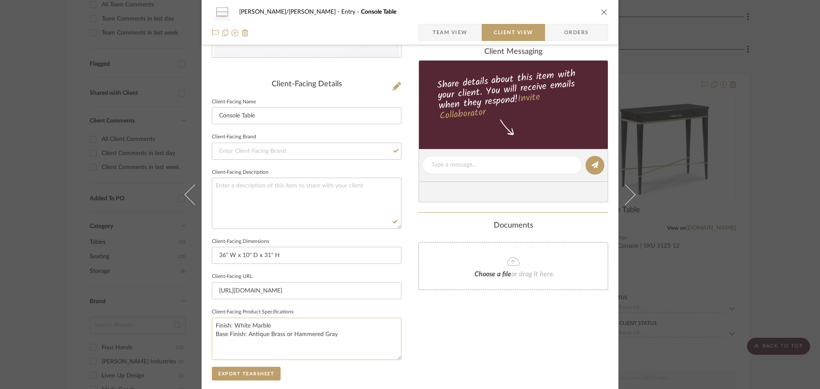
scroll to position [214, 0]
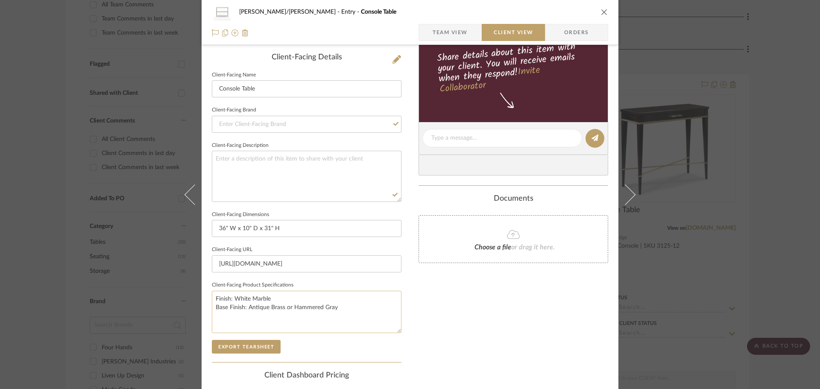
click at [308, 302] on textarea "Finish: White Marble Base Finish: Antique Brass or Hammered Gray" at bounding box center [307, 312] width 190 height 42
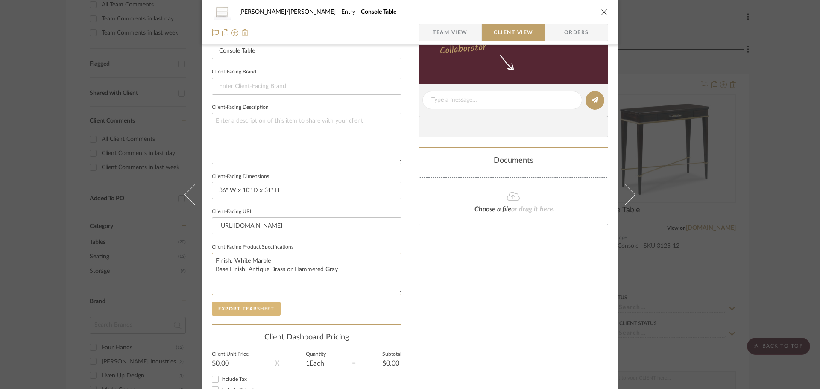
scroll to position [256, 0]
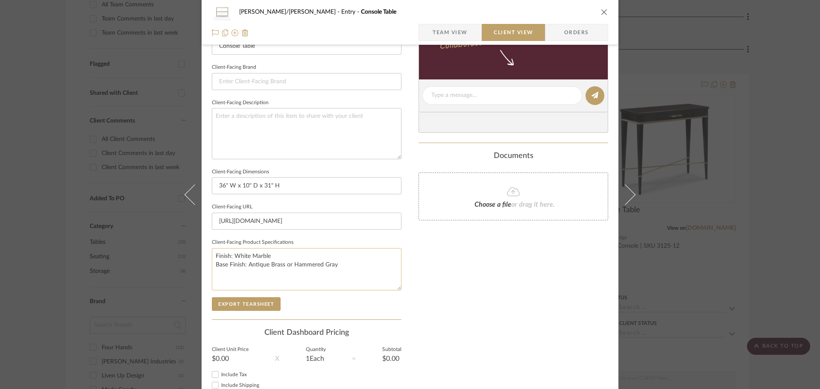
click at [220, 264] on textarea "Finish: White Marble Base Finish: Antique Brass or Hammered Gray" at bounding box center [307, 269] width 190 height 42
type textarea "Finish: White Marble Frame Finish: Antique Brass or Hammered Gray"
click at [408, 269] on div "FISHMAN/GOLDSMITH Entry Console Table Team View Client View Orders Client-Facin…" at bounding box center [410, 98] width 417 height 697
click at [253, 301] on button "Export Tearsheet" at bounding box center [246, 304] width 69 height 14
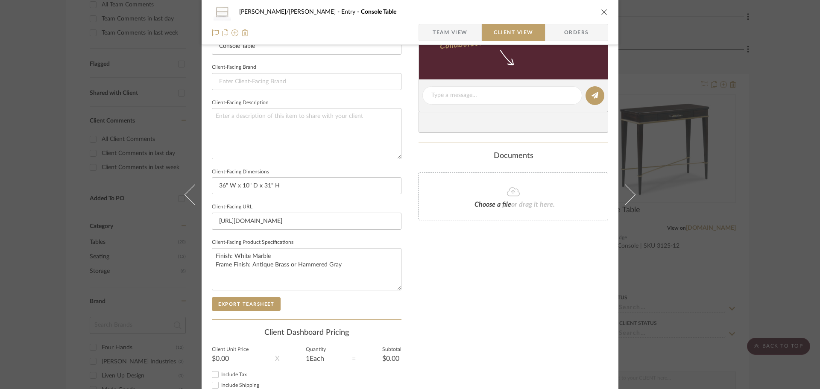
click at [772, 218] on div "FISHMAN/GOLDSMITH Entry Console Table Team View Client View Orders Client-Facin…" at bounding box center [410, 194] width 820 height 389
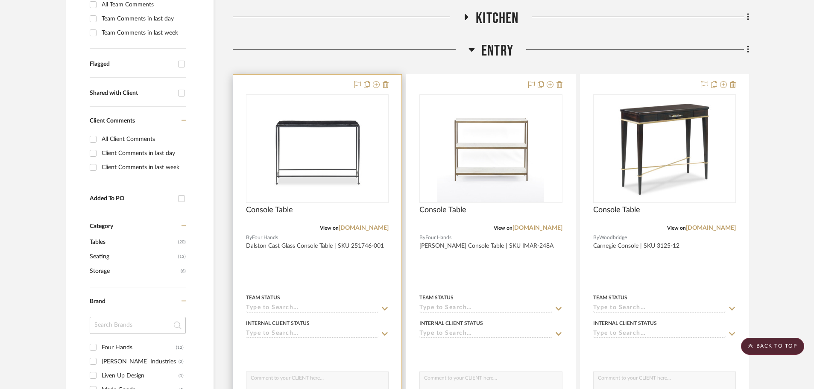
click at [371, 261] on div at bounding box center [317, 262] width 168 height 374
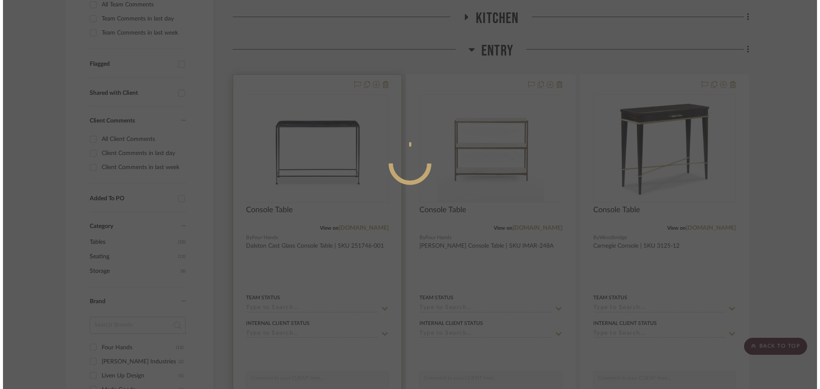
scroll to position [0, 0]
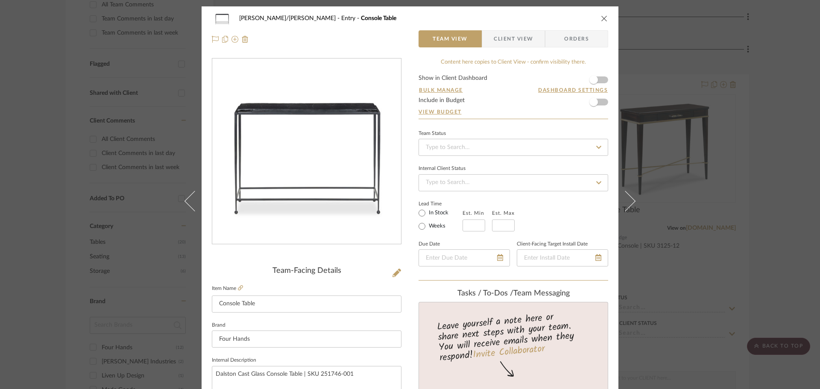
click at [499, 41] on span "Client View" at bounding box center [513, 38] width 39 height 17
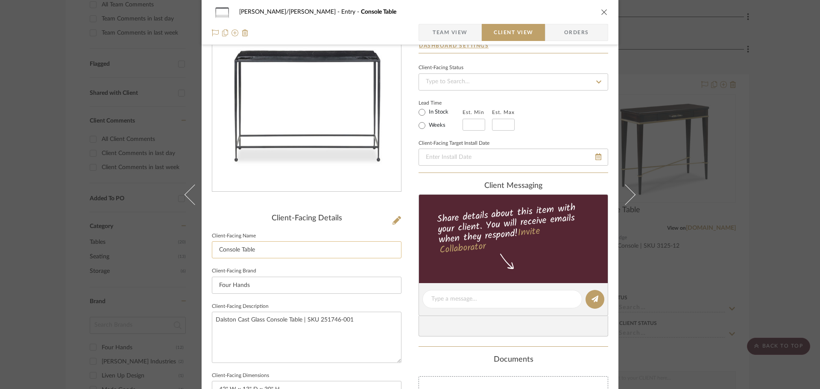
scroll to position [85, 0]
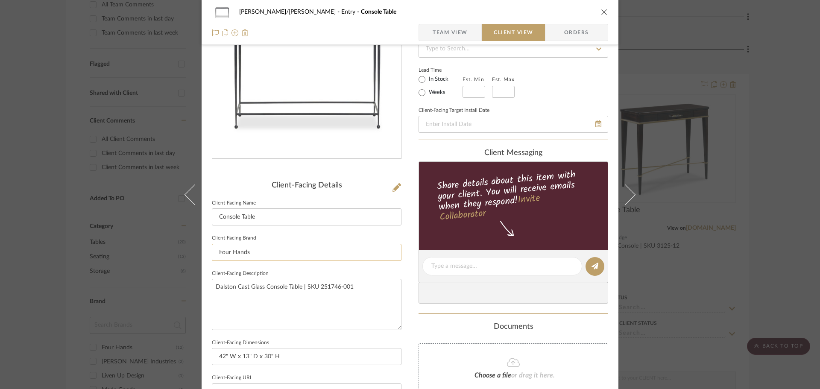
click at [234, 250] on input "Four Hands" at bounding box center [307, 252] width 190 height 17
type input "Four Hands Marketplace"
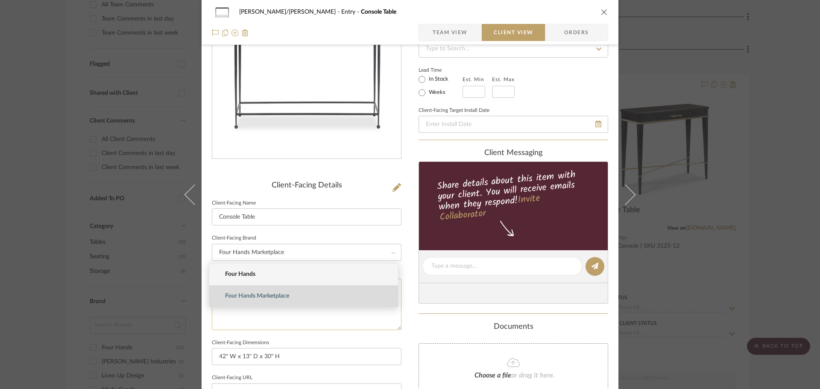
click at [254, 287] on textarea "Dalston Cast Glass Console Table | SKU 251746-001" at bounding box center [307, 304] width 190 height 51
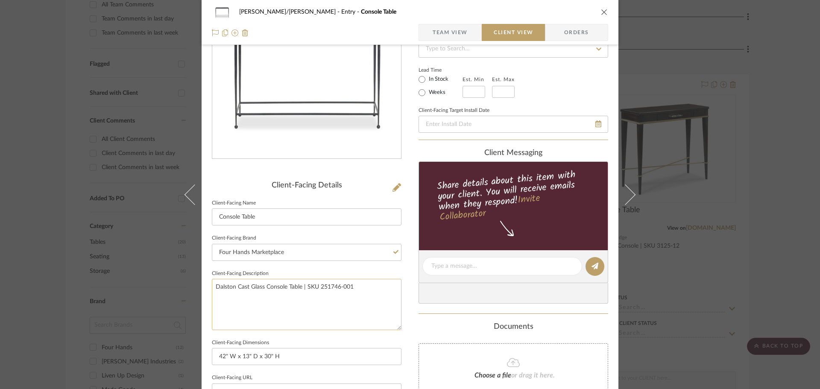
click at [254, 287] on textarea "Dalston Cast Glass Console Table | SKU 251746-001" at bounding box center [307, 304] width 190 height 51
click at [252, 252] on input "Four Hands Marketplace" at bounding box center [307, 252] width 190 height 17
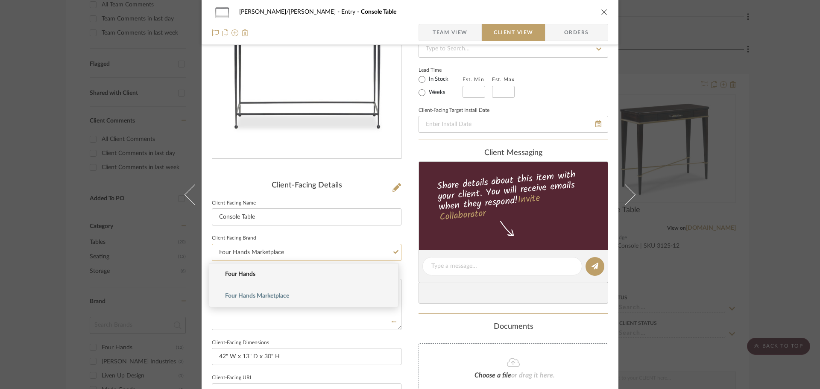
click at [252, 252] on input "Four Hands Marketplace" at bounding box center [307, 252] width 190 height 17
click at [252, 251] on input "Four Hands Marketplace" at bounding box center [307, 252] width 190 height 17
click at [414, 308] on div "FISHMAN/GOLDSMITH Entry Console Table Team View Client View Orders Client-Facin…" at bounding box center [410, 269] width 417 height 697
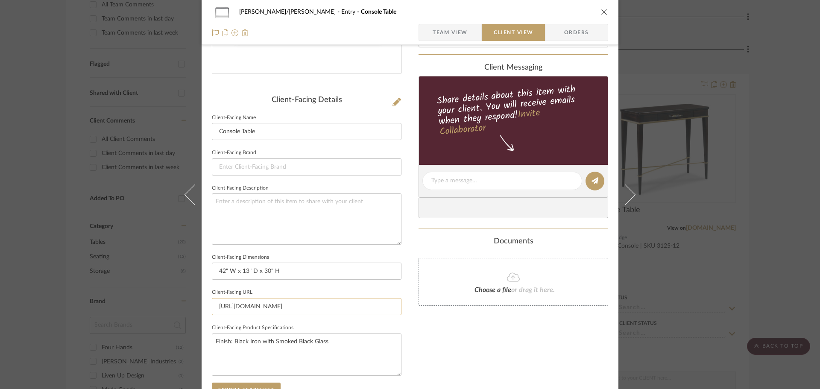
scroll to position [214, 0]
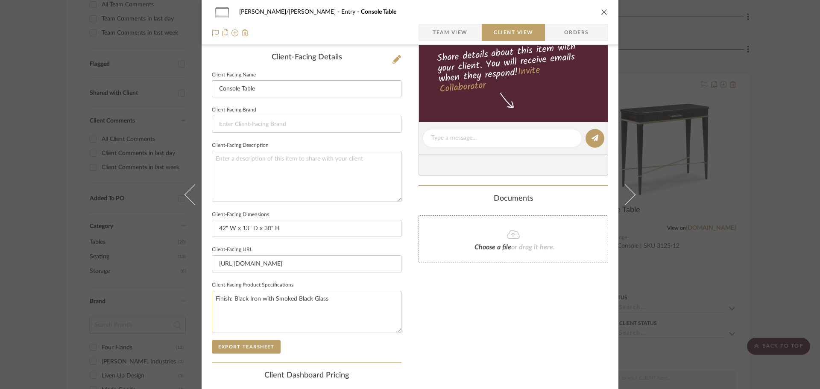
click at [263, 301] on textarea "Finish: Black Iron with Smoked Black Glass" at bounding box center [307, 312] width 190 height 42
click at [281, 301] on textarea "Finish: Black Iron with Smoked Black Glass" at bounding box center [307, 312] width 190 height 42
drag, startPoint x: 231, startPoint y: 299, endPoint x: 268, endPoint y: 301, distance: 36.8
click at [271, 295] on textarea "Finish: Black Iron with Smoked Black Glass" at bounding box center [307, 312] width 190 height 42
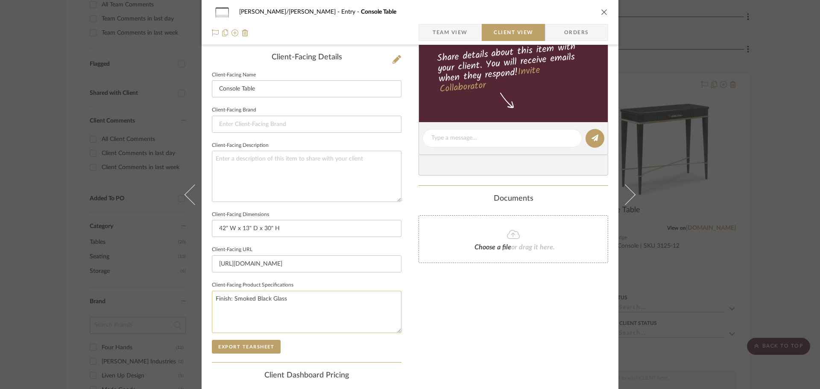
click at [295, 296] on textarea "Finish: Smoked Black Glass" at bounding box center [307, 312] width 190 height 42
type textarea "Finish: Smoked Black Glass Frame Finish:"
click at [309, 269] on input "https://fourhands.com/product/251746-001" at bounding box center [307, 263] width 190 height 17
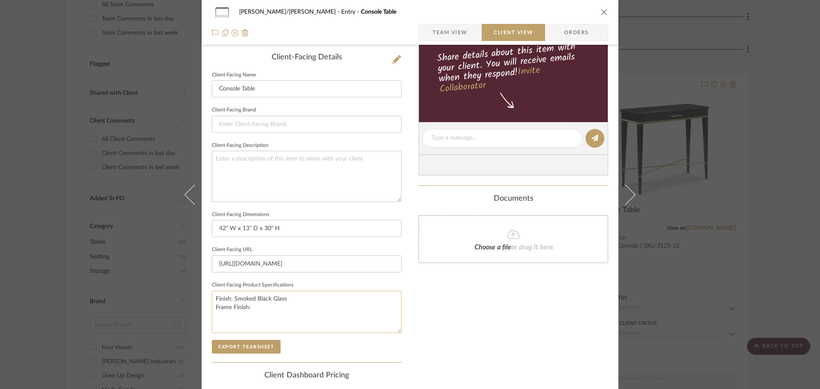
click at [253, 308] on textarea "Finish: Smoked Black Glass Frame Finish:" at bounding box center [307, 312] width 190 height 42
type textarea "Finish: Smoked Black Glass Frame Finish: Black Iron"
click at [257, 349] on button "Export Tearsheet" at bounding box center [246, 347] width 69 height 14
click at [293, 312] on textarea "Finish: Smoked Black Glass Frame Finish: Black Iron" at bounding box center [307, 312] width 190 height 42
click at [437, 327] on div "Only content on this tab can share to Dashboard. Click eyeball icon to show or …" at bounding box center [514, 149] width 190 height 611
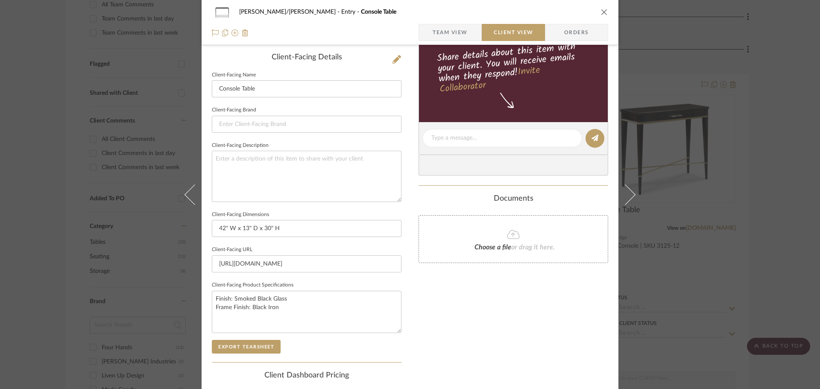
click at [411, 276] on div "FISHMAN/GOLDSMITH Entry Console Table Team View Client View Orders Client-Facin…" at bounding box center [410, 141] width 417 height 697
click at [235, 347] on button "Export Tearsheet" at bounding box center [246, 347] width 69 height 14
click at [768, 280] on div "FISHMAN/GOLDSMITH Entry Console Table Team View Client View Orders Client-Facin…" at bounding box center [410, 194] width 820 height 389
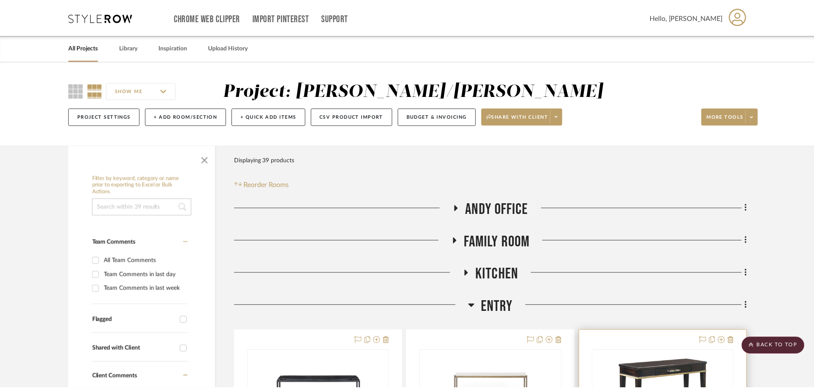
scroll to position [256, 0]
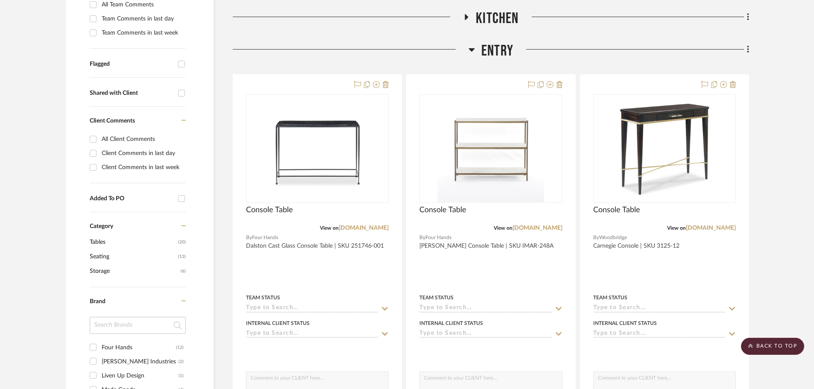
click at [473, 48] on icon at bounding box center [472, 49] width 6 height 10
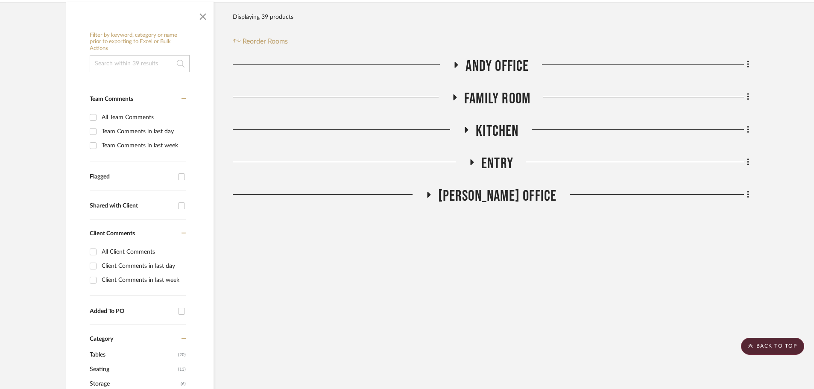
scroll to position [128, 0]
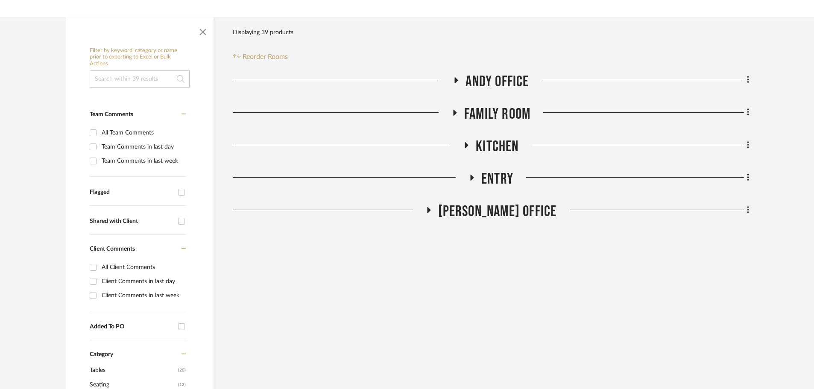
click at [463, 148] on icon at bounding box center [466, 145] width 10 height 6
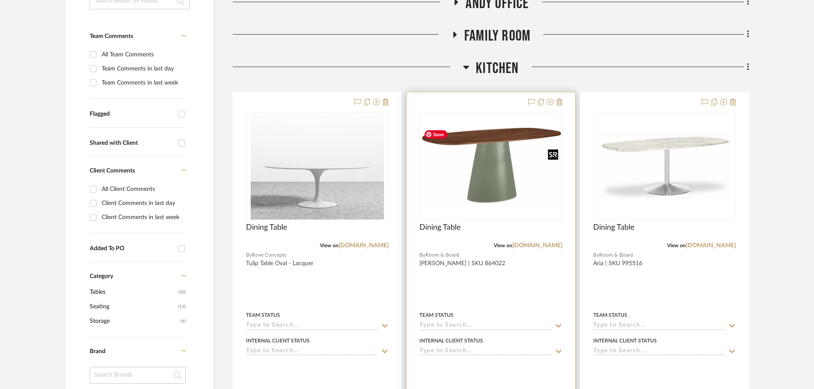
scroll to position [256, 0]
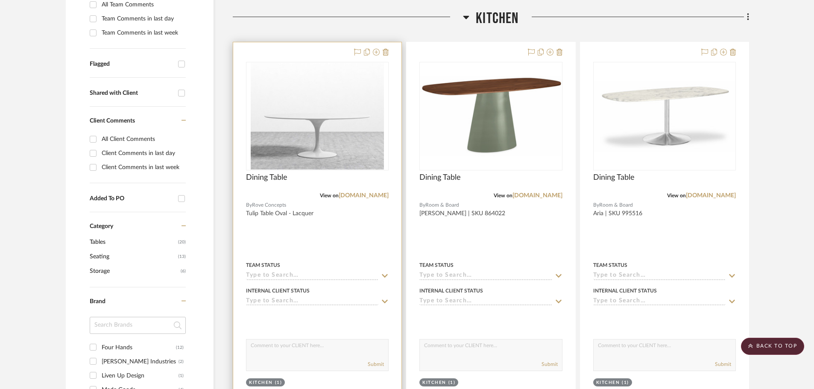
click at [344, 238] on div at bounding box center [317, 229] width 168 height 374
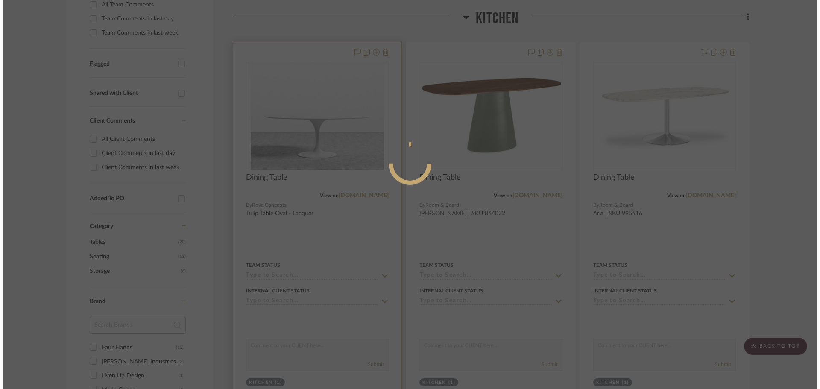
scroll to position [0, 0]
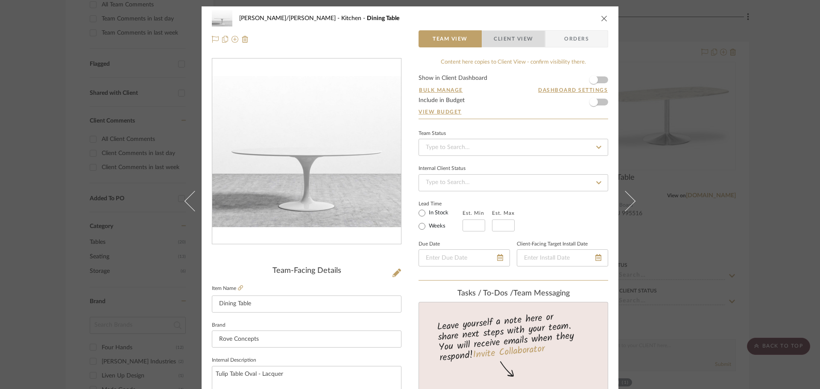
click at [494, 43] on span "Client View" at bounding box center [513, 38] width 39 height 17
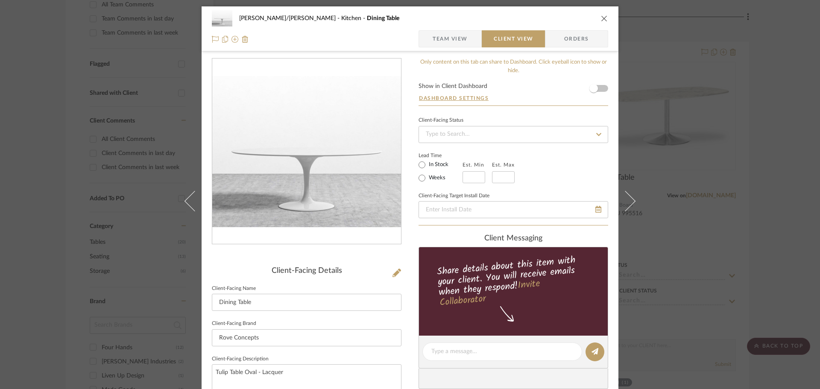
scroll to position [85, 0]
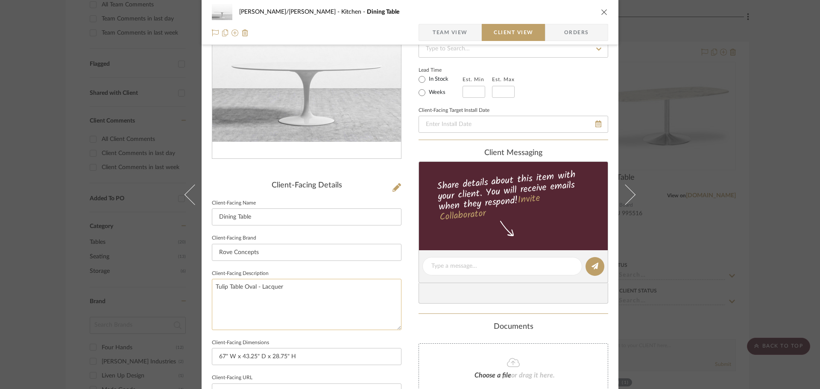
click at [307, 285] on textarea "Tulip Table Oval - Lacquer" at bounding box center [307, 304] width 190 height 51
click at [307, 286] on textarea "Tulip Table Oval - Lacquer" at bounding box center [307, 304] width 190 height 51
click at [256, 252] on input "Rove Concepts" at bounding box center [307, 252] width 190 height 17
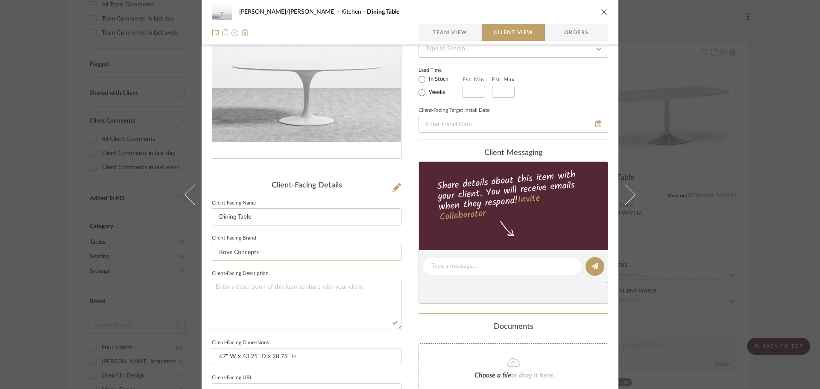
click at [256, 252] on input "Rove Concepts" at bounding box center [307, 252] width 190 height 17
click at [406, 307] on div "FISHMAN/GOLDSMITH Kitchen Dining Table Team View Client View Orders Client-Faci…" at bounding box center [410, 269] width 417 height 697
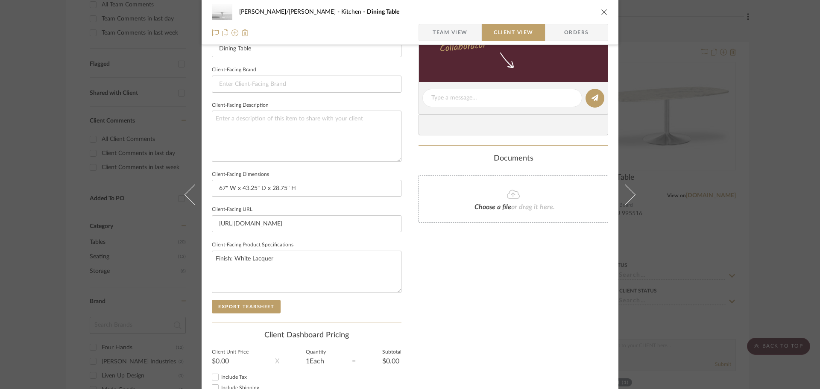
scroll to position [256, 0]
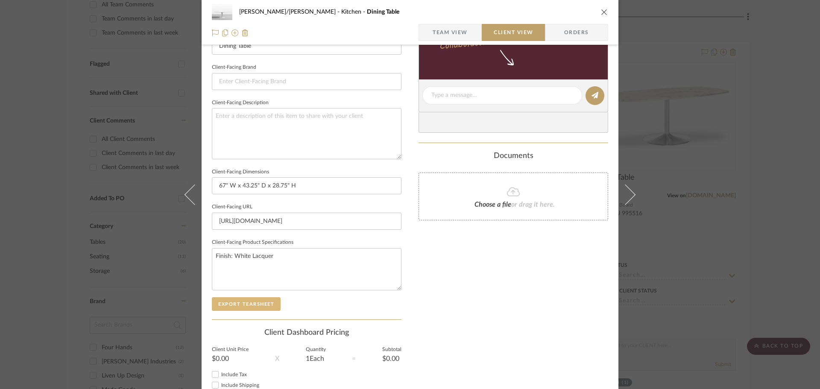
click at [223, 305] on button "Export Tearsheet" at bounding box center [246, 304] width 69 height 14
click at [765, 235] on div "FISHMAN/GOLDSMITH Kitchen Dining Table Team View Client View Orders Client-Faci…" at bounding box center [410, 194] width 820 height 389
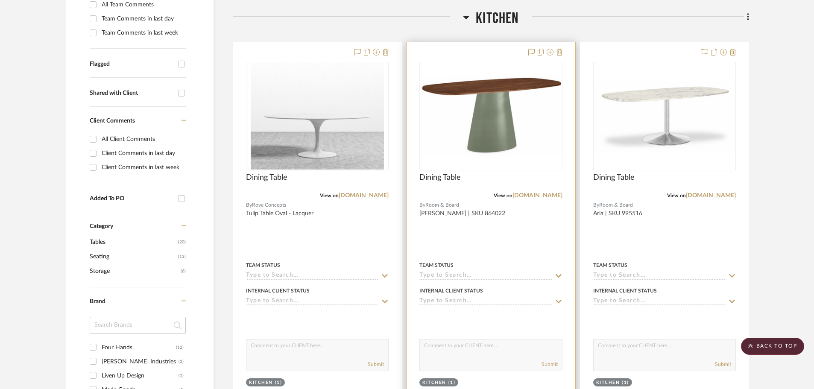
click at [533, 226] on div at bounding box center [491, 229] width 168 height 374
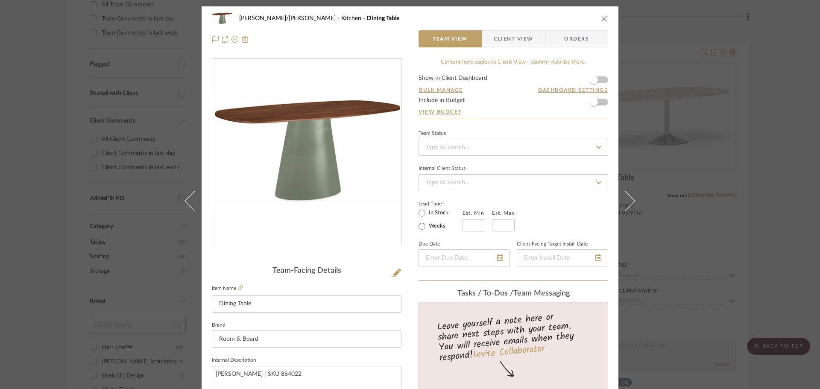
click at [511, 37] on span "Client View" at bounding box center [513, 38] width 39 height 17
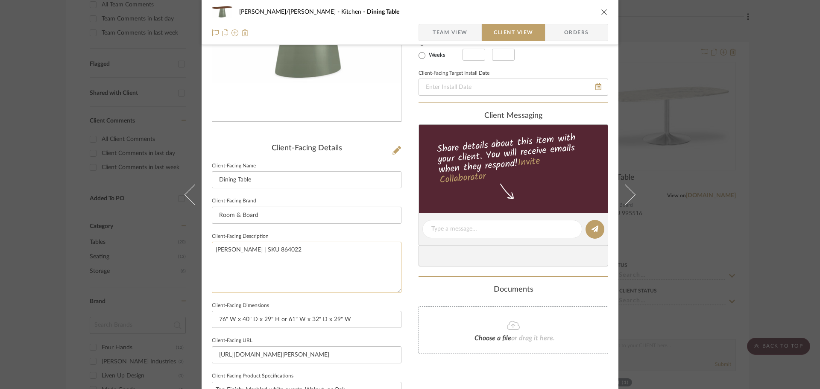
scroll to position [128, 0]
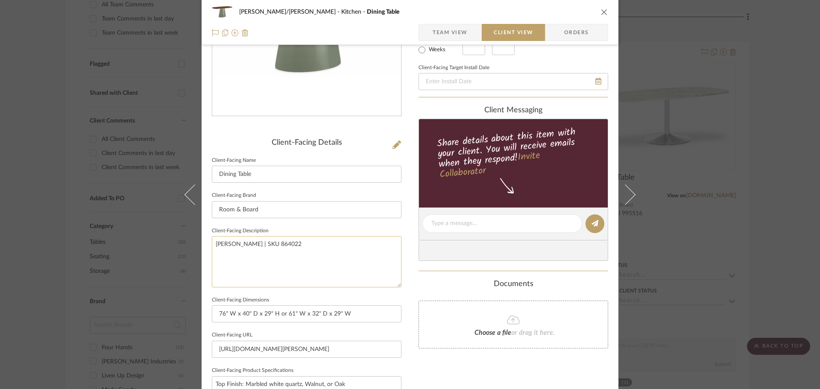
click at [259, 240] on textarea "Decker | SKU 864022" at bounding box center [307, 261] width 190 height 51
click at [247, 211] on input "Room & Board" at bounding box center [307, 209] width 190 height 17
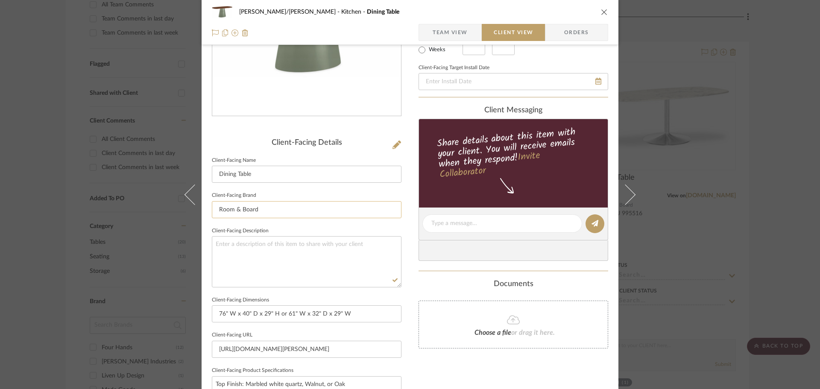
click at [247, 211] on input "Room & Board" at bounding box center [307, 209] width 190 height 17
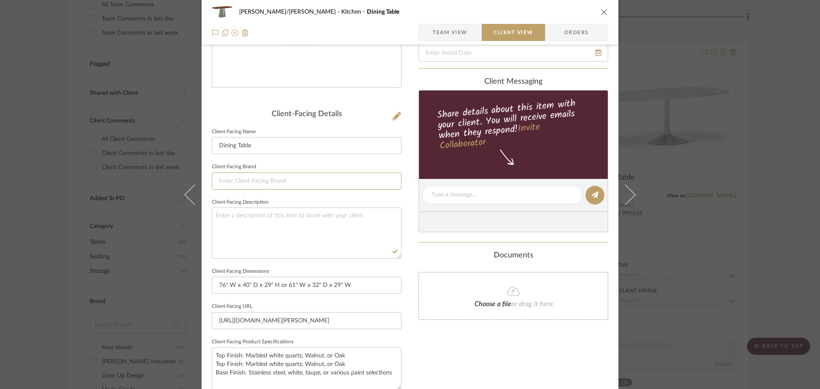
scroll to position [171, 0]
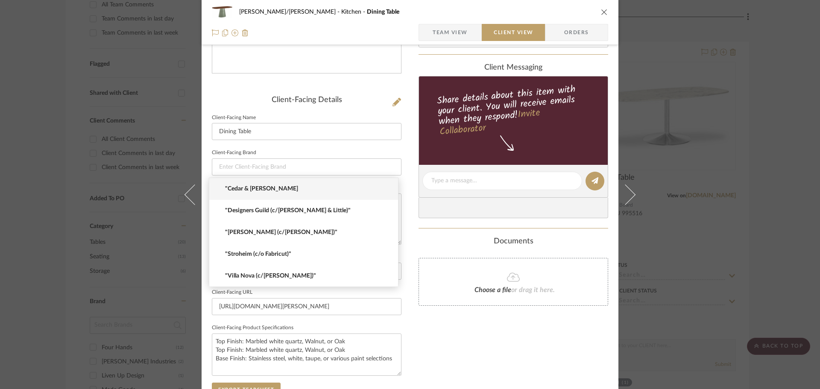
click at [431, 361] on div "Only content on this tab can share to Dashboard. Click eyeball icon to show or …" at bounding box center [514, 192] width 190 height 611
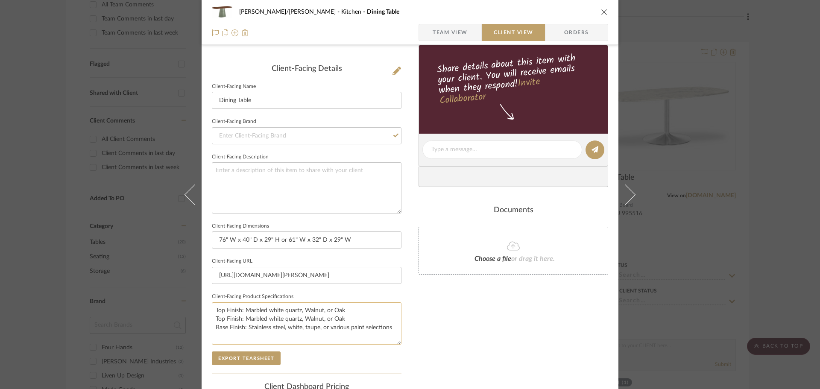
scroll to position [214, 0]
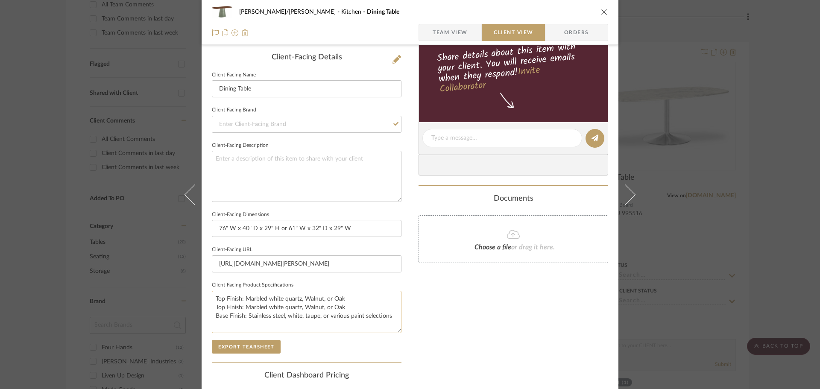
click at [268, 305] on textarea "Top Finish: Marbled white quartz, Walnut, or Oak Top Finish: Marbled white quar…" at bounding box center [307, 312] width 190 height 42
click at [288, 306] on textarea "Top Finish: Marbled white quartz, Walnut, or Oak Base Finish: Stainless steel, …" at bounding box center [307, 312] width 190 height 42
drag, startPoint x: 303, startPoint y: 305, endPoint x: 307, endPoint y: 309, distance: 5.1
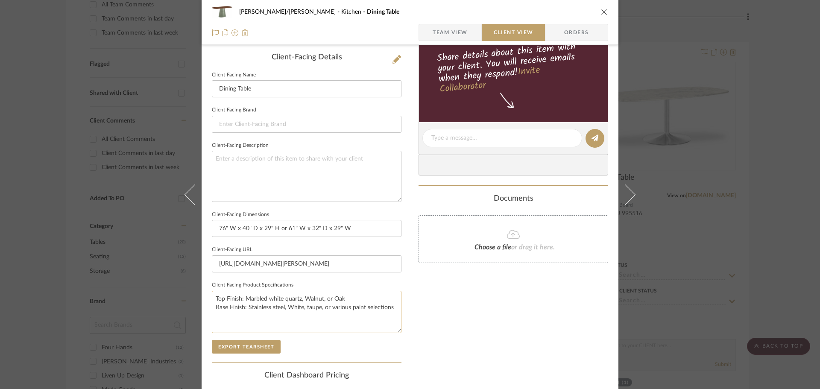
click at [307, 309] on textarea "Top Finish: Marbled white quartz, Walnut, or Oak Base Finish: Stainless steel, …" at bounding box center [307, 312] width 190 height 42
click at [332, 309] on textarea "Top Finish: Marbled white quartz, Walnut, or Oak Base Finish: Stainless steel, …" at bounding box center [307, 312] width 190 height 42
click at [389, 313] on textarea "Top Finish: Marbled white quartz, Walnut, or Oak Base Finish: Stainless steel, …" at bounding box center [307, 312] width 190 height 42
click at [269, 299] on textarea "Top Finish: Marbled white quartz, Walnut, or Oak Base Finish: Stainless steel, …" at bounding box center [307, 312] width 190 height 42
click at [285, 299] on textarea "Top Finish: Marbled White quartz, Walnut, or Oak Base Finish: Stainless steel, …" at bounding box center [307, 312] width 190 height 42
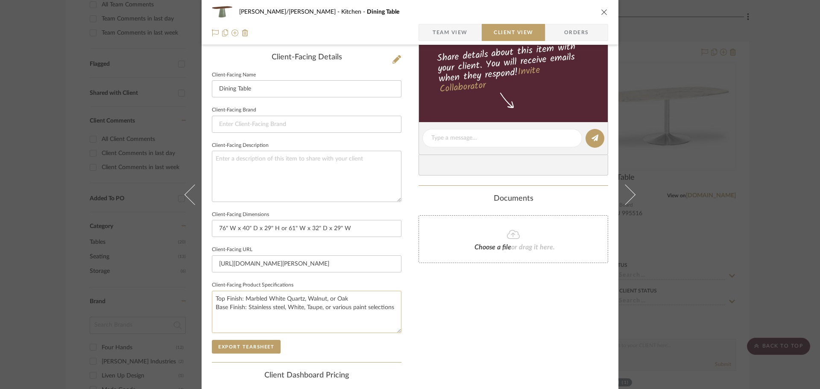
click at [394, 308] on textarea "Top Finish: Marbled White Quartz, Walnut, or Oak Base Finish: Stainless steel, …" at bounding box center [307, 312] width 190 height 42
type textarea "Top Finish: Marbled White Quartz, Walnut, or Oak Base Finish: Stainless steel, …"
click at [436, 329] on div "Only content on this tab can share to Dashboard. Click eyeball icon to show or …" at bounding box center [514, 149] width 190 height 611
click at [230, 344] on button "Export Tearsheet" at bounding box center [246, 347] width 69 height 14
click at [798, 245] on div "FISHMAN/GOLDSMITH Kitchen Dining Table Team View Client View Orders Client-Faci…" at bounding box center [410, 194] width 820 height 389
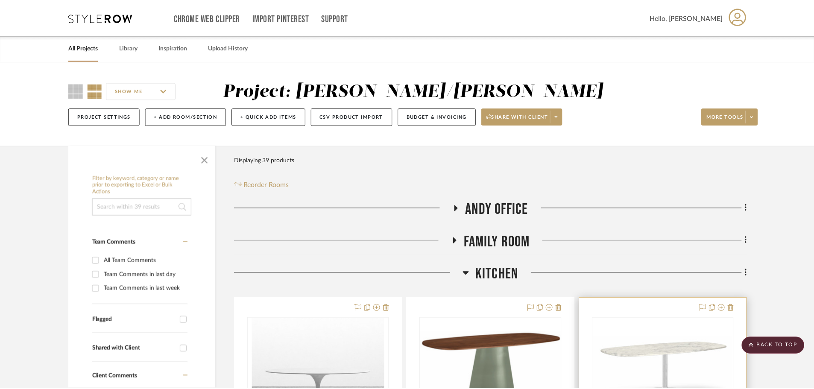
scroll to position [256, 0]
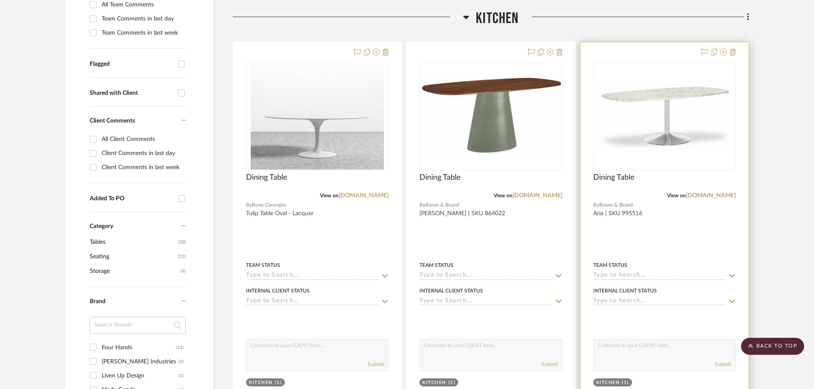
click at [699, 235] on div at bounding box center [665, 229] width 168 height 374
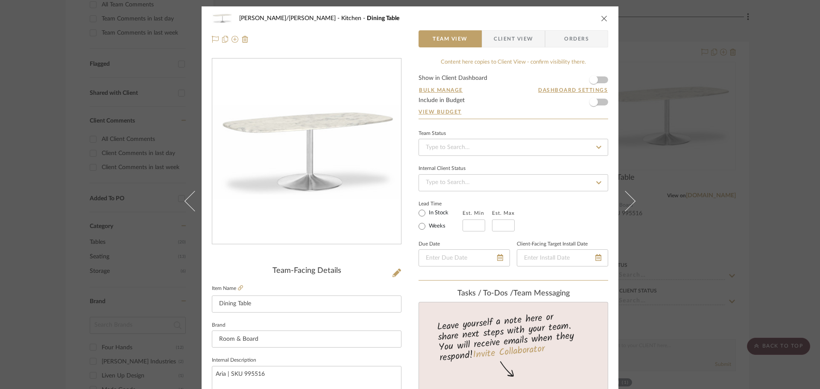
click at [775, 260] on div "FISHMAN/GOLDSMITH Kitchen Dining Table Team View Client View Orders Team-Facing…" at bounding box center [410, 194] width 820 height 389
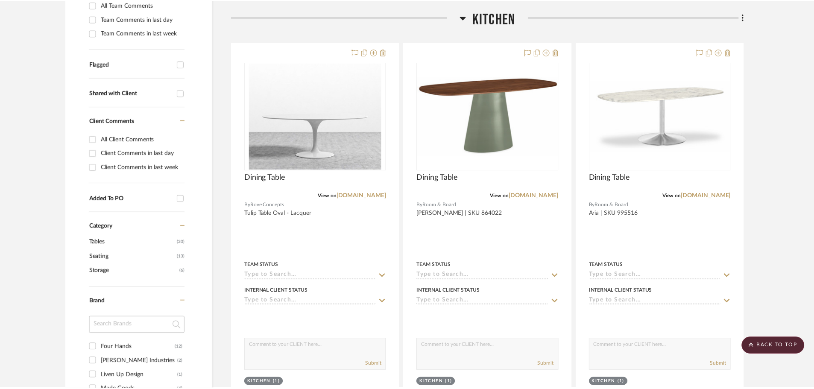
scroll to position [256, 0]
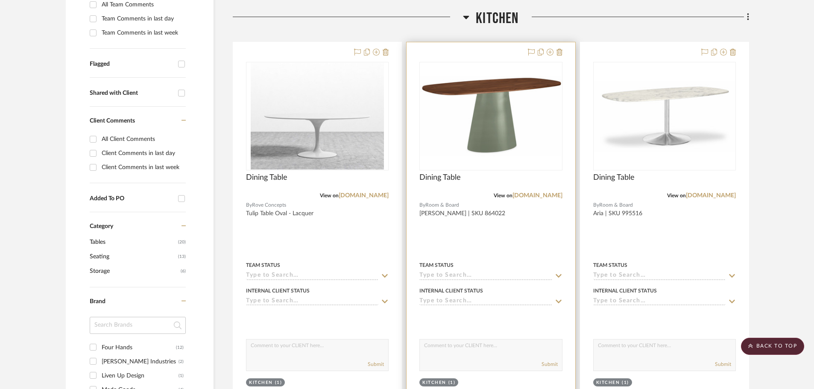
click at [549, 238] on div at bounding box center [491, 229] width 168 height 374
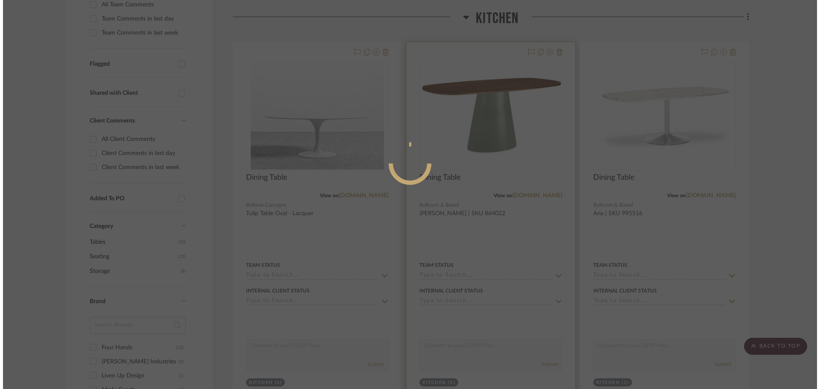
scroll to position [0, 0]
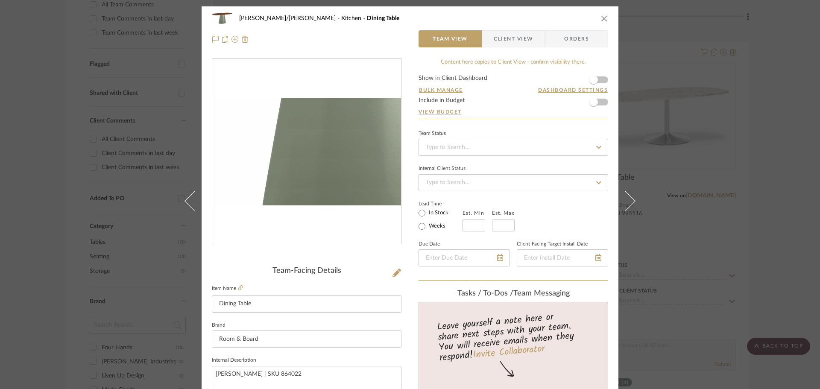
click at [287, 174] on img "0" at bounding box center [306, 152] width 189 height 108
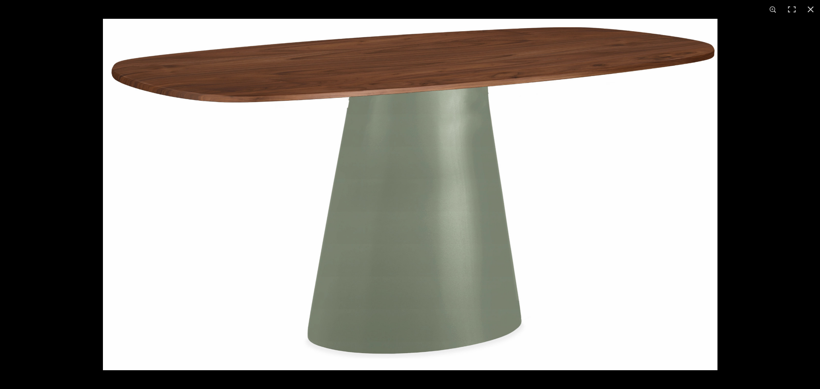
click at [796, 164] on div at bounding box center [513, 213] width 820 height 389
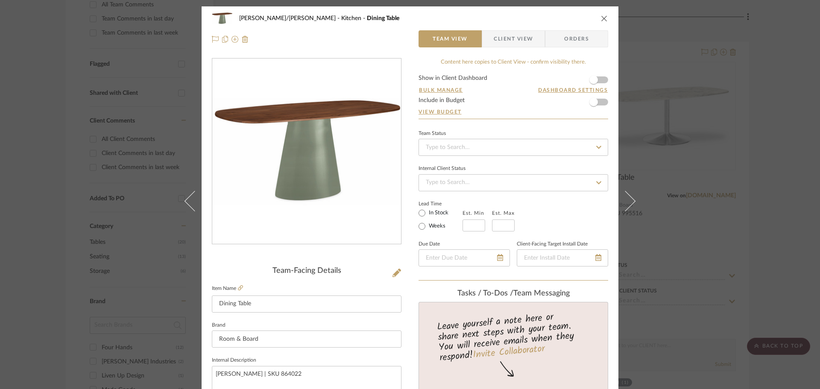
click at [773, 220] on div "FISHMAN/GOLDSMITH Kitchen Dining Table Team View Client View Orders Team-Facing…" at bounding box center [410, 194] width 820 height 389
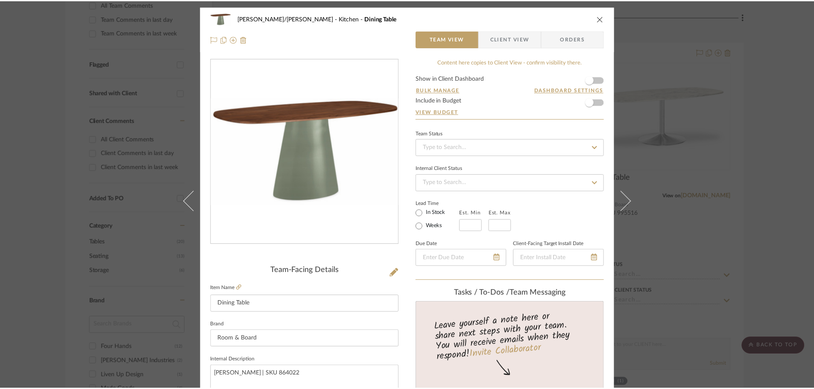
scroll to position [256, 0]
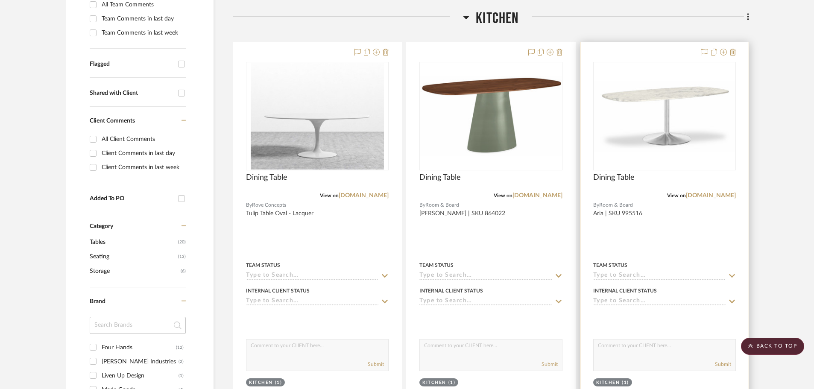
click at [716, 233] on div at bounding box center [665, 229] width 168 height 374
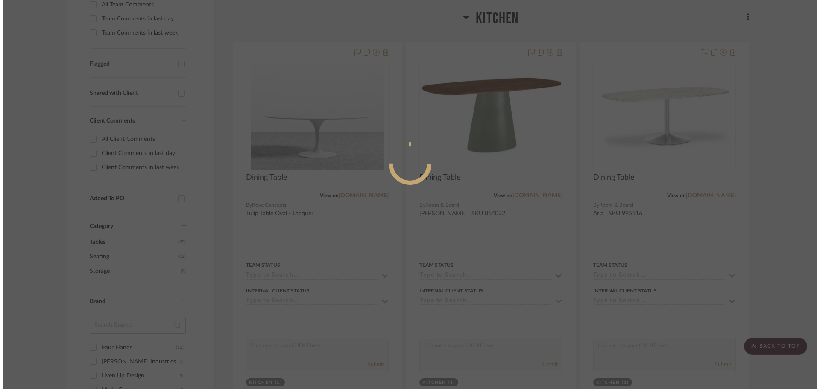
scroll to position [0, 0]
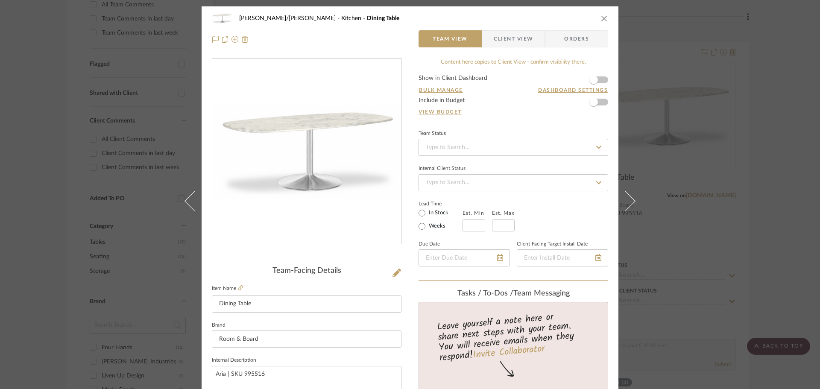
click at [496, 42] on span "Client View" at bounding box center [513, 38] width 39 height 17
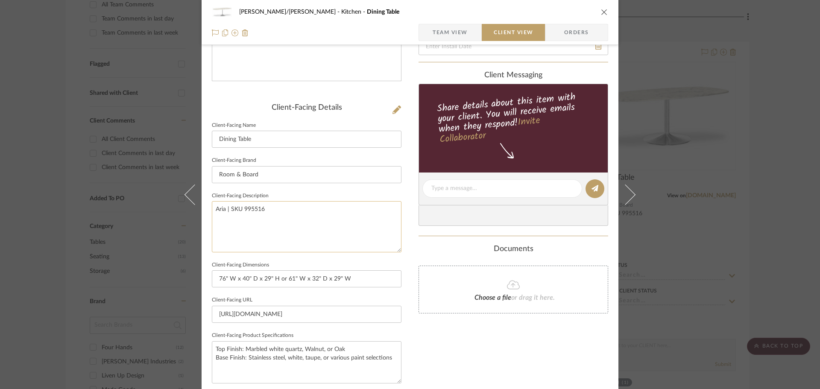
scroll to position [171, 0]
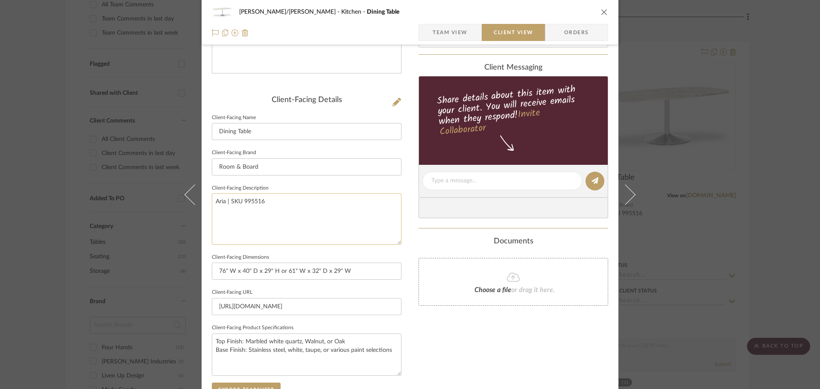
click at [250, 202] on textarea "Aria | SKU 995516" at bounding box center [307, 219] width 190 height 51
click at [236, 170] on input "Room & Board" at bounding box center [307, 167] width 190 height 17
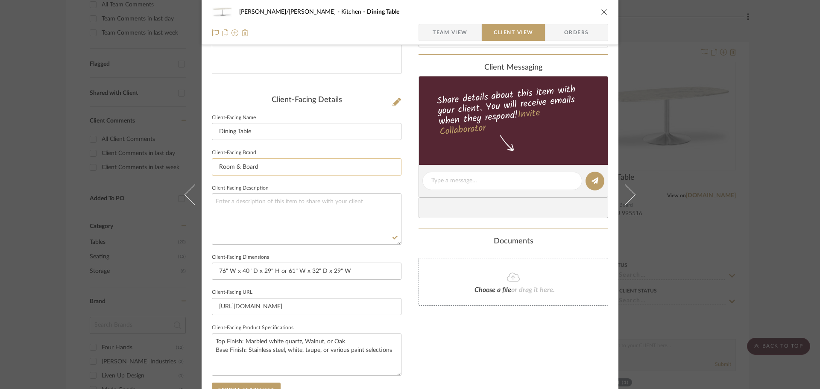
click at [236, 170] on input "Room & Board" at bounding box center [307, 167] width 190 height 17
click at [268, 343] on textarea "Top Finish: Marbled white quartz, Walnut, or Oak Base Finish: Stainless steel, …" at bounding box center [307, 355] width 190 height 42
click at [286, 341] on textarea "Top Finish: Marbled White quartz, Walnut, or Oak Base Finish: Stainless steel, …" at bounding box center [307, 355] width 190 height 42
type textarea "Top Finish: Marbled White Quartz, Walnut, or Oak Base Finish: Stainless steel, …"
click at [407, 349] on div "FISHMAN/GOLDSMITH Kitchen Dining Table Team View Client View Orders Client-Faci…" at bounding box center [410, 184] width 417 height 697
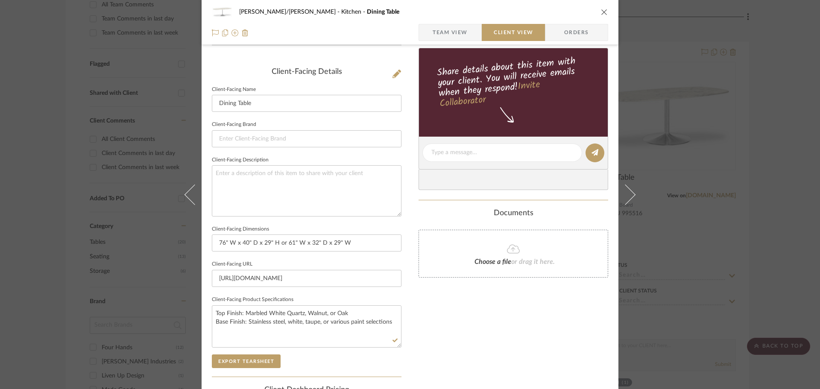
scroll to position [214, 0]
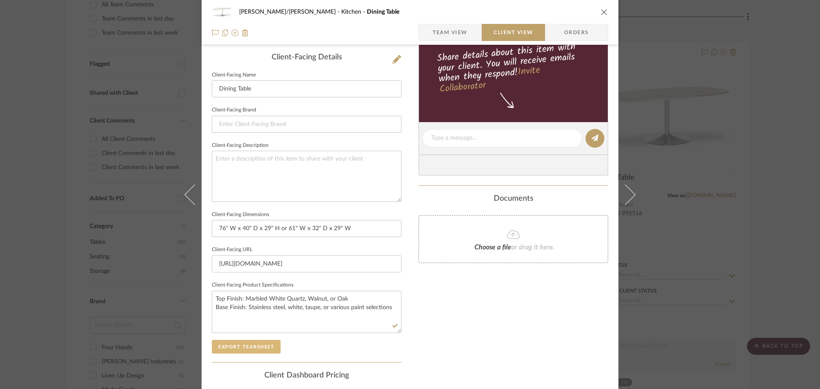
click at [255, 351] on button "Export Tearsheet" at bounding box center [246, 347] width 69 height 14
click at [782, 258] on div "FISHMAN/GOLDSMITH Kitchen Dining Table Team View Client View Orders Client-Faci…" at bounding box center [410, 194] width 820 height 389
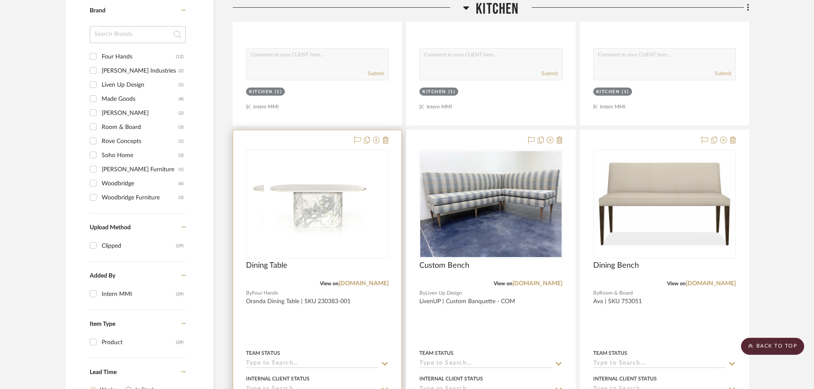
scroll to position [555, 0]
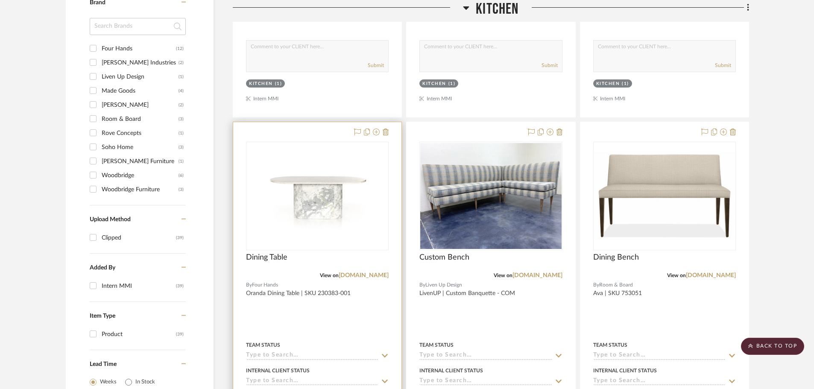
click at [372, 310] on div at bounding box center [317, 309] width 168 height 374
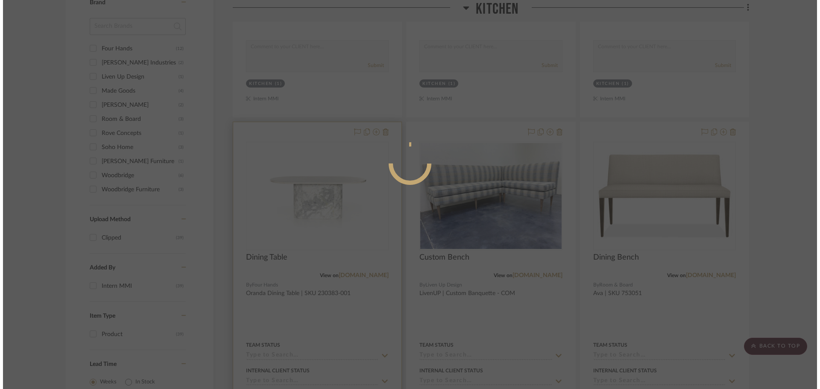
scroll to position [0, 0]
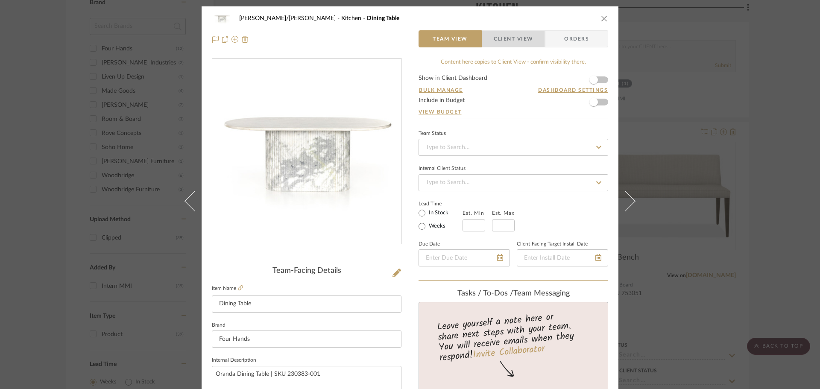
click at [502, 38] on span "Client View" at bounding box center [513, 38] width 39 height 17
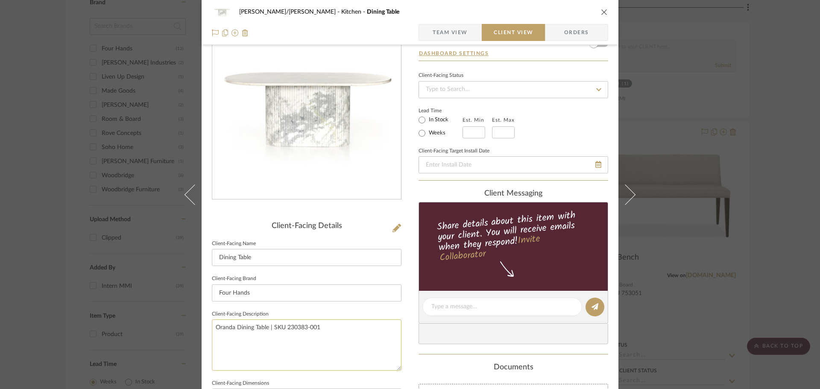
scroll to position [128, 0]
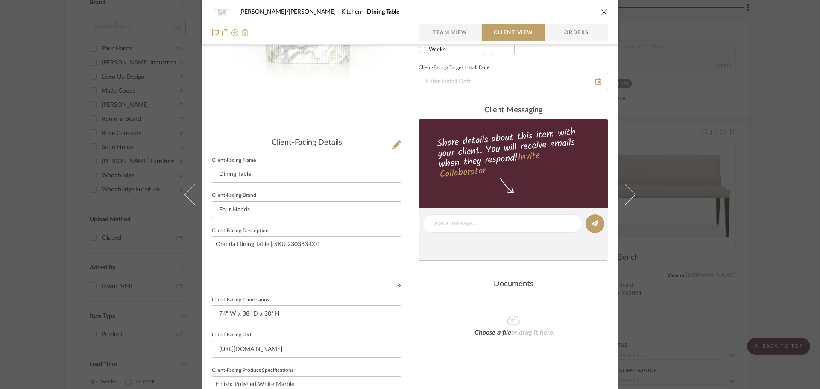
click at [237, 210] on input "Four Hands" at bounding box center [307, 209] width 190 height 17
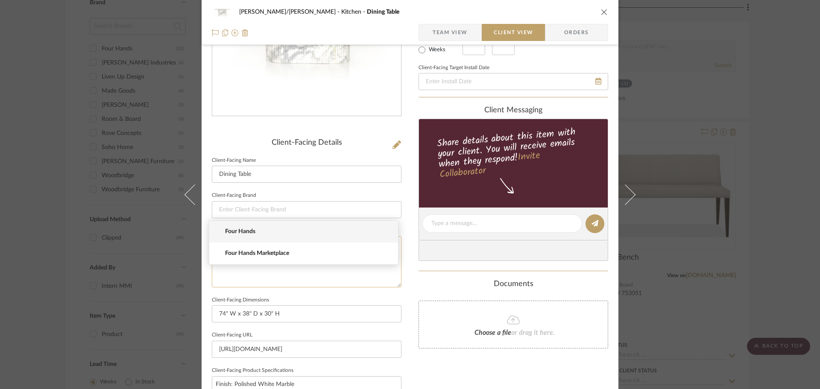
click at [261, 274] on textarea "Oranda Dining Table | SKU 230383-001" at bounding box center [307, 261] width 190 height 51
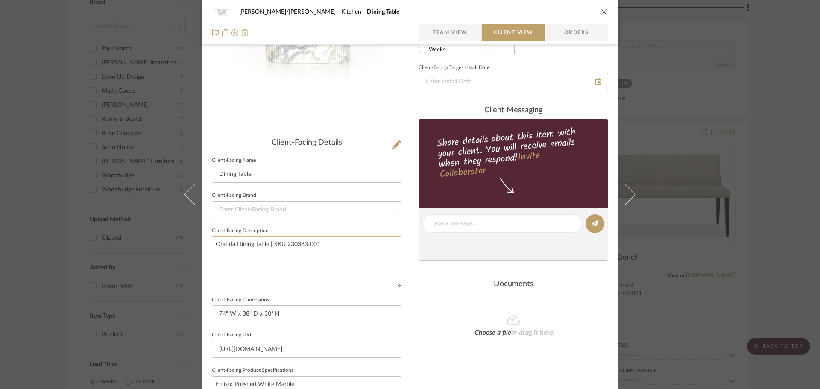
click at [261, 274] on textarea "Oranda Dining Table | SKU 230383-001" at bounding box center [307, 261] width 190 height 51
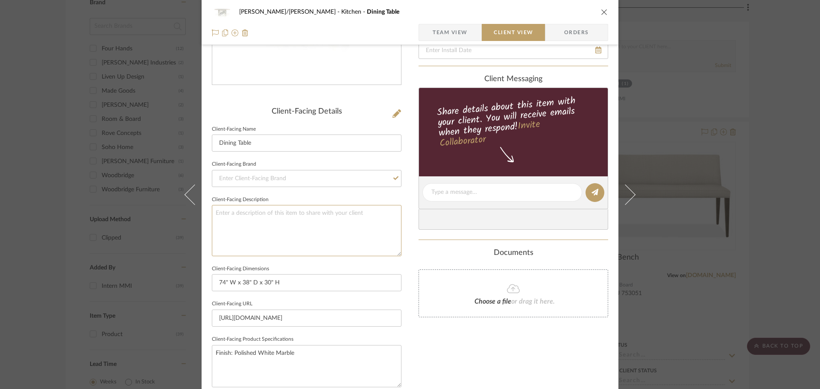
scroll to position [171, 0]
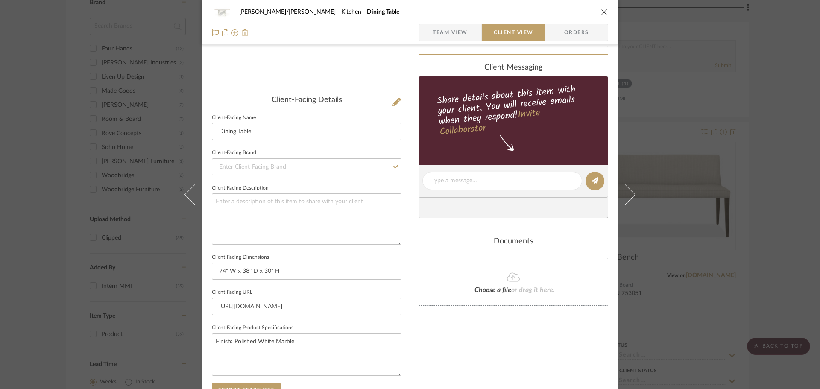
click at [413, 349] on div "FISHMAN/GOLDSMITH Kitchen Dining Table Team View Client View Orders Client-Faci…" at bounding box center [410, 184] width 417 height 697
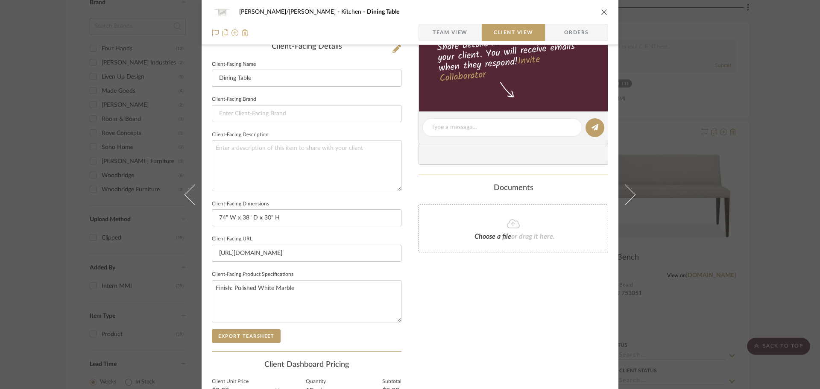
scroll to position [256, 0]
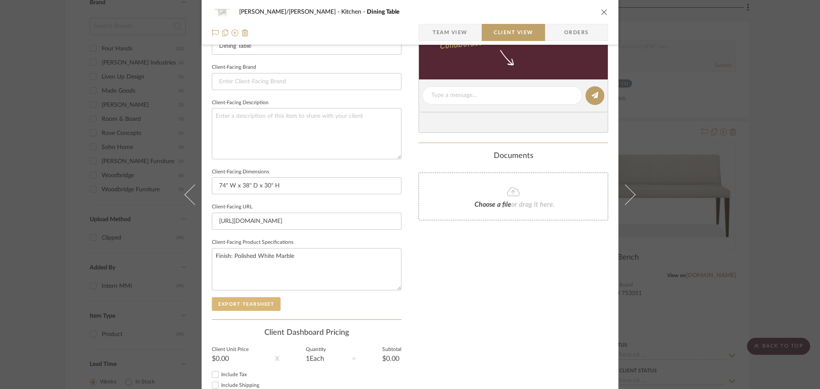
click at [255, 308] on button "Export Tearsheet" at bounding box center [246, 304] width 69 height 14
click at [766, 245] on div "FISHMAN/GOLDSMITH Kitchen Dining Table Team View Client View Orders Client-Faci…" at bounding box center [410, 194] width 820 height 389
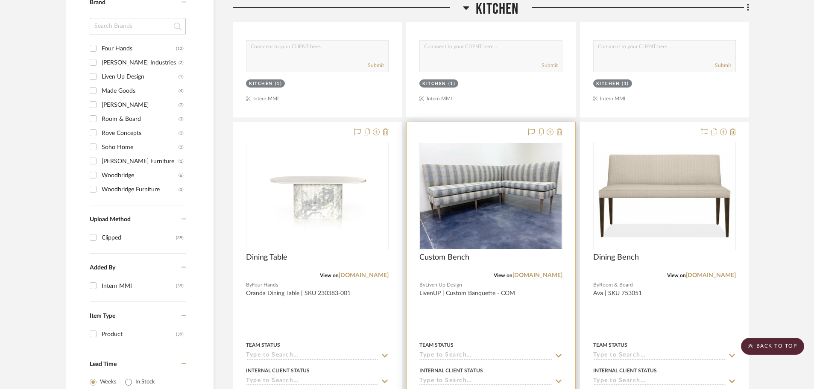
scroll to position [598, 0]
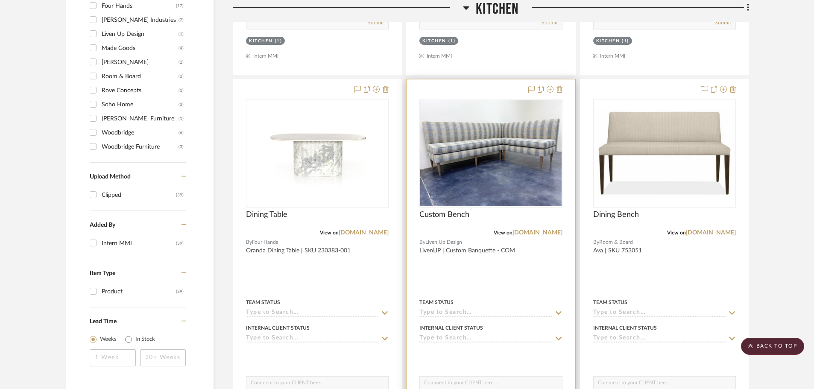
click at [535, 300] on div "Team Status" at bounding box center [491, 303] width 143 height 8
click at [454, 273] on div at bounding box center [491, 266] width 168 height 374
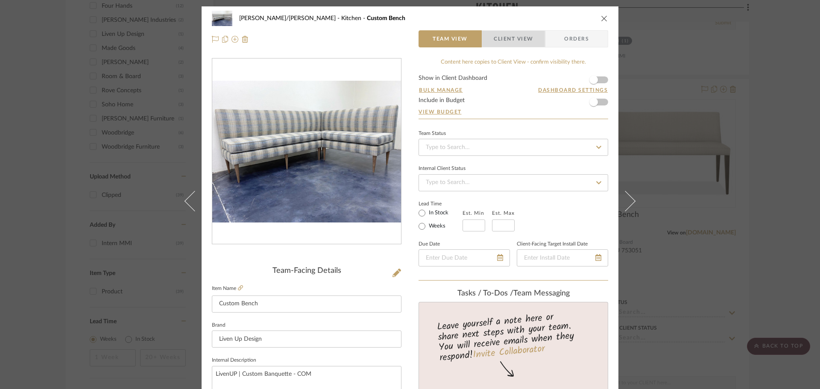
click at [520, 35] on span "Client View" at bounding box center [513, 38] width 39 height 17
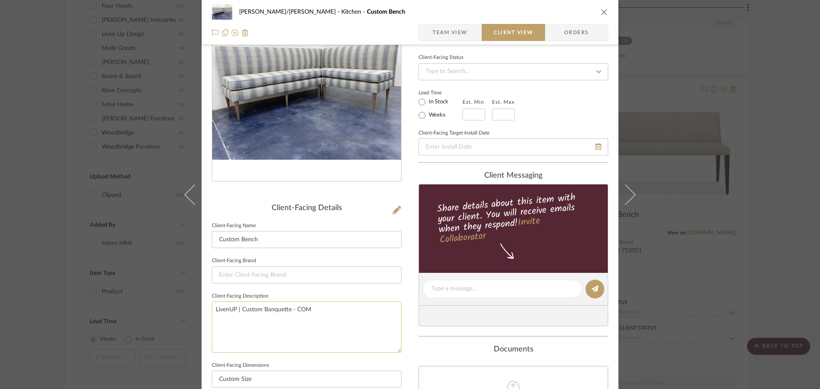
scroll to position [128, 0]
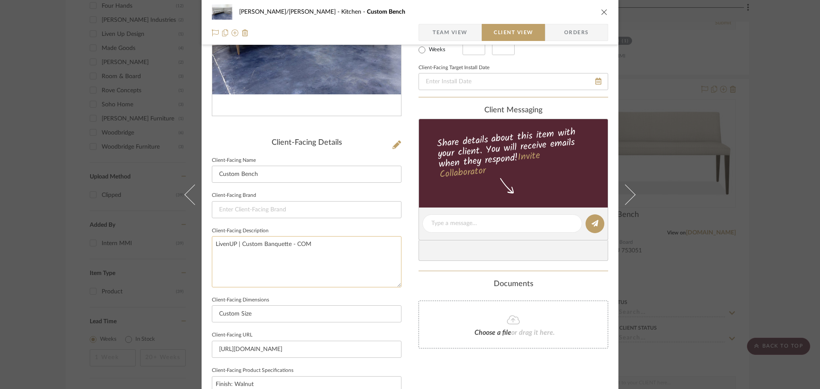
click at [269, 249] on textarea "LivenUP | Custom Banquette - COM" at bounding box center [307, 261] width 190 height 51
click at [408, 365] on div "FISHMAN/GOLDSMITH Kitchen Custom Bench Team View Client View Orders Client-Faci…" at bounding box center [410, 226] width 417 height 697
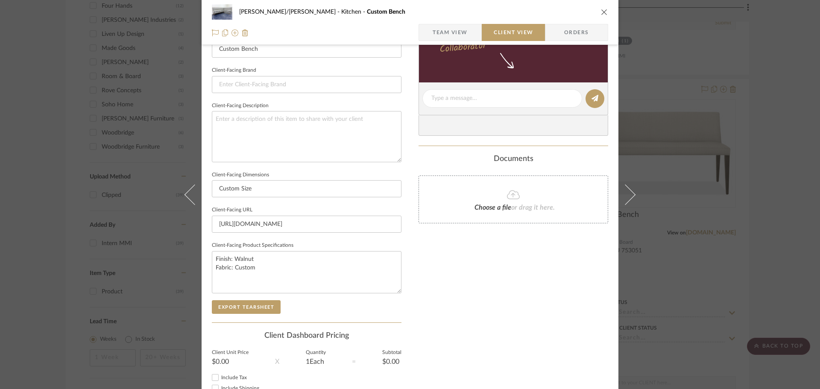
scroll to position [256, 0]
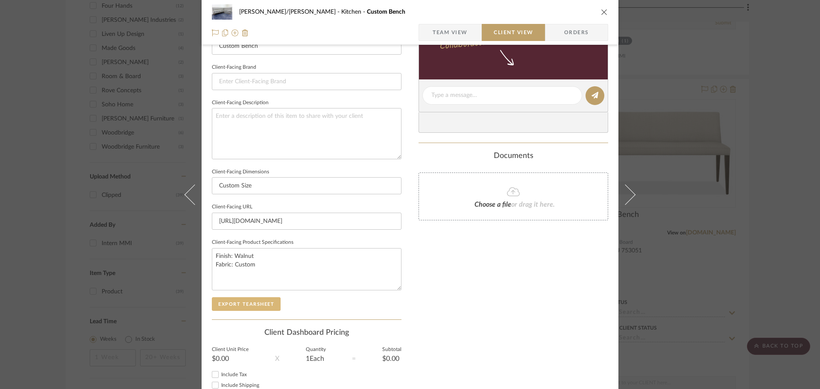
click at [247, 304] on button "Export Tearsheet" at bounding box center [246, 304] width 69 height 14
click at [793, 269] on div "FISHMAN/GOLDSMITH Kitchen Custom Bench Team View Client View Orders Client-Faci…" at bounding box center [410, 194] width 820 height 389
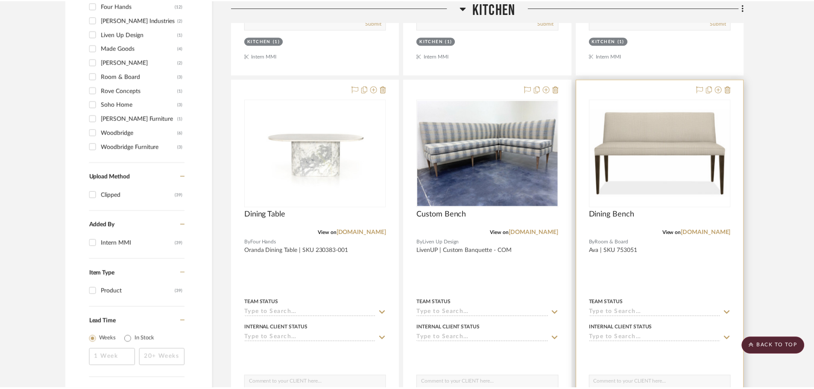
scroll to position [598, 0]
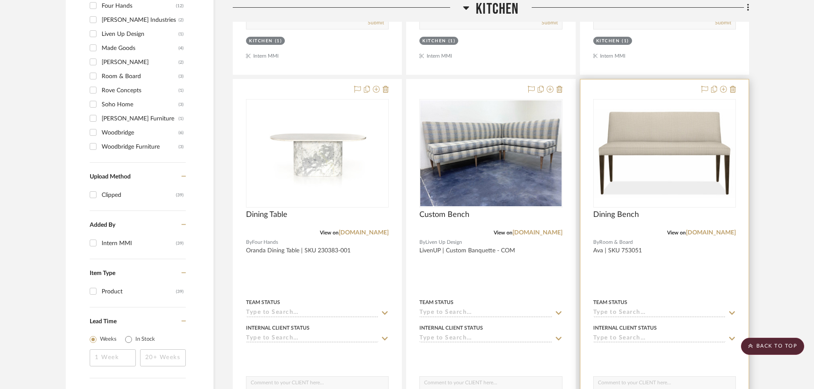
click at [703, 285] on div at bounding box center [665, 266] width 168 height 374
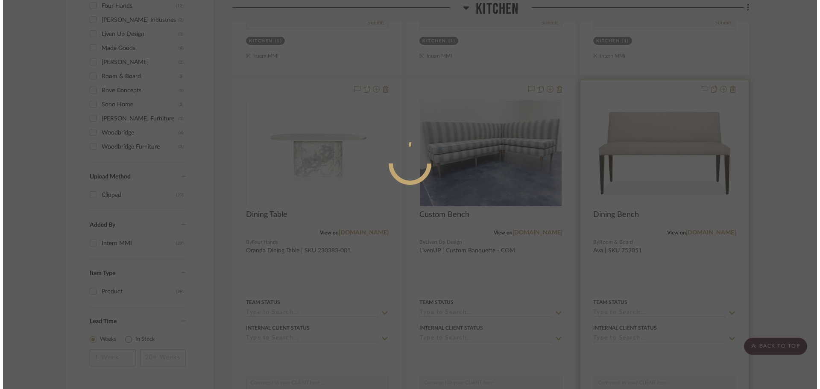
scroll to position [0, 0]
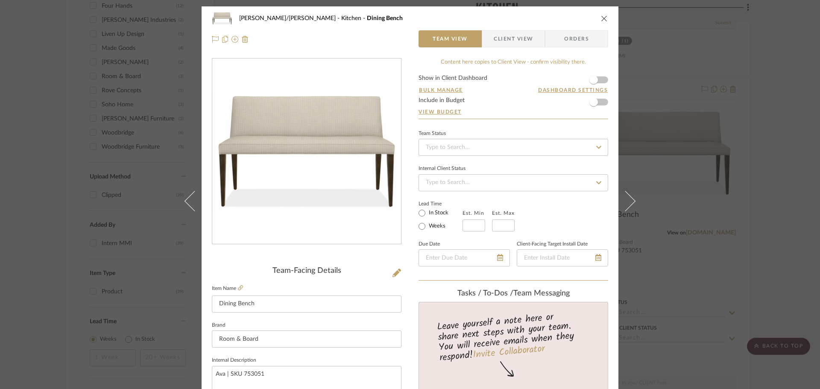
click at [495, 44] on span "Client View" at bounding box center [513, 38] width 39 height 17
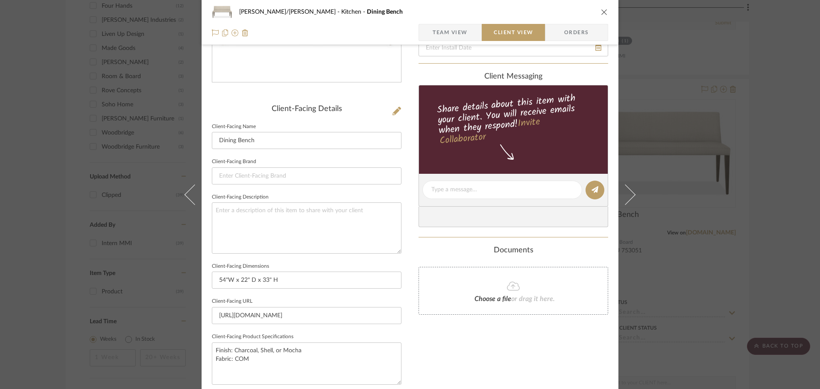
scroll to position [171, 0]
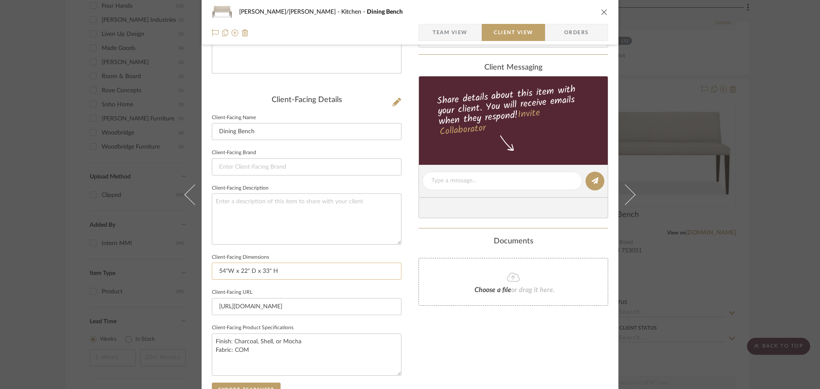
click at [255, 275] on input "54"W x 22" D x 33" H" at bounding box center [307, 271] width 190 height 17
click at [405, 304] on div "FISHMAN/GOLDSMITH Kitchen Dining Bench Team View Client View Orders Client-Faci…" at bounding box center [410, 184] width 417 height 697
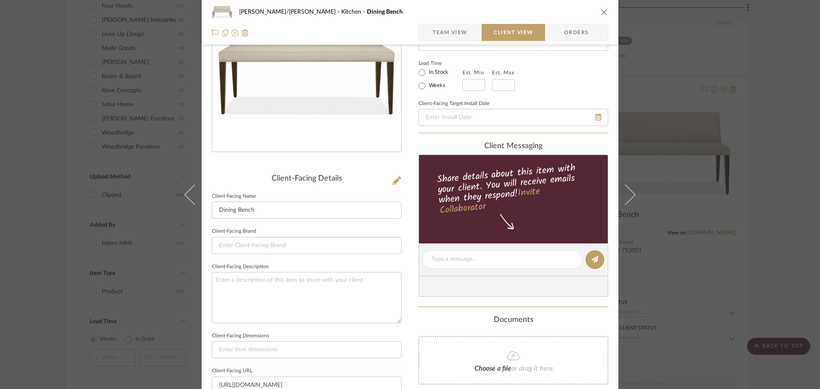
scroll to position [0, 0]
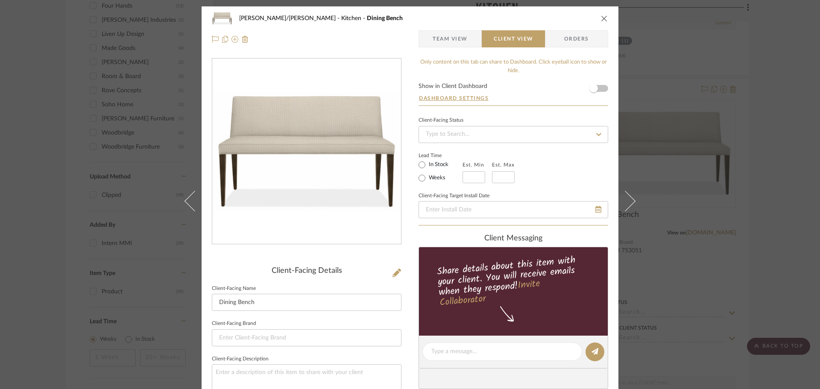
click at [457, 40] on span "Team View" at bounding box center [450, 38] width 35 height 17
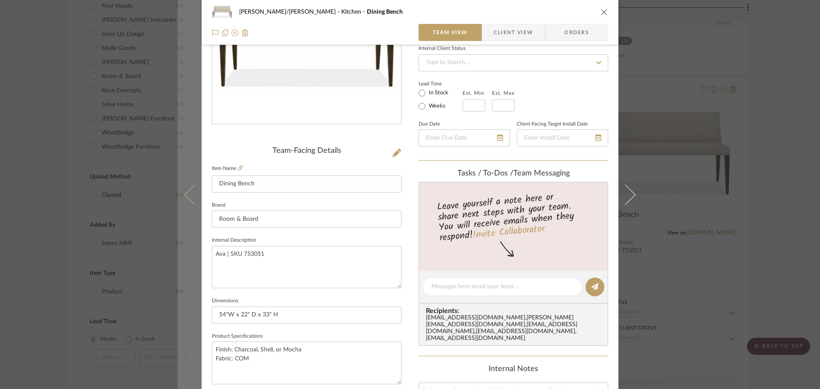
scroll to position [128, 0]
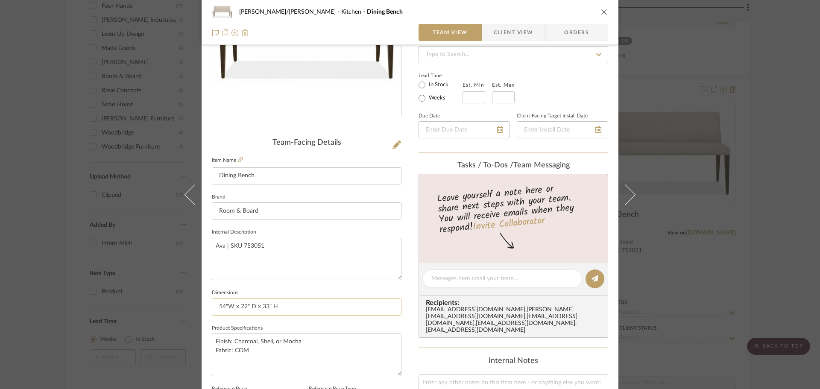
click at [241, 302] on input "54"W x 22" D x 33" H" at bounding box center [307, 307] width 190 height 17
click at [497, 26] on span "Client View" at bounding box center [513, 32] width 39 height 17
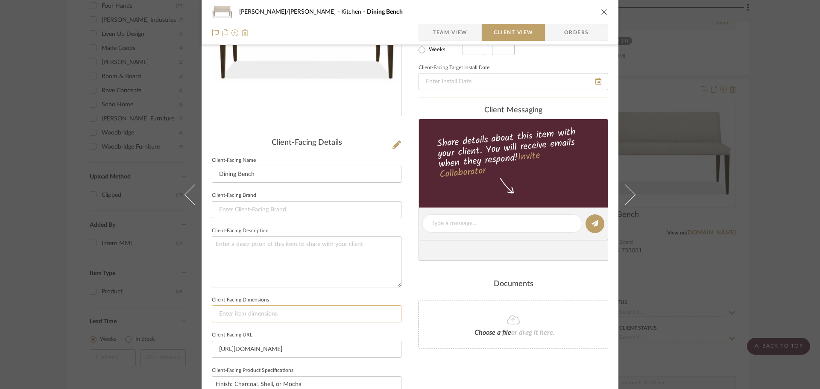
click at [250, 316] on input at bounding box center [307, 313] width 190 height 17
paste input "54"W x 22" D x 33" H"
type input "54"W x 22" D x 33" H"
click at [406, 308] on div "FISHMAN/GOLDSMITH Kitchen Dining Bench Team View Client View Orders Client-Faci…" at bounding box center [410, 226] width 417 height 697
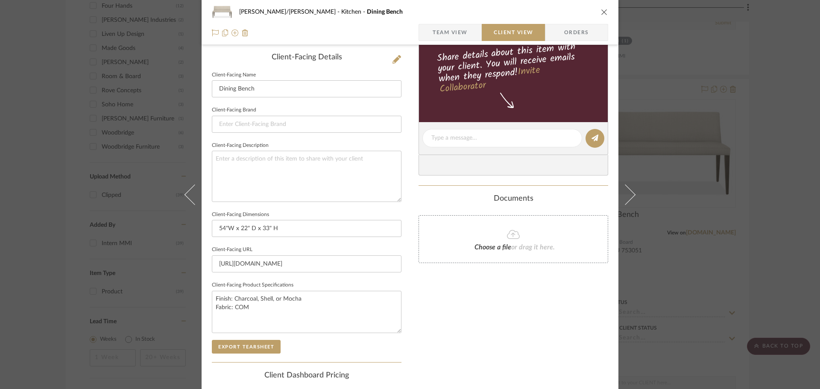
scroll to position [256, 0]
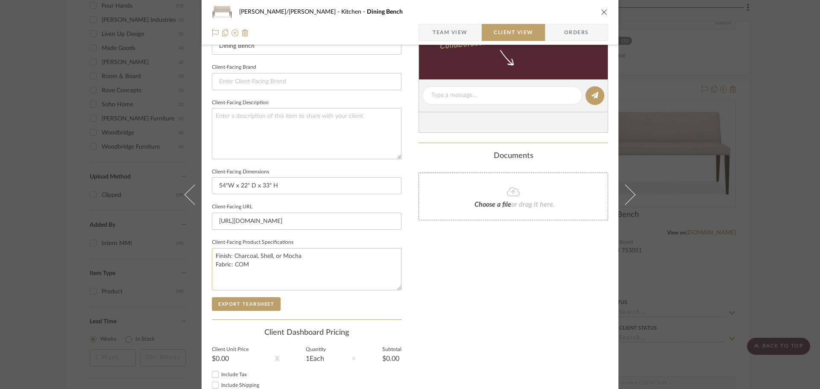
click at [308, 253] on textarea "Finish: Charcoal, Shell, or Mocha Fabric: COM" at bounding box center [307, 269] width 190 height 42
click at [252, 310] on button "Export Tearsheet" at bounding box center [246, 304] width 69 height 14
click at [766, 250] on div "FISHMAN/GOLDSMITH Kitchen Dining Bench Team View Client View Orders Client-Faci…" at bounding box center [410, 194] width 820 height 389
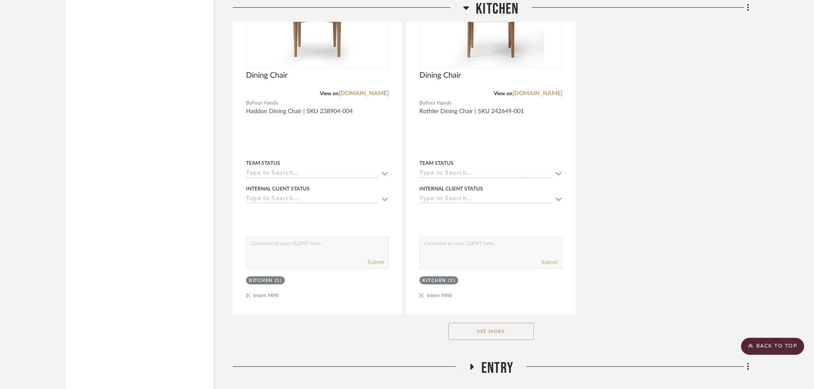
scroll to position [1154, 0]
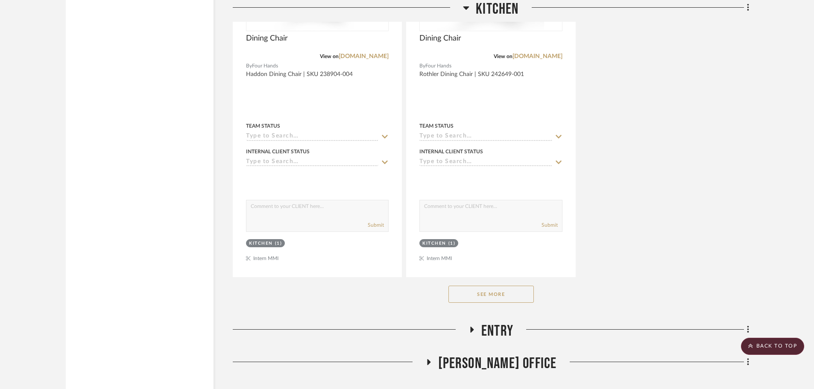
click at [502, 298] on button "See More" at bounding box center [491, 294] width 85 height 17
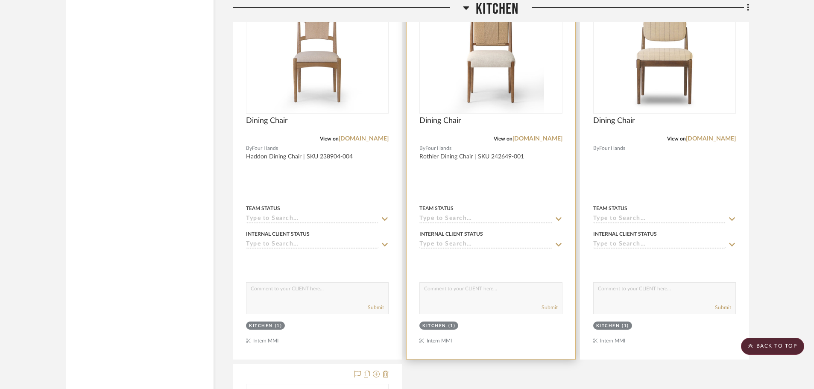
scroll to position [1025, 0]
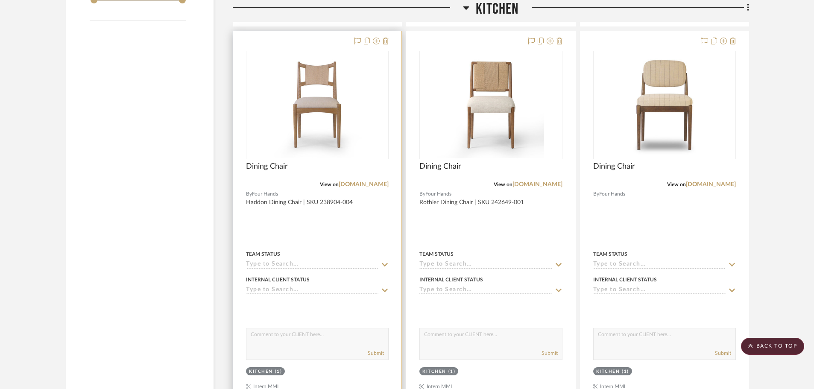
click at [378, 230] on div at bounding box center [317, 218] width 168 height 374
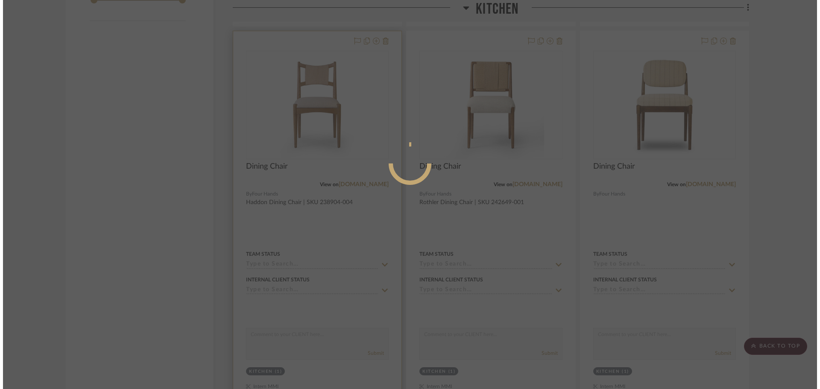
scroll to position [0, 0]
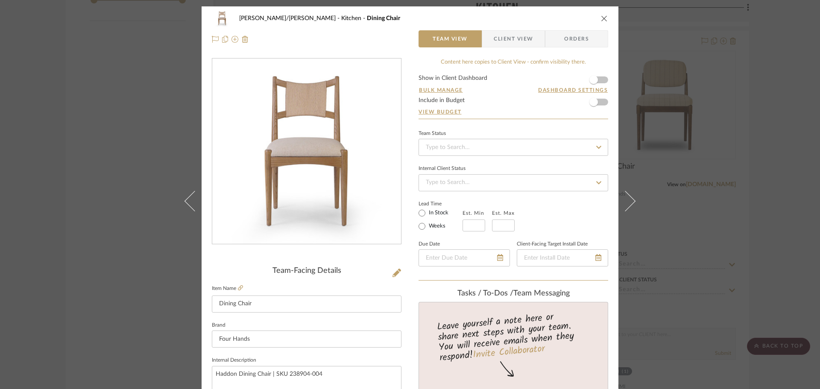
click at [517, 42] on span "Client View" at bounding box center [513, 38] width 39 height 17
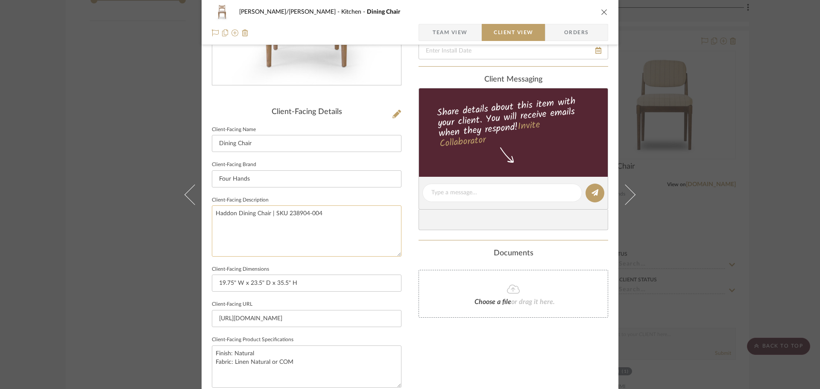
scroll to position [171, 0]
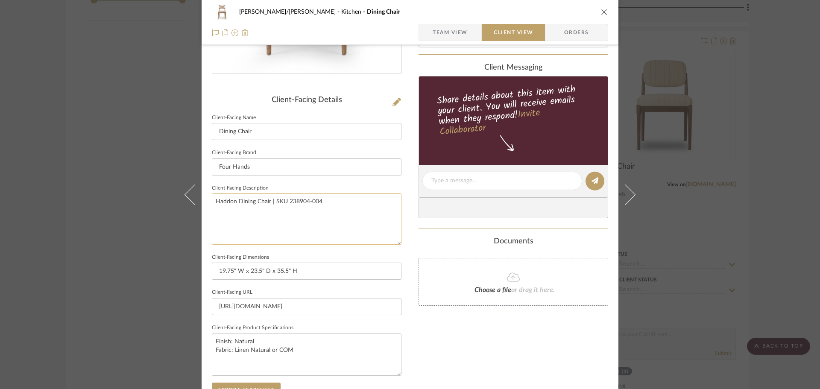
click at [268, 206] on textarea "Haddon Dining Chair | SKU 238904-004" at bounding box center [307, 219] width 190 height 51
click at [263, 172] on input "Four Hands" at bounding box center [307, 167] width 190 height 17
click at [262, 171] on input "Four Hands" at bounding box center [307, 167] width 190 height 17
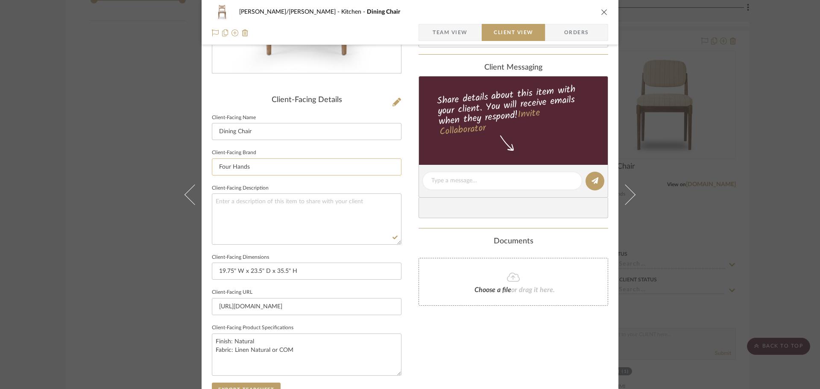
click at [262, 171] on input "Four Hands" at bounding box center [307, 167] width 190 height 17
click at [412, 340] on div "FISHMAN/GOLDSMITH Kitchen Dining Chair Team View Client View Orders Client-Faci…" at bounding box center [410, 184] width 417 height 697
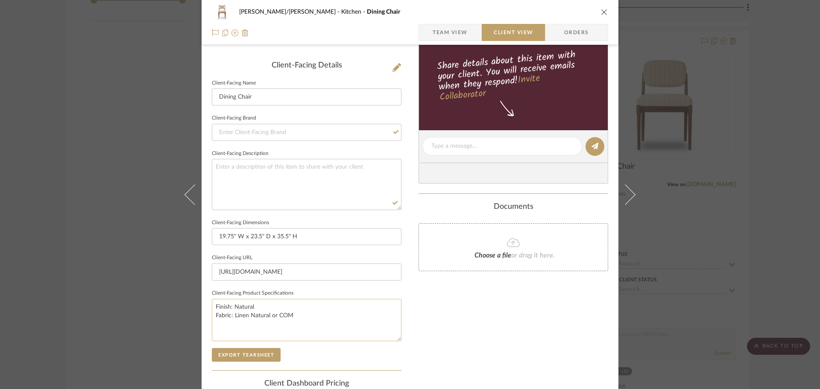
scroll to position [214, 0]
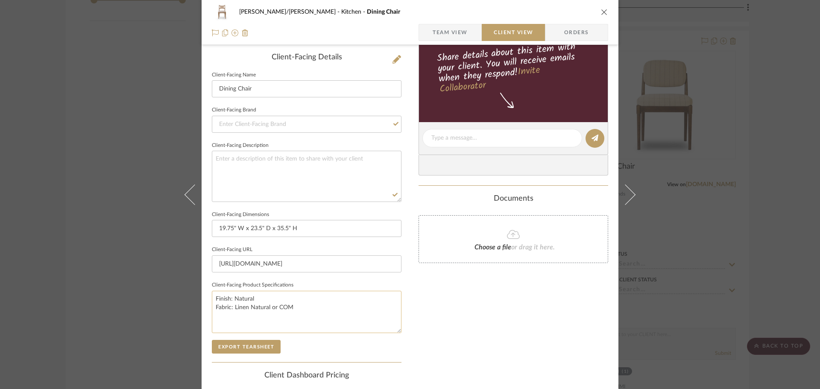
drag, startPoint x: 253, startPoint y: 296, endPoint x: 261, endPoint y: 300, distance: 9.9
click at [253, 296] on textarea "Finish: Natural Fabric: Linen Natural or COM" at bounding box center [307, 312] width 190 height 42
click at [251, 345] on button "Export Tearsheet" at bounding box center [246, 347] width 69 height 14
click at [772, 206] on div "FISHMAN/GOLDSMITH Kitchen Dining Chair Team View Client View Orders Client-Faci…" at bounding box center [410, 194] width 820 height 389
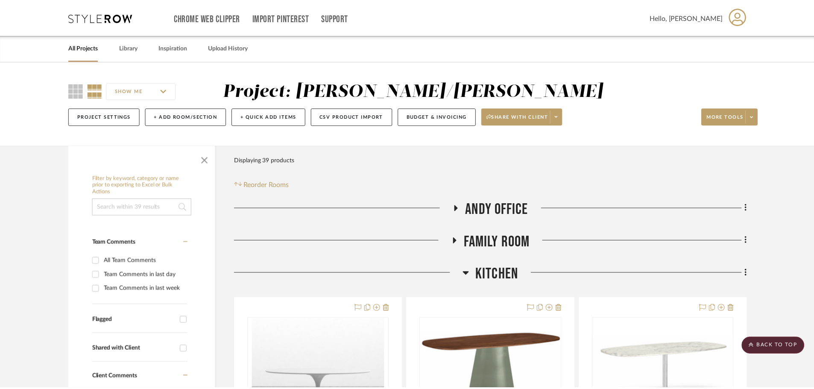
scroll to position [1025, 0]
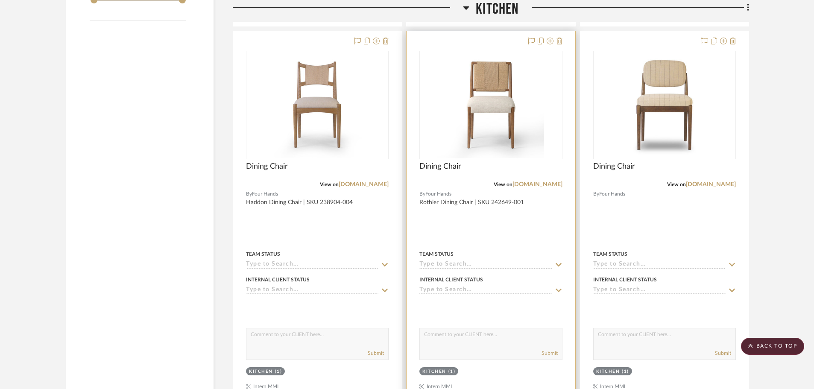
click at [517, 232] on div at bounding box center [491, 218] width 168 height 374
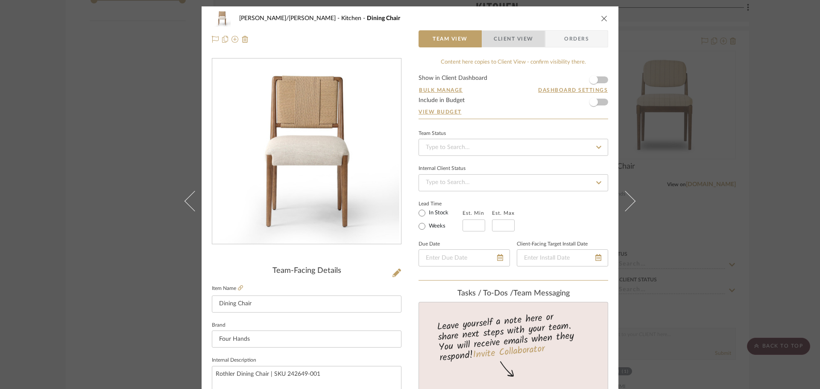
click at [489, 36] on span "button" at bounding box center [488, 38] width 12 height 17
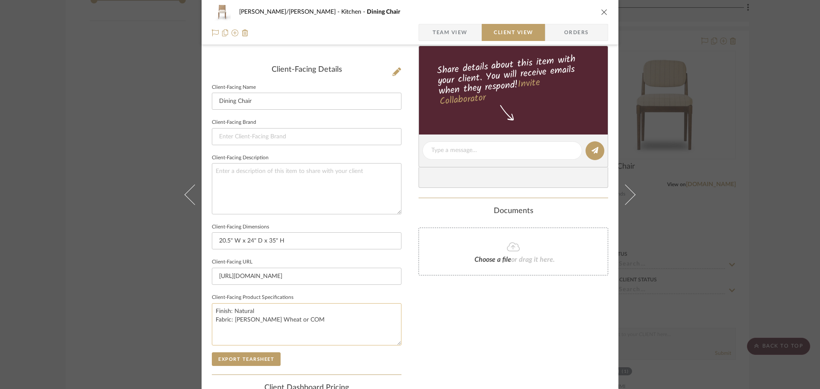
scroll to position [214, 0]
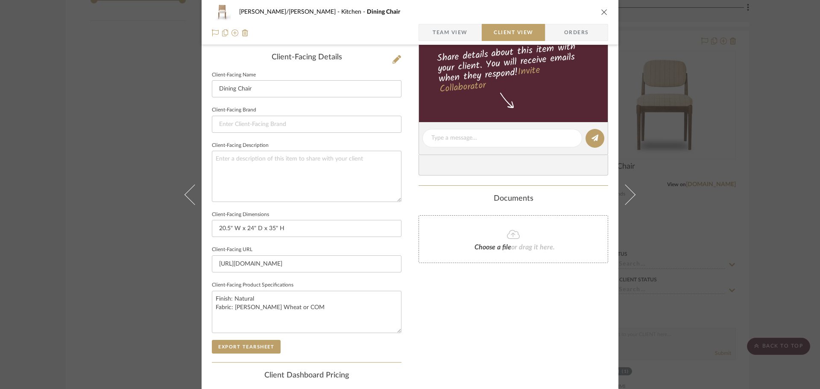
click at [438, 319] on div "Only content on this tab can share to Dashboard. Click eyeball icon to show or …" at bounding box center [514, 149] width 190 height 611
click at [262, 344] on button "Export Tearsheet" at bounding box center [246, 347] width 69 height 14
click at [782, 244] on div "FISHMAN/GOLDSMITH Kitchen Dining Chair Team View Client View Orders Client-Faci…" at bounding box center [410, 194] width 820 height 389
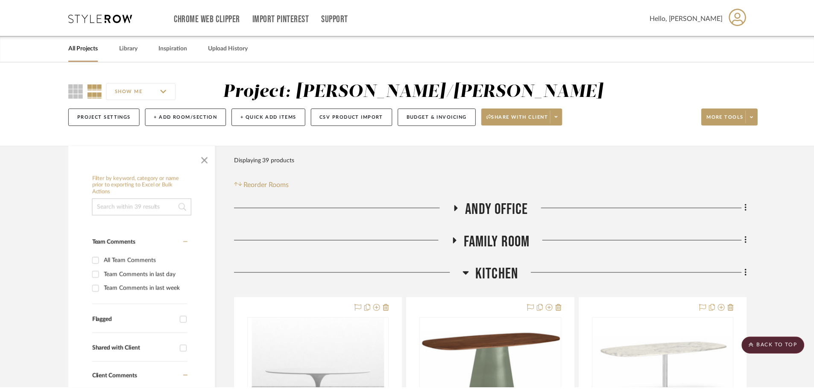
scroll to position [1025, 0]
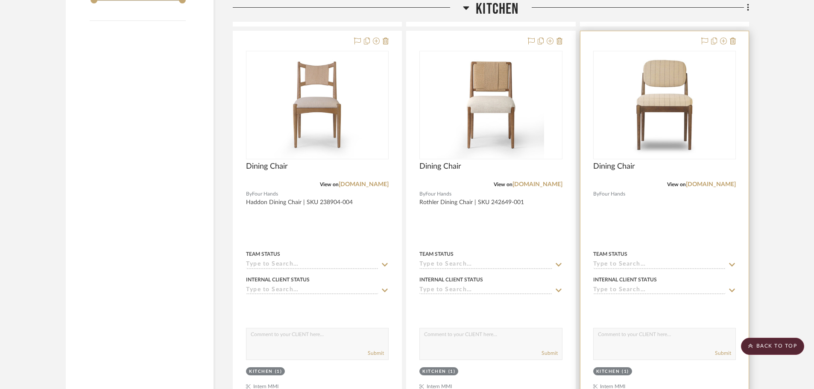
click at [711, 231] on div at bounding box center [665, 218] width 168 height 374
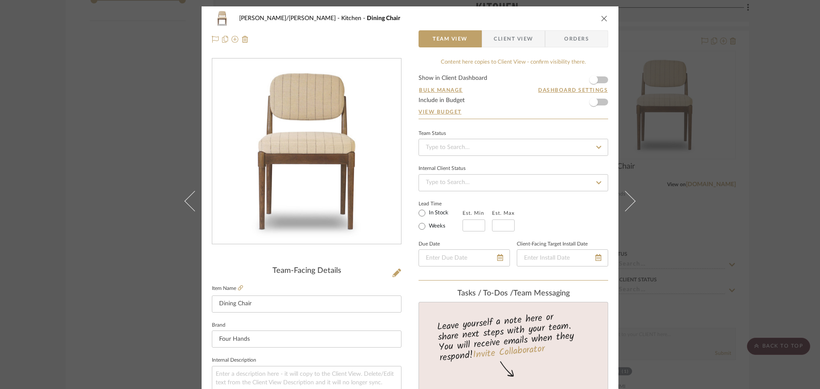
click at [505, 38] on span "Client View" at bounding box center [513, 38] width 39 height 17
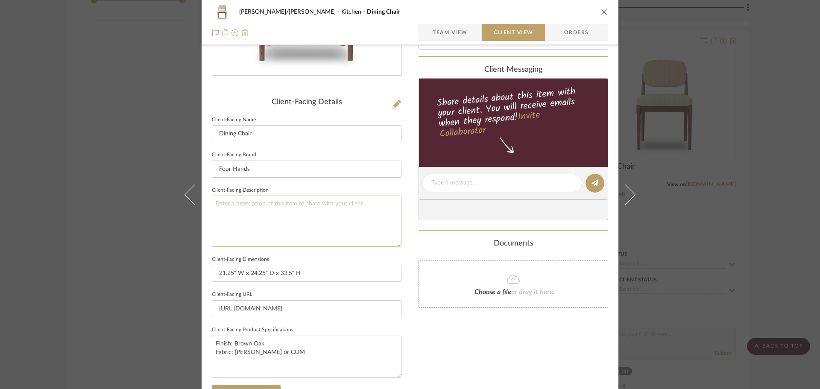
scroll to position [214, 0]
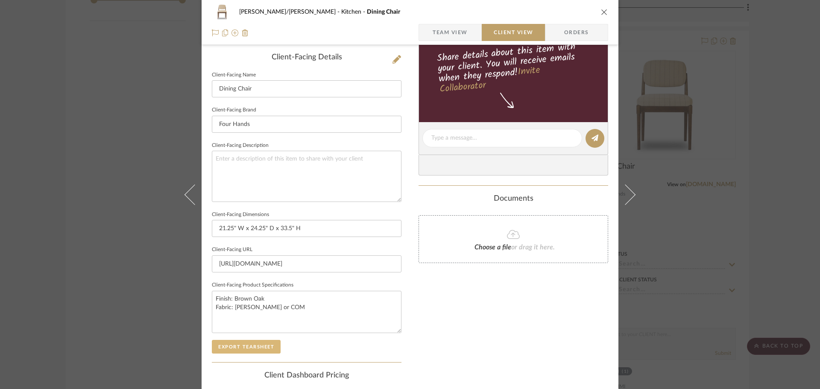
click at [243, 344] on button "Export Tearsheet" at bounding box center [246, 347] width 69 height 14
click at [763, 218] on div "FISHMAN/GOLDSMITH Kitchen Dining Chair Team View Client View Orders Client-Faci…" at bounding box center [410, 194] width 820 height 389
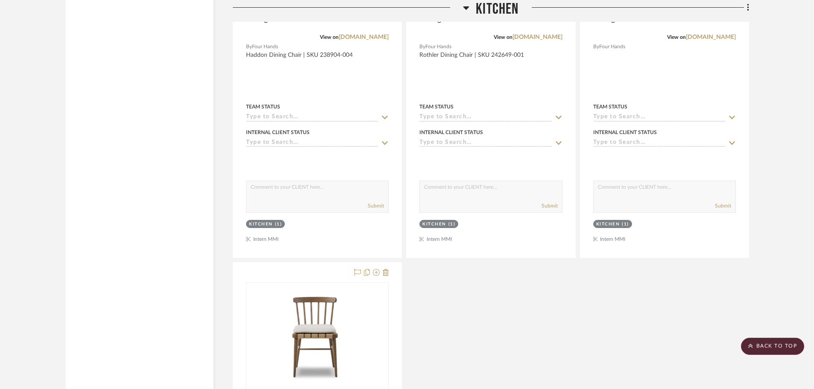
scroll to position [1196, 0]
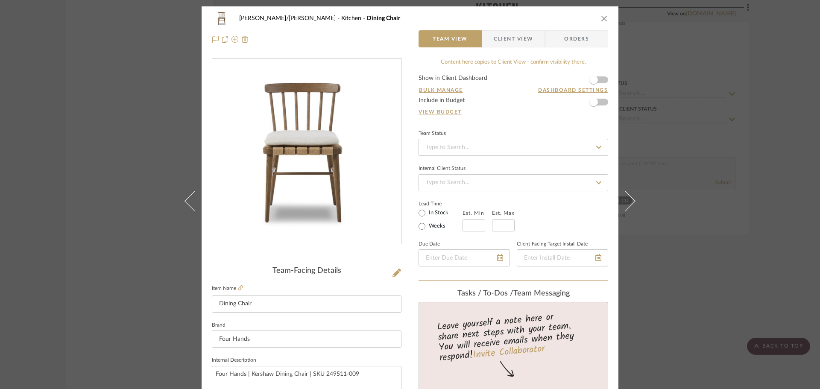
click at [519, 44] on span "Client View" at bounding box center [513, 38] width 39 height 17
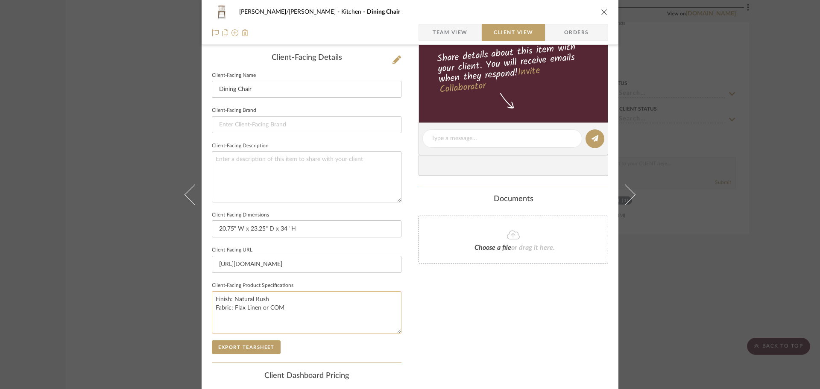
scroll to position [214, 0]
click at [253, 348] on button "Export Tearsheet" at bounding box center [246, 347] width 69 height 14
click at [778, 241] on div "FISHMAN/GOLDSMITH Kitchen Dining Chair Team View Client View Orders Client-Faci…" at bounding box center [410, 194] width 820 height 389
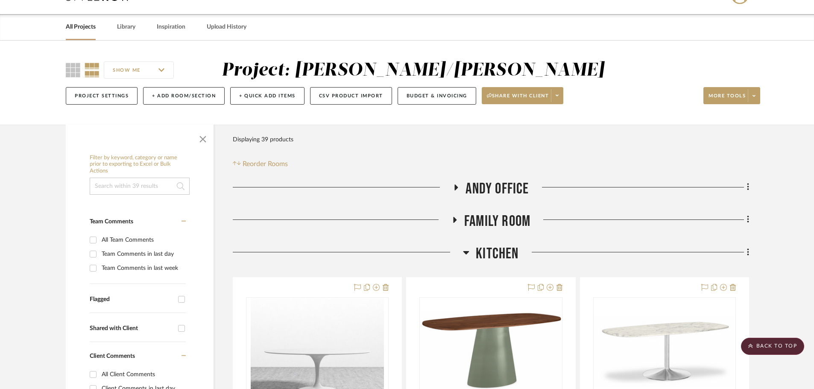
scroll to position [0, 0]
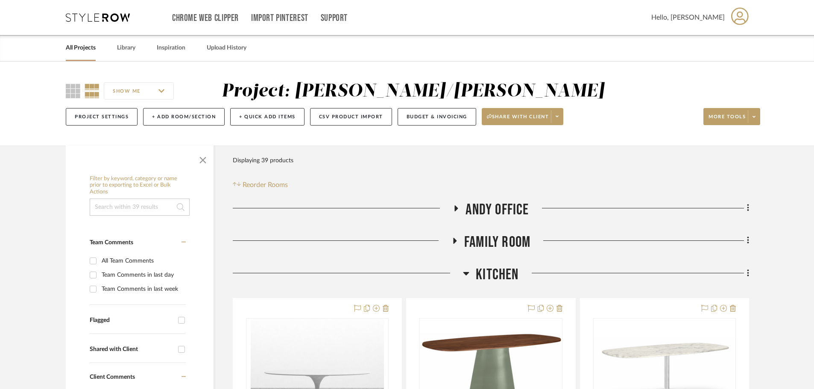
click at [467, 273] on icon at bounding box center [467, 273] width 6 height 3
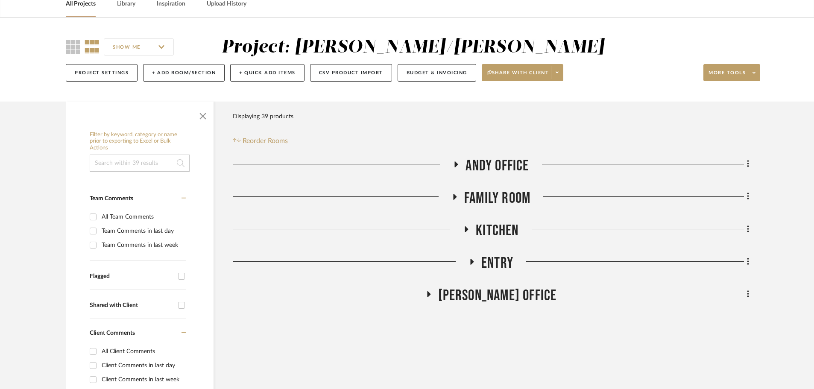
scroll to position [85, 0]
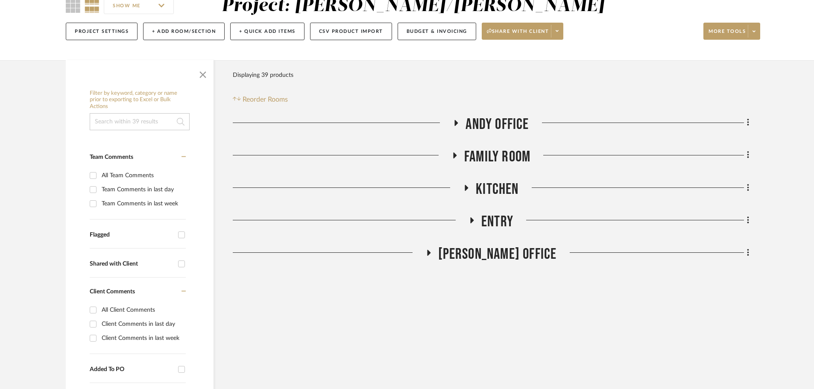
click at [464, 186] on icon at bounding box center [466, 188] width 10 height 6
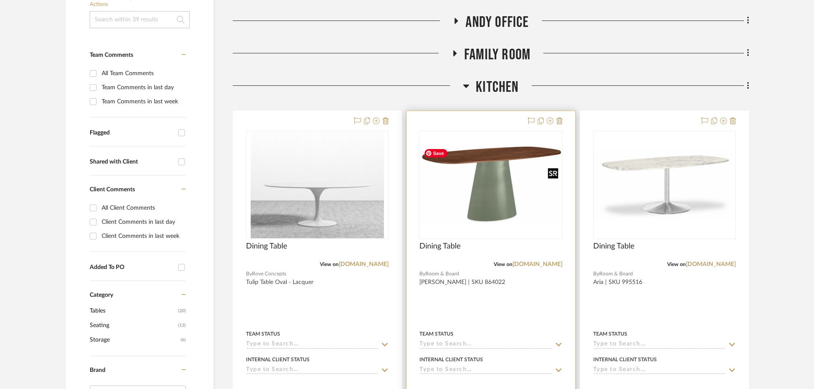
scroll to position [214, 0]
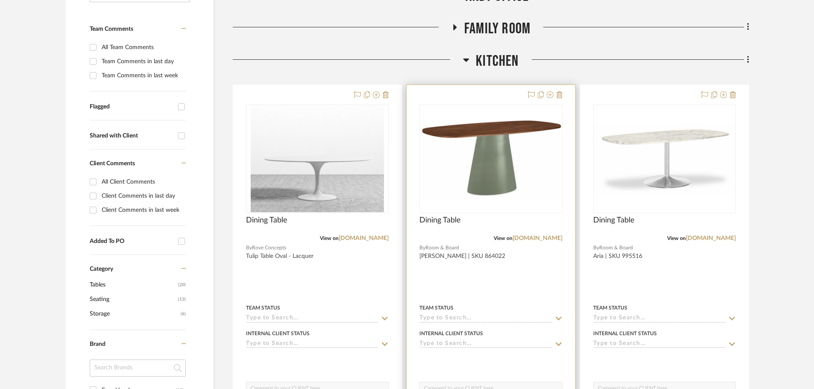
click at [510, 252] on div at bounding box center [491, 272] width 168 height 374
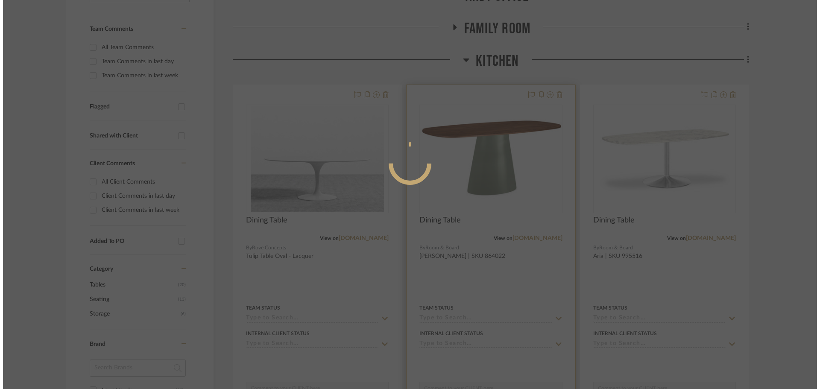
scroll to position [0, 0]
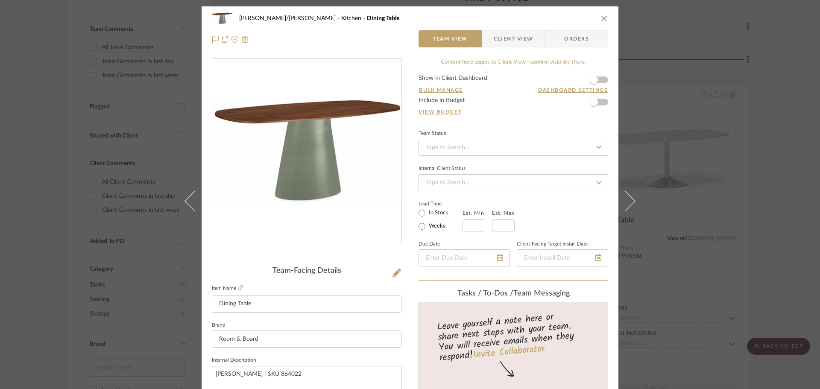
click at [314, 116] on img "0" at bounding box center [306, 152] width 189 height 108
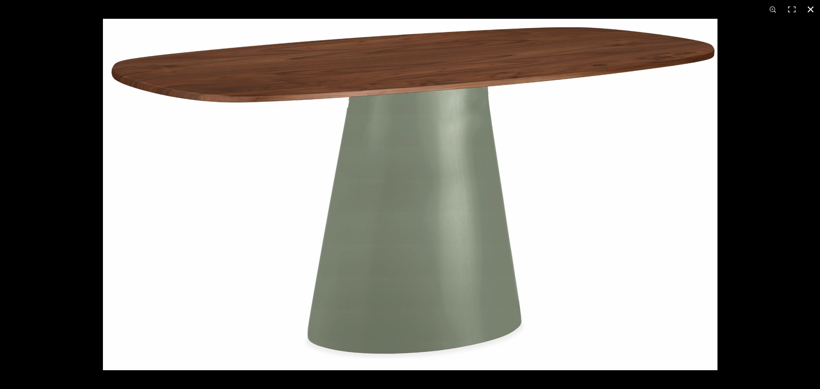
click at [808, 7] on button at bounding box center [811, 9] width 19 height 19
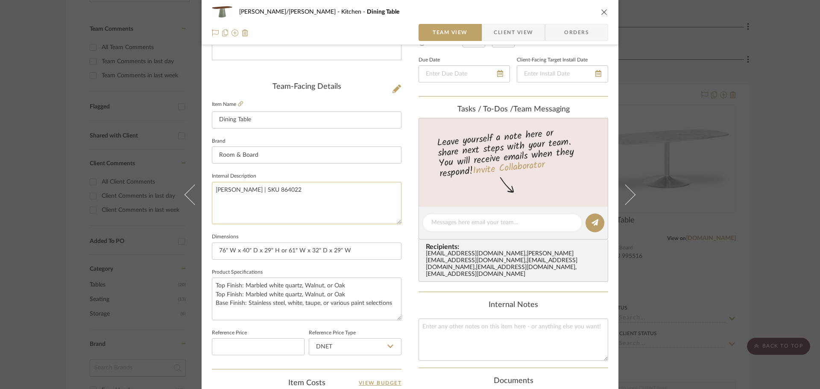
scroll to position [299, 0]
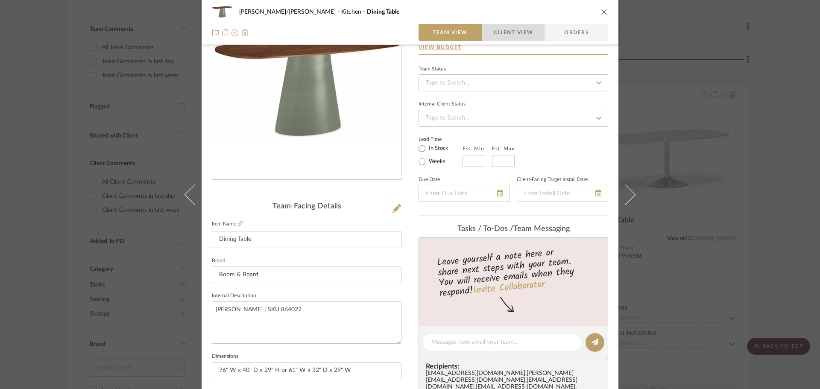
click at [505, 32] on span "Client View" at bounding box center [513, 32] width 39 height 17
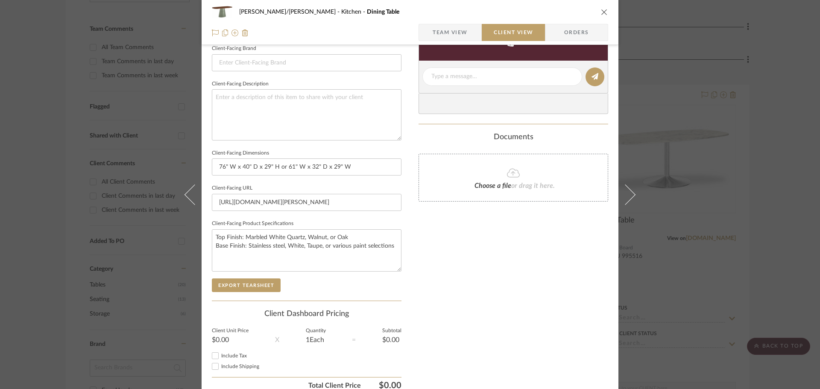
scroll to position [278, 0]
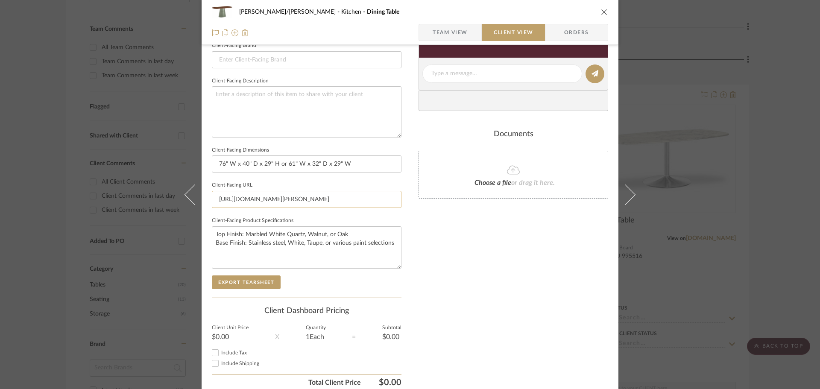
click at [255, 198] on input "https://www.roomandboard.com/catalog/dining-and-kitchen/tables/decker-tables" at bounding box center [307, 199] width 190 height 17
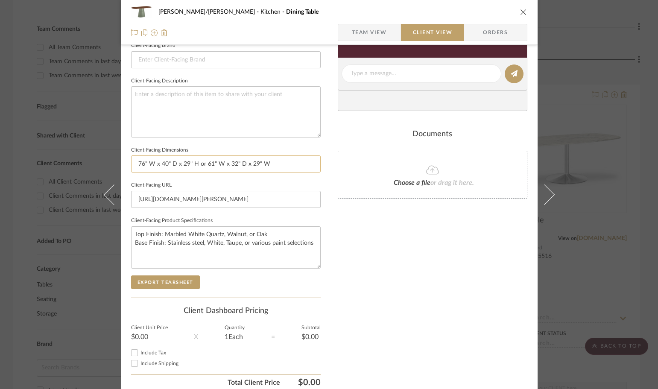
click at [197, 164] on input "76" W x 40" D x 29" H or 61" W x 32" D x 29" W" at bounding box center [226, 164] width 190 height 17
drag, startPoint x: 134, startPoint y: 235, endPoint x: 310, endPoint y: 255, distance: 177.2
click at [319, 262] on div "FISHMAN/GOLDSMITH Kitchen Dining Table Team View Client View Orders Client-Faci…" at bounding box center [329, 76] width 417 height 697
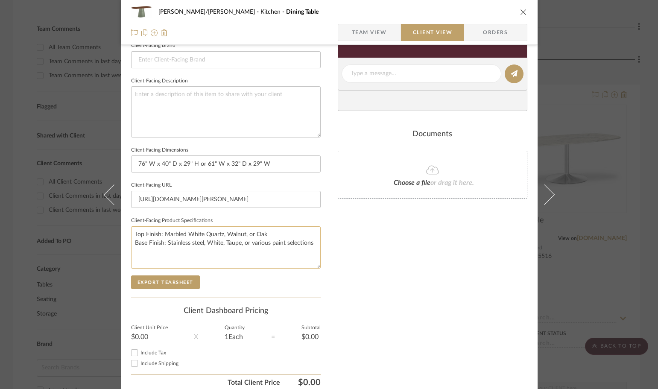
click at [290, 244] on textarea "Top Finish: Marbled White Quartz, Walnut, or Oak Base Finish: Stainless steel, …" at bounding box center [226, 247] width 190 height 42
click at [300, 245] on textarea "Top Finish: Marbled White Quartz, Walnut, or Oak Base Finish: Stainless steel, …" at bounding box center [226, 247] width 190 height 42
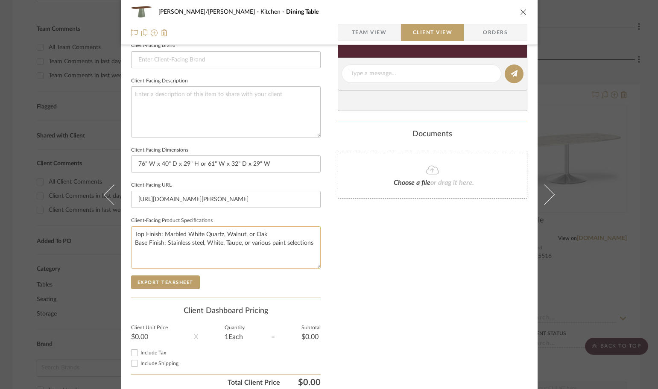
click at [312, 244] on textarea "Top Finish: Marbled White Quartz, Walnut, or Oak Base Finish: Stainless steel, …" at bounding box center [226, 247] width 190 height 42
drag, startPoint x: 312, startPoint y: 244, endPoint x: 125, endPoint y: 232, distance: 187.5
click at [125, 232] on div "FISHMAN/GOLDSMITH Kitchen Dining Table Team View Client View Orders Client-Faci…" at bounding box center [329, 76] width 417 height 697
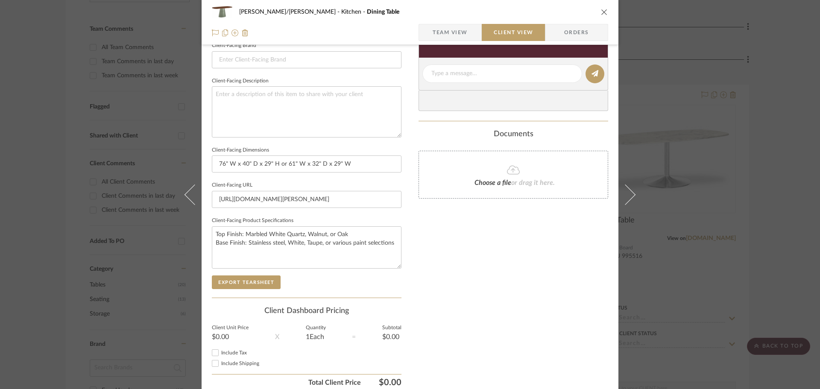
drag, startPoint x: 792, startPoint y: 208, endPoint x: 711, endPoint y: 161, distance: 92.8
click at [790, 208] on div "FISHMAN/GOLDSMITH Kitchen Dining Table Team View Client View Orders Client-Faci…" at bounding box center [410, 194] width 820 height 389
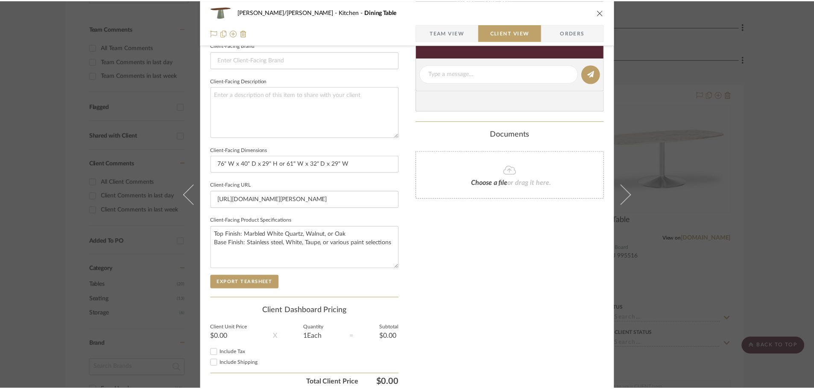
scroll to position [214, 0]
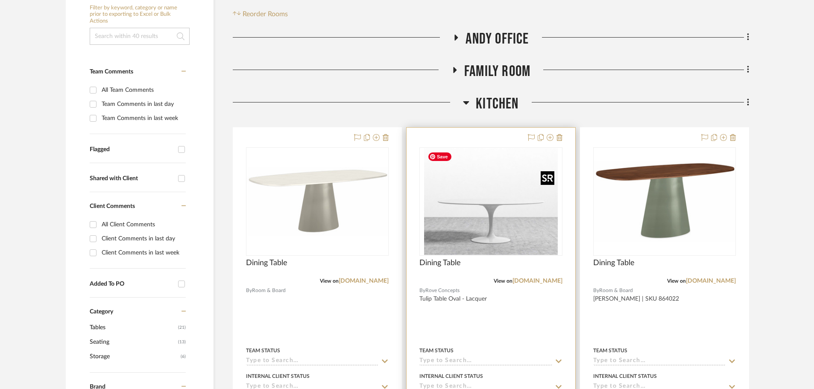
scroll to position [214, 0]
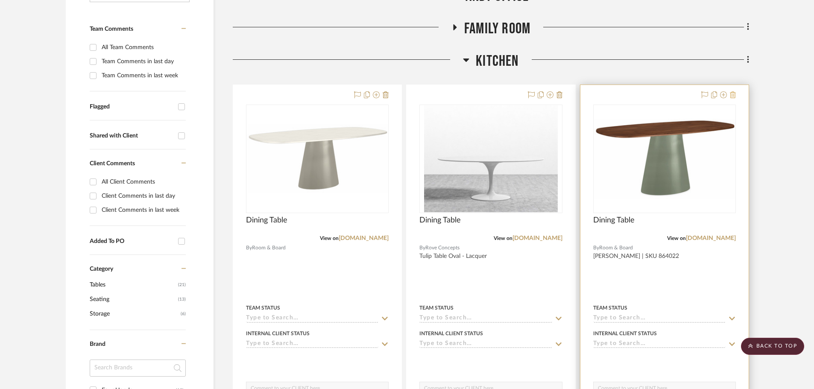
click at [731, 95] on icon at bounding box center [733, 94] width 6 height 7
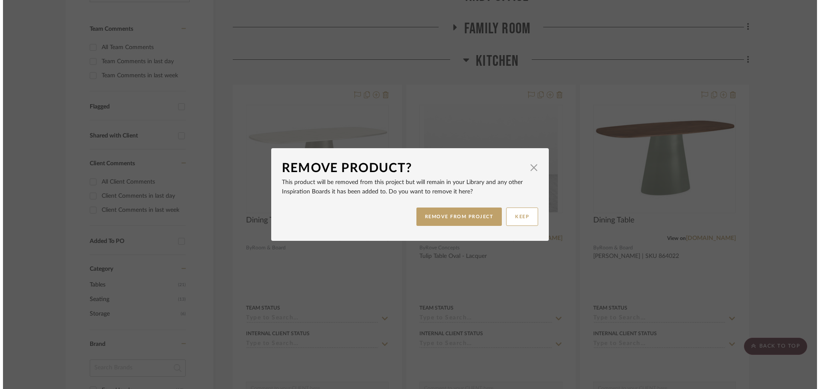
scroll to position [0, 0]
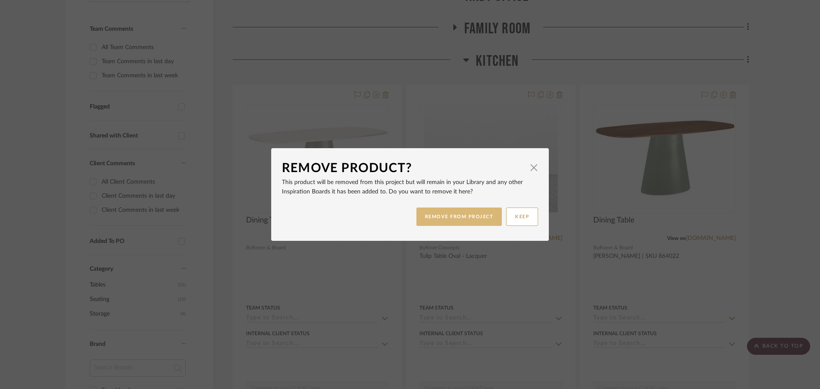
click at [479, 216] on button "REMOVE FROM PROJECT" at bounding box center [460, 217] width 86 height 18
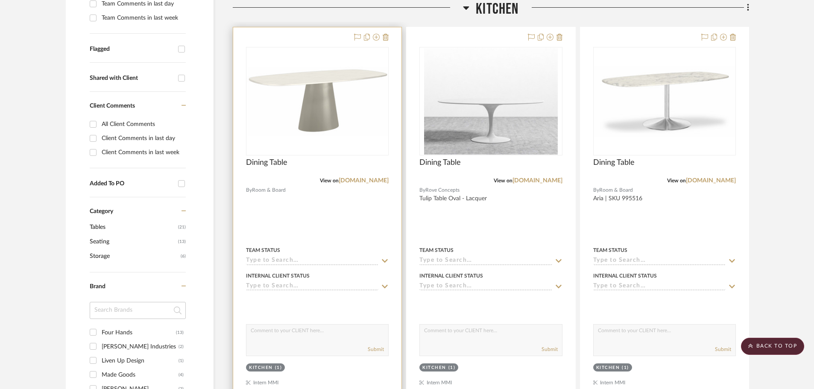
scroll to position [256, 0]
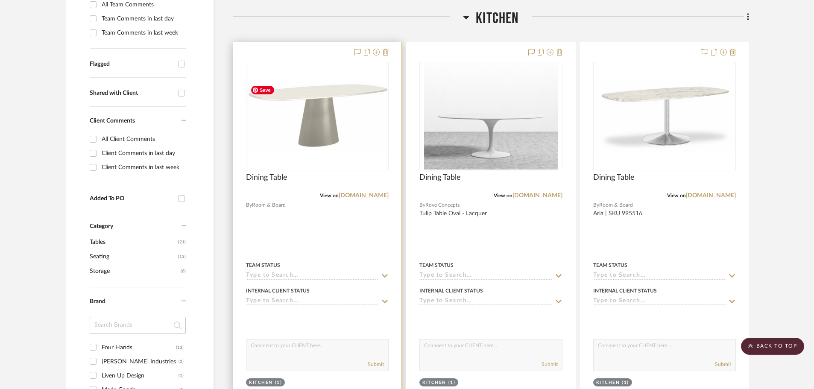
click at [332, 248] on div at bounding box center [317, 229] width 168 height 374
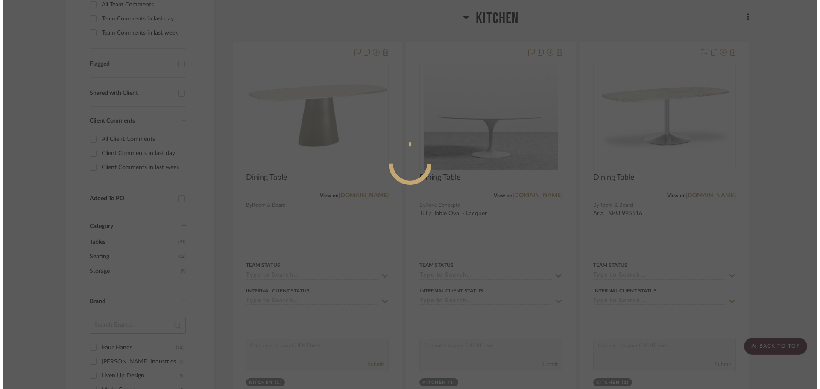
scroll to position [0, 0]
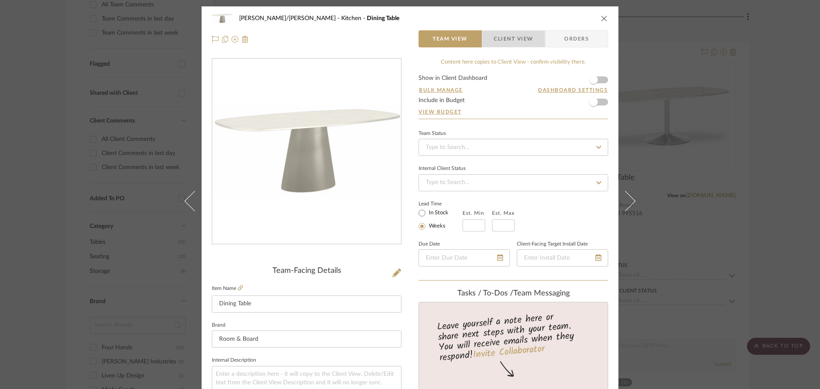
click at [504, 43] on span "Client View" at bounding box center [513, 38] width 39 height 17
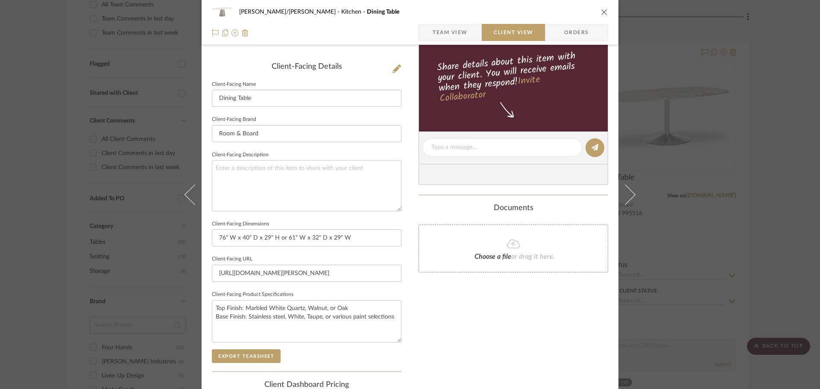
scroll to position [256, 0]
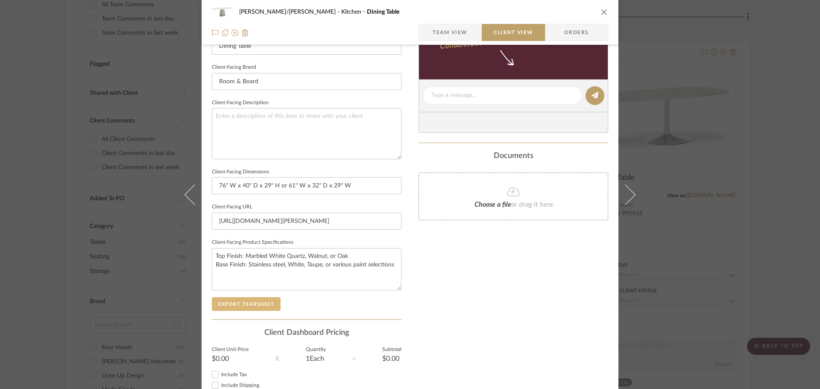
click at [250, 305] on button "Export Tearsheet" at bounding box center [246, 304] width 69 height 14
click at [793, 268] on div "[PERSON_NAME]/[PERSON_NAME] Kitchen Dining Table Team View Client View Orders C…" at bounding box center [410, 194] width 820 height 389
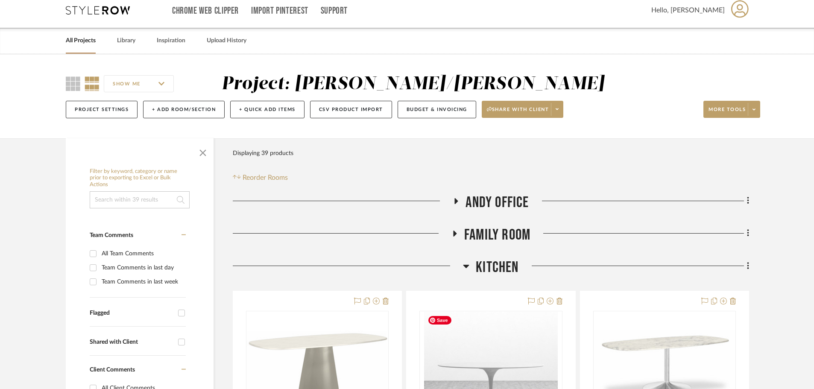
scroll to position [0, 0]
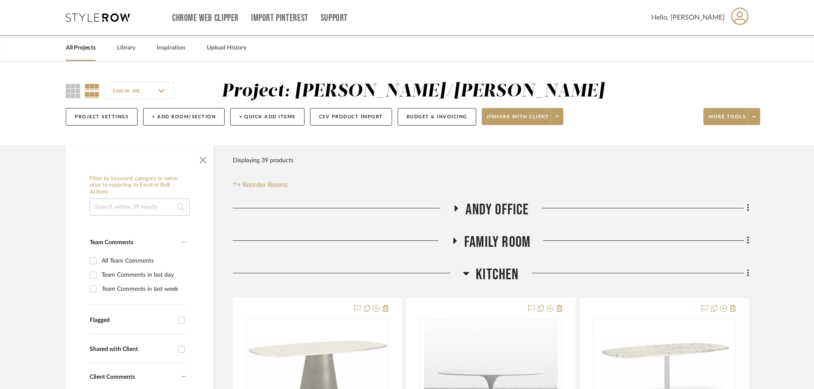
click at [466, 274] on icon at bounding box center [467, 273] width 6 height 3
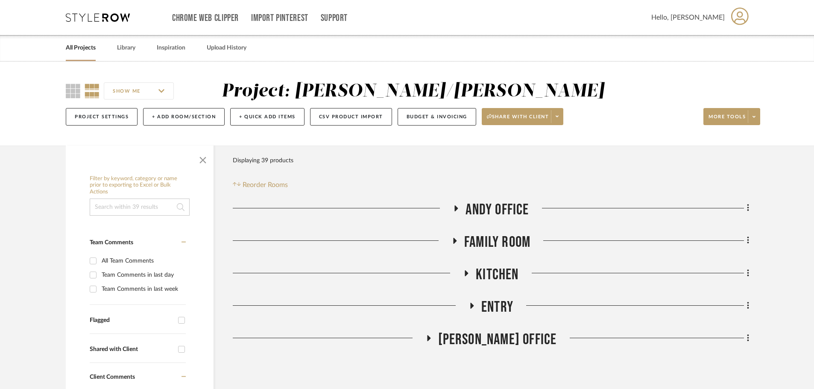
click at [457, 239] on icon at bounding box center [454, 241] width 10 height 6
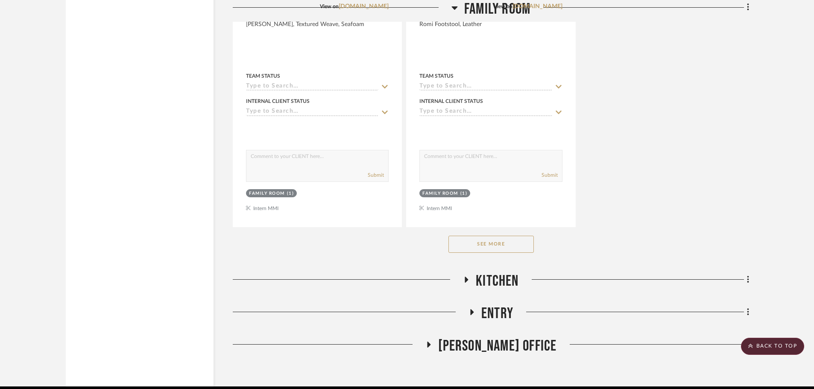
scroll to position [1196, 0]
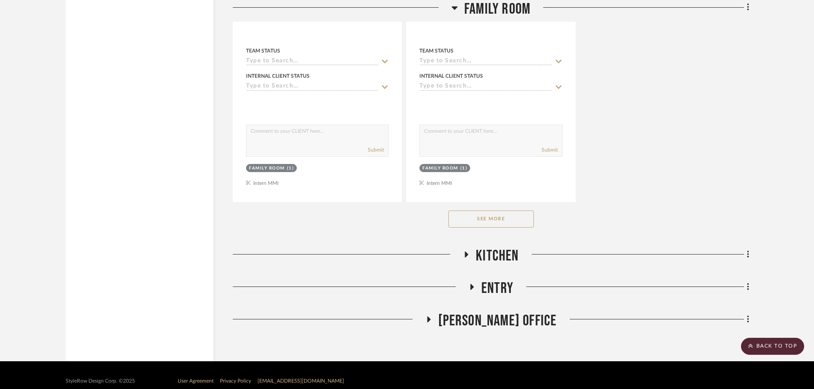
click at [482, 213] on button "See More" at bounding box center [491, 219] width 85 height 17
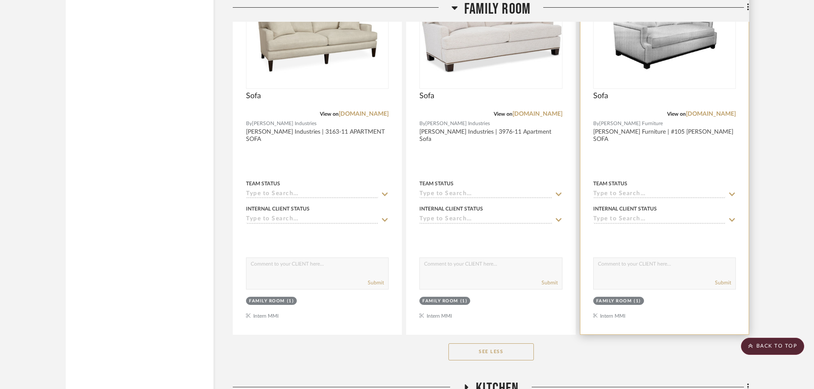
scroll to position [1416, 0]
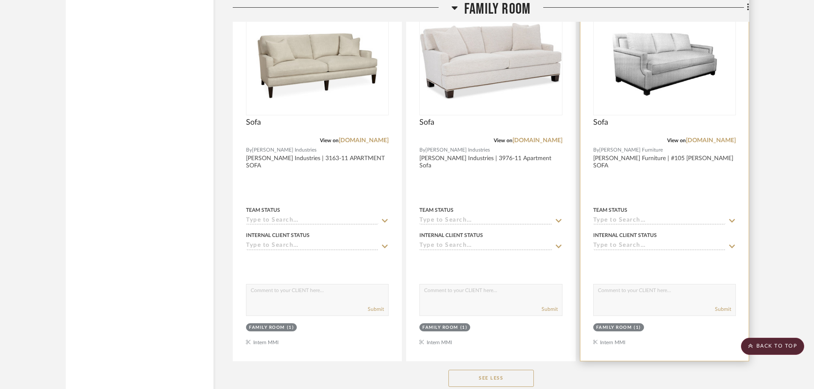
click at [690, 185] on div at bounding box center [665, 174] width 168 height 374
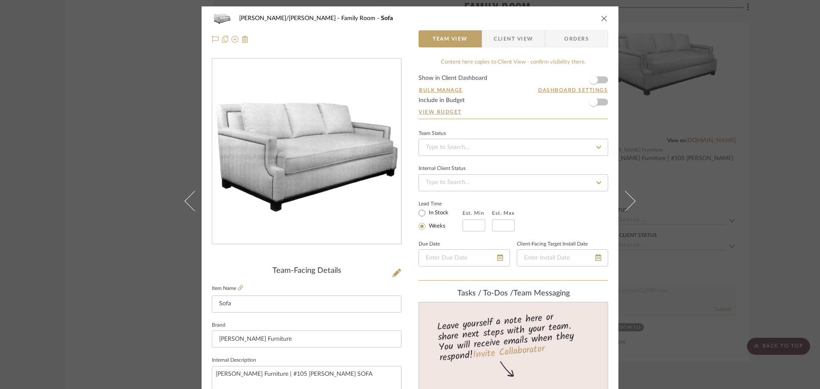
click at [503, 39] on span "Client View" at bounding box center [513, 38] width 39 height 17
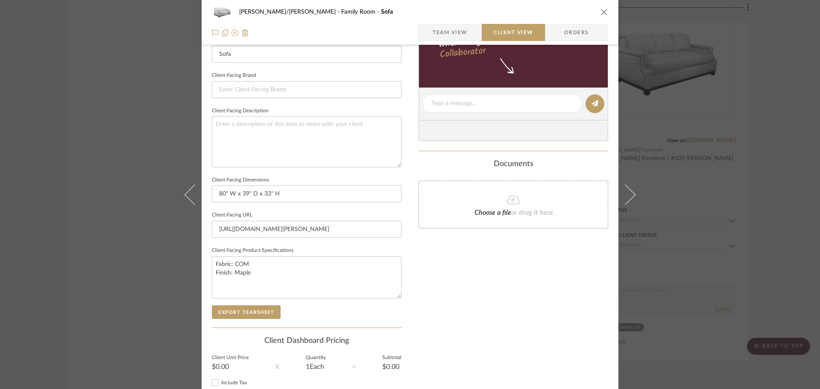
scroll to position [299, 0]
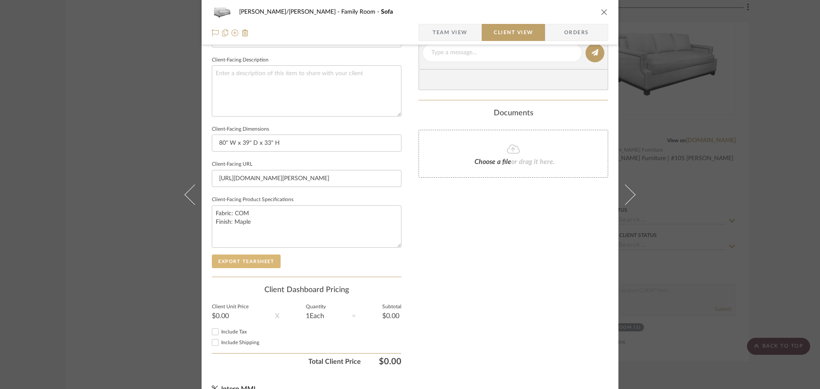
click at [248, 260] on button "Export Tearsheet" at bounding box center [246, 262] width 69 height 14
click at [788, 231] on div "[PERSON_NAME]/[PERSON_NAME] Family Room Sofa Team View Client View Orders Clien…" at bounding box center [410, 194] width 820 height 389
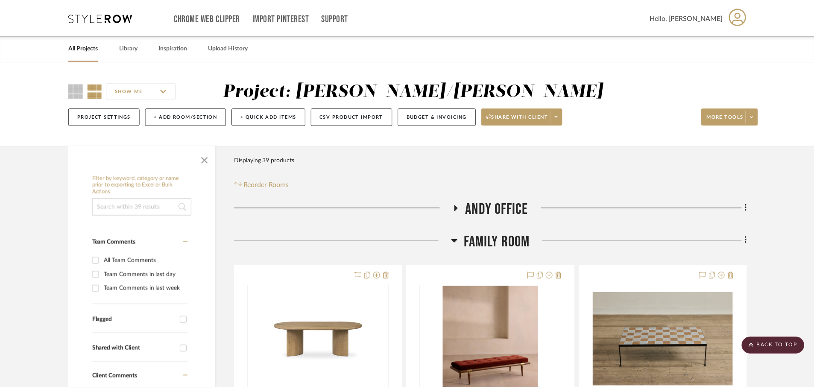
scroll to position [1416, 0]
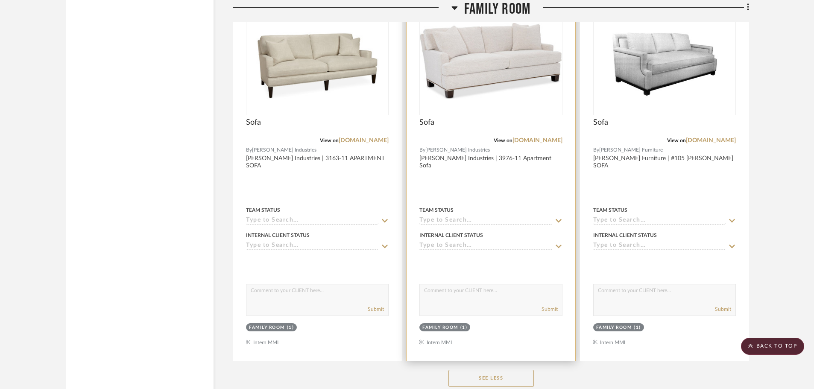
click at [527, 190] on div at bounding box center [491, 174] width 168 height 374
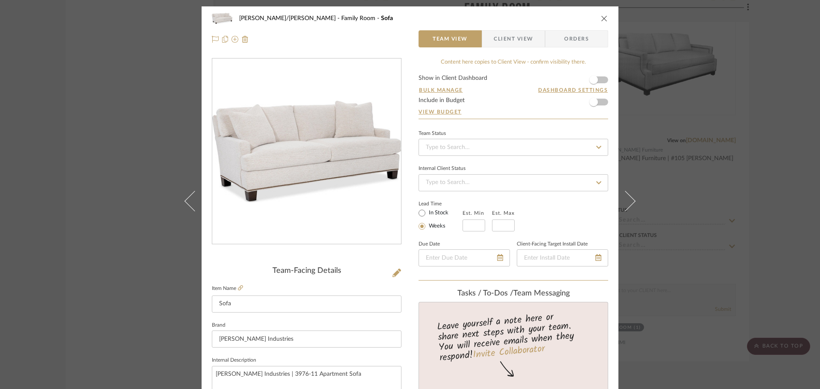
click at [516, 40] on span "Client View" at bounding box center [513, 38] width 39 height 17
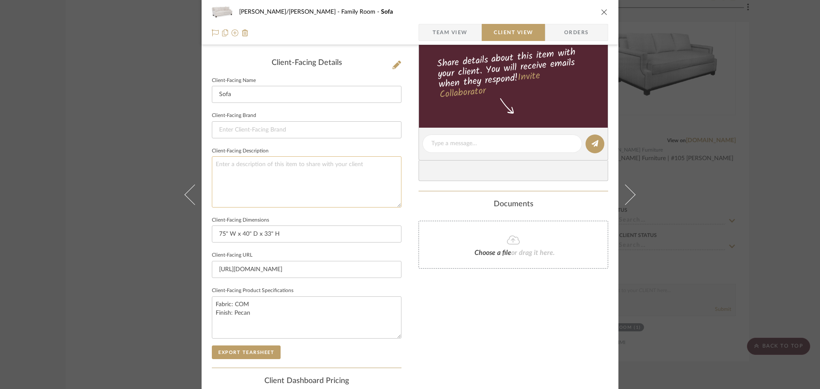
scroll to position [214, 0]
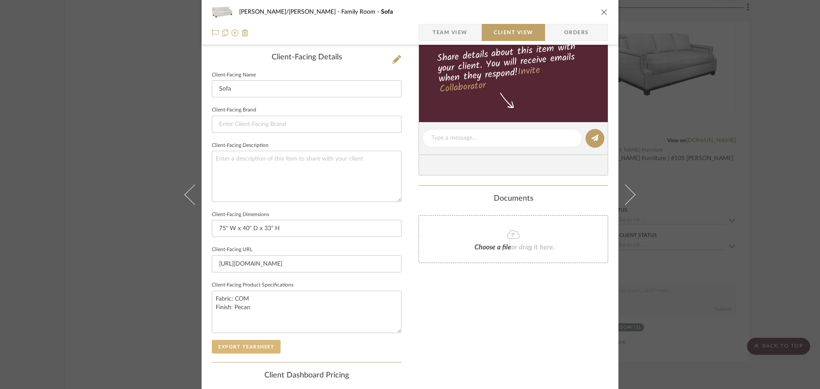
click at [239, 349] on button "Export Tearsheet" at bounding box center [246, 347] width 69 height 14
click at [774, 198] on div "[PERSON_NAME]/[PERSON_NAME] Family Room Sofa Team View Client View Orders Clien…" at bounding box center [410, 194] width 820 height 389
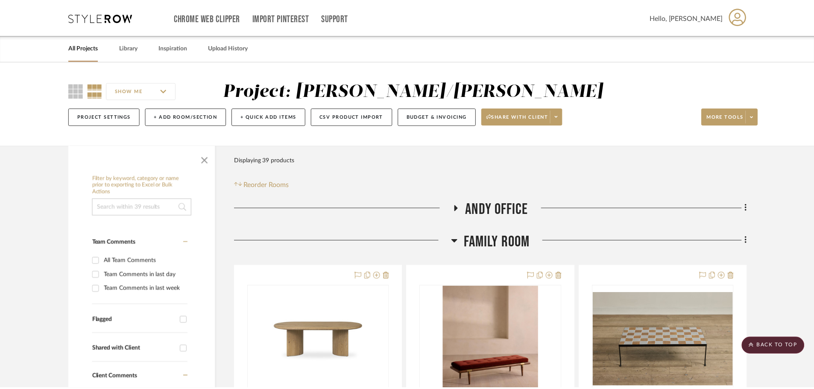
scroll to position [1416, 0]
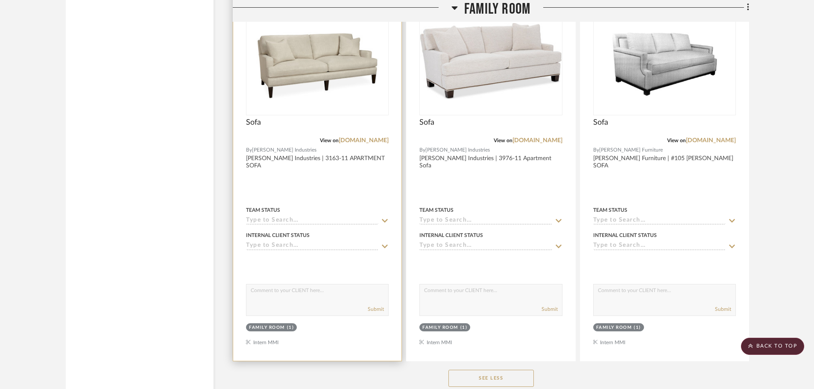
click at [347, 179] on div at bounding box center [317, 174] width 168 height 374
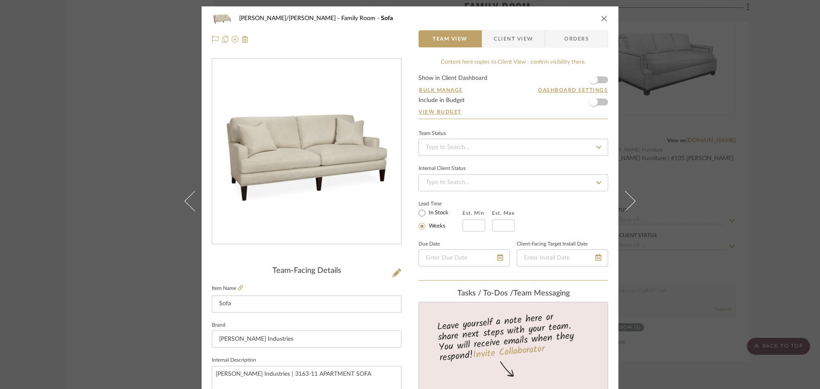
click at [508, 39] on span "Client View" at bounding box center [513, 38] width 39 height 17
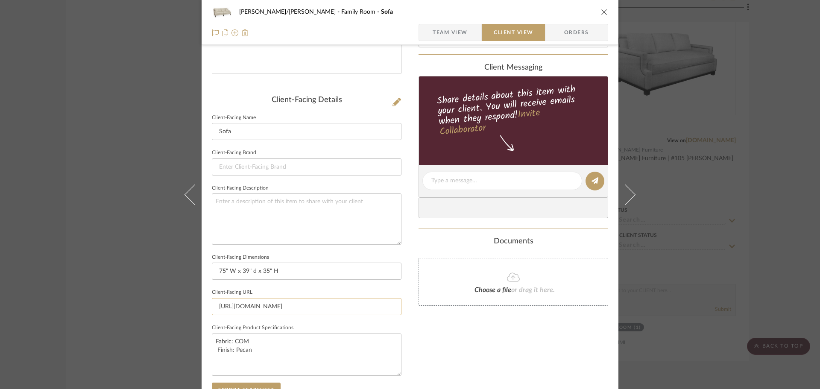
scroll to position [214, 0]
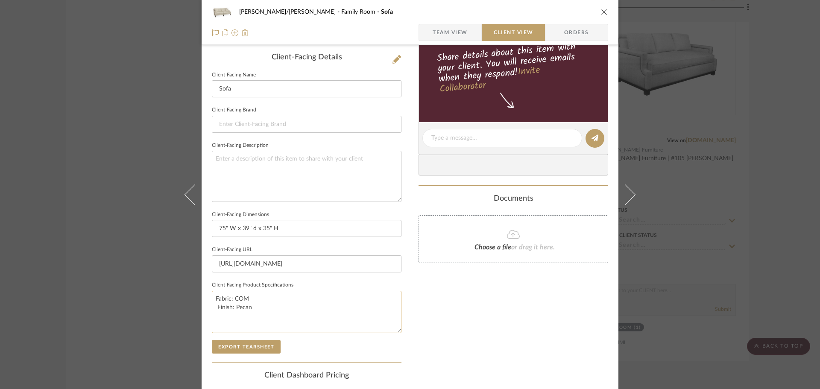
click at [214, 308] on textarea "Fabric: COM Finish: Pecan" at bounding box center [307, 312] width 190 height 42
type textarea "Fabric: COM Finish: Pecan"
click at [235, 349] on button "Export Tearsheet" at bounding box center [246, 347] width 69 height 14
click at [250, 225] on input "75" W x 39" d x 35" H" at bounding box center [307, 228] width 190 height 17
type input "75" W x 39" D x 35" H"
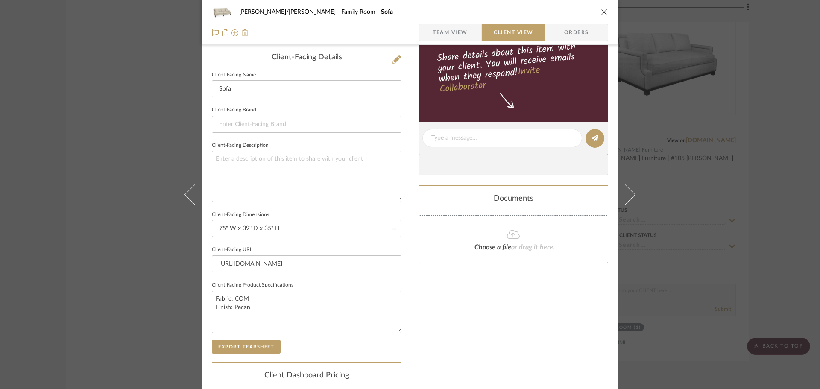
click at [419, 293] on div "Only content on this tab can share to Dashboard. Click eyeball icon to show or …" at bounding box center [514, 149] width 190 height 611
click at [225, 346] on button "Export Tearsheet" at bounding box center [246, 347] width 69 height 14
drag, startPoint x: 810, startPoint y: 255, endPoint x: 715, endPoint y: 282, distance: 99.4
click at [810, 255] on div "[PERSON_NAME]/[PERSON_NAME] Family Room Sofa Team View Client View Orders Clien…" at bounding box center [410, 194] width 820 height 389
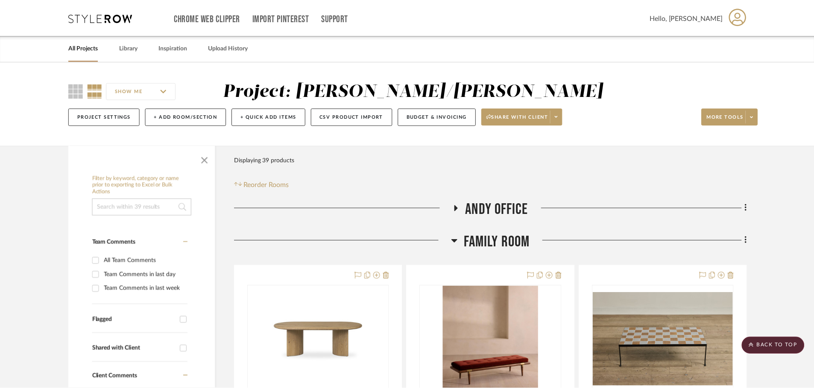
scroll to position [1416, 0]
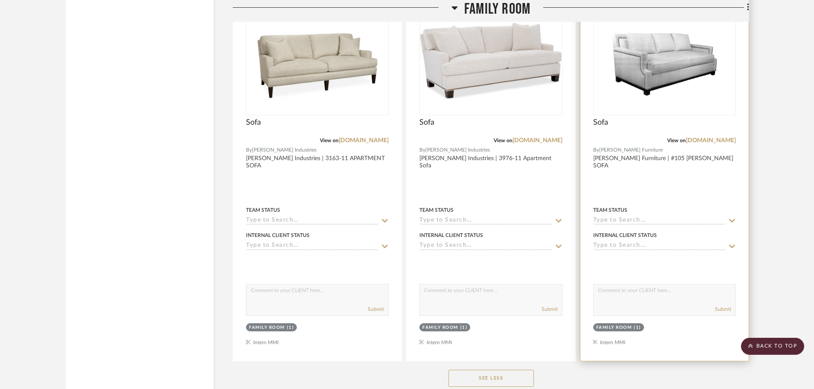
click at [679, 268] on div at bounding box center [664, 263] width 143 height 17
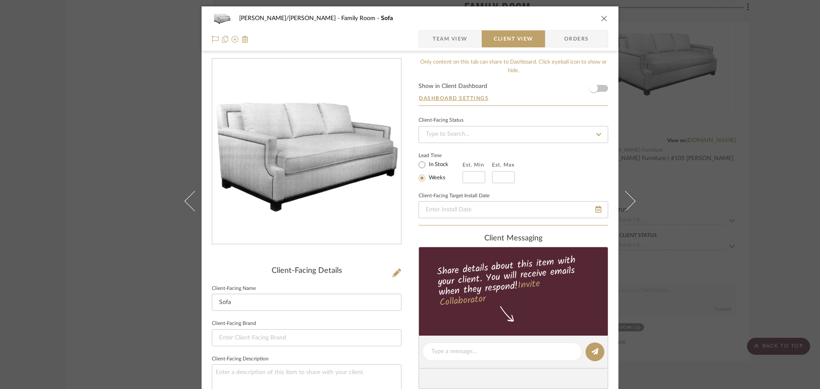
scroll to position [214, 0]
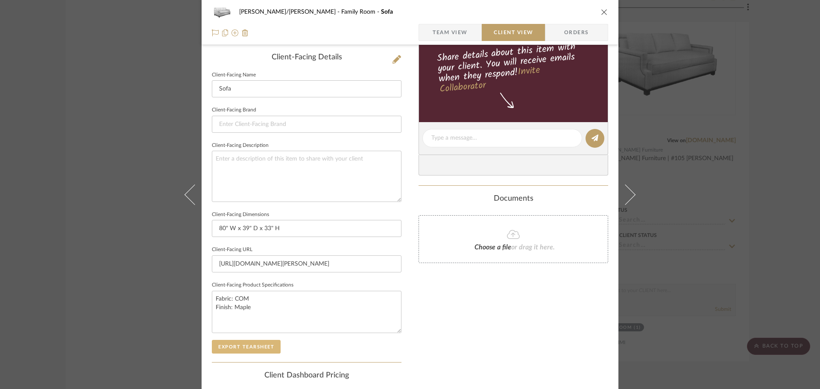
click at [266, 347] on button "Export Tearsheet" at bounding box center [246, 347] width 69 height 14
click at [772, 241] on div "[PERSON_NAME]/[PERSON_NAME] Family Room Sofa Team View Client View Orders Clien…" at bounding box center [410, 194] width 820 height 389
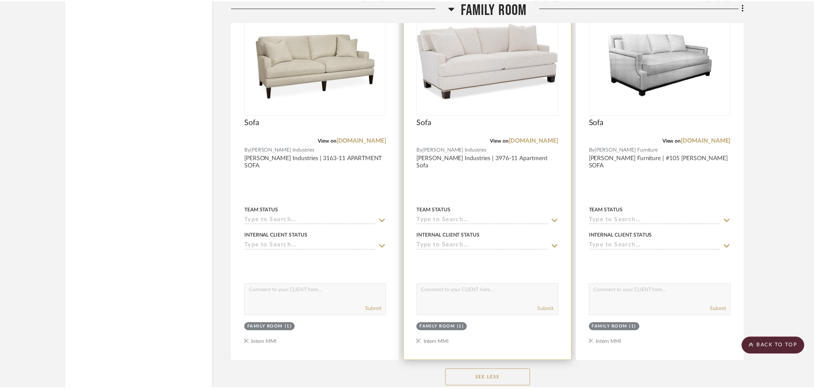
scroll to position [1416, 0]
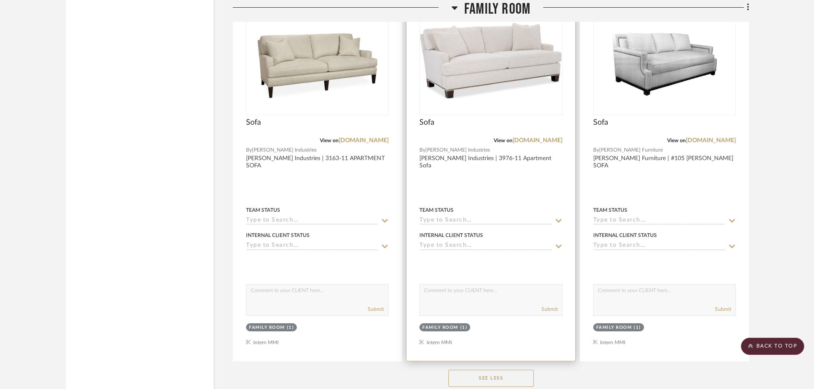
click at [558, 265] on div at bounding box center [491, 263] width 143 height 17
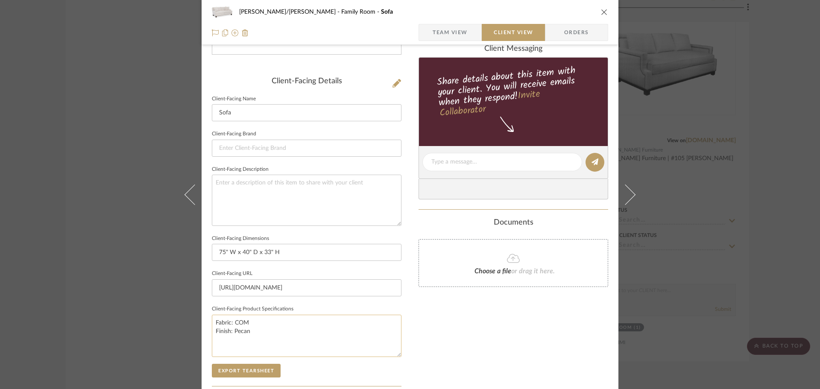
scroll to position [214, 0]
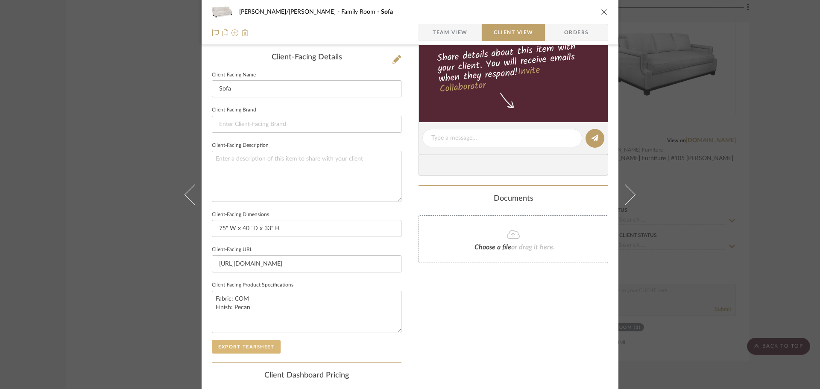
click at [255, 352] on button "Export Tearsheet" at bounding box center [246, 347] width 69 height 14
click at [780, 239] on div "FISHMAN/GOLDSMITH Family Room Sofa Team View Client View Orders Client-Facing D…" at bounding box center [410, 194] width 820 height 389
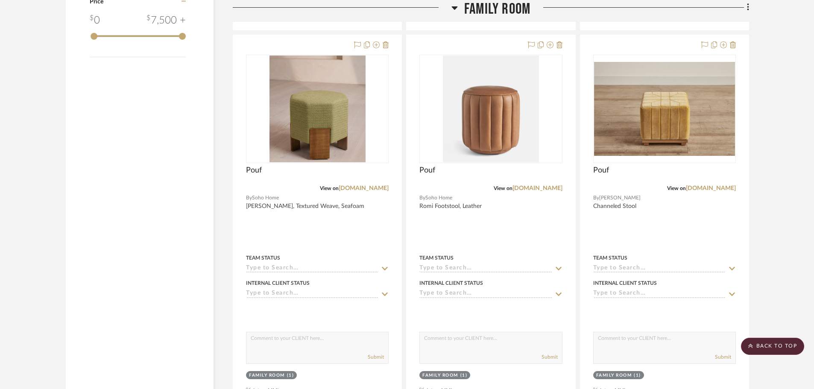
scroll to position [989, 0]
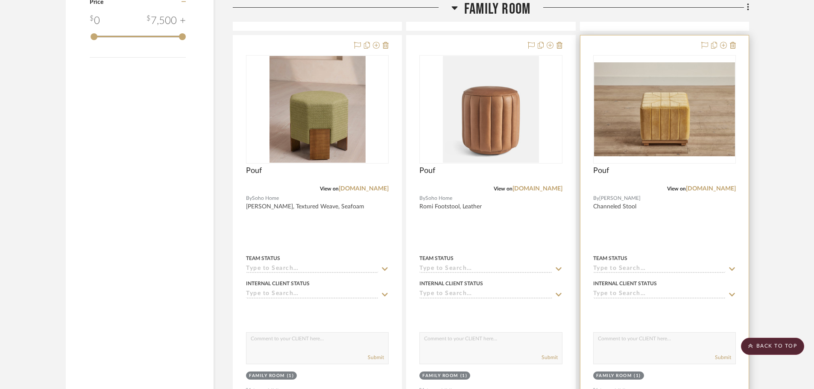
click at [675, 223] on div at bounding box center [665, 222] width 168 height 374
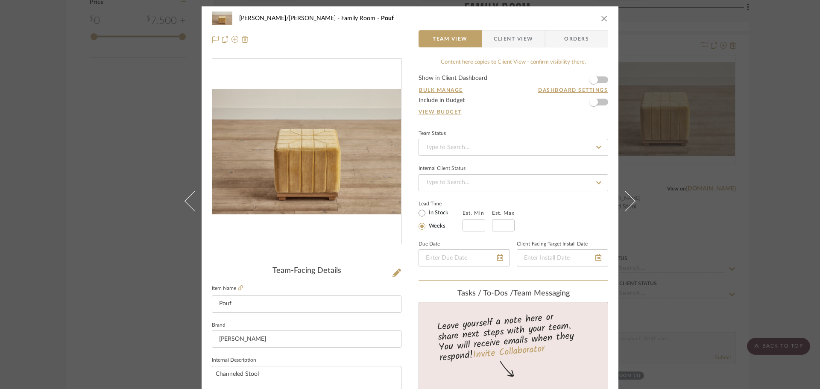
drag, startPoint x: 498, startPoint y: 39, endPoint x: 492, endPoint y: 47, distance: 10.1
click at [498, 39] on span "Client View" at bounding box center [513, 38] width 39 height 17
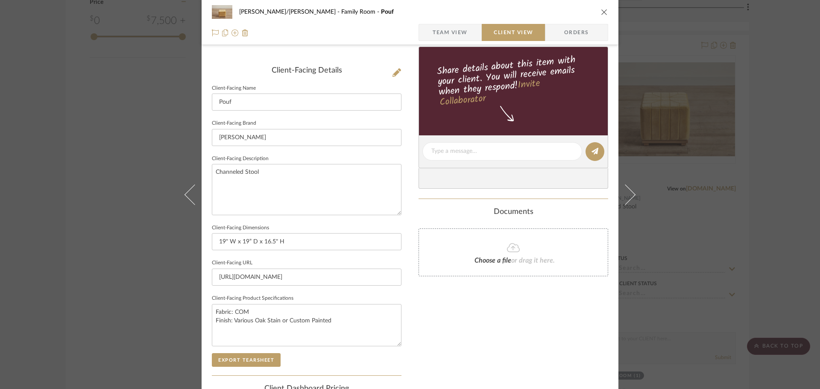
scroll to position [214, 0]
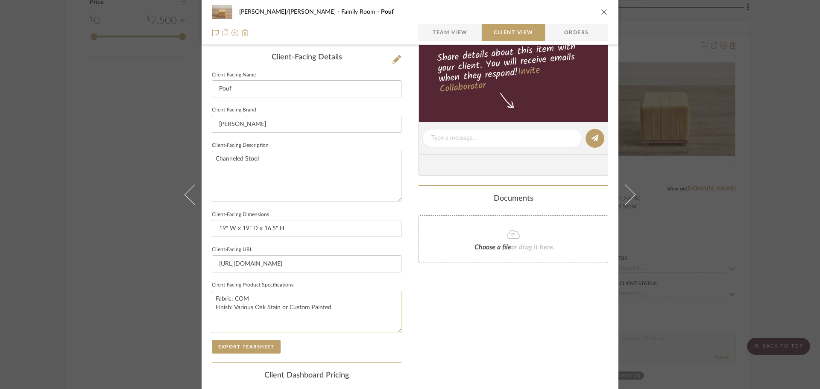
click at [263, 310] on textarea "Fabric: COM Finish: Various Oak Stain or Custom Painted" at bounding box center [307, 312] width 190 height 42
click at [270, 307] on textarea "Fabric: COM Finish: Various Oak Stain or Custom Painted" at bounding box center [307, 312] width 190 height 42
click at [248, 309] on textarea "Fabric: COM Finish: Various Oak or Custom Painted" at bounding box center [307, 312] width 190 height 42
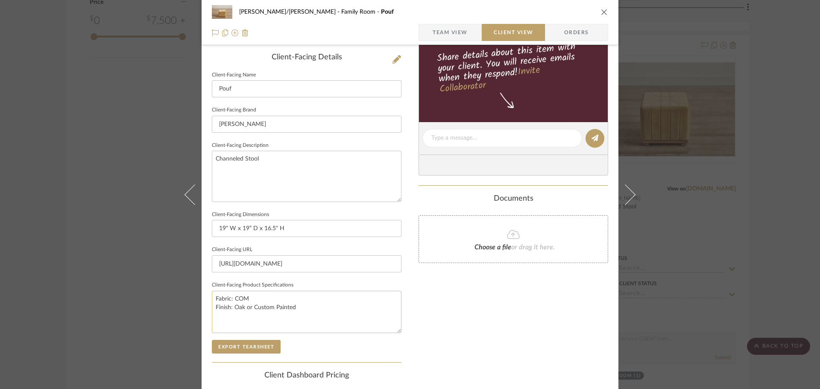
click at [318, 306] on textarea "Fabric: COM Finish: Oak or Custom Painted" at bounding box center [307, 312] width 190 height 42
type textarea "Fabric: COM Finish: Oak or Custom Painted"
click at [404, 292] on div "FISHMAN/GOLDSMITH Family Room Pouf Team View Client View Orders Client-Facing D…" at bounding box center [410, 141] width 417 height 697
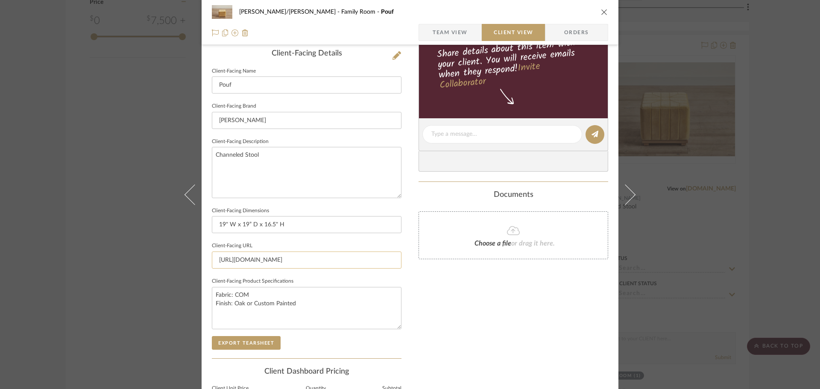
scroll to position [229, 0]
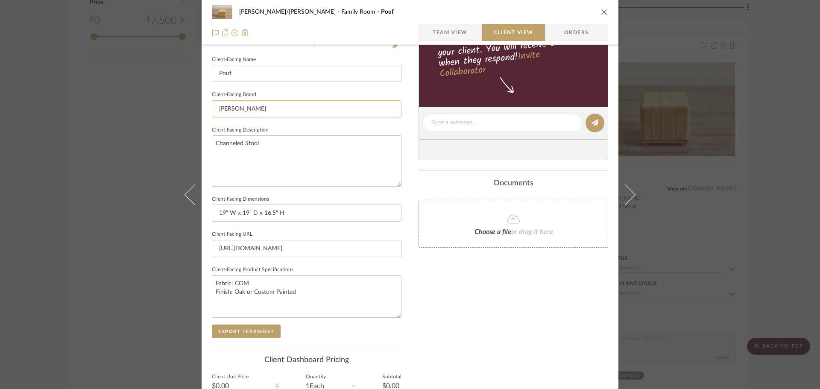
click at [250, 107] on input "[PERSON_NAME]" at bounding box center [307, 108] width 190 height 17
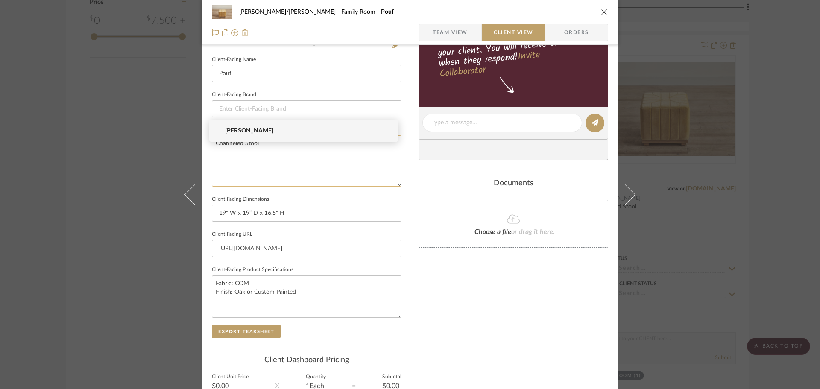
click at [236, 147] on textarea "Channeled Stool" at bounding box center [307, 160] width 190 height 51
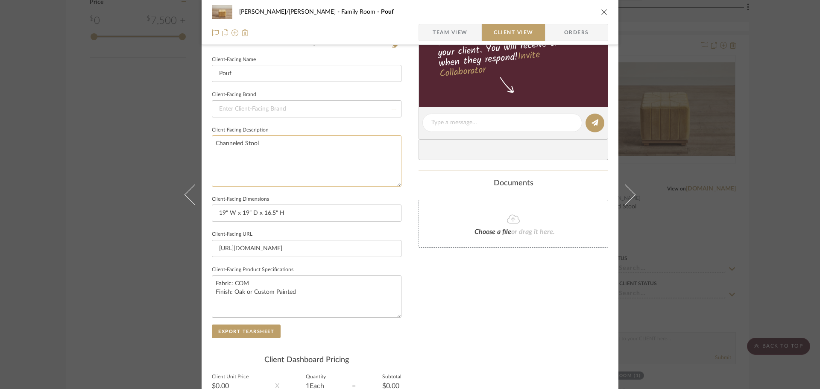
click at [236, 147] on textarea "Channeled Stool" at bounding box center [307, 160] width 190 height 51
click at [410, 221] on div "FISHMAN/GOLDSMITH Family Room Pouf Team View Client View Orders Client-Facing D…" at bounding box center [410, 125] width 417 height 697
type input "[PERSON_NAME]"
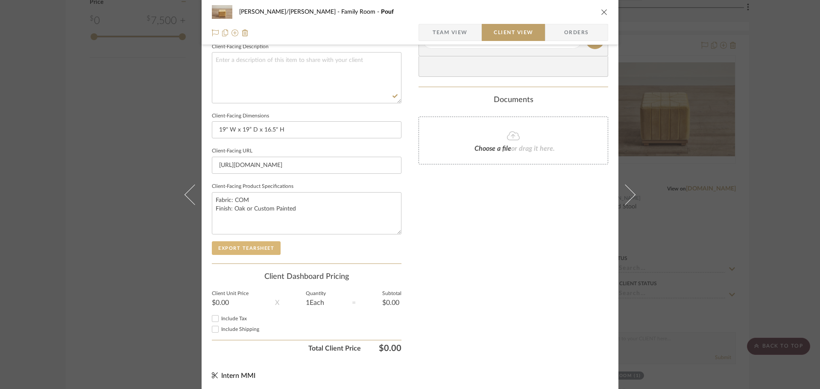
scroll to position [314, 0]
click at [238, 242] on button "Export Tearsheet" at bounding box center [246, 246] width 69 height 14
click at [764, 226] on div "FISHMAN/GOLDSMITH Family Room Pouf Team View Client View Orders Client-Facing D…" at bounding box center [410, 194] width 820 height 389
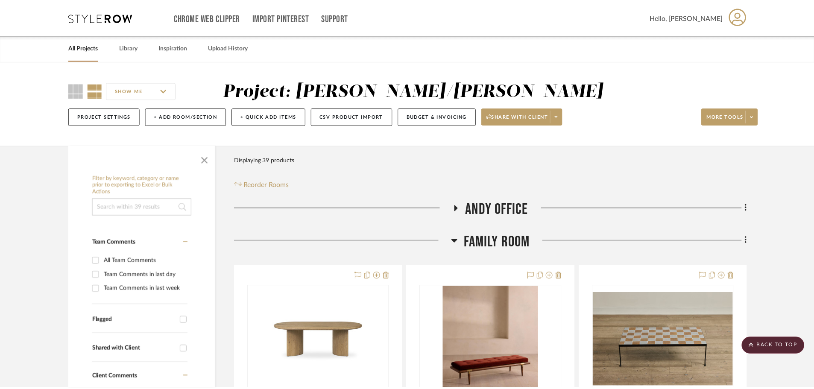
scroll to position [989, 0]
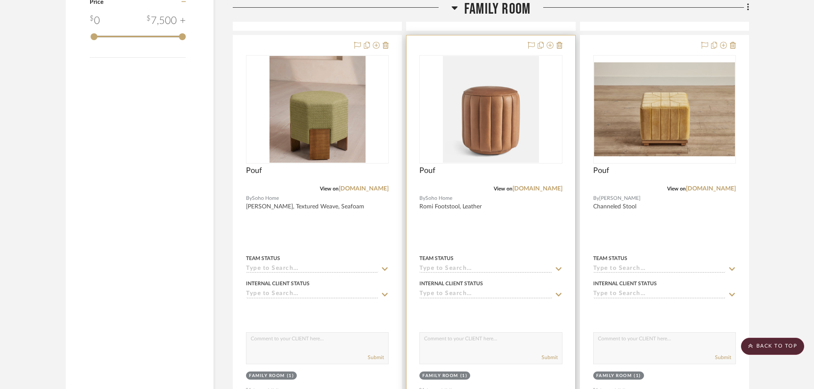
click at [553, 223] on div at bounding box center [491, 222] width 168 height 374
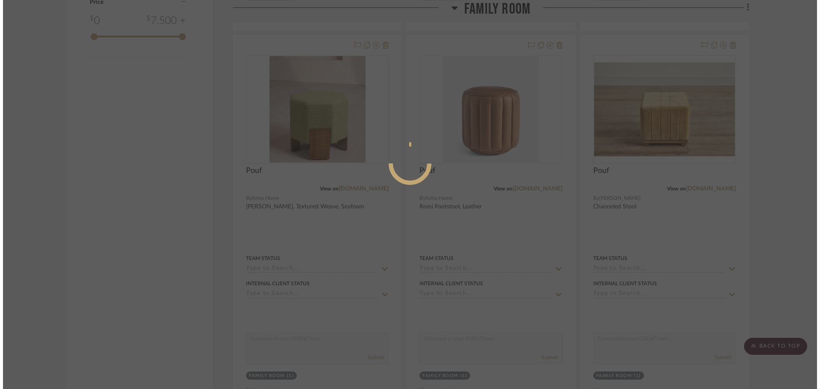
scroll to position [0, 0]
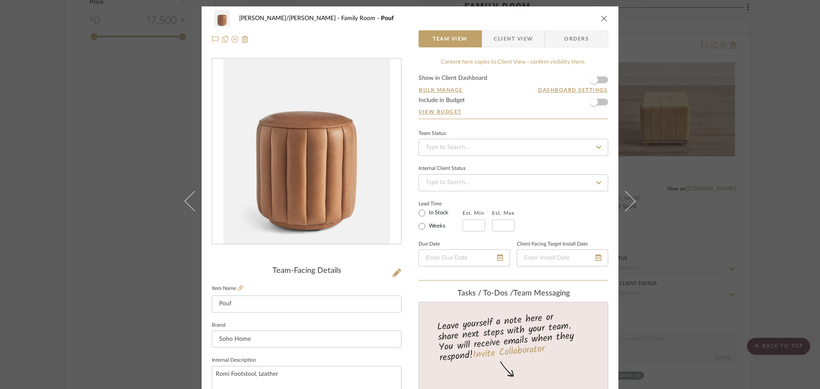
click at [517, 38] on span "Client View" at bounding box center [513, 38] width 39 height 17
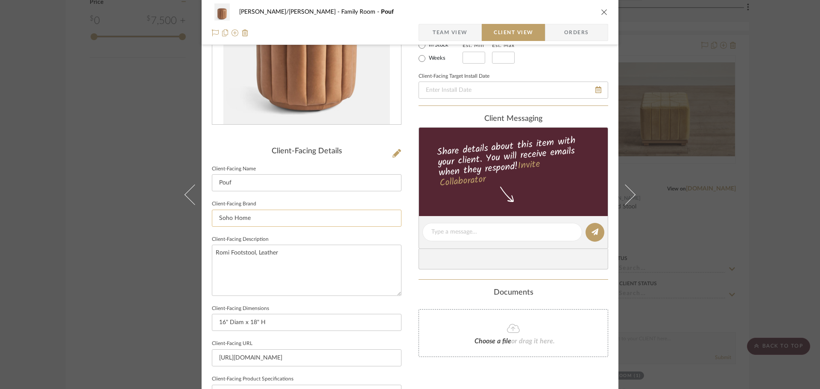
scroll to position [128, 0]
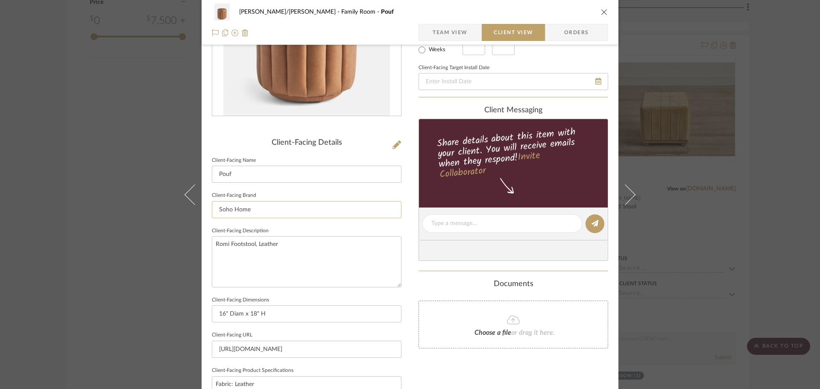
click at [244, 206] on input "Soho Home" at bounding box center [307, 209] width 190 height 17
click at [256, 247] on textarea "Romi Footstool, Leather" at bounding box center [307, 261] width 190 height 51
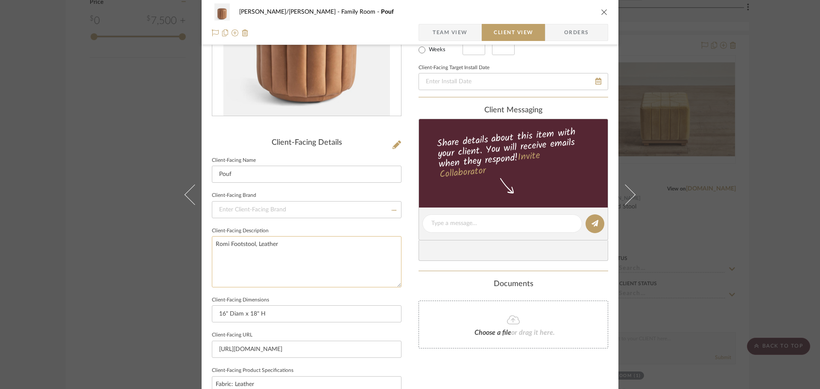
click at [256, 247] on textarea "Romi Footstool, Leather" at bounding box center [307, 261] width 190 height 51
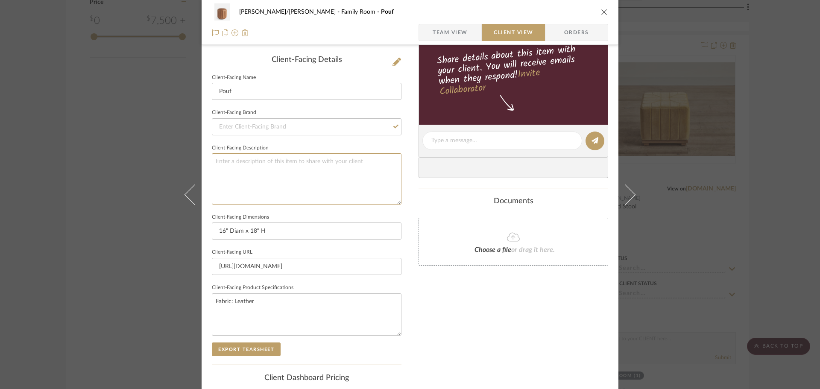
scroll to position [214, 0]
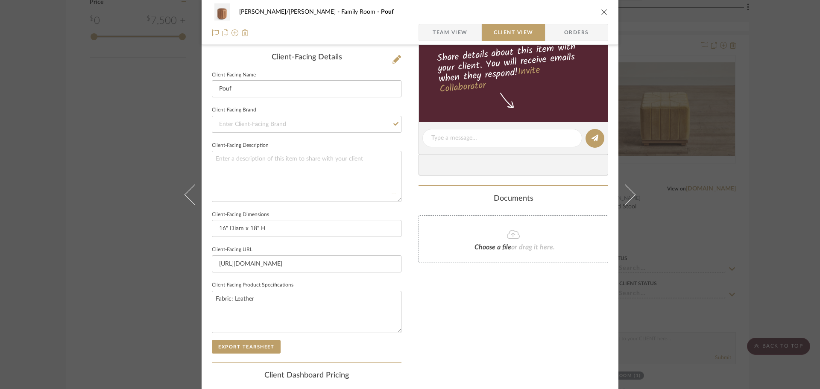
click at [408, 273] on div "FISHMAN/GOLDSMITH Family Room Pouf Team View Client View Orders Client-Facing D…" at bounding box center [410, 141] width 417 height 697
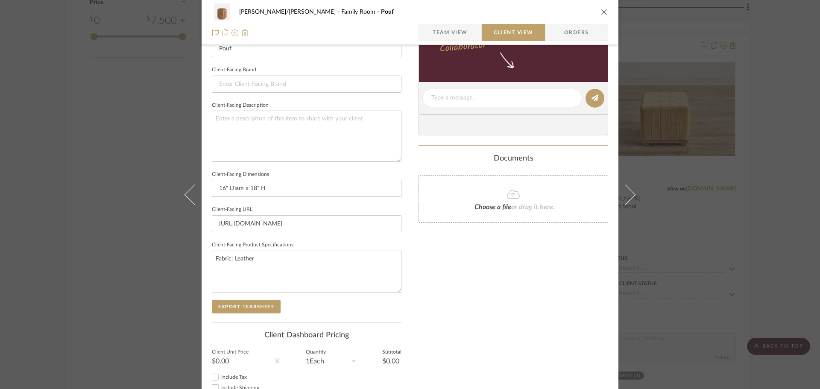
scroll to position [299, 0]
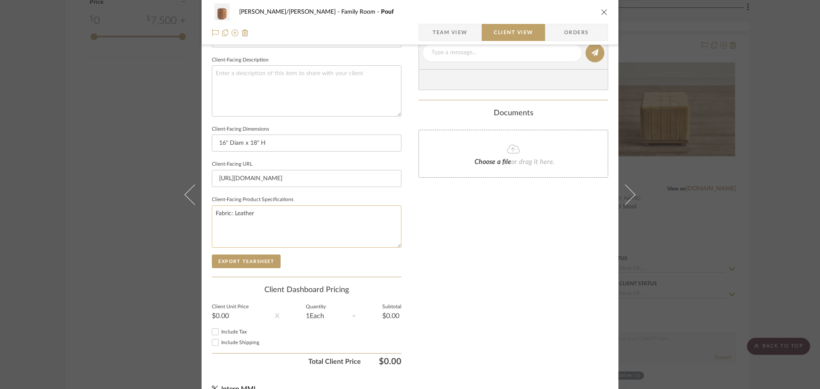
click at [221, 214] on textarea "Fabric: Leather" at bounding box center [307, 227] width 190 height 42
click at [413, 226] on div "FISHMAN/GOLDSMITH Family Room Pouf Team View Client View Orders Client-Facing D…" at bounding box center [410, 55] width 417 height 697
click at [253, 260] on button "Export Tearsheet" at bounding box center [246, 262] width 69 height 14
click at [780, 264] on div "FISHMAN/GOLDSMITH Family Room Pouf Team View Client View Orders Client-Facing D…" at bounding box center [410, 194] width 820 height 389
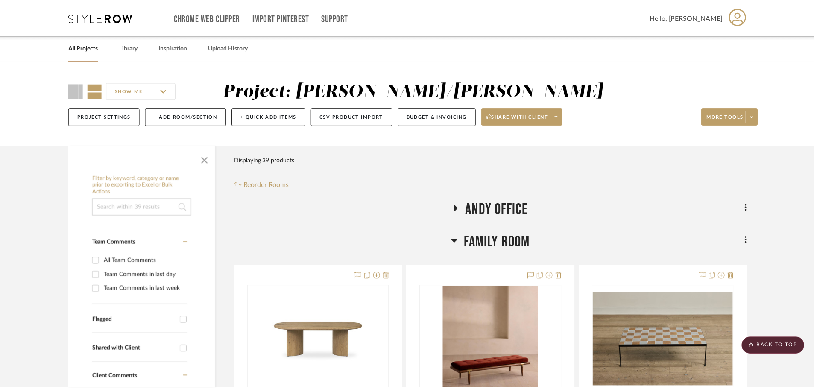
scroll to position [989, 0]
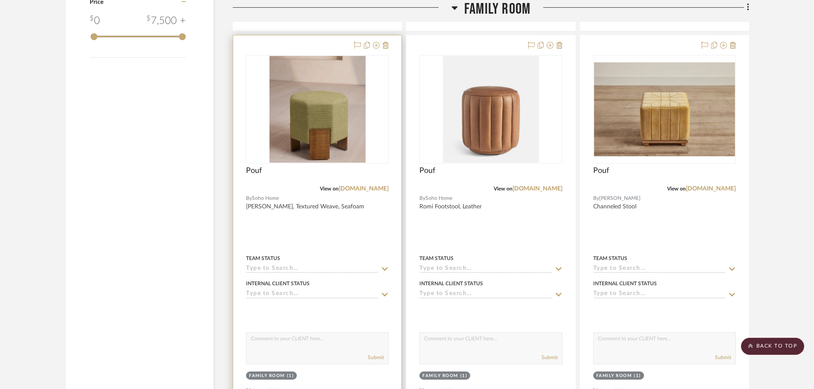
click at [385, 242] on div at bounding box center [317, 222] width 168 height 374
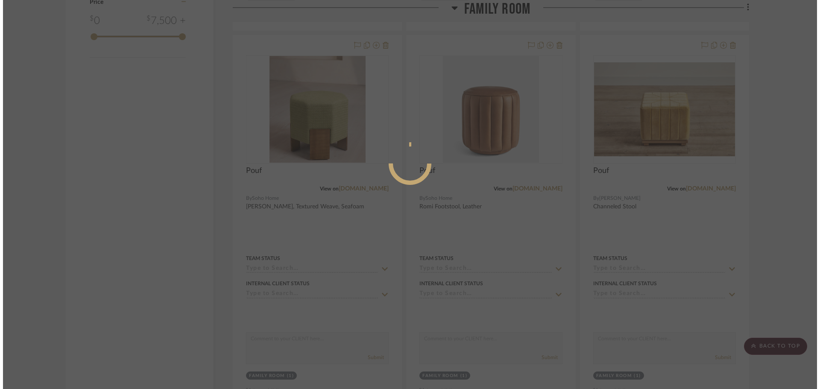
scroll to position [0, 0]
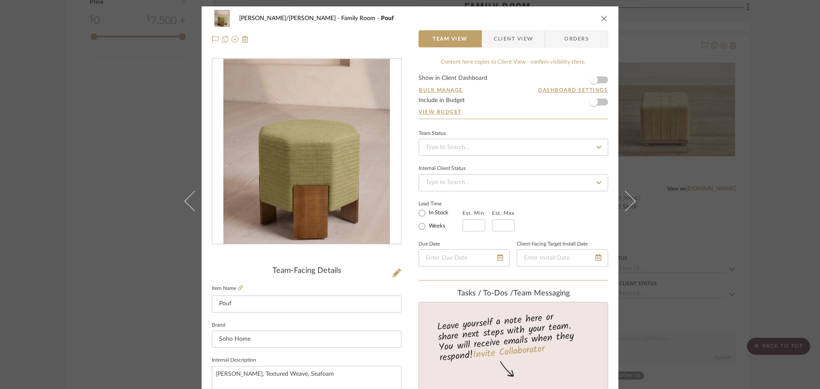
click at [506, 41] on span "Client View" at bounding box center [513, 38] width 39 height 17
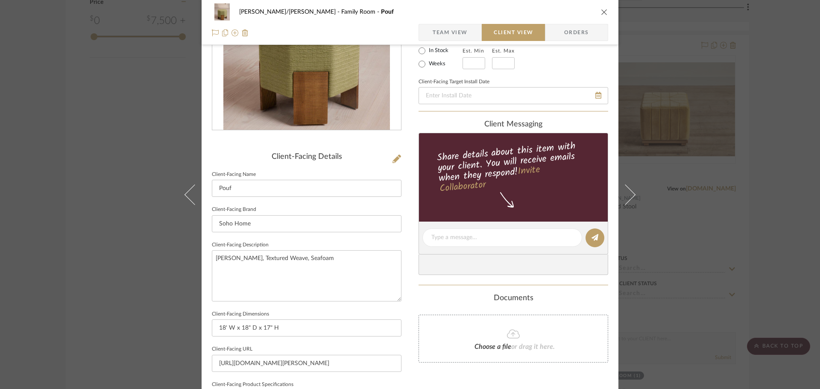
scroll to position [128, 0]
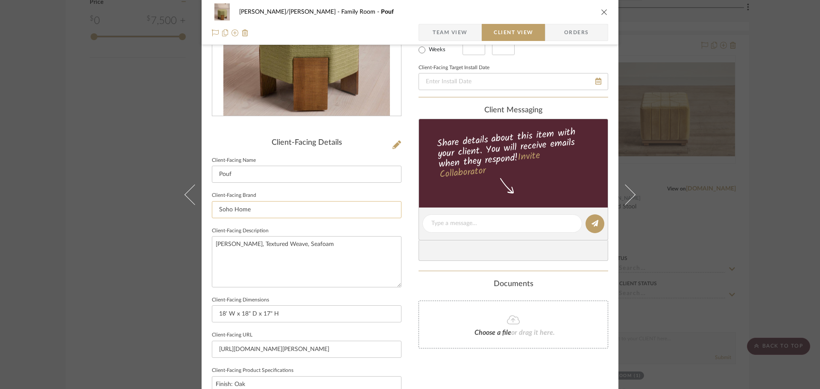
click at [252, 209] on input "Soho Home" at bounding box center [307, 209] width 190 height 17
click at [250, 247] on textarea "[PERSON_NAME], Textured Weave, Seafoam" at bounding box center [307, 261] width 190 height 51
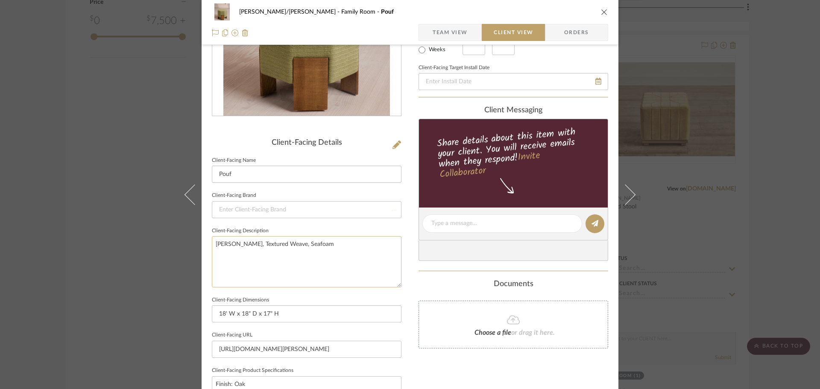
click at [250, 247] on textarea "[PERSON_NAME], Textured Weave, Seafoam" at bounding box center [307, 261] width 190 height 51
click at [414, 305] on div "FISHMAN/GOLDSMITH Family Room Pouf Team View Client View Orders Client-Facing D…" at bounding box center [410, 226] width 417 height 697
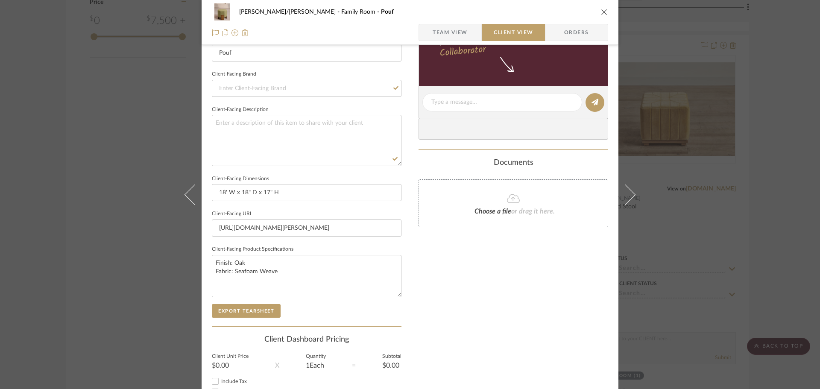
scroll to position [256, 0]
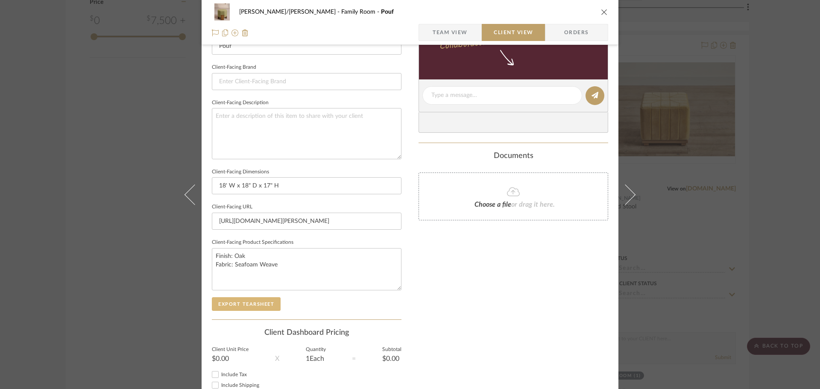
click at [241, 304] on button "Export Tearsheet" at bounding box center [246, 304] width 69 height 14
click at [759, 265] on div "FISHMAN/GOLDSMITH Family Room Pouf Team View Client View Orders Client-Facing D…" at bounding box center [410, 194] width 820 height 389
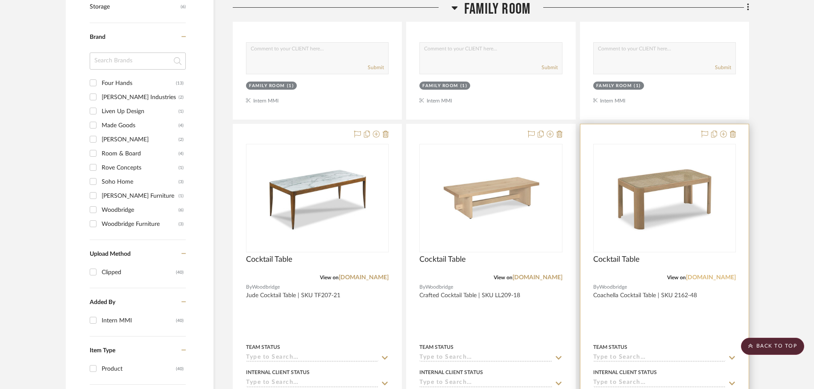
scroll to position [519, 0]
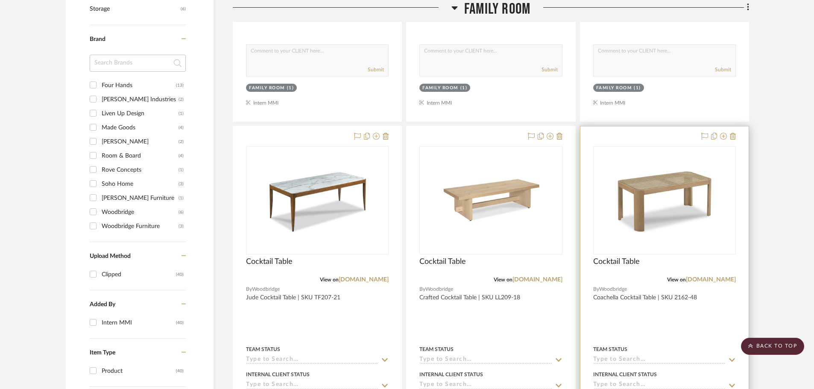
click at [637, 320] on div at bounding box center [665, 313] width 168 height 374
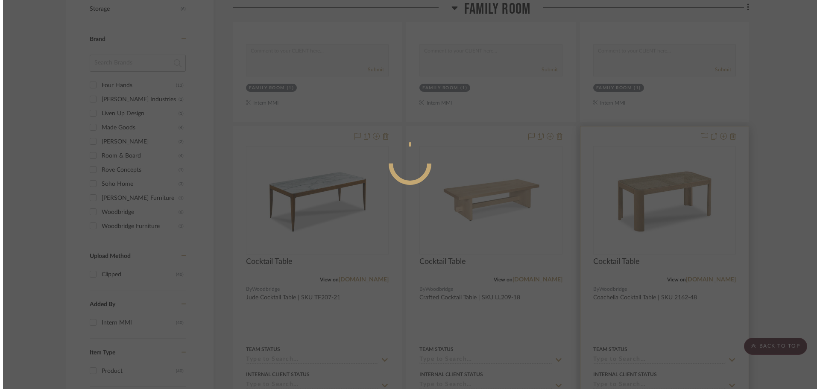
scroll to position [0, 0]
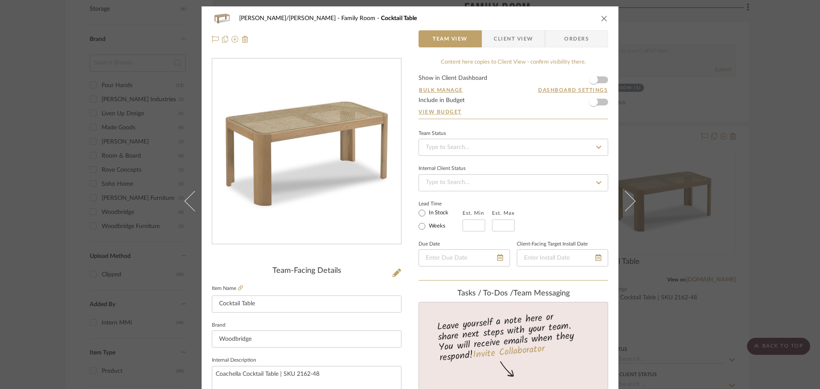
click at [506, 42] on span "Client View" at bounding box center [513, 38] width 39 height 17
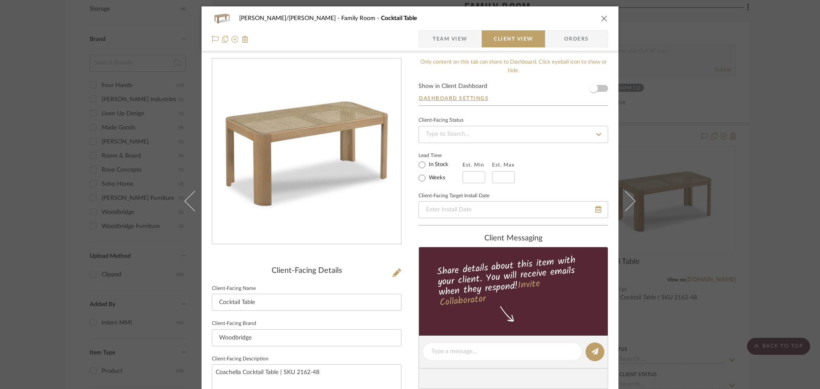
scroll to position [85, 0]
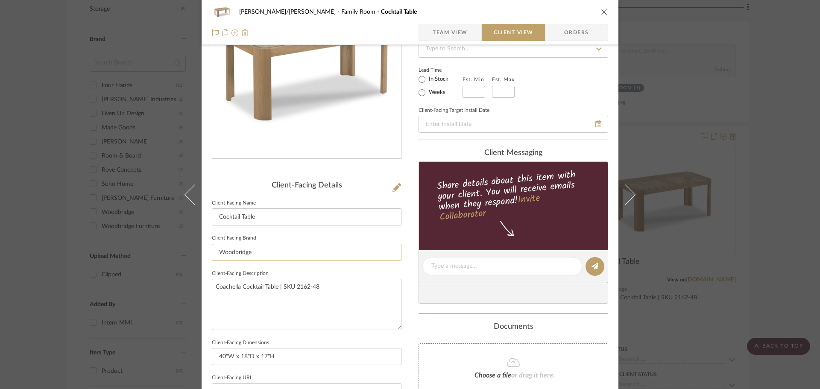
click at [258, 252] on input "Woodbridge" at bounding box center [307, 252] width 190 height 17
click at [257, 253] on input "Woodbridge" at bounding box center [307, 252] width 190 height 17
click at [276, 291] on textarea "Coachella Cocktail Table | SKU 2162-48" at bounding box center [307, 304] width 190 height 51
click at [277, 291] on textarea "Coachella Cocktail Table | SKU 2162-48" at bounding box center [307, 304] width 190 height 51
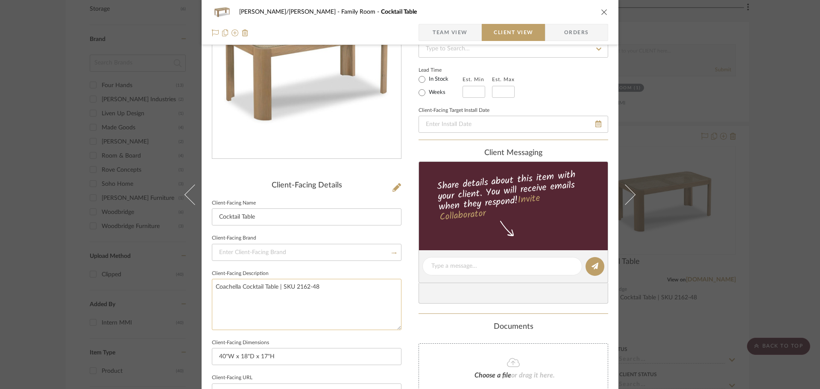
click at [276, 291] on textarea "Coachella Cocktail Table | SKU 2162-48" at bounding box center [307, 304] width 190 height 51
click at [401, 319] on div "FISHMAN/GOLDSMITH Family Room Cocktail Table Team View Client View Orders Clien…" at bounding box center [410, 269] width 417 height 697
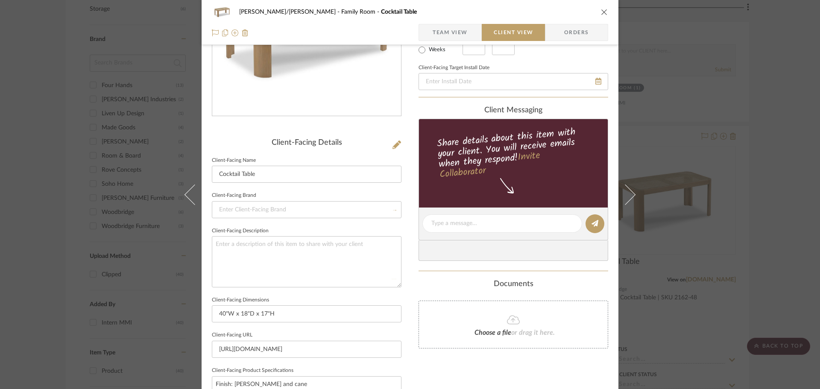
scroll to position [171, 0]
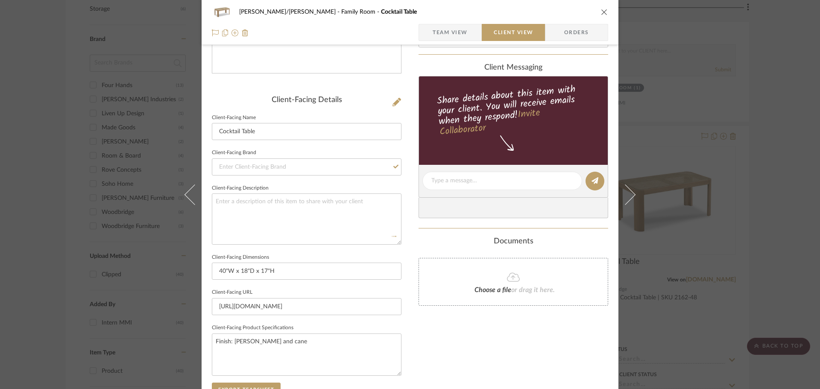
type input "Woodbridge"
click at [266, 272] on input "40"W x 18"D x 17"H" at bounding box center [307, 271] width 190 height 17
click at [247, 272] on input "40"W x 18"D x 17" H" at bounding box center [307, 271] width 190 height 17
click at [226, 269] on input "40"W x 18" D x 17" H" at bounding box center [307, 271] width 190 height 17
type input "40" W x 18" D x 17" H"
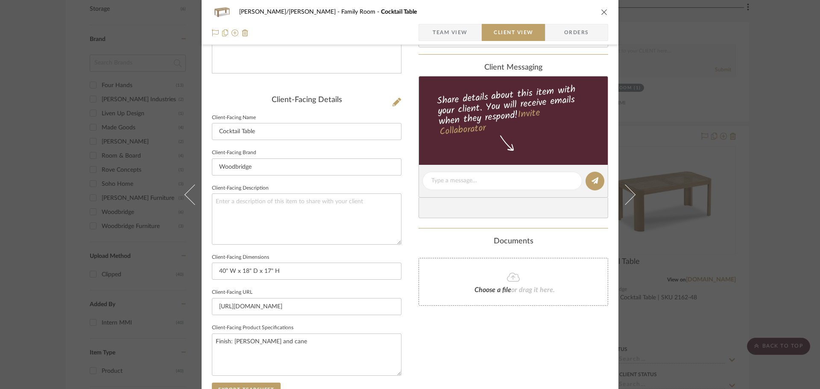
click at [419, 340] on div "Only content on this tab can share to Dashboard. Click eyeball icon to show or …" at bounding box center [514, 192] width 190 height 611
click at [244, 339] on textarea "Finish: Ash wood and cane" at bounding box center [307, 355] width 190 height 42
click at [243, 341] on textarea "Finish: Ash wood and cane" at bounding box center [307, 355] width 190 height 42
click at [266, 344] on textarea "Finish: Ash Wood and cane" at bounding box center [307, 355] width 190 height 42
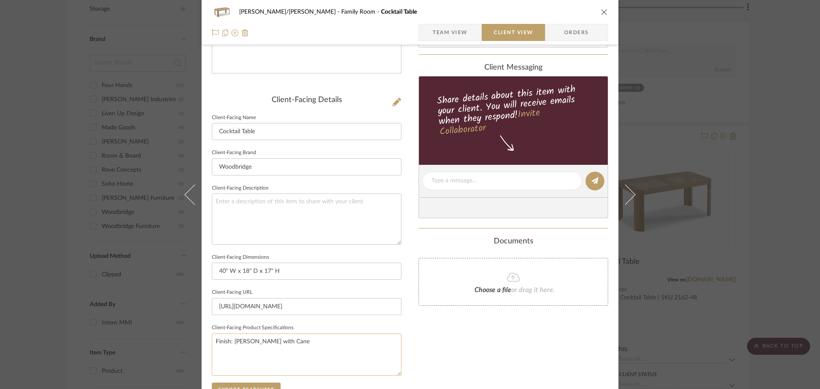
click at [291, 343] on textarea "Finish: Ash Wood with Cane" at bounding box center [307, 355] width 190 height 42
type textarea "Finish: Ash Wood with Caning"
click at [419, 324] on div "Only content on this tab can share to Dashboard. Click eyeball icon to show or …" at bounding box center [514, 192] width 190 height 611
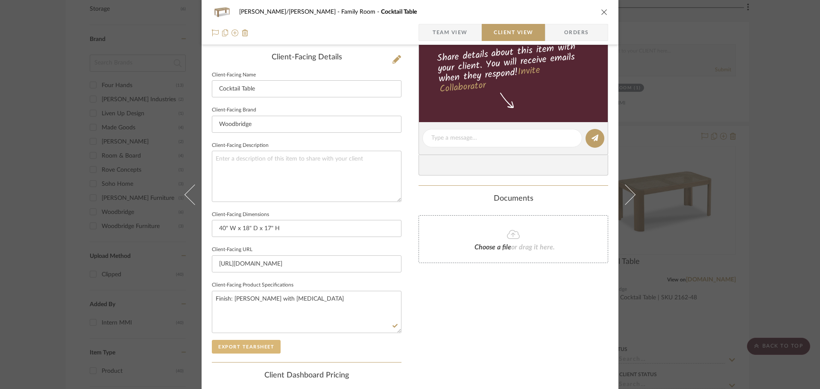
click at [253, 346] on button "Export Tearsheet" at bounding box center [246, 347] width 69 height 14
click at [786, 216] on div "FISHMAN/GOLDSMITH Family Room Cocktail Table Team View Client View Orders Clien…" at bounding box center [410, 194] width 820 height 389
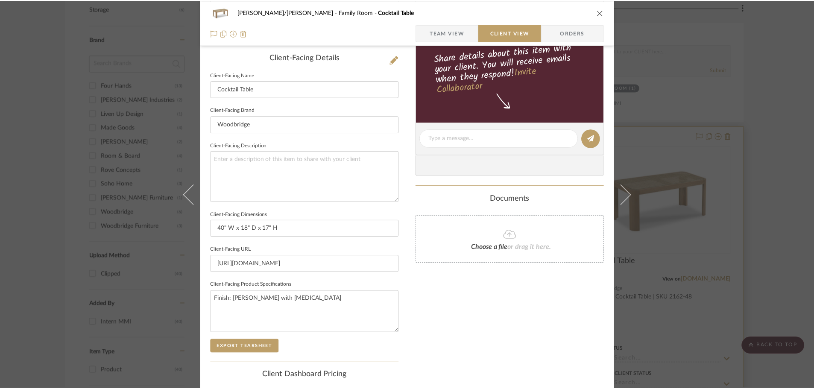
scroll to position [519, 0]
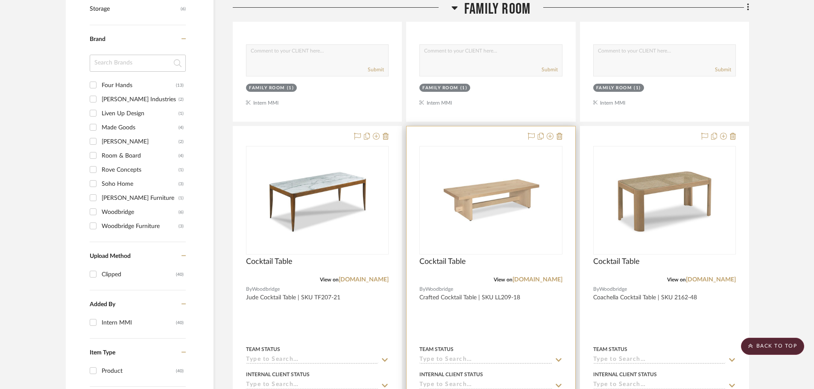
click at [540, 310] on div at bounding box center [491, 313] width 168 height 374
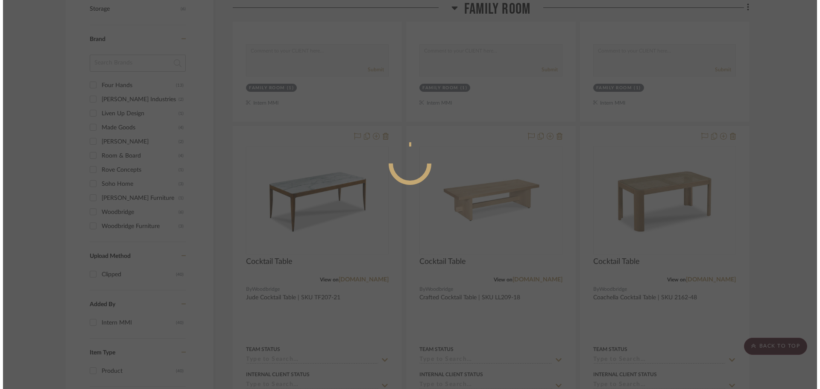
scroll to position [0, 0]
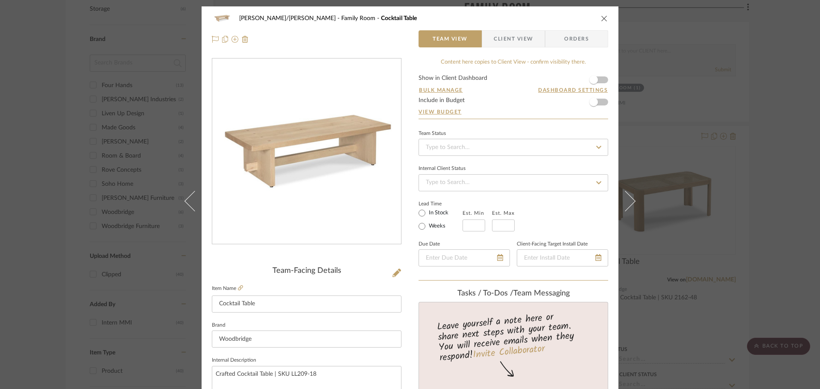
click at [496, 41] on span "Client View" at bounding box center [513, 38] width 39 height 17
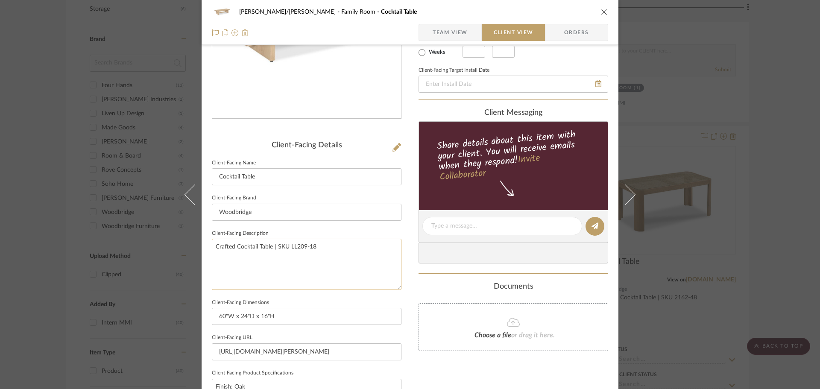
scroll to position [128, 0]
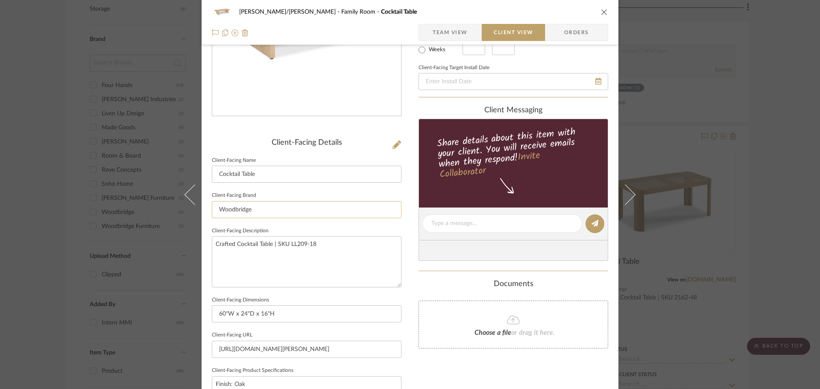
click at [274, 214] on input "Woodbridge" at bounding box center [307, 209] width 190 height 17
click at [293, 264] on textarea "Crafted Cocktail Table | SKU LL209-18" at bounding box center [307, 261] width 190 height 51
click at [291, 264] on textarea "Crafted Cocktail Table | SKU LL209-18" at bounding box center [307, 261] width 190 height 51
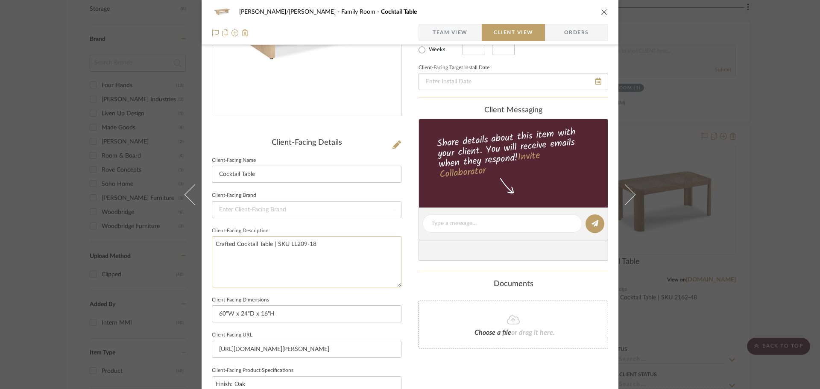
click at [291, 264] on textarea "Crafted Cocktail Table | SKU LL209-18" at bounding box center [307, 261] width 190 height 51
type textarea "Crafted Cocktail Table | SKU -18"
click at [278, 247] on textarea "Crafted Cocktail Table | SKU -18" at bounding box center [307, 261] width 190 height 51
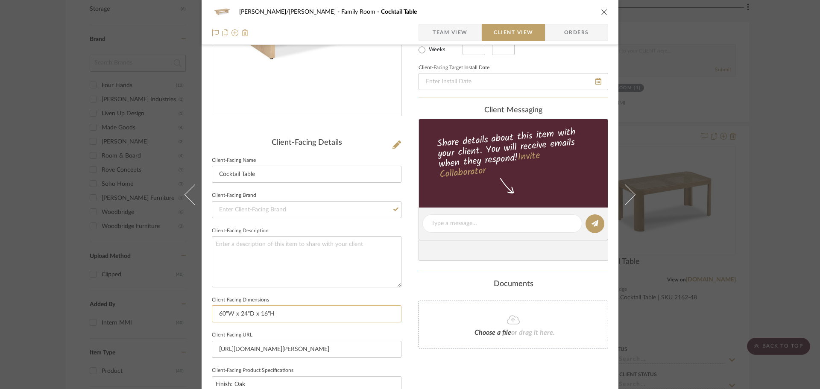
click at [227, 315] on input "60"W x 24"D x 16"H" at bounding box center [307, 313] width 190 height 17
click at [248, 315] on input "60" W x 24"D x 16"H" at bounding box center [307, 313] width 190 height 17
click at [268, 313] on input "60" W x 24" D x 16"H" at bounding box center [307, 313] width 190 height 17
type input "60" W x 24" D x 16" H"
click at [406, 329] on div "FISHMAN/GOLDSMITH Family Room Cocktail Table Team View Client View Orders Clien…" at bounding box center [410, 226] width 417 height 697
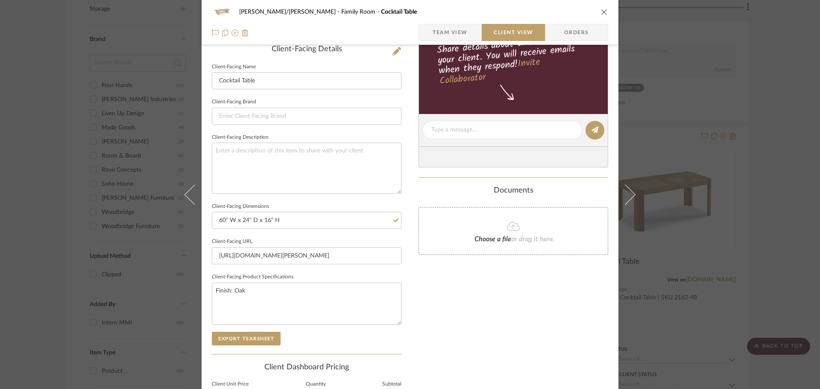
scroll to position [256, 0]
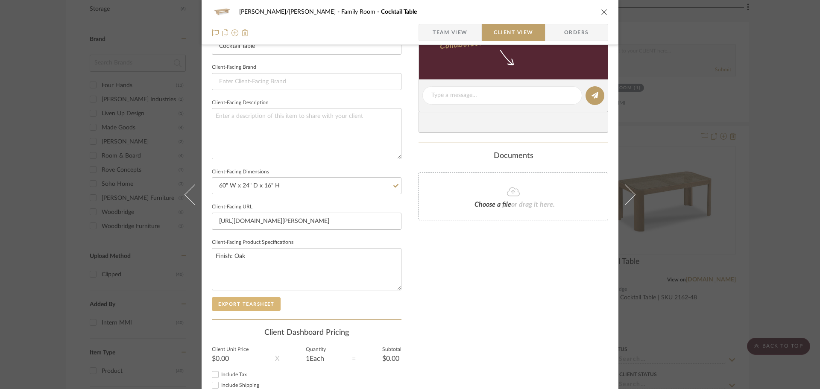
click at [259, 302] on button "Export Tearsheet" at bounding box center [246, 304] width 69 height 14
click at [777, 226] on div "FISHMAN/GOLDSMITH Family Room Cocktail Table Team View Client View Orders Clien…" at bounding box center [410, 194] width 820 height 389
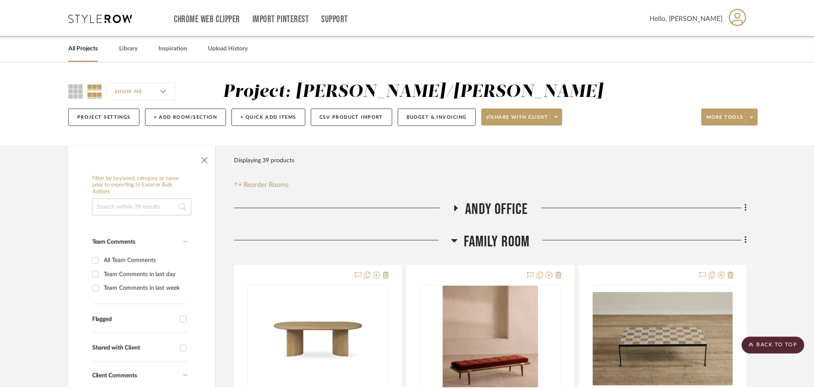
scroll to position [519, 0]
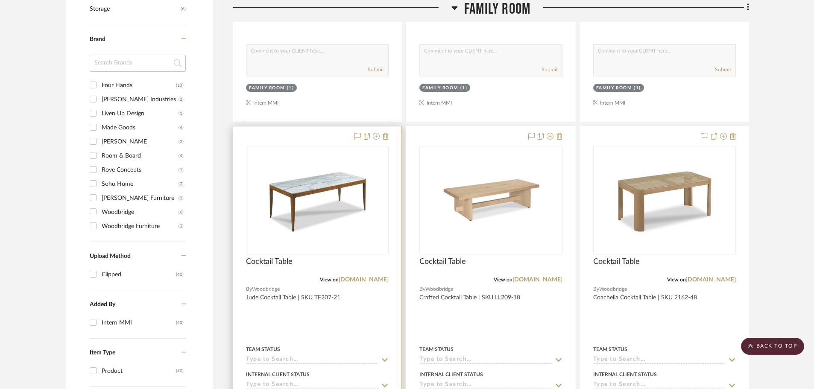
click at [352, 322] on div at bounding box center [317, 313] width 168 height 374
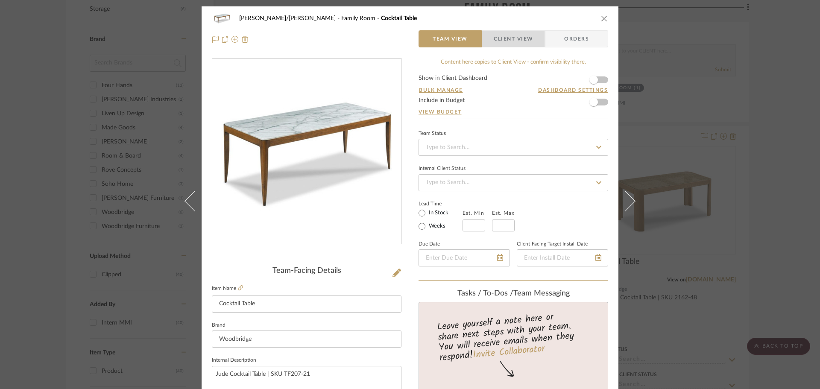
click at [494, 31] on span "Client View" at bounding box center [513, 38] width 39 height 17
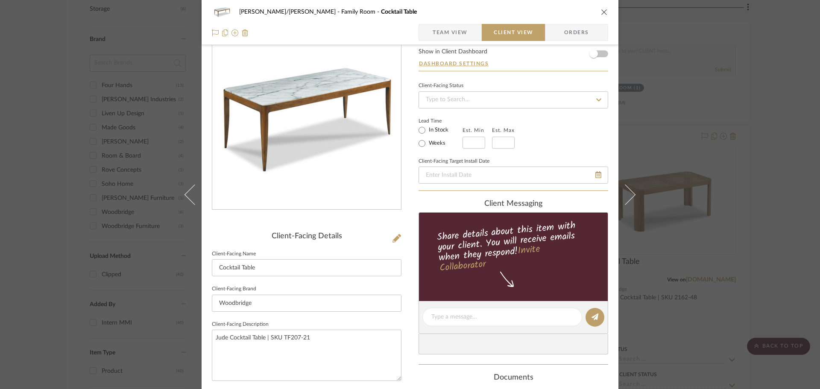
scroll to position [85, 0]
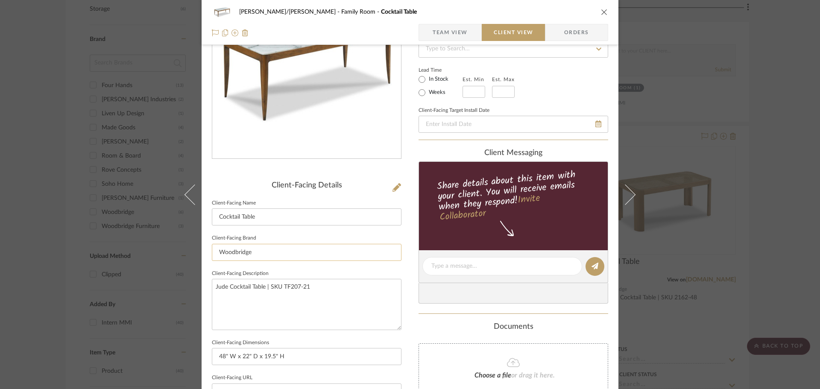
click at [264, 250] on input "Woodbridge" at bounding box center [307, 252] width 190 height 17
click at [272, 286] on textarea "Jude Cocktail Table | SKU TF207-21" at bounding box center [307, 304] width 190 height 51
click at [273, 286] on textarea "Jude Cocktail Table | SKU TF207-21" at bounding box center [307, 304] width 190 height 51
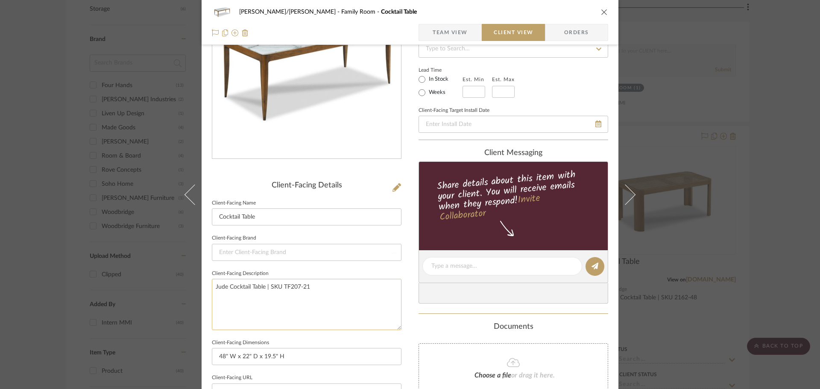
click at [273, 286] on textarea "Jude Cocktail Table | SKU TF207-21" at bounding box center [307, 304] width 190 height 51
type textarea "Jude Cocktail Table | SKU TF207-21"
click at [405, 343] on div "FISHMAN/GOLDSMITH Family Room Cocktail Table Team View Client View Orders Clien…" at bounding box center [410, 269] width 417 height 697
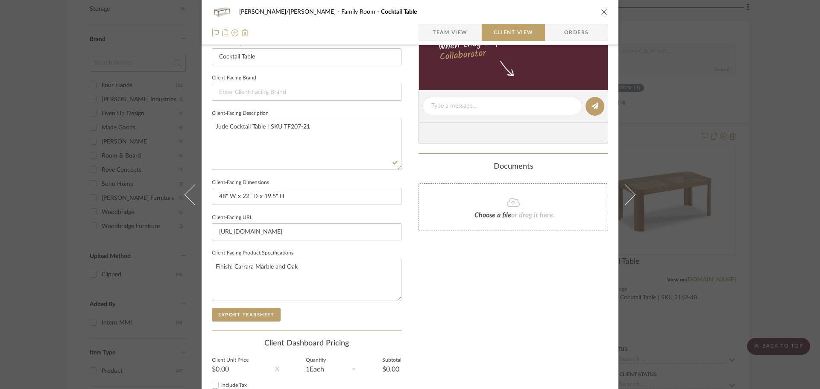
scroll to position [256, 0]
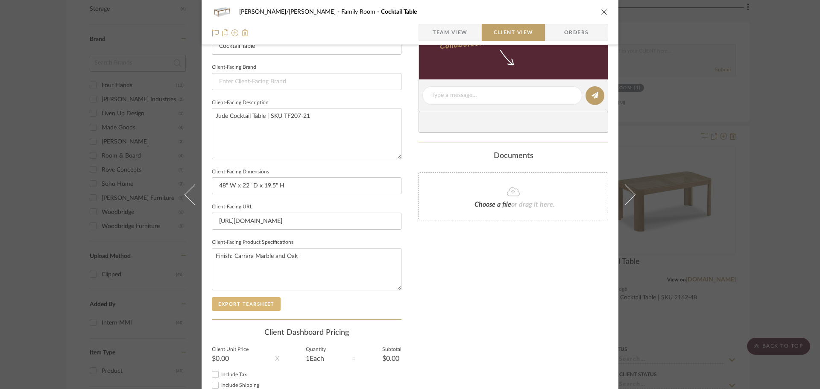
click at [247, 306] on button "Export Tearsheet" at bounding box center [246, 304] width 69 height 14
click at [784, 207] on div "FISHMAN/GOLDSMITH Family Room Cocktail Table Team View Client View Orders Clien…" at bounding box center [410, 194] width 820 height 389
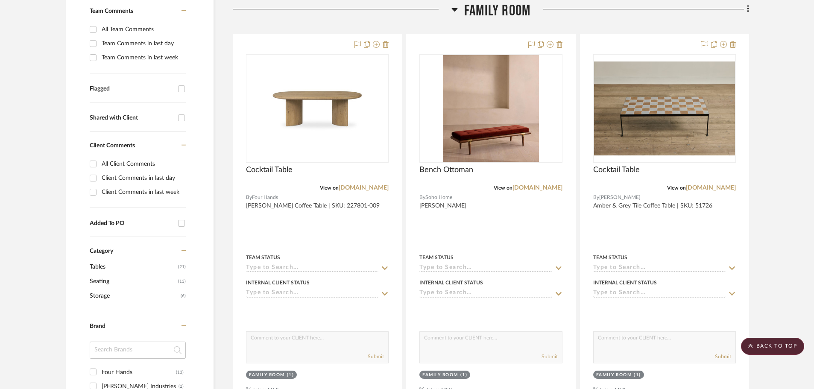
scroll to position [177, 0]
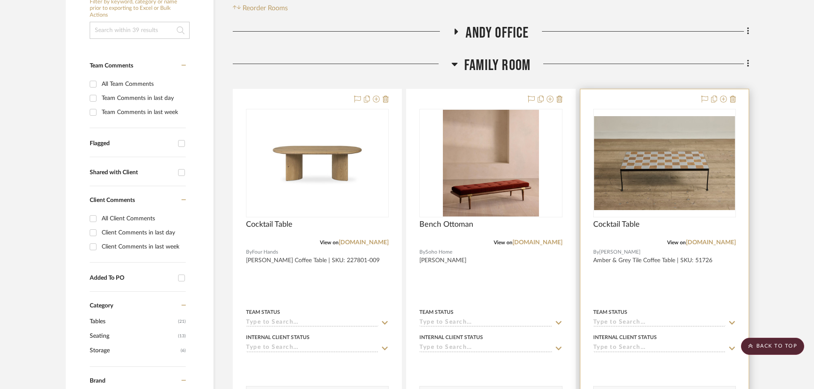
click at [681, 287] on div at bounding box center [665, 276] width 168 height 374
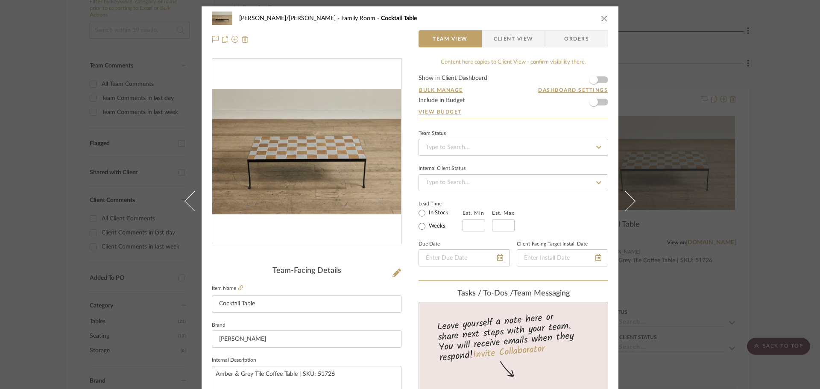
click at [504, 41] on span "Client View" at bounding box center [513, 38] width 39 height 17
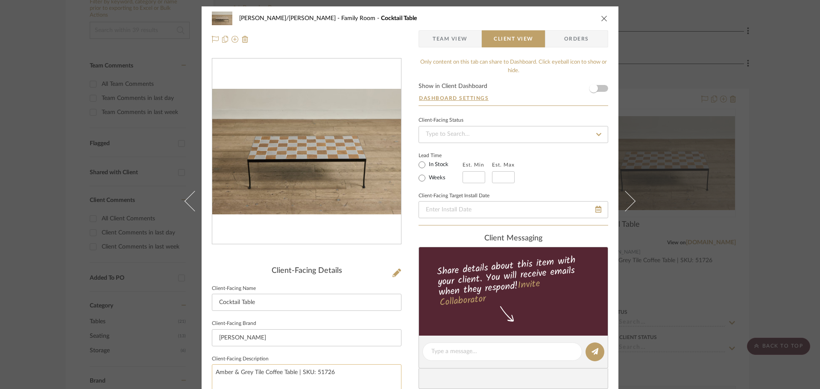
scroll to position [85, 0]
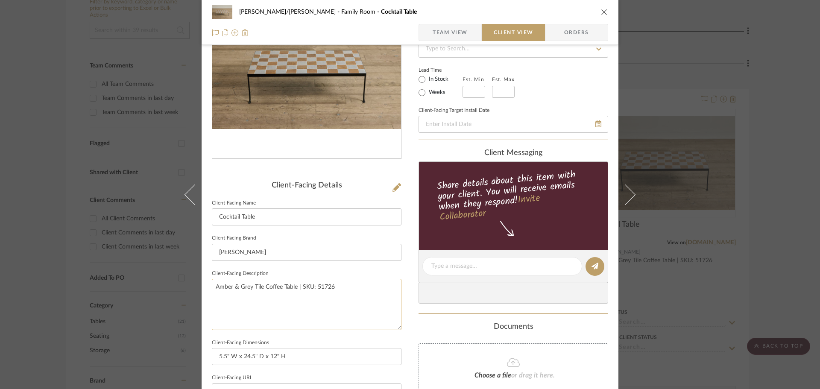
click at [266, 288] on textarea "Amber & Grey Tile Coffee Table | SKU: 51726" at bounding box center [307, 304] width 190 height 51
click at [252, 253] on input "[PERSON_NAME]" at bounding box center [307, 252] width 190 height 17
click at [253, 253] on input "[PERSON_NAME]" at bounding box center [307, 252] width 190 height 17
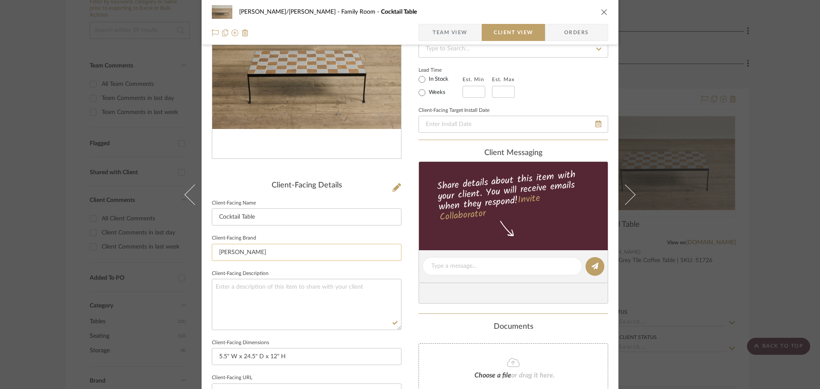
click at [253, 253] on input "[PERSON_NAME]" at bounding box center [307, 252] width 190 height 17
click at [270, 252] on input "[PERSON_NAME]" at bounding box center [307, 252] width 190 height 17
click at [408, 326] on div "FISHMAN/GOLDSMITH Family Room Cocktail Table Team View Client View Orders Clien…" at bounding box center [410, 269] width 417 height 697
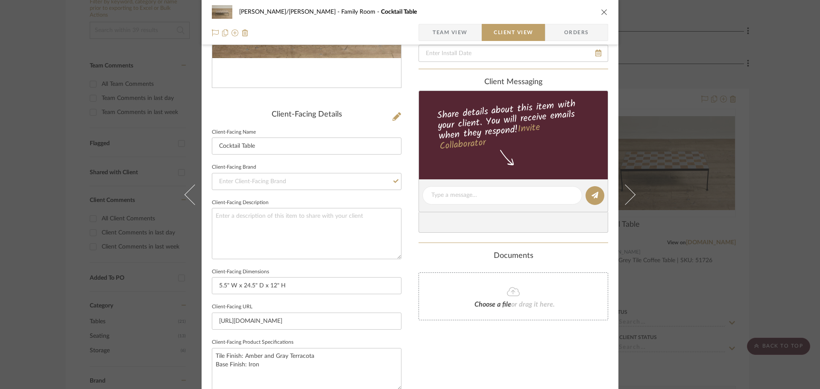
scroll to position [171, 0]
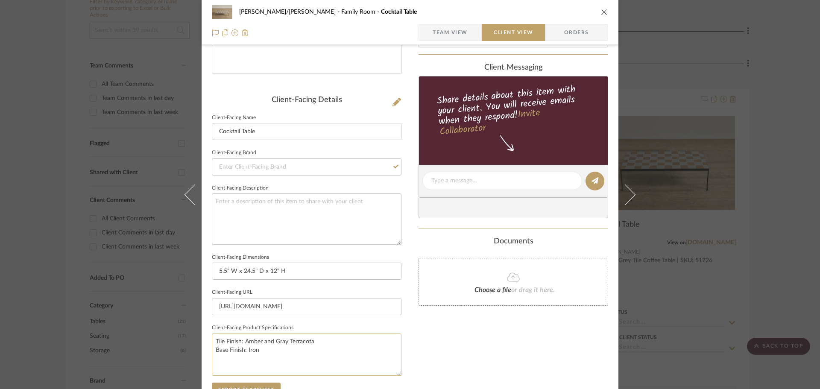
click at [270, 349] on textarea "Tile Finish: Amber and Gray Terracota Base Finish: Iron" at bounding box center [307, 355] width 190 height 42
click at [311, 344] on textarea "Tile Finish: Amber and Gray Terracota Base Finish: Iron" at bounding box center [307, 355] width 190 height 42
type textarea "Tile Finish: Amber and Gray Terracotta Base Finish: Iron"
click at [413, 340] on div "FISHMAN/GOLDSMITH Family Room Cocktail Table Team View Client View Orders Clien…" at bounding box center [410, 184] width 417 height 697
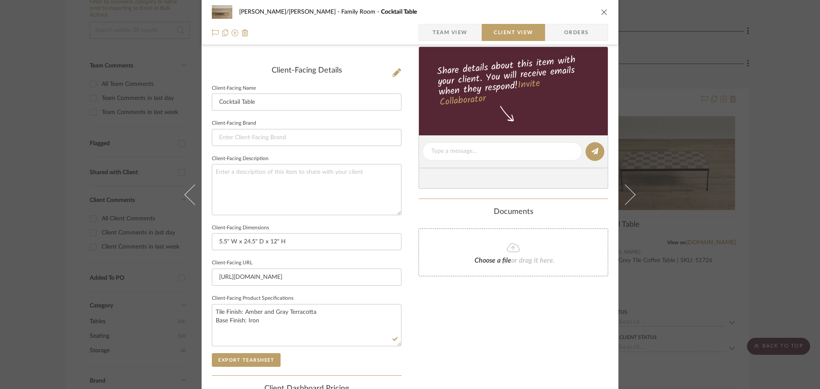
scroll to position [214, 0]
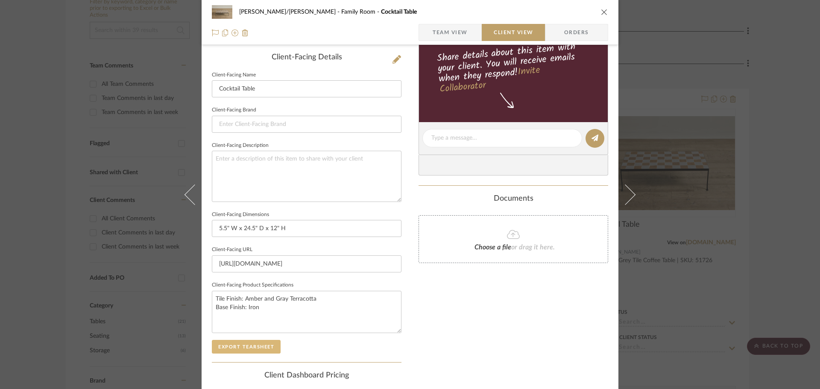
click at [242, 347] on button "Export Tearsheet" at bounding box center [246, 347] width 69 height 14
click at [214, 294] on textarea "Tile Finish: Amber and Gray Terracotta Base Finish: Iron" at bounding box center [307, 312] width 190 height 42
type textarea "Finish: Amber and Gray Terracotta Base Finish: Iron"
click at [420, 321] on div "Only content on this tab can share to Dashboard. Click eyeball icon to show or …" at bounding box center [514, 149] width 190 height 611
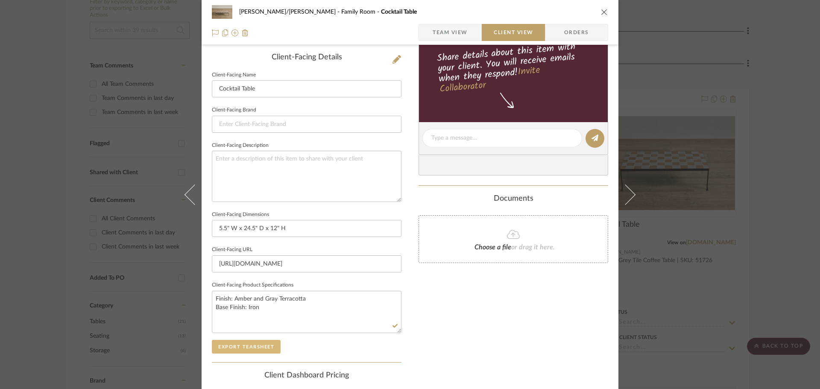
click at [256, 348] on button "Export Tearsheet" at bounding box center [246, 347] width 69 height 14
drag, startPoint x: 778, startPoint y: 241, endPoint x: 772, endPoint y: 241, distance: 6.4
click at [777, 241] on div "FISHMAN/GOLDSMITH Family Room Cocktail Table Team View Client View Orders Clien…" at bounding box center [410, 194] width 820 height 389
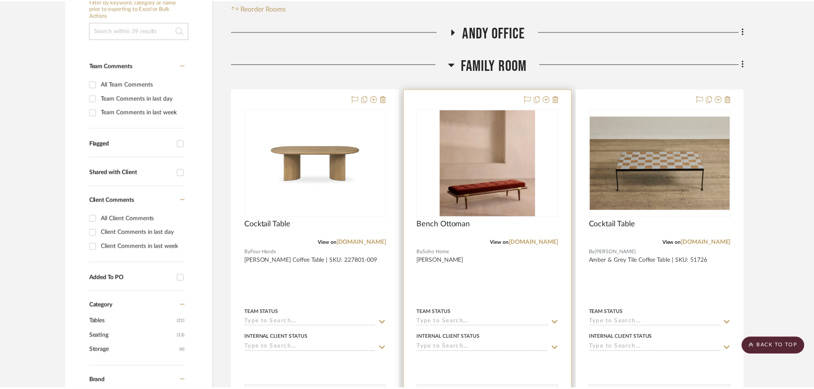
scroll to position [177, 0]
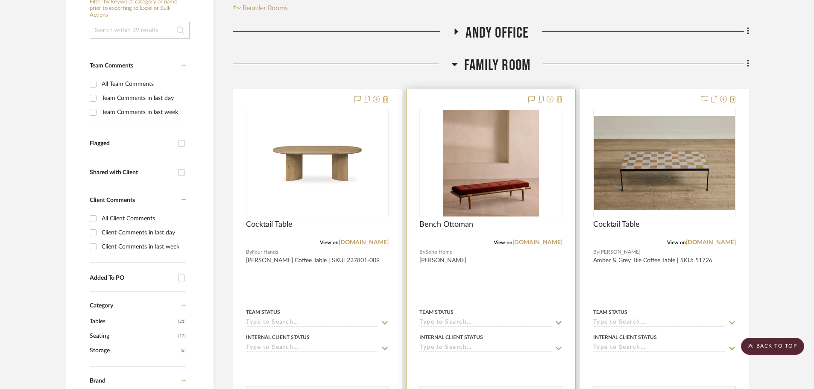
click at [549, 295] on div at bounding box center [491, 276] width 168 height 374
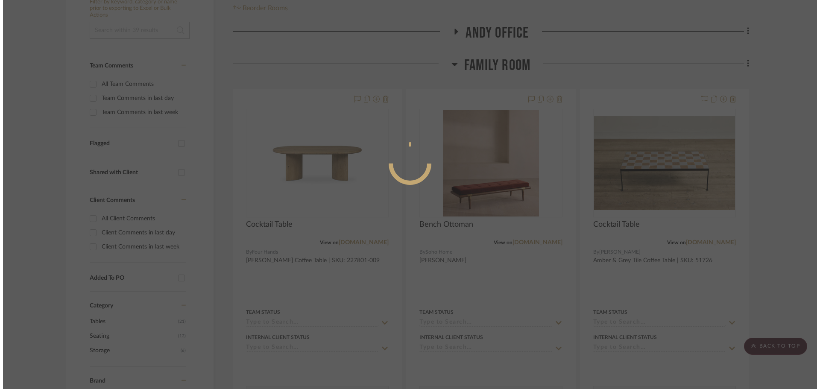
scroll to position [0, 0]
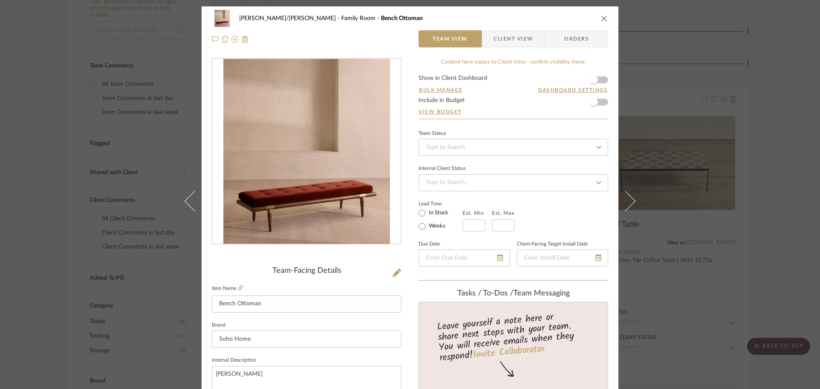
click at [498, 38] on span "Client View" at bounding box center [513, 38] width 39 height 17
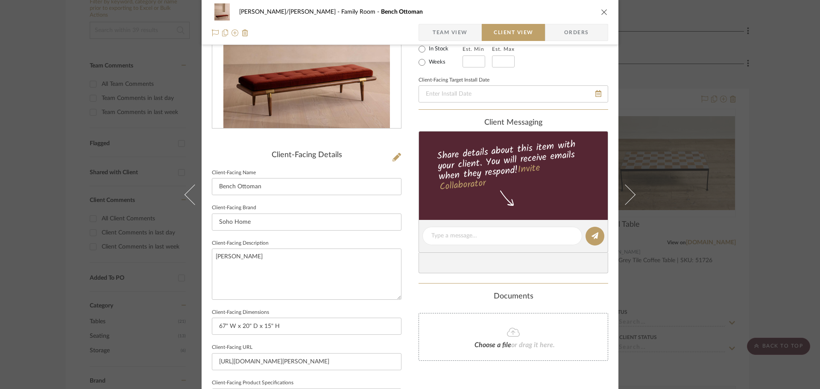
scroll to position [128, 0]
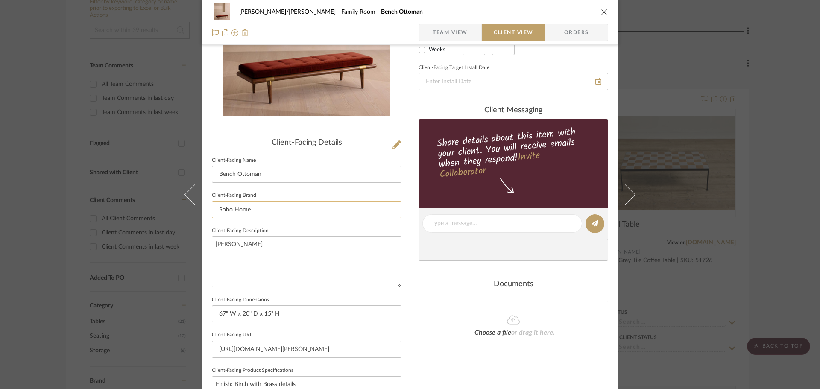
click at [236, 210] on input "Soho Home" at bounding box center [307, 209] width 190 height 17
click at [257, 267] on textarea "[PERSON_NAME]" at bounding box center [307, 261] width 190 height 51
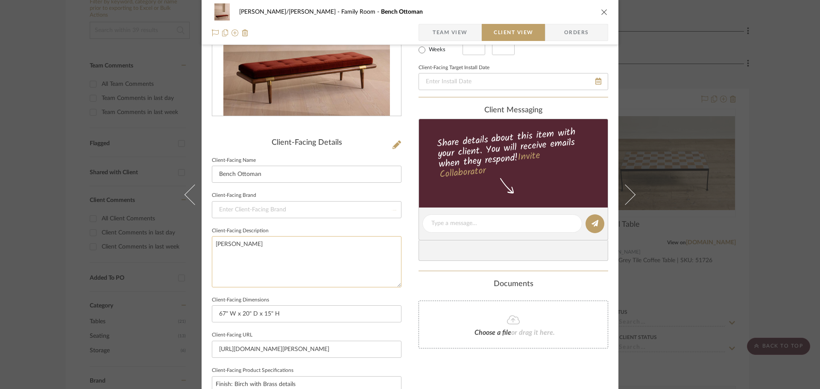
click at [257, 267] on textarea "[PERSON_NAME]" at bounding box center [307, 261] width 190 height 51
type textarea "[PERSON_NAME]"
click at [406, 311] on div "FISHMAN/GOLDSMITH Family Room Bench Ottoman Team View Client View Orders Client…" at bounding box center [410, 226] width 417 height 697
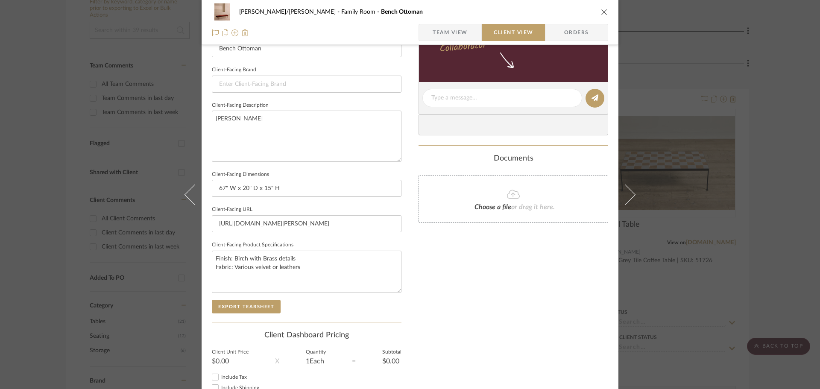
scroll to position [299, 0]
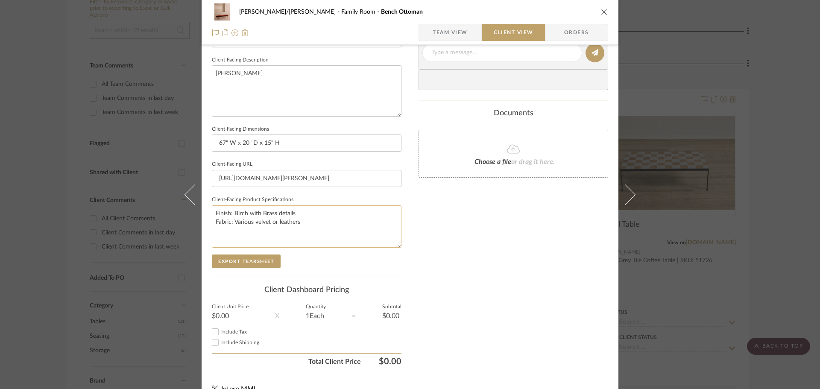
click at [253, 222] on textarea "Finish: Birch with Brass details Fabric: Various velvet or leathers" at bounding box center [307, 227] width 190 height 42
click at [268, 224] on textarea "Finish: Birch with Brass details Fabric: Various velvet or leathers" at bounding box center [307, 227] width 190 height 42
type textarea "Finish: Birch with Brass details Fabric: Various velvets or leathers"
click at [419, 234] on div "Only content on this tab can share to Dashboard. Click eyeball icon to show or …" at bounding box center [514, 64] width 190 height 611
click at [248, 261] on button "Export Tearsheet" at bounding box center [246, 262] width 69 height 14
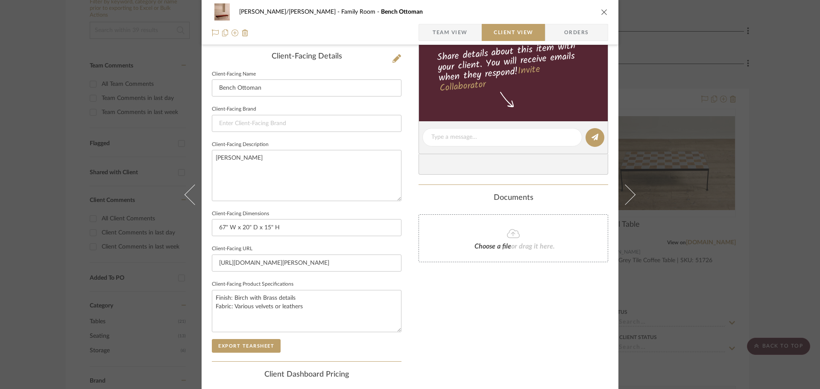
scroll to position [214, 0]
click at [244, 151] on textarea "[PERSON_NAME]" at bounding box center [307, 176] width 190 height 51
click at [410, 188] on div "FISHMAN/GOLDSMITH Family Room Bench Ottoman Team View Client View Orders Client…" at bounding box center [410, 141] width 417 height 697
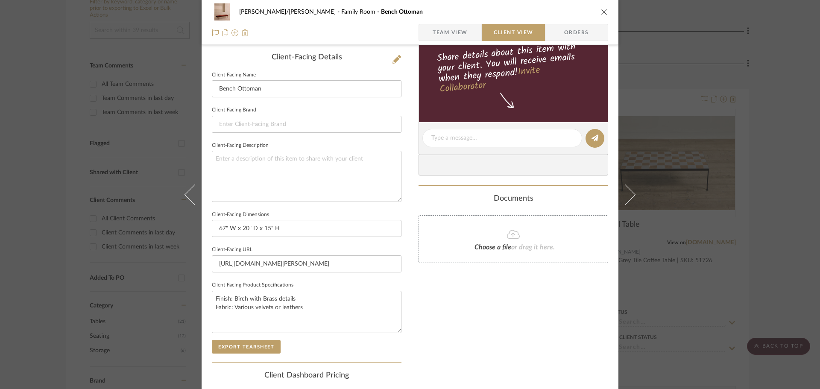
click at [444, 308] on div "Only content on this tab can share to Dashboard. Click eyeball icon to show or …" at bounding box center [514, 149] width 190 height 611
click at [228, 348] on button "Export Tearsheet" at bounding box center [246, 347] width 69 height 14
drag, startPoint x: 768, startPoint y: 200, endPoint x: 762, endPoint y: 198, distance: 6.8
click at [766, 198] on div "FISHMAN/GOLDSMITH Family Room Bench Ottoman Team View Client View Orders Client…" at bounding box center [410, 194] width 820 height 389
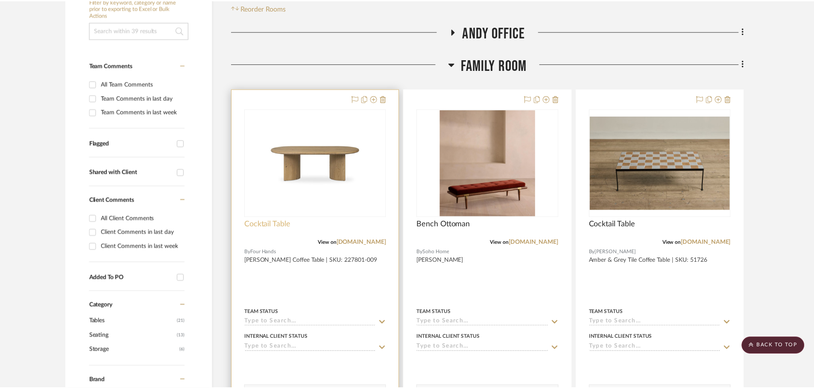
scroll to position [177, 0]
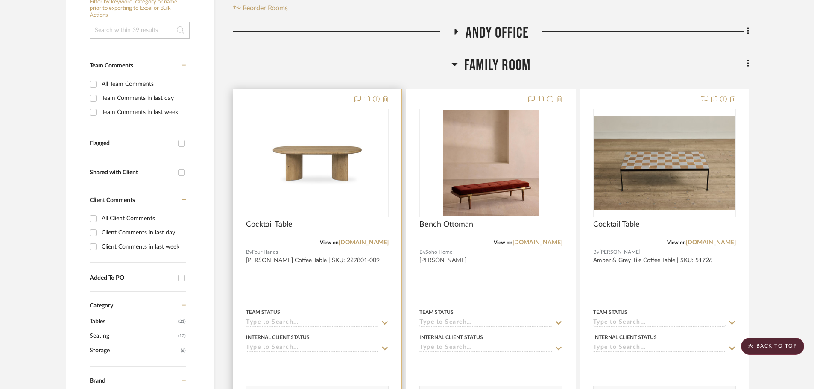
click at [342, 312] on div "Team Status" at bounding box center [317, 312] width 143 height 8
click at [354, 285] on div at bounding box center [317, 276] width 168 height 374
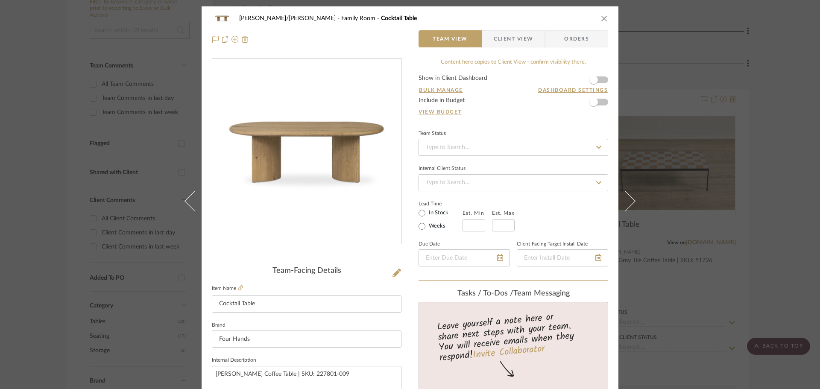
click at [502, 41] on span "Client View" at bounding box center [513, 38] width 39 height 17
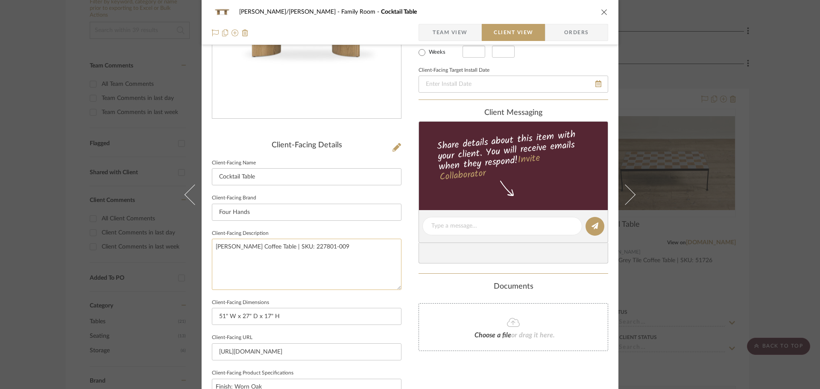
scroll to position [171, 0]
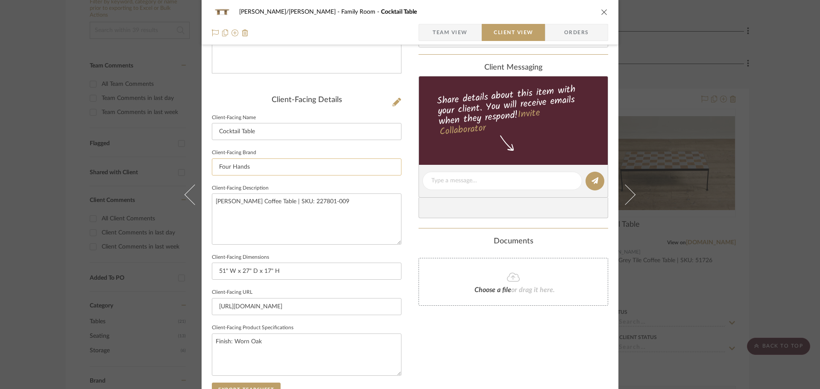
click at [258, 168] on input "Four Hands" at bounding box center [307, 167] width 190 height 17
click at [267, 202] on textarea "[PERSON_NAME] Coffee Table | SKU: 227801-009" at bounding box center [307, 219] width 190 height 51
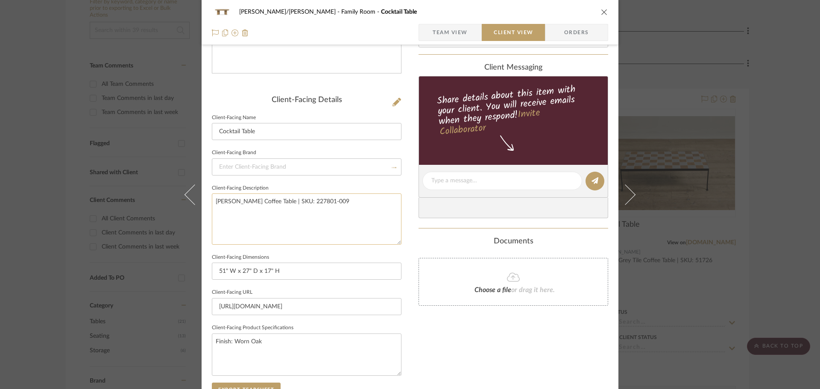
click at [267, 202] on textarea "[PERSON_NAME] Coffee Table | SKU: 227801-009" at bounding box center [307, 219] width 190 height 51
type textarea "[PERSON_NAME] Coffee Table | SKU: 227801-009"
click at [413, 329] on div "FISHMAN/GOLDSMITH Family Room Cocktail Table Team View Client View Orders Clien…" at bounding box center [410, 184] width 417 height 697
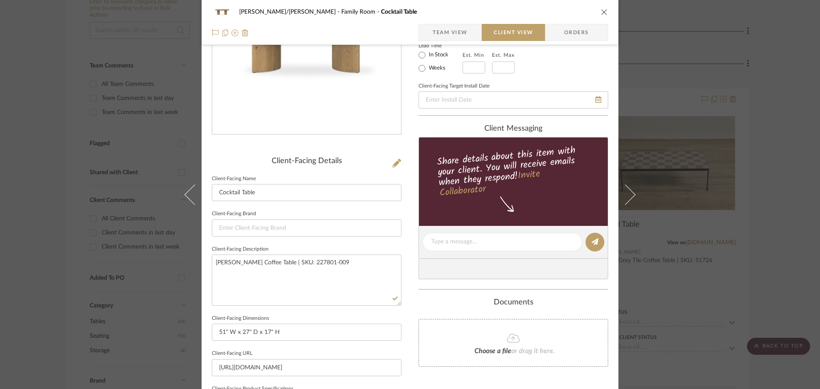
scroll to position [299, 0]
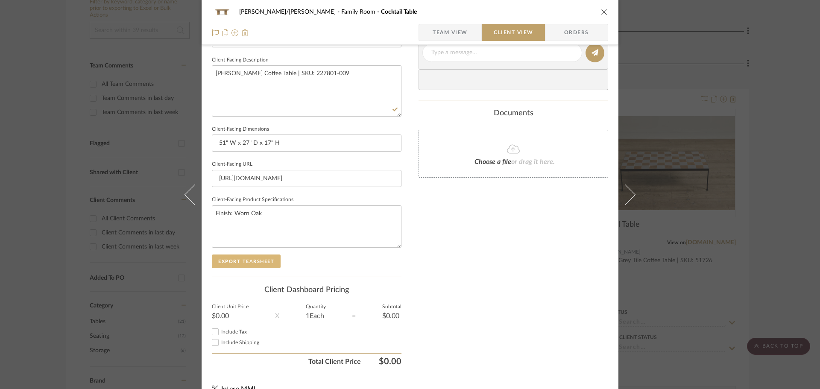
click at [250, 265] on button "Export Tearsheet" at bounding box center [246, 262] width 69 height 14
click at [267, 72] on textarea "[PERSON_NAME] Coffee Table | SKU: 227801-009" at bounding box center [307, 90] width 190 height 51
click at [406, 149] on div "FISHMAN/GOLDSMITH Family Room Cocktail Table Team View Client View Orders Clien…" at bounding box center [410, 55] width 417 height 697
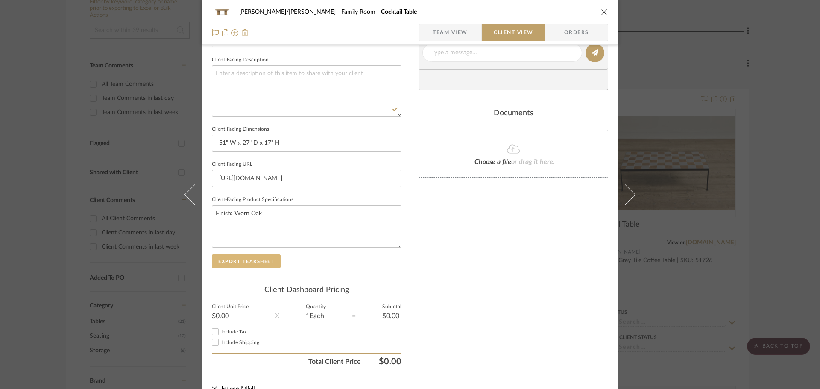
click at [228, 264] on button "Export Tearsheet" at bounding box center [246, 262] width 69 height 14
click at [802, 253] on div "FISHMAN/GOLDSMITH Family Room Cocktail Table Team View Client View Orders Clien…" at bounding box center [410, 194] width 820 height 389
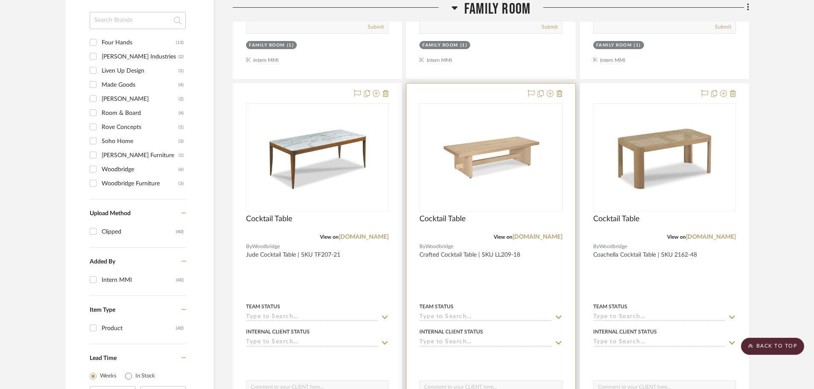
scroll to position [604, 0]
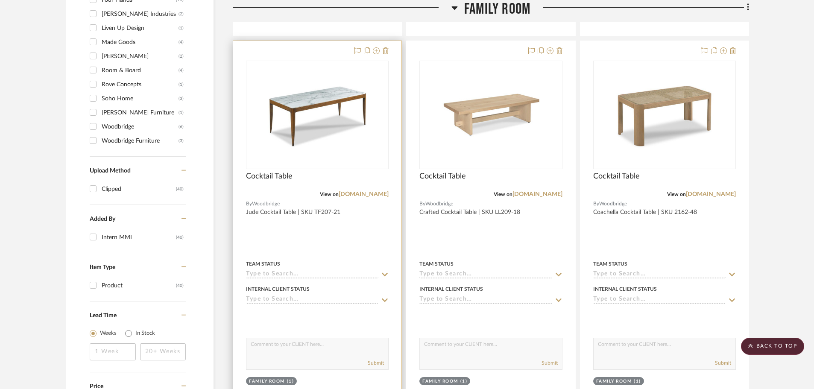
click at [351, 238] on div at bounding box center [317, 228] width 168 height 374
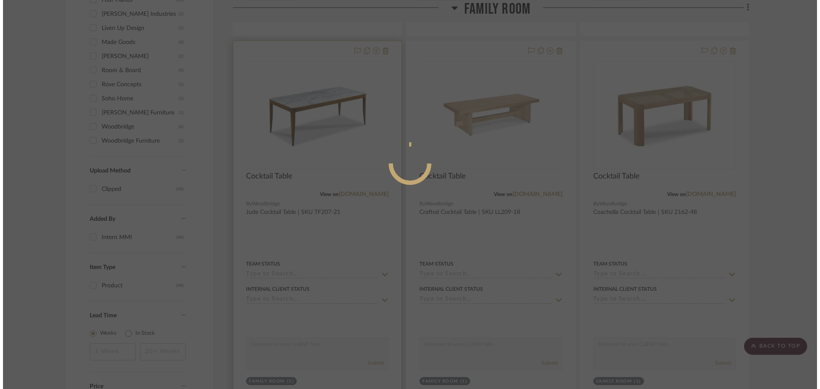
scroll to position [0, 0]
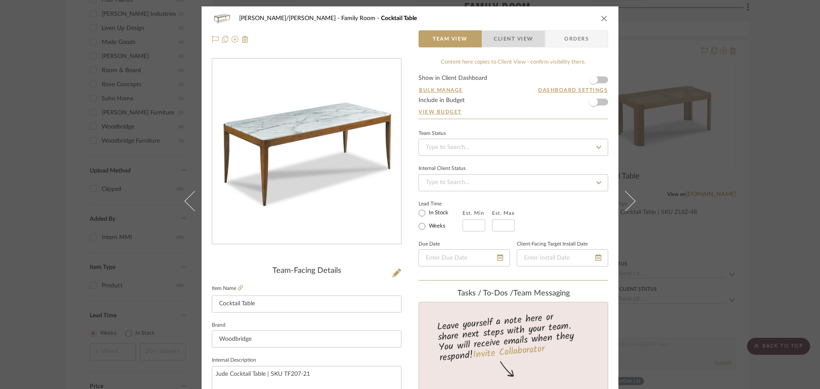
click at [526, 37] on span "Client View" at bounding box center [513, 38] width 39 height 17
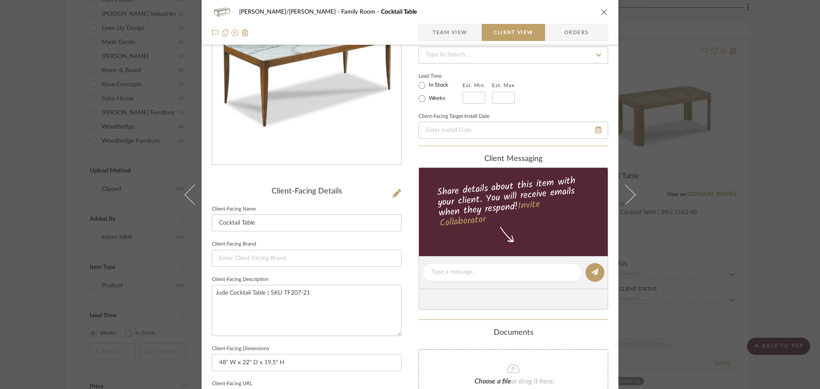
scroll to position [85, 0]
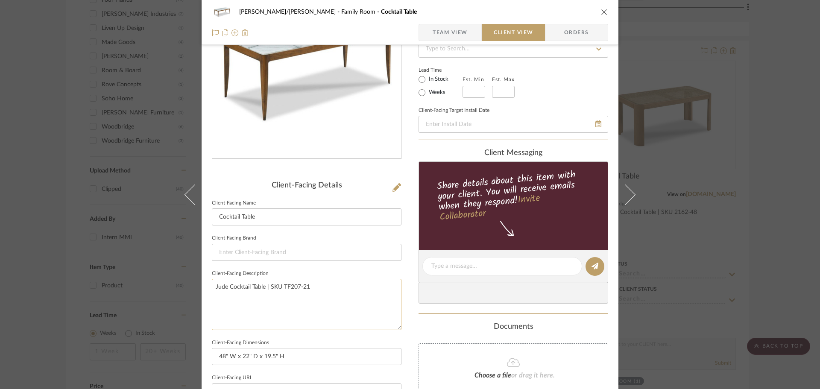
click at [265, 285] on textarea "Jude Cocktail Table | SKU TF207-21" at bounding box center [307, 304] width 190 height 51
click at [411, 318] on div "FISHMAN/GOLDSMITH Family Room Cocktail Table Team View Client View Orders Clien…" at bounding box center [410, 269] width 417 height 697
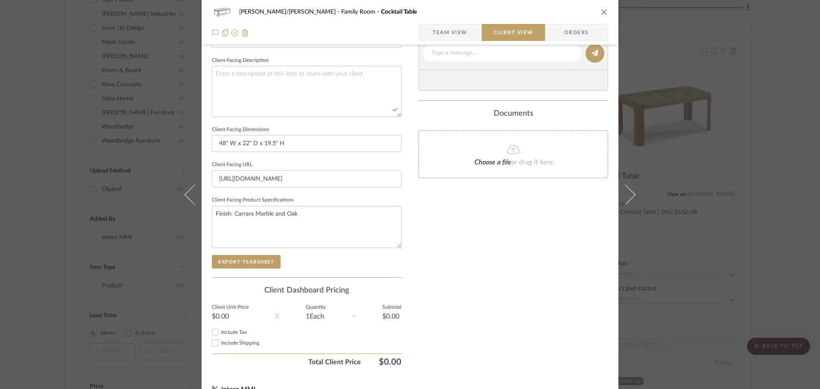
scroll to position [299, 0]
click at [257, 261] on button "Export Tearsheet" at bounding box center [246, 262] width 69 height 14
click at [792, 203] on div "FISHMAN/GOLDSMITH Family Room Cocktail Table Team View Client View Orders Clien…" at bounding box center [410, 194] width 820 height 389
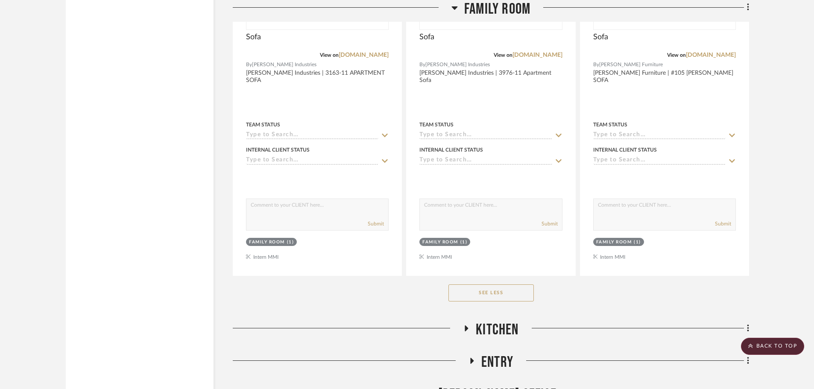
scroll to position [1587, 0]
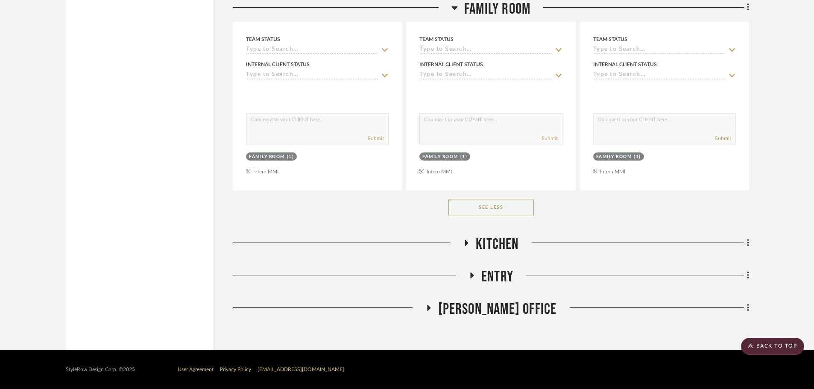
click at [517, 211] on button "See Less" at bounding box center [491, 207] width 85 height 17
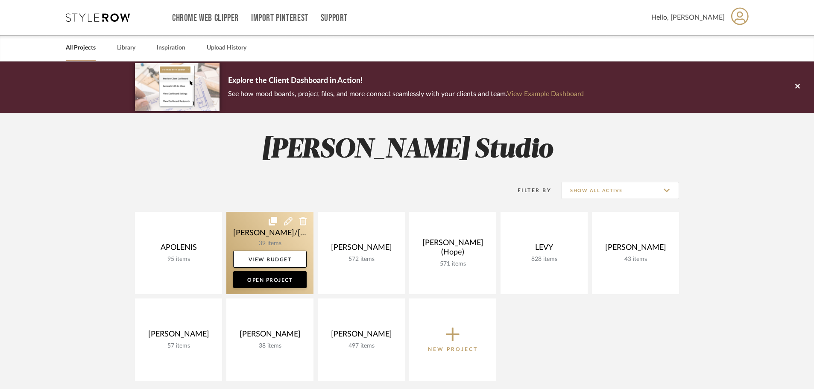
click at [282, 233] on link at bounding box center [269, 253] width 87 height 82
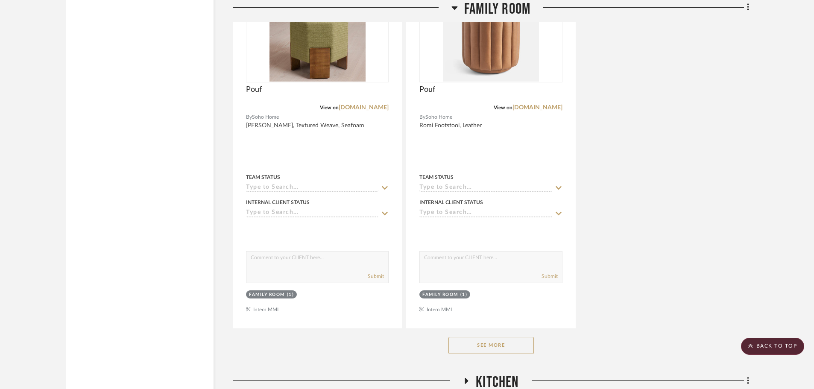
scroll to position [1196, 0]
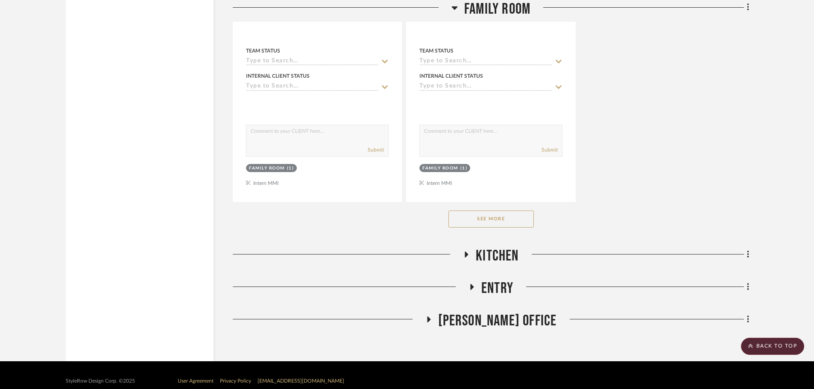
click at [482, 223] on button "See More" at bounding box center [491, 219] width 85 height 17
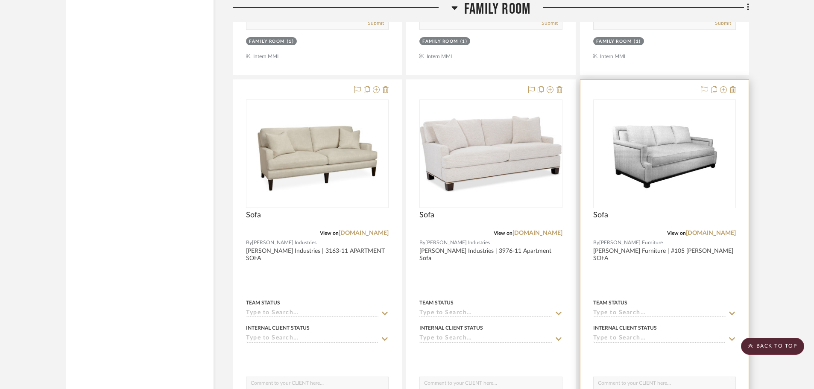
scroll to position [1324, 0]
click at [634, 223] on div "Sofa" at bounding box center [664, 218] width 143 height 19
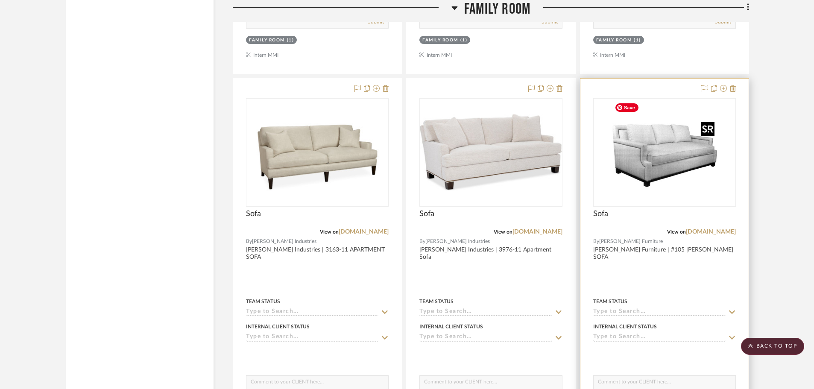
click at [678, 195] on img "0" at bounding box center [664, 152] width 107 height 107
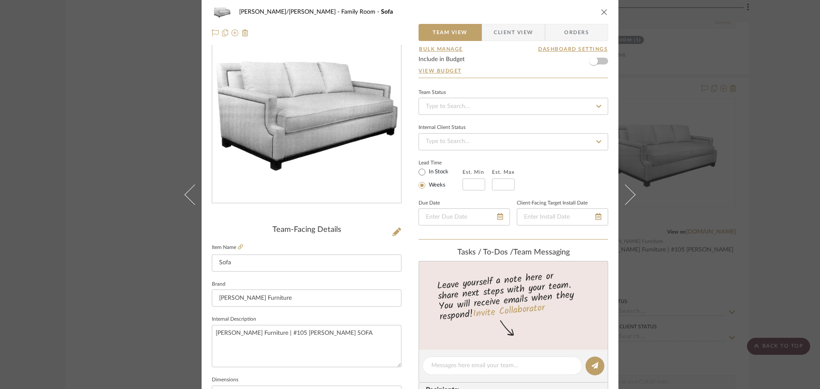
scroll to position [0, 0]
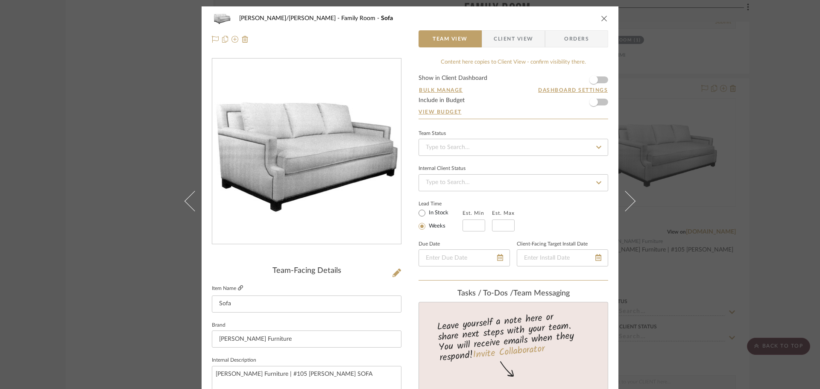
click at [238, 285] on icon at bounding box center [240, 287] width 5 height 5
click at [167, 54] on div "[PERSON_NAME]/[PERSON_NAME] Family Room Sofa Team View Client View Orders Team-…" at bounding box center [410, 194] width 820 height 389
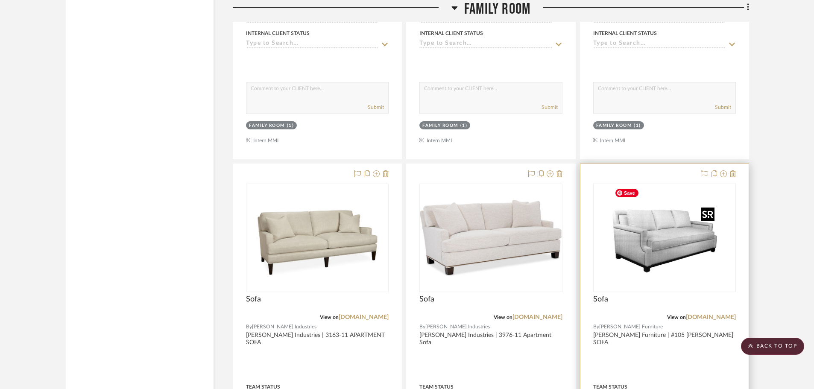
scroll to position [1367, 0]
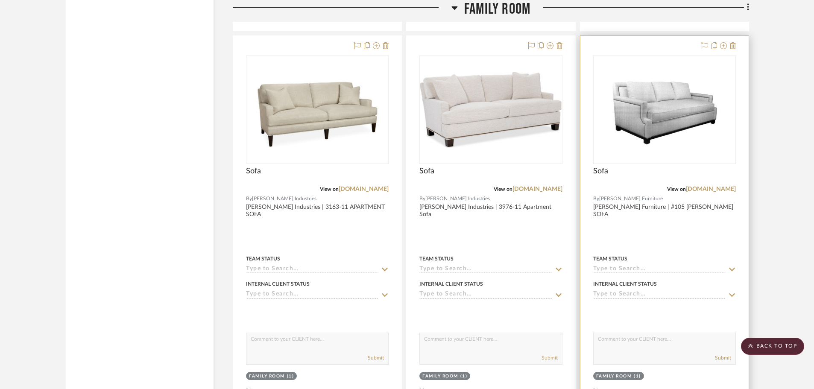
click at [690, 268] on input at bounding box center [659, 270] width 132 height 8
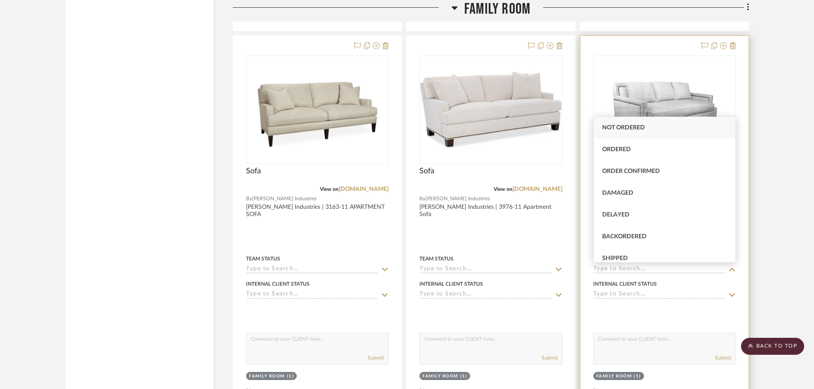
click at [748, 238] on div at bounding box center [665, 223] width 168 height 374
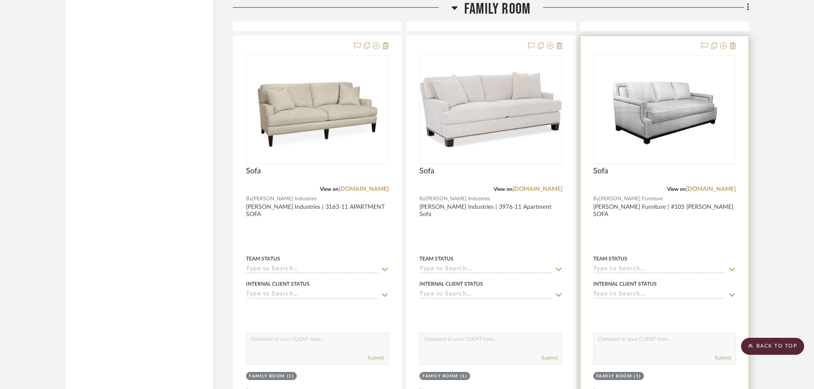
click at [745, 238] on div at bounding box center [665, 223] width 168 height 374
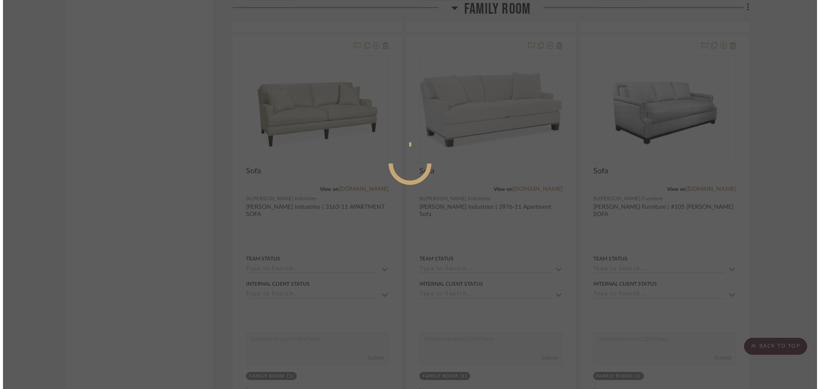
scroll to position [0, 0]
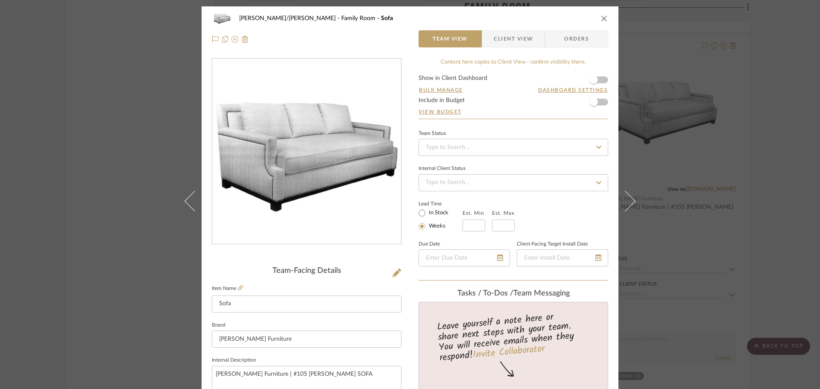
click at [506, 43] on span "Client View" at bounding box center [513, 38] width 39 height 17
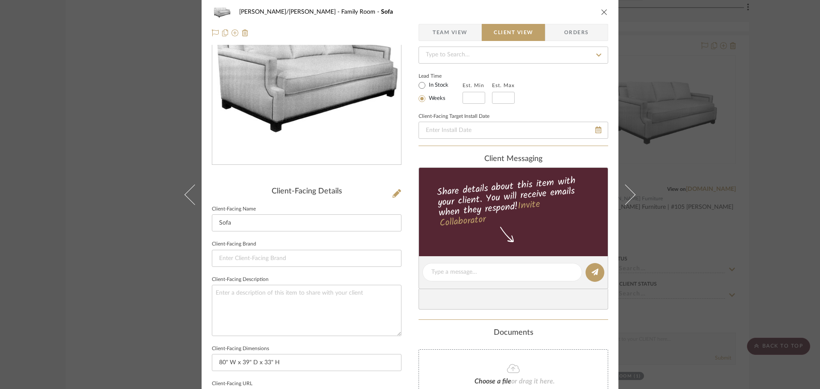
scroll to position [171, 0]
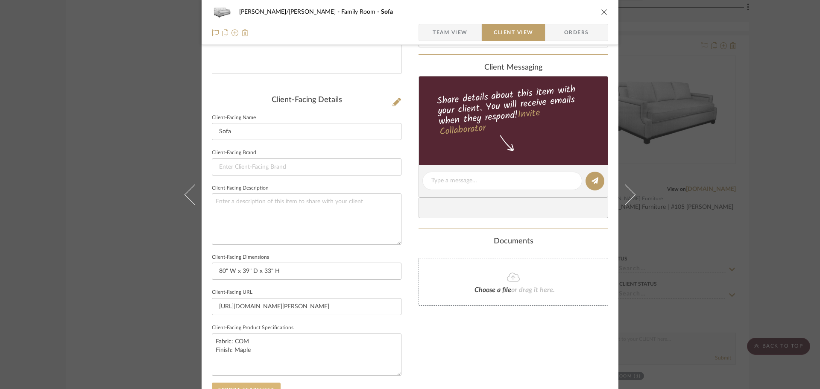
click at [252, 386] on button "Export Tearsheet" at bounding box center [246, 390] width 69 height 14
click at [766, 241] on div "[PERSON_NAME]/[PERSON_NAME] Family Room Sofa Team View Client View Orders Clien…" at bounding box center [410, 194] width 820 height 389
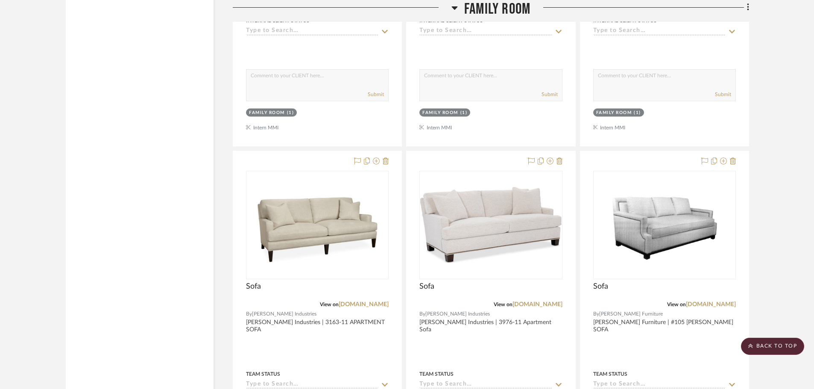
scroll to position [1239, 0]
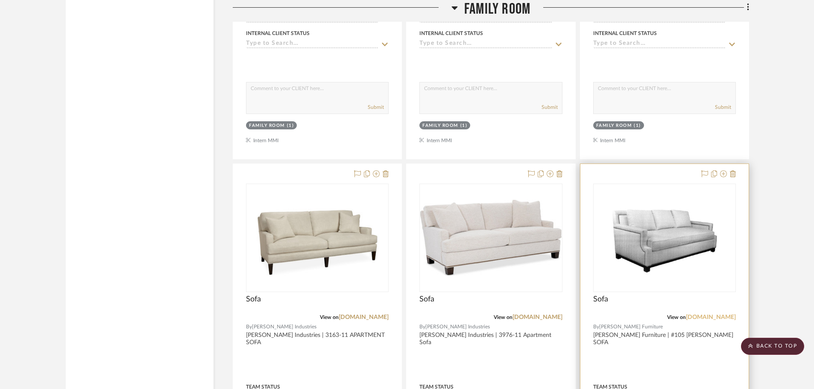
click at [698, 314] on link "[DOMAIN_NAME]" at bounding box center [711, 317] width 50 height 6
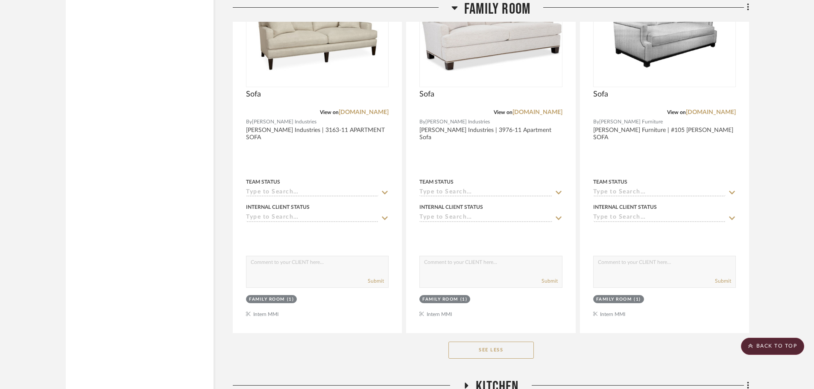
scroll to position [1288, 0]
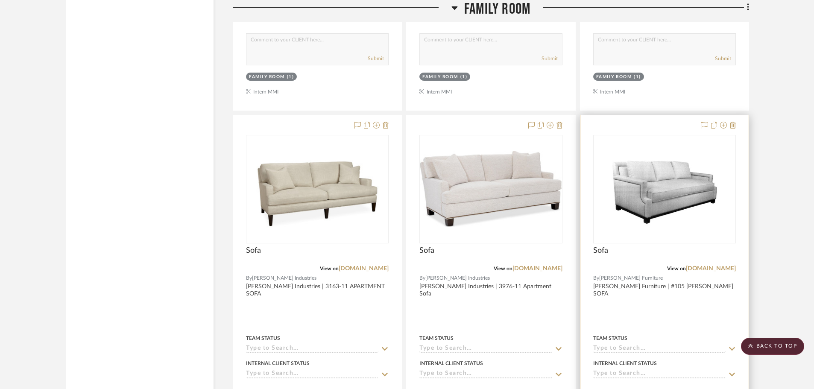
click at [692, 295] on div at bounding box center [665, 302] width 168 height 374
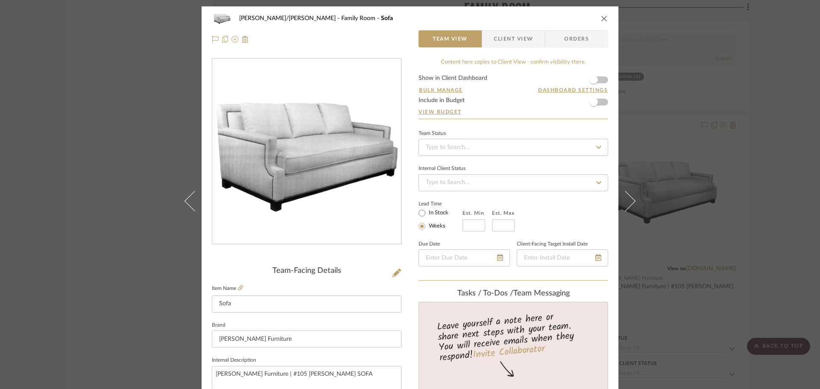
click at [498, 39] on span "Client View" at bounding box center [513, 38] width 39 height 17
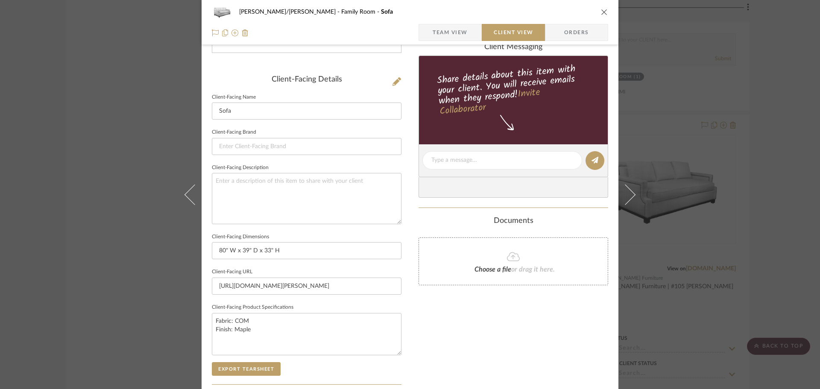
scroll to position [214, 0]
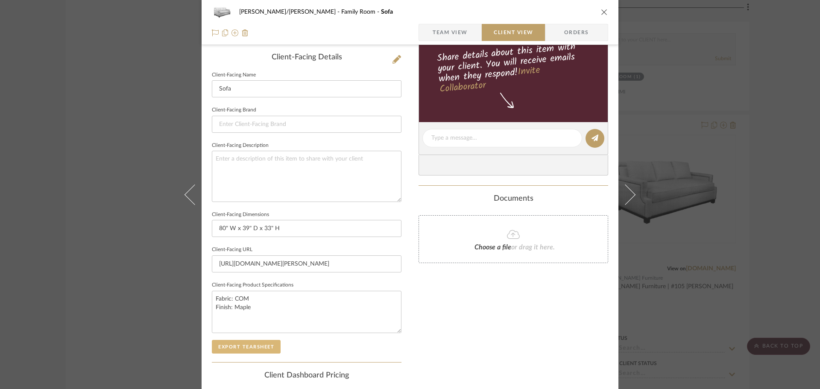
click at [251, 345] on button "Export Tearsheet" at bounding box center [246, 347] width 69 height 14
